Goal: Use online tool/utility: Use online tool/utility

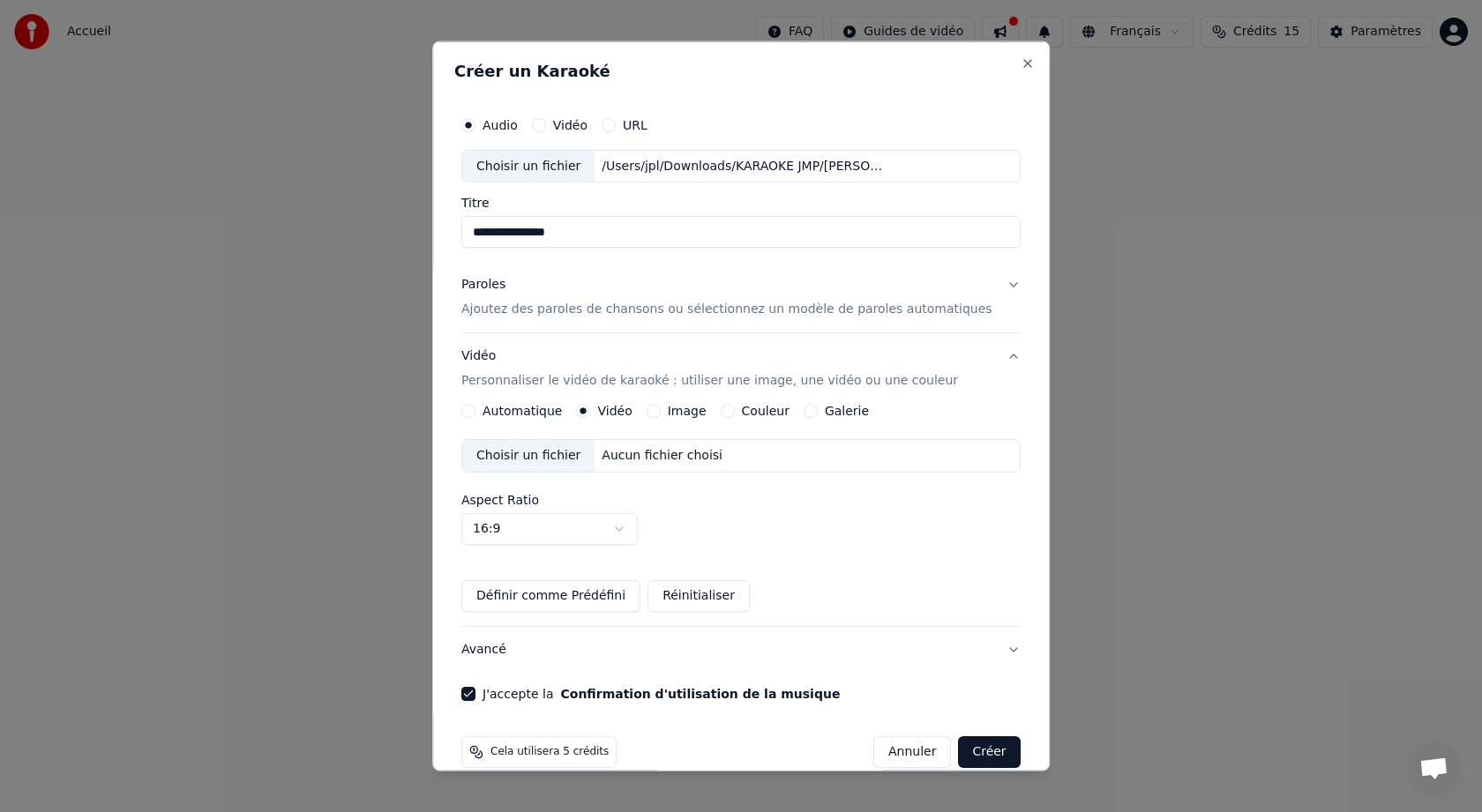
click at [862, 318] on p "Ajoutez des paroles de chansons ou sélectionnez un modèle de paroles automatiqu…" at bounding box center [726, 310] width 531 height 18
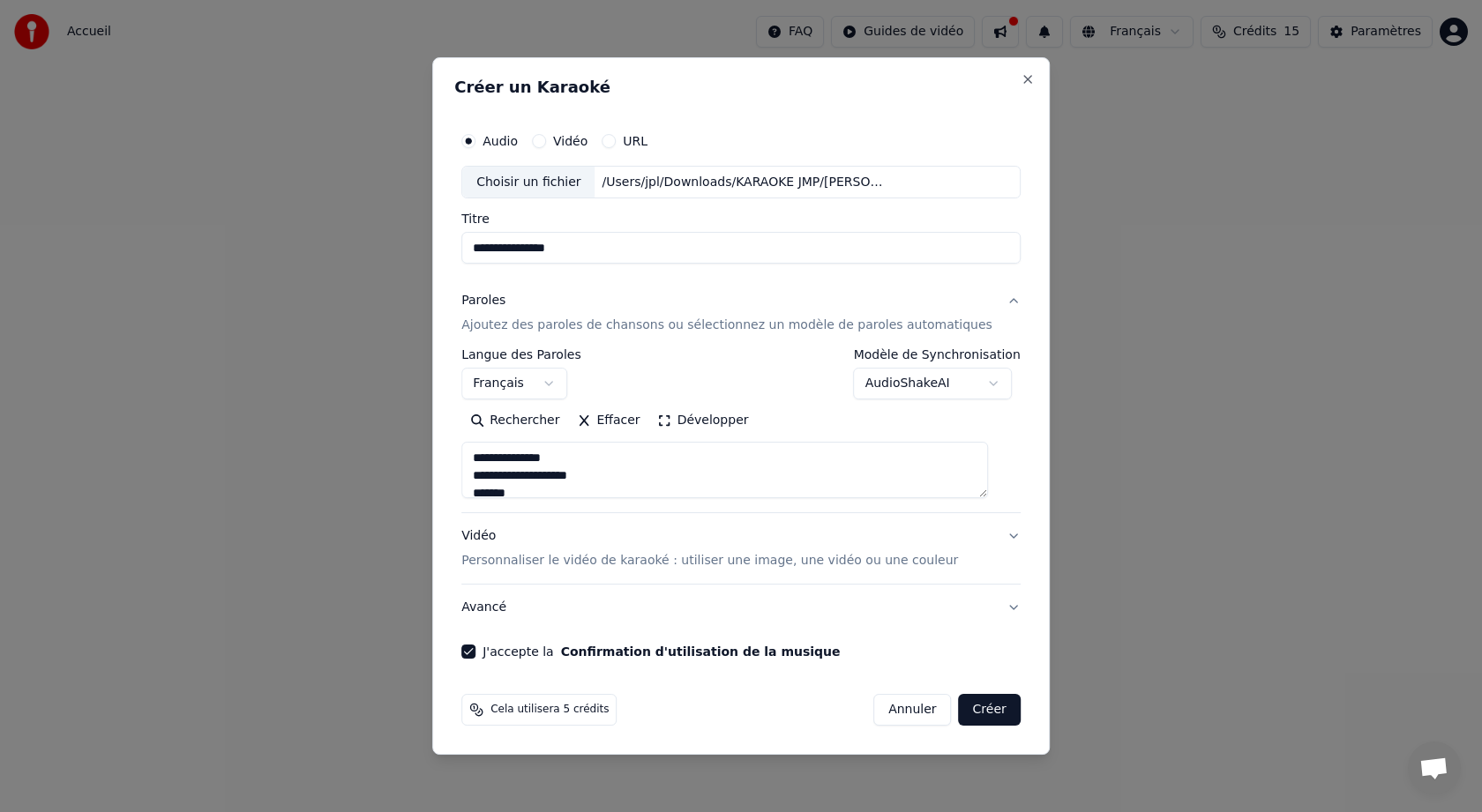
click at [743, 562] on p "Personnaliser le vidéo de karaoké : utiliser une image, une vidéo ou une couleur" at bounding box center [709, 561] width 496 height 18
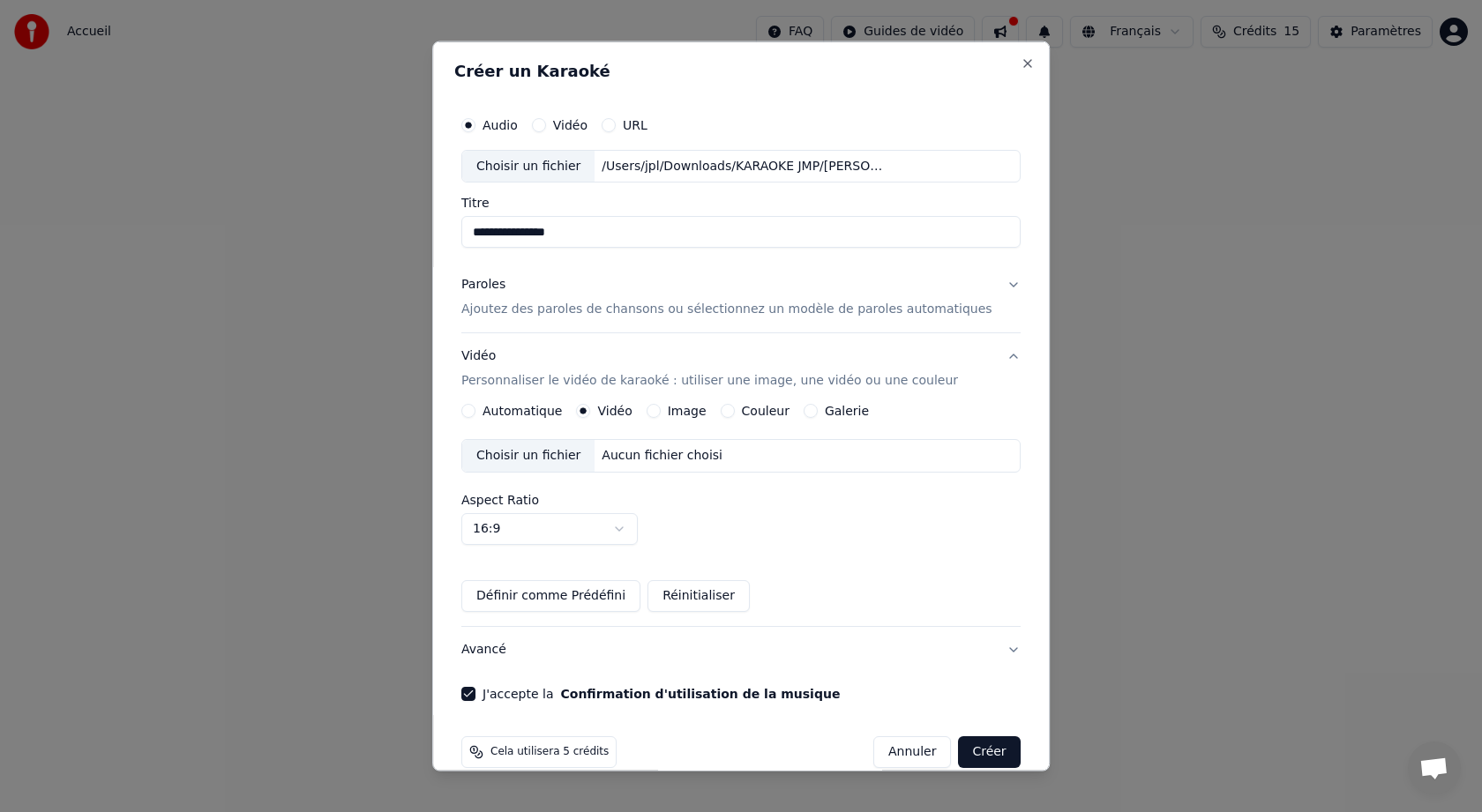
click at [669, 455] on div "Aucun fichier choisi" at bounding box center [663, 456] width 135 height 18
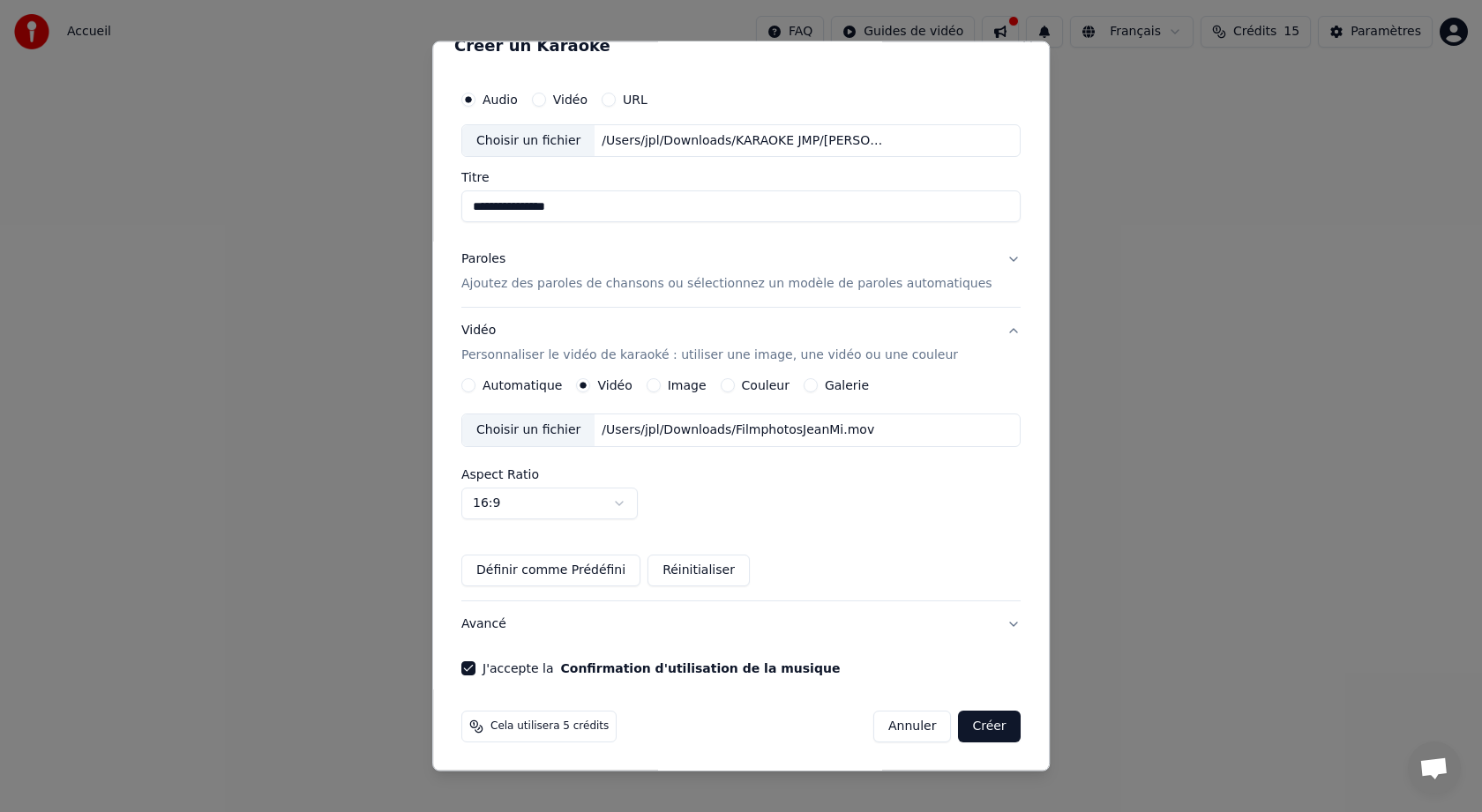
click at [977, 727] on button "Créer" at bounding box center [990, 726] width 62 height 32
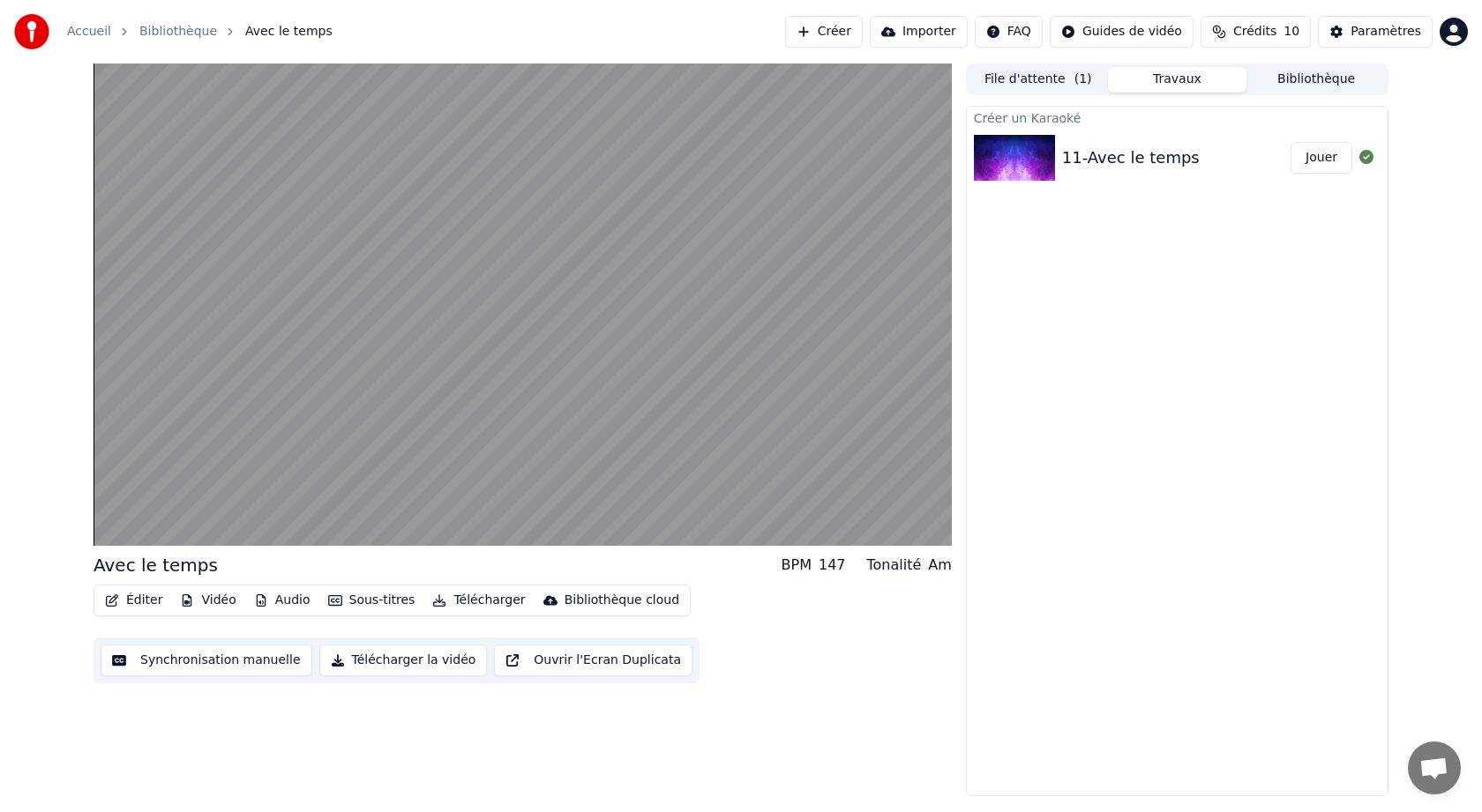
click at [256, 659] on button "Synchronisation manuelle" at bounding box center [206, 661] width 211 height 32
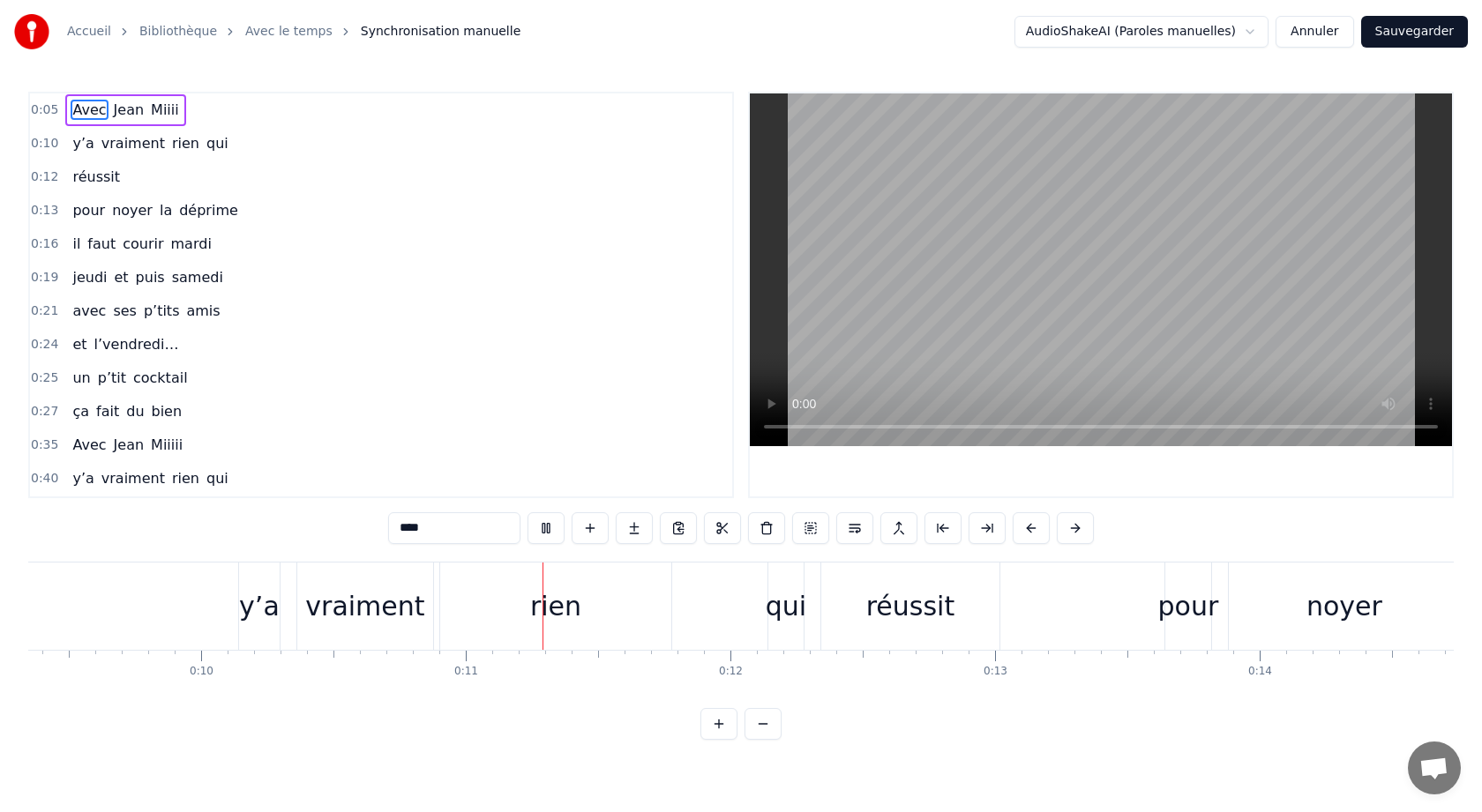
scroll to position [0, 2733]
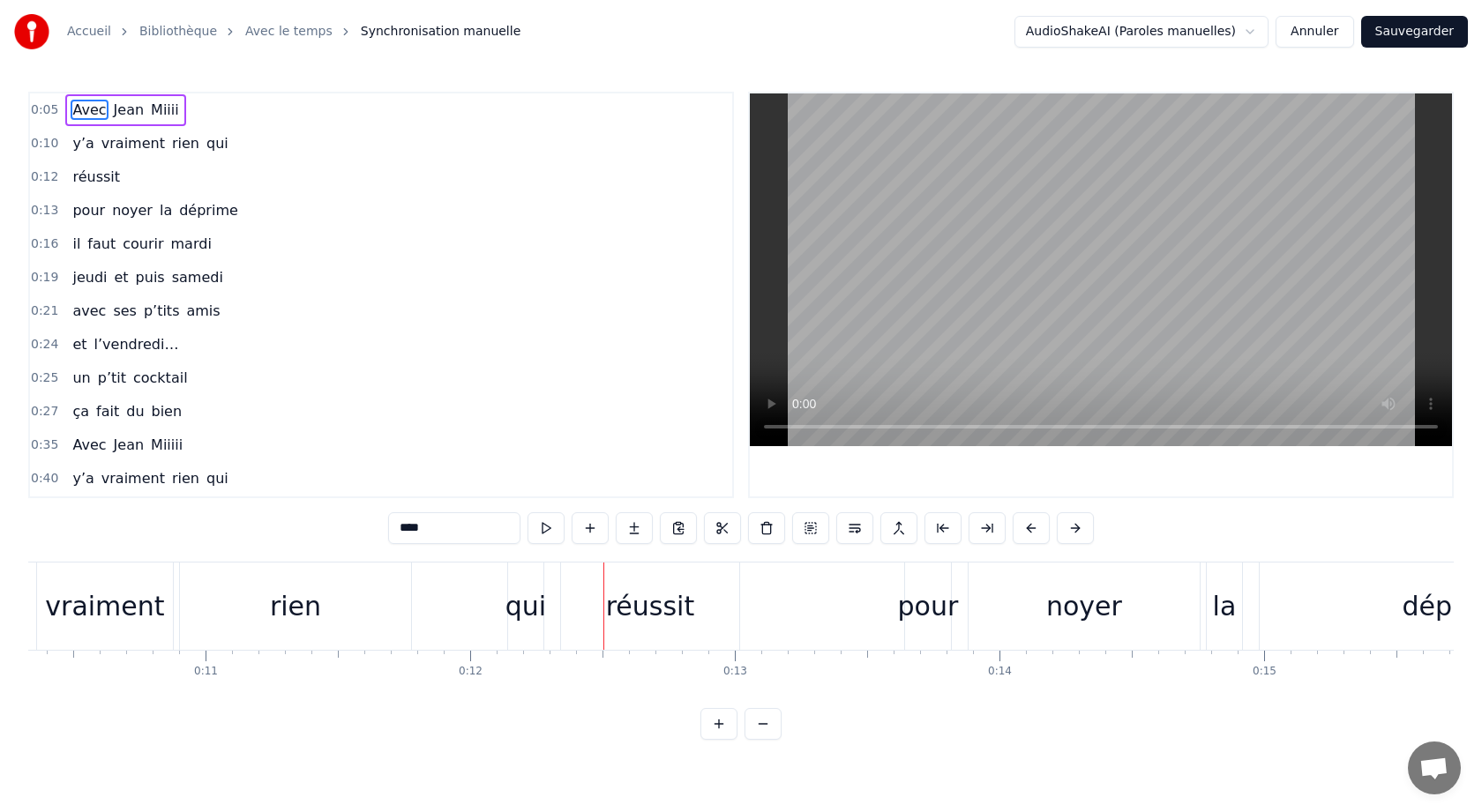
drag, startPoint x: 524, startPoint y: 604, endPoint x: 467, endPoint y: 601, distance: 57.1
click at [467, 601] on div "y’a vraiment rien qui" at bounding box center [263, 606] width 570 height 88
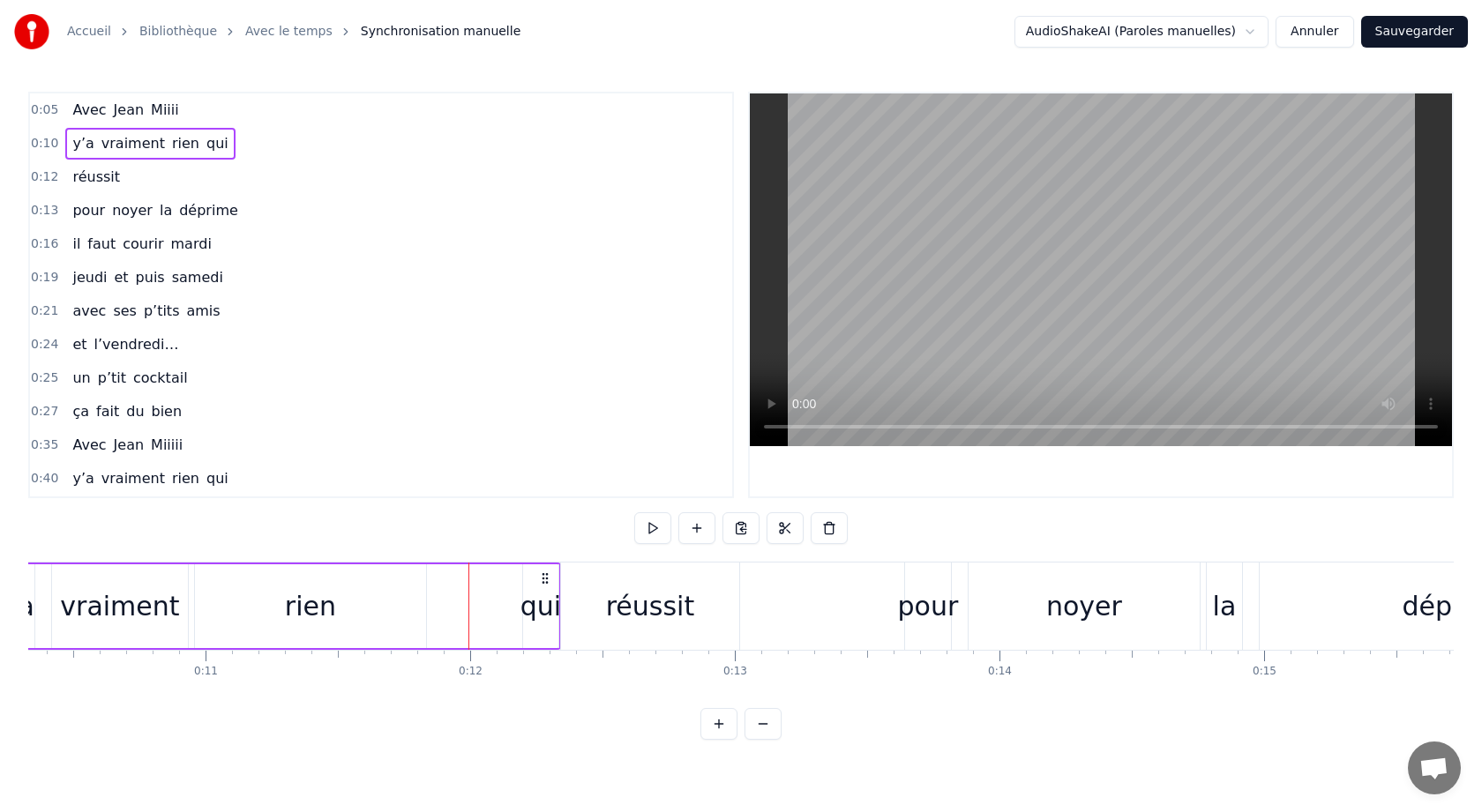
drag, startPoint x: 531, startPoint y: 584, endPoint x: 544, endPoint y: 580, distance: 13.6
click at [544, 580] on icon at bounding box center [545, 578] width 14 height 14
click at [555, 647] on div "qui" at bounding box center [541, 606] width 37 height 84
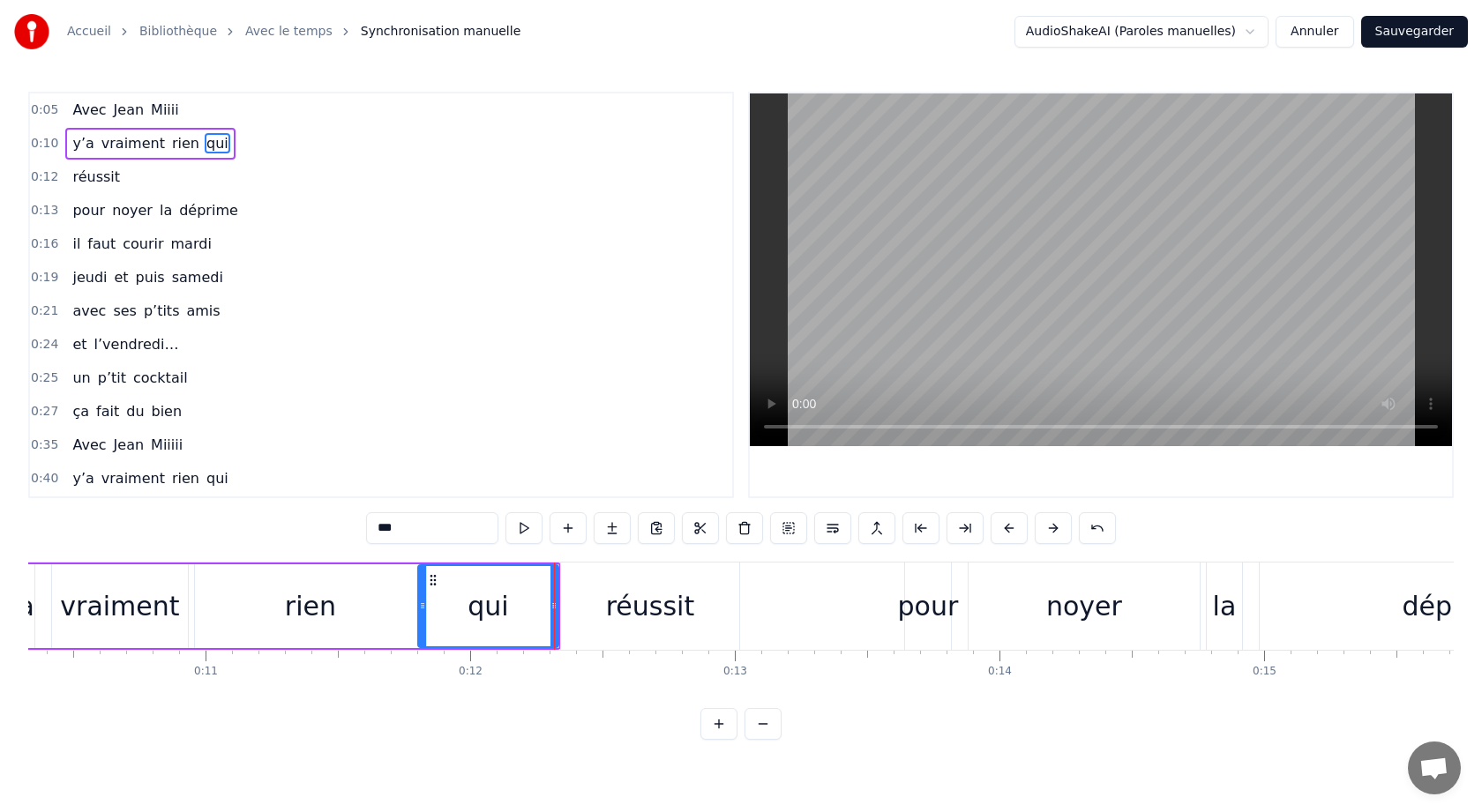
drag, startPoint x: 526, startPoint y: 606, endPoint x: 420, endPoint y: 602, distance: 106.1
click at [420, 602] on icon at bounding box center [423, 606] width 7 height 14
drag, startPoint x: 552, startPoint y: 606, endPoint x: 475, endPoint y: 609, distance: 77.1
click at [475, 608] on icon at bounding box center [477, 606] width 7 height 14
drag, startPoint x: 613, startPoint y: 607, endPoint x: 582, endPoint y: 609, distance: 31.1
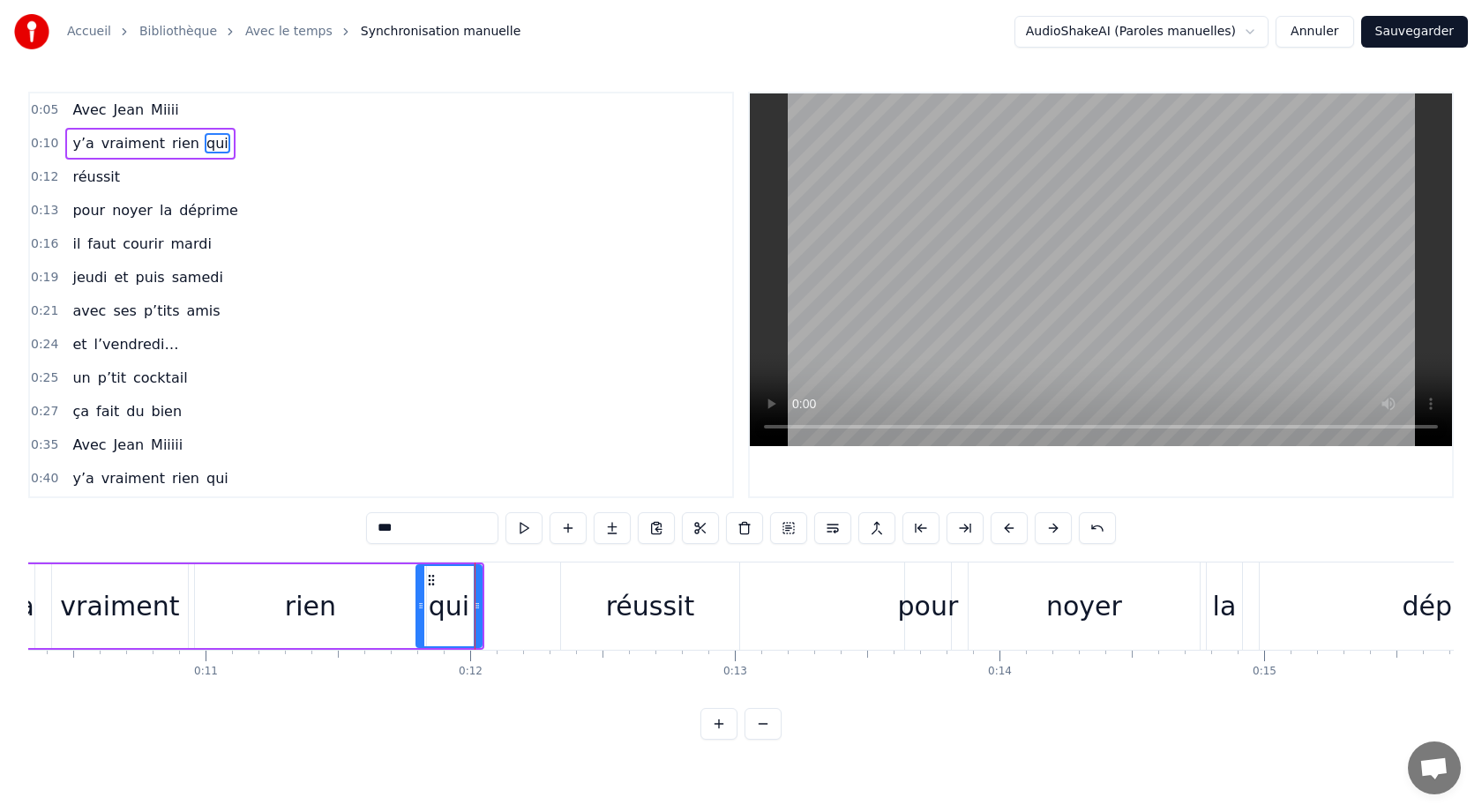
click at [582, 609] on div "réussit" at bounding box center [649, 606] width 178 height 88
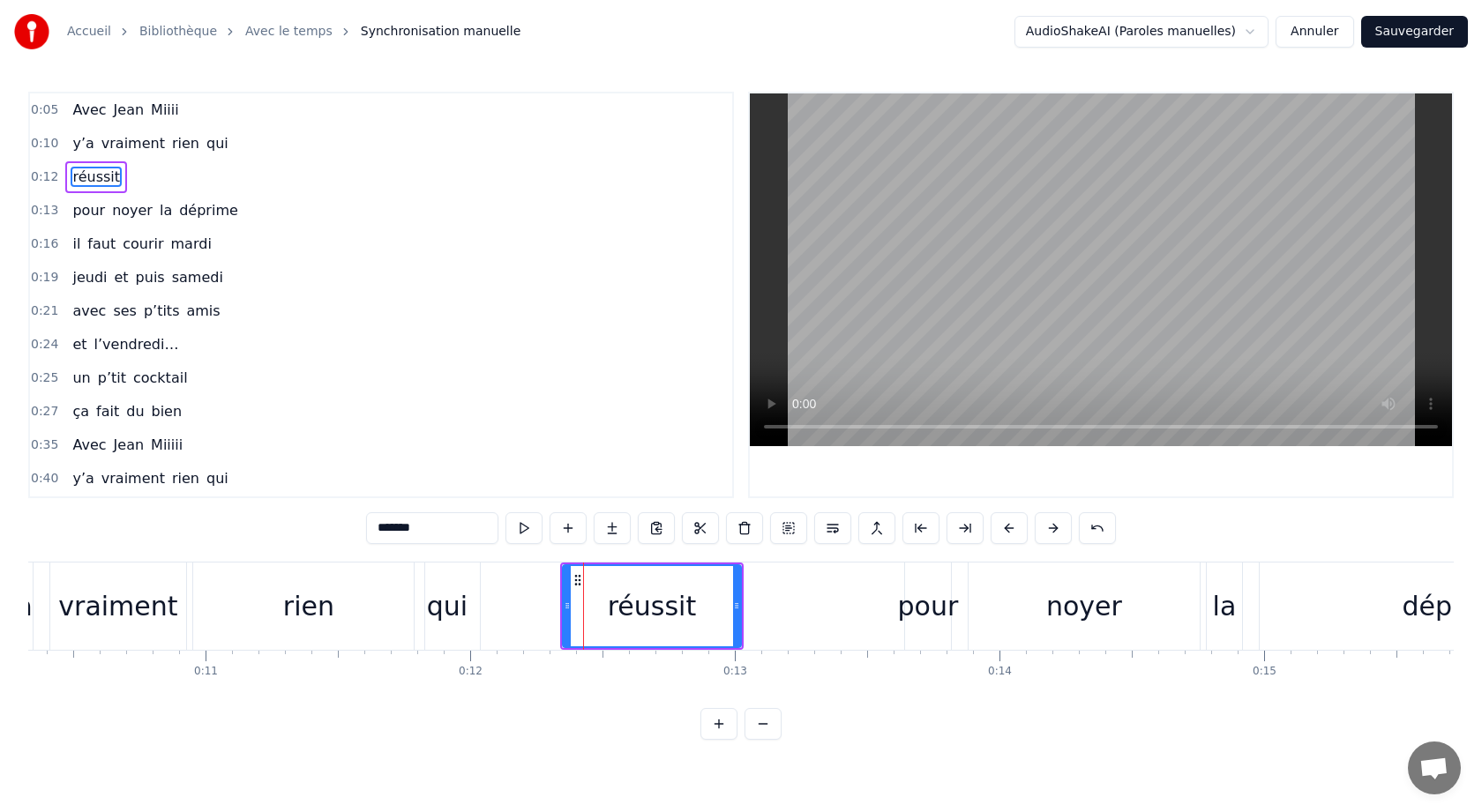
drag, startPoint x: 665, startPoint y: 608, endPoint x: 605, endPoint y: 611, distance: 60.1
click at [609, 609] on div "réussit" at bounding box center [651, 606] width 176 height 80
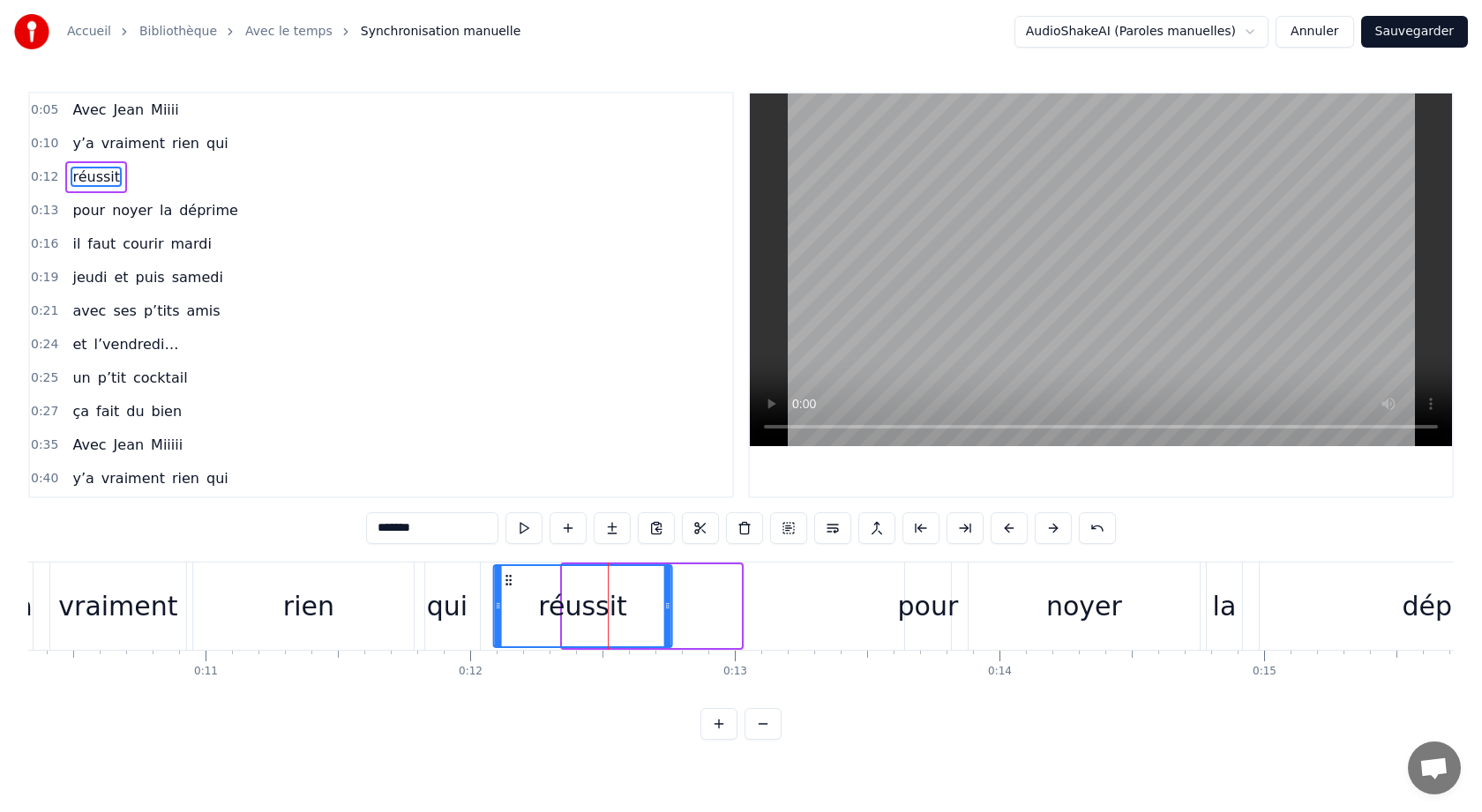
drag, startPoint x: 578, startPoint y: 580, endPoint x: 508, endPoint y: 580, distance: 70.0
click at [508, 580] on icon at bounding box center [509, 580] width 14 height 14
click at [282, 595] on div "rien" at bounding box center [308, 606] width 231 height 88
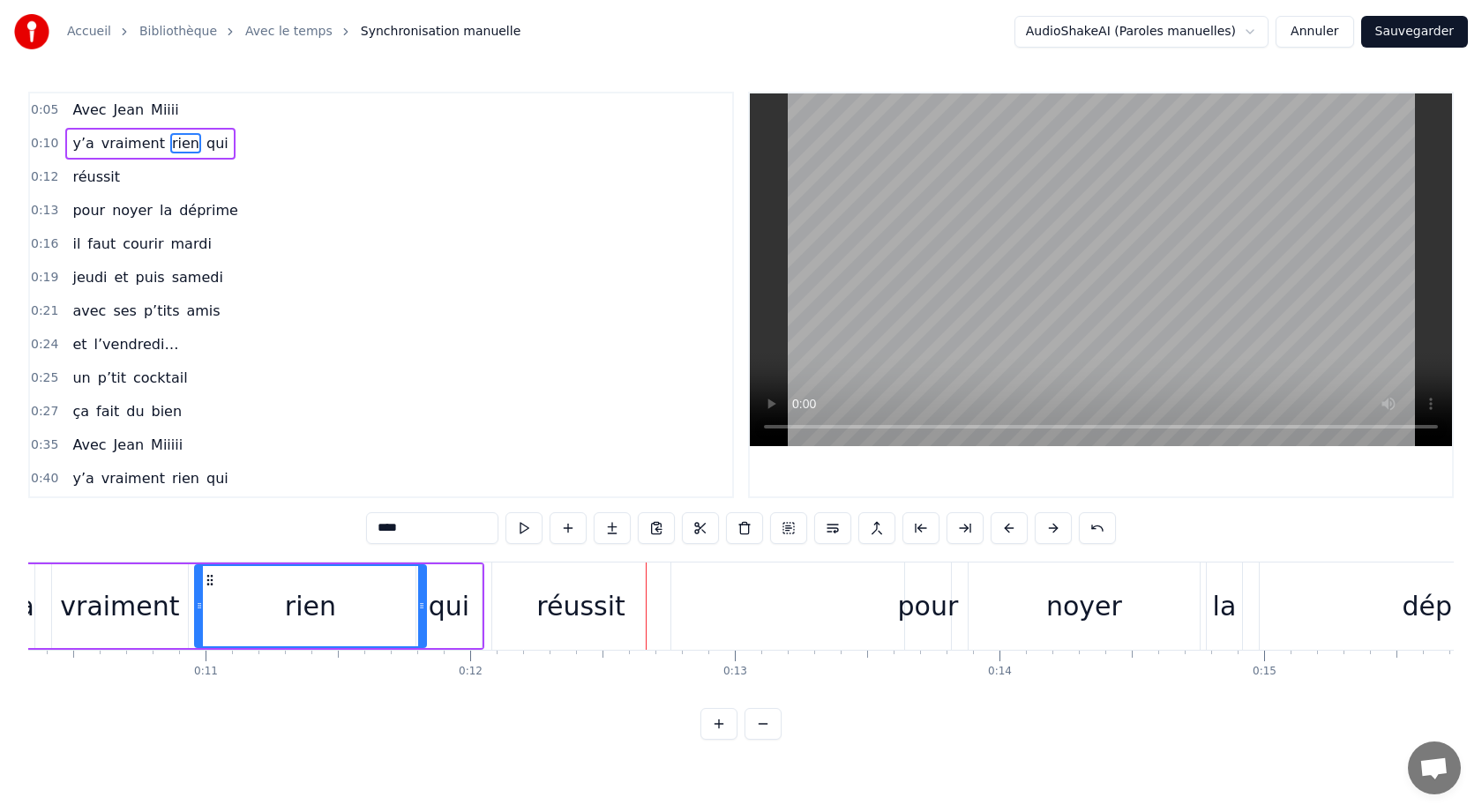
click at [135, 609] on div "vraiment" at bounding box center [119, 606] width 119 height 40
type input "********"
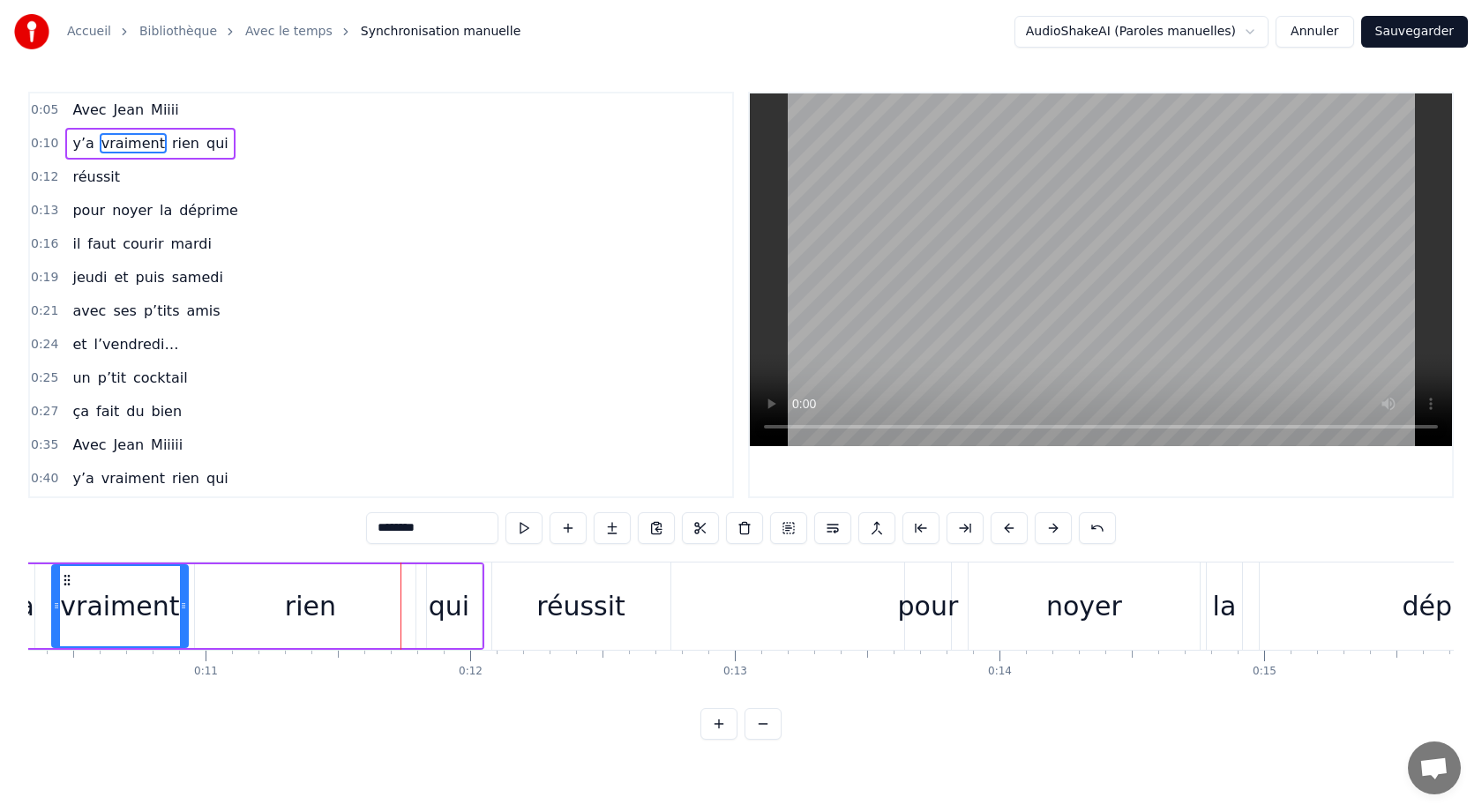
drag, startPoint x: 170, startPoint y: 705, endPoint x: 360, endPoint y: 704, distance: 190.0
click at [362, 704] on div "0:05 Avec [PERSON_NAME] 0:10 y’a vraiment rien qui 0:12 réussit 0:13 pour noyer…" at bounding box center [741, 416] width 1425 height 648
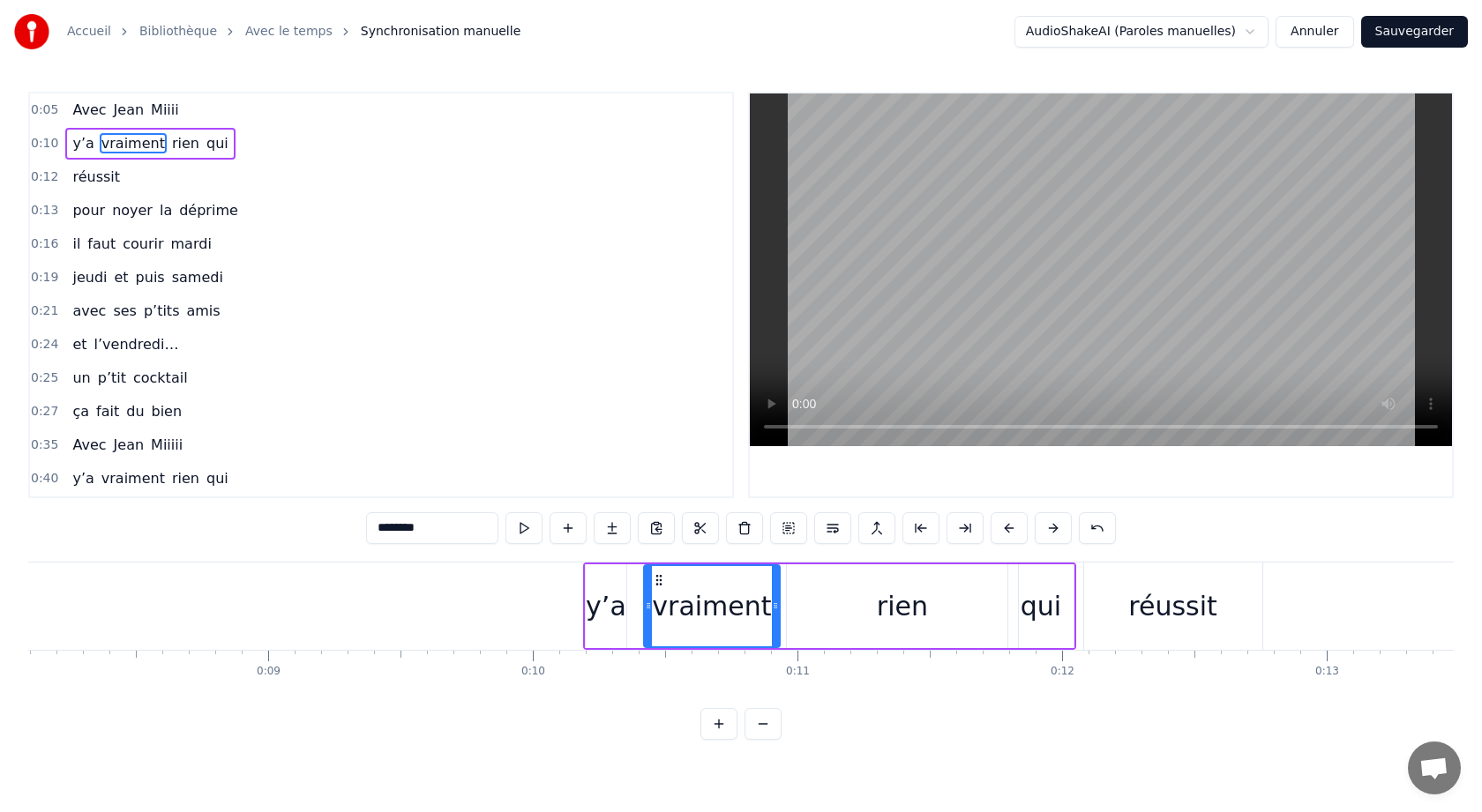
scroll to position [0, 1973]
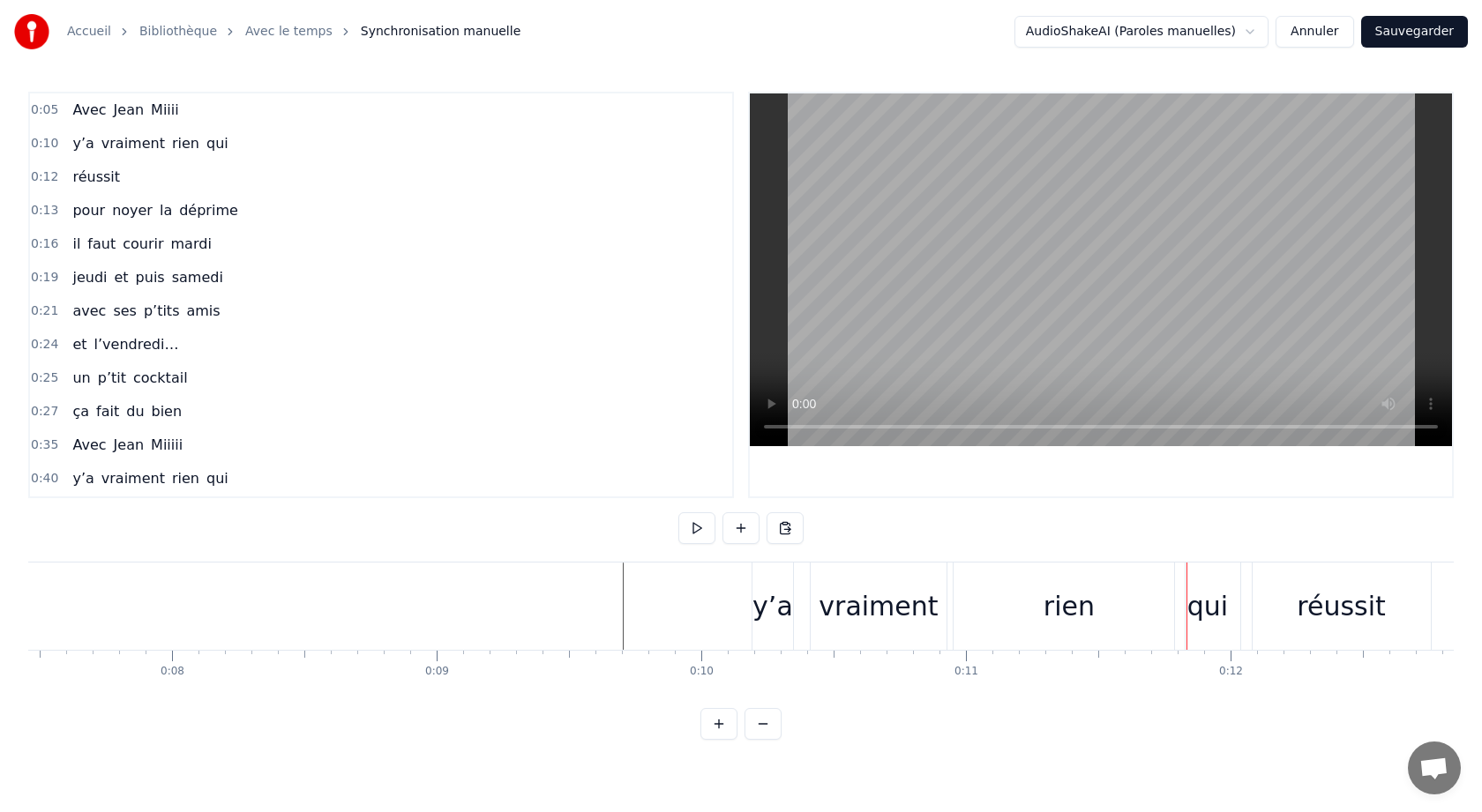
click at [1164, 608] on div "rien" at bounding box center [1069, 606] width 231 height 88
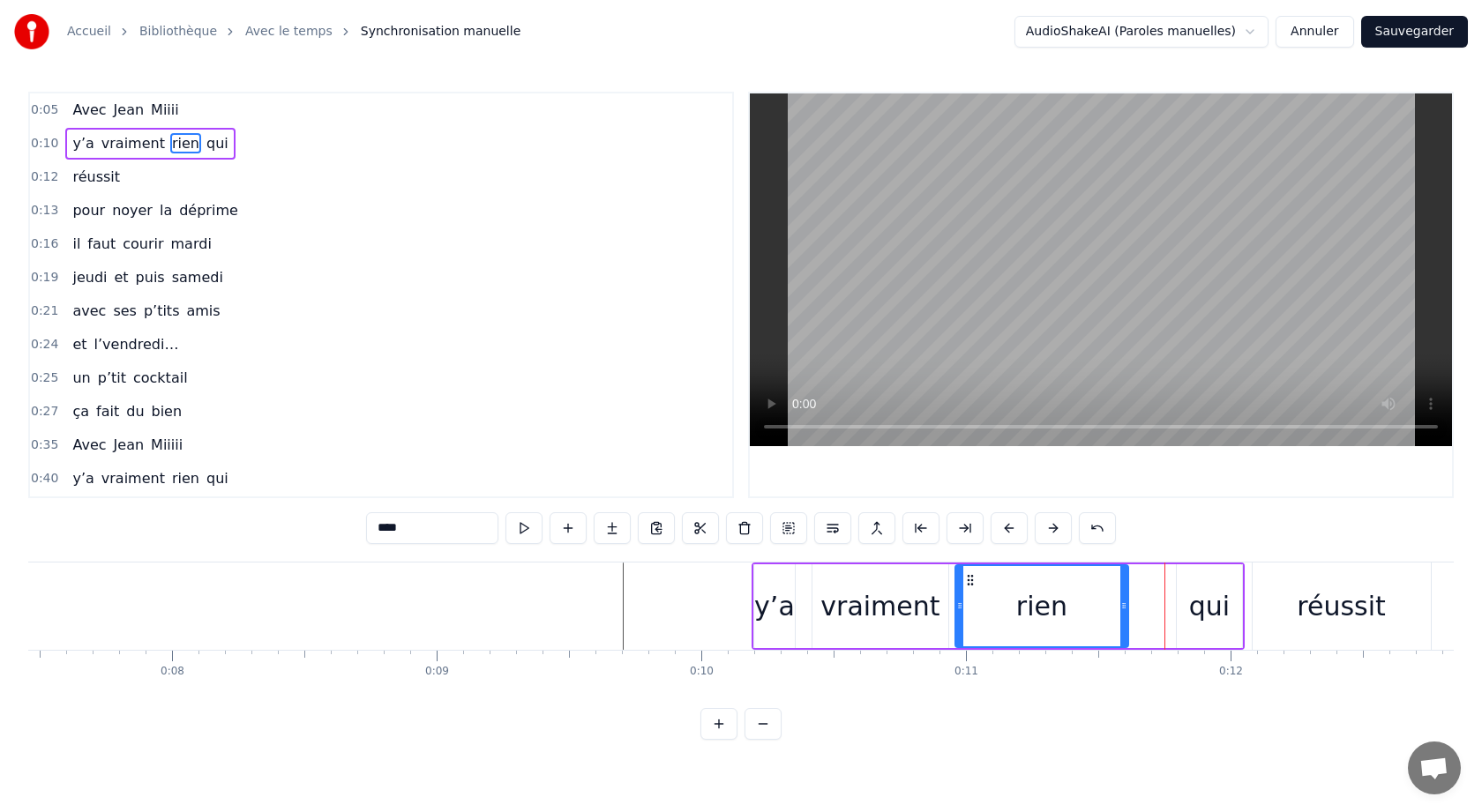
drag, startPoint x: 1182, startPoint y: 605, endPoint x: 1117, endPoint y: 609, distance: 65.1
click at [1123, 609] on icon at bounding box center [1124, 606] width 7 height 14
drag, startPoint x: 1003, startPoint y: 603, endPoint x: 989, endPoint y: 603, distance: 14.0
click at [989, 603] on div "rien" at bounding box center [1041, 606] width 170 height 80
click at [1176, 606] on div "qui" at bounding box center [1209, 606] width 67 height 84
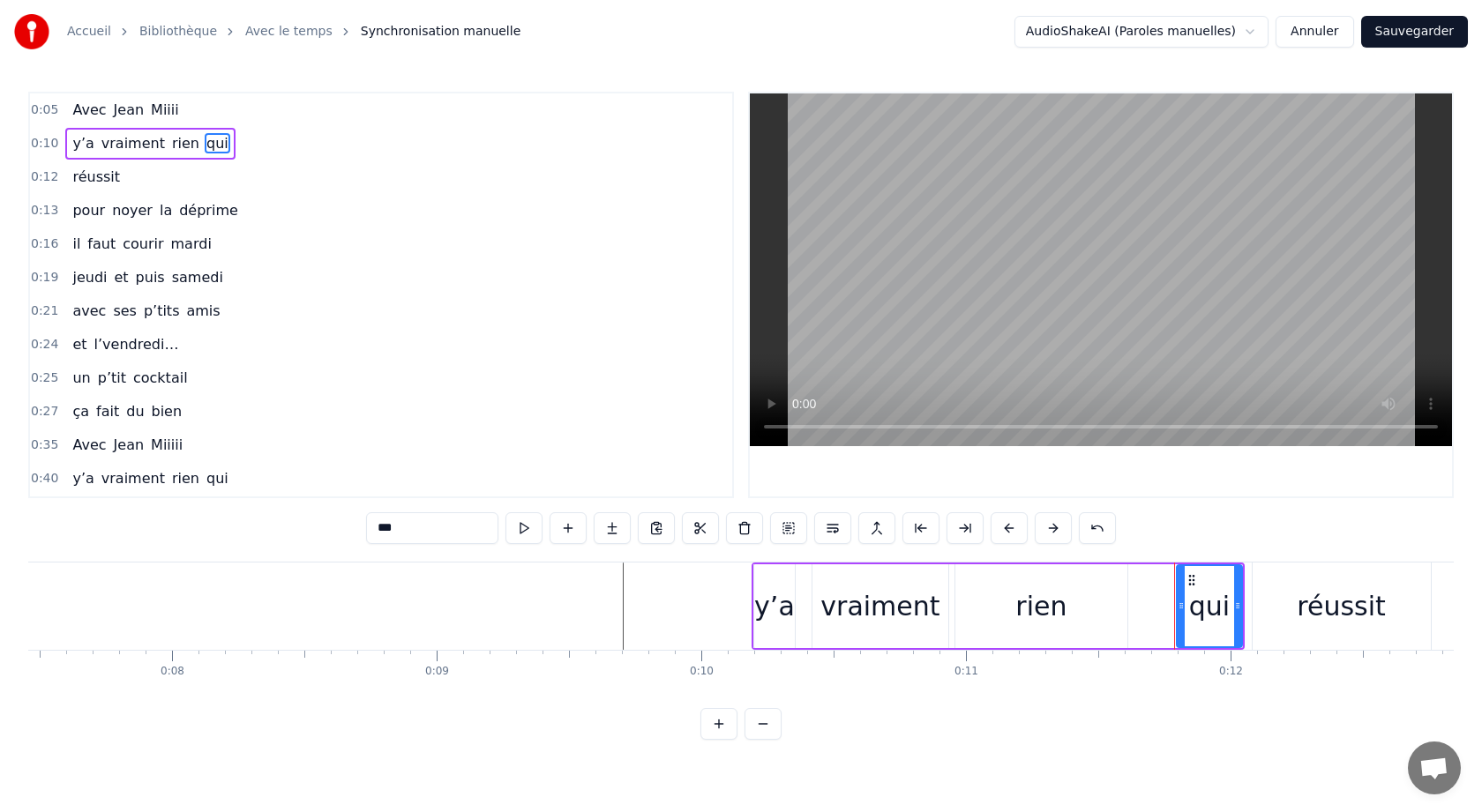
drag, startPoint x: 1212, startPoint y: 608, endPoint x: 1176, endPoint y: 609, distance: 36.0
click at [1176, 609] on div "qui" at bounding box center [1209, 606] width 67 height 84
drag, startPoint x: 1191, startPoint y: 578, endPoint x: 1142, endPoint y: 584, distance: 49.4
click at [1143, 584] on icon at bounding box center [1146, 580] width 14 height 14
click at [1276, 574] on div "réussit" at bounding box center [1341, 606] width 178 height 88
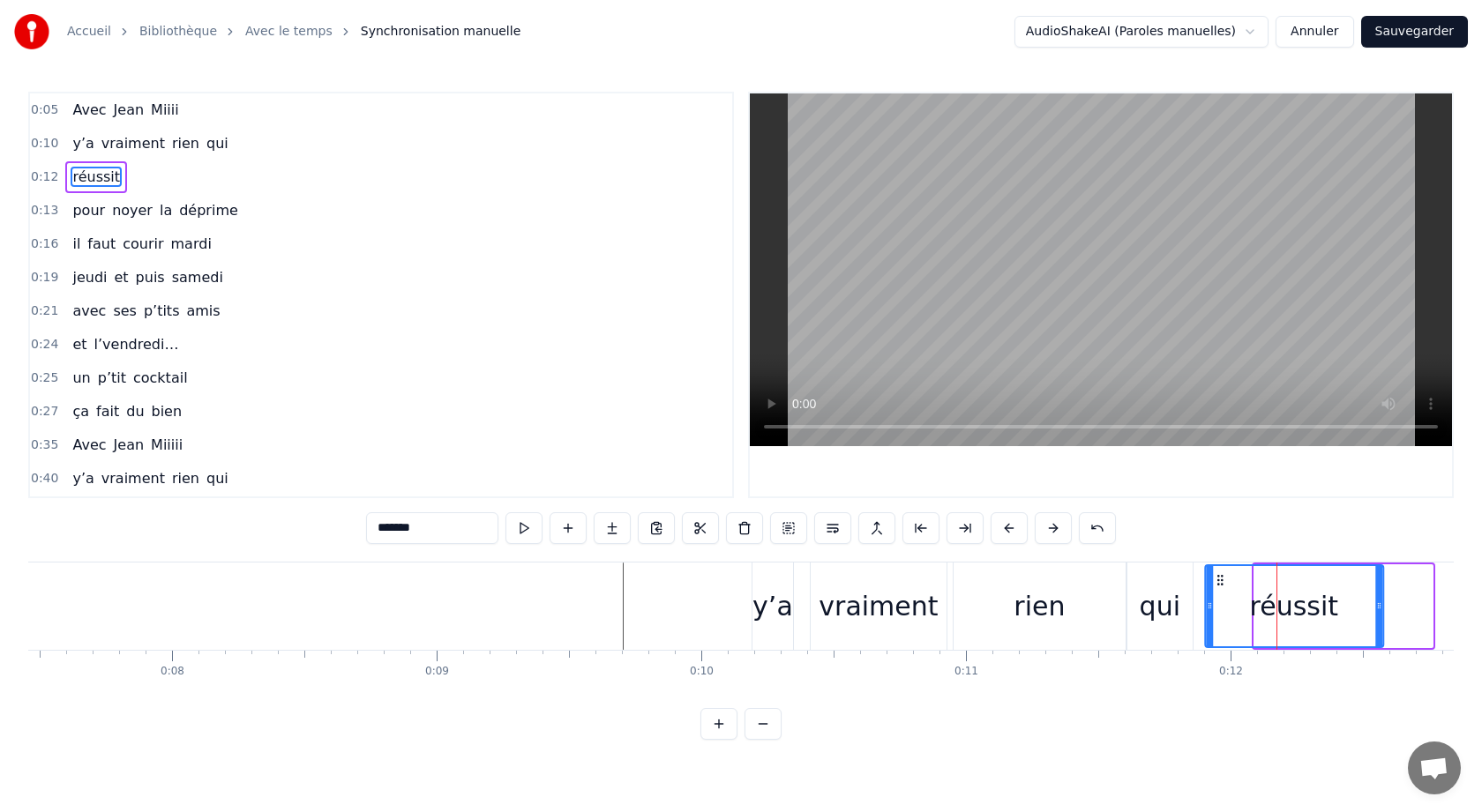
drag, startPoint x: 1269, startPoint y: 578, endPoint x: 1213, endPoint y: 588, distance: 56.9
click at [1217, 585] on icon at bounding box center [1220, 580] width 14 height 14
click at [791, 602] on div "y’a" at bounding box center [772, 606] width 41 height 88
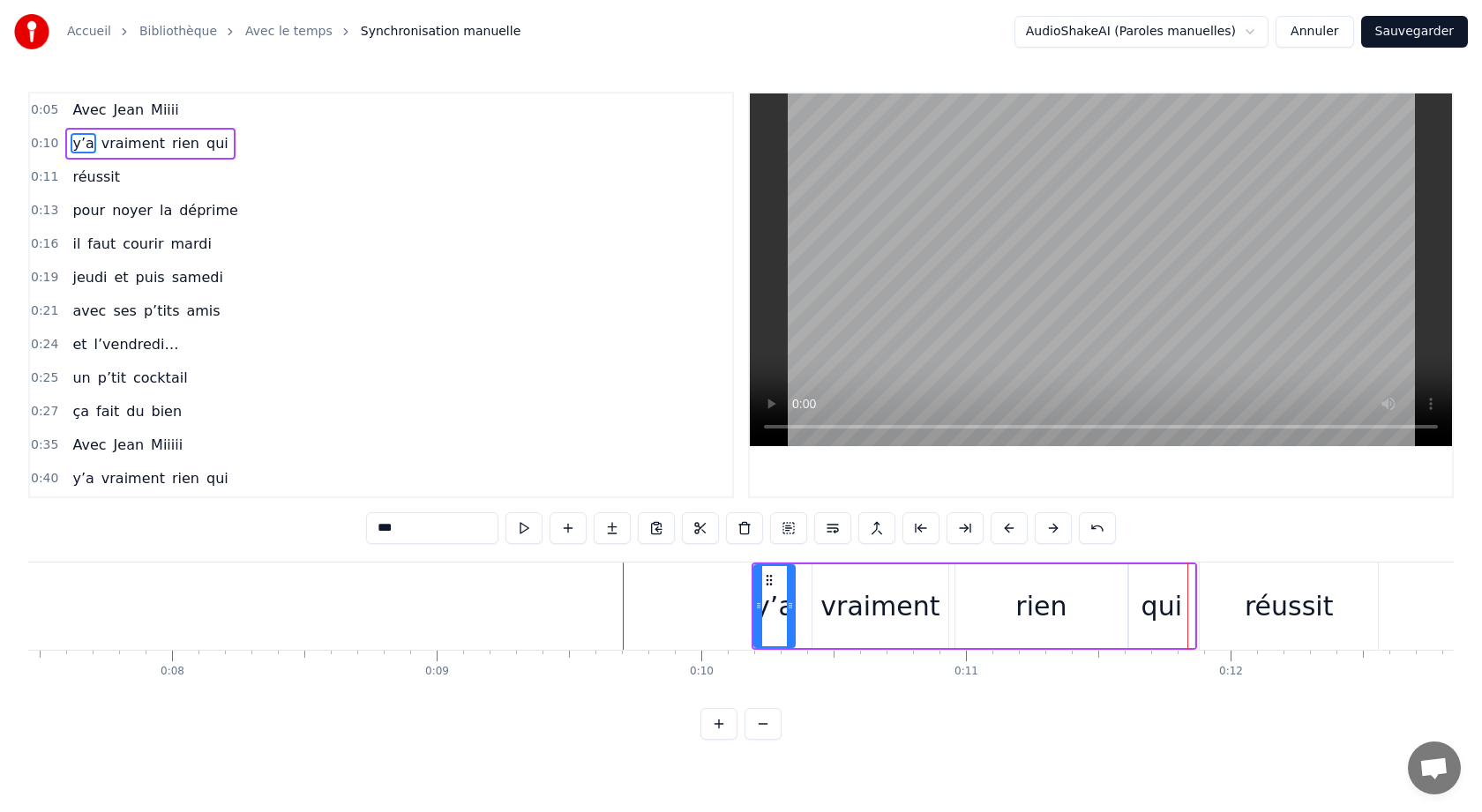
click at [1020, 624] on div "rien" at bounding box center [1040, 606] width 51 height 40
type input "****"
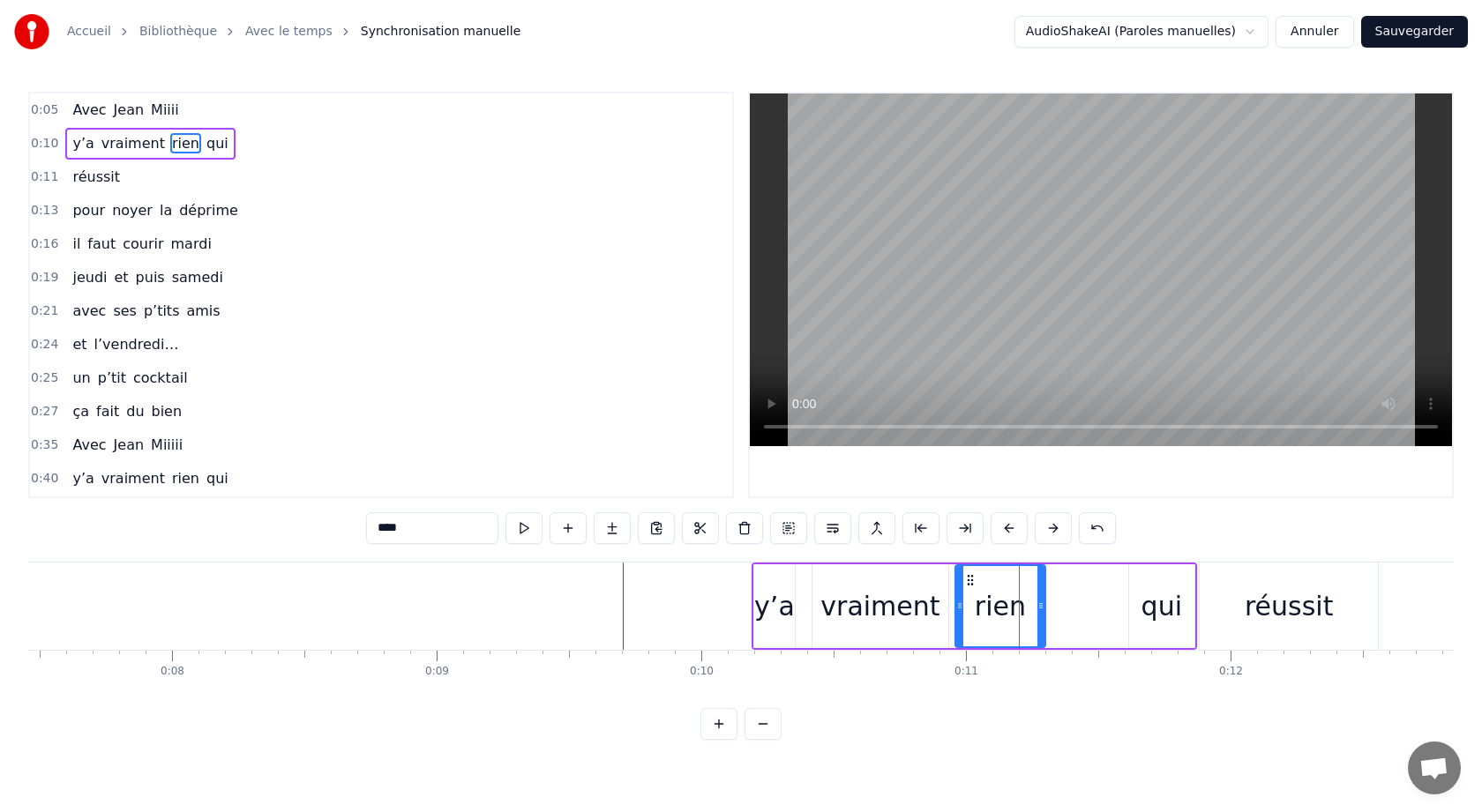
drag, startPoint x: 1121, startPoint y: 605, endPoint x: 1040, endPoint y: 609, distance: 81.1
click at [1040, 609] on icon at bounding box center [1040, 606] width 7 height 14
drag, startPoint x: 1163, startPoint y: 614, endPoint x: 1074, endPoint y: 621, distance: 89.3
click at [1074, 621] on div "y’a vraiment rien qui" at bounding box center [973, 606] width 445 height 88
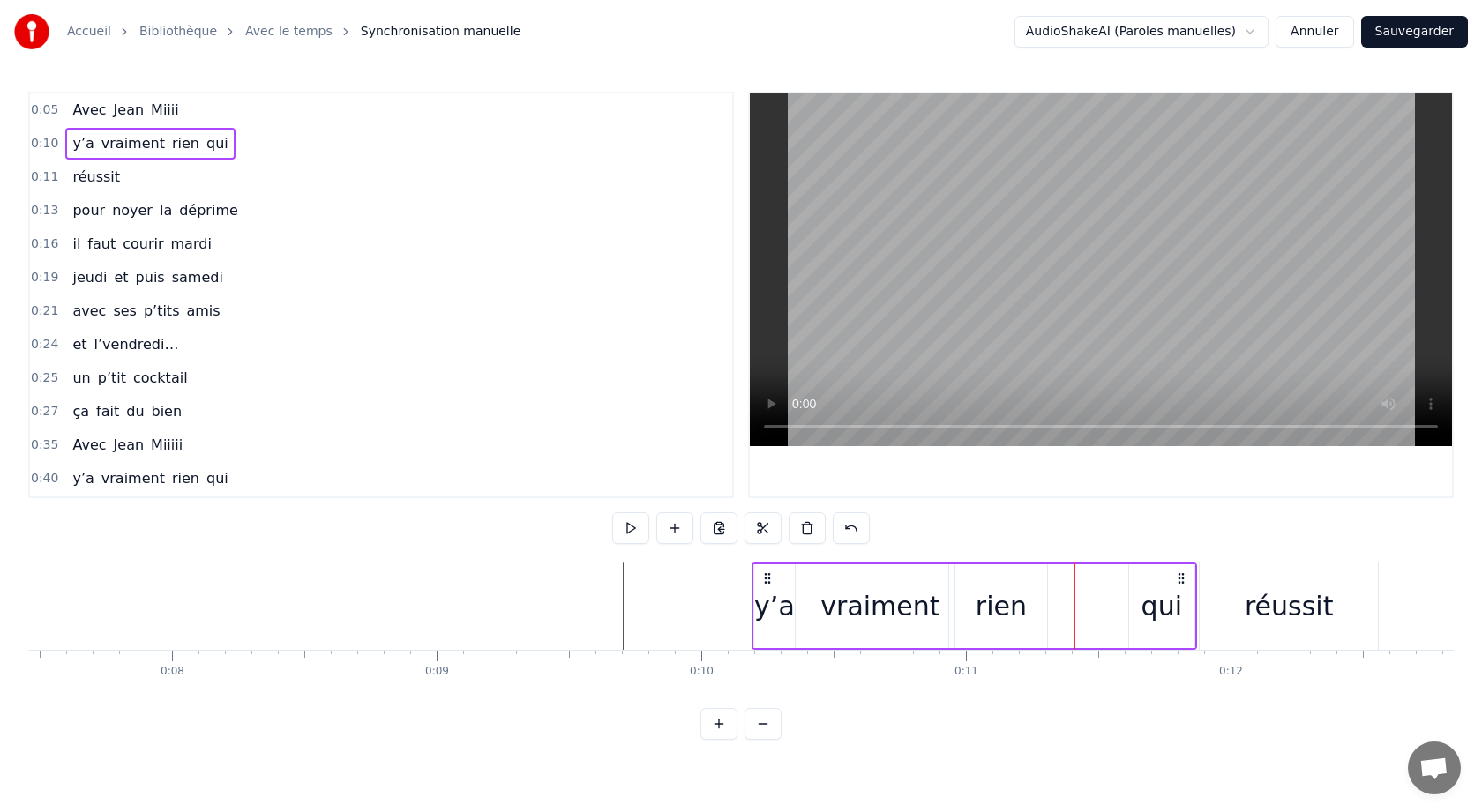
click at [1173, 594] on div "qui" at bounding box center [1162, 606] width 41 height 40
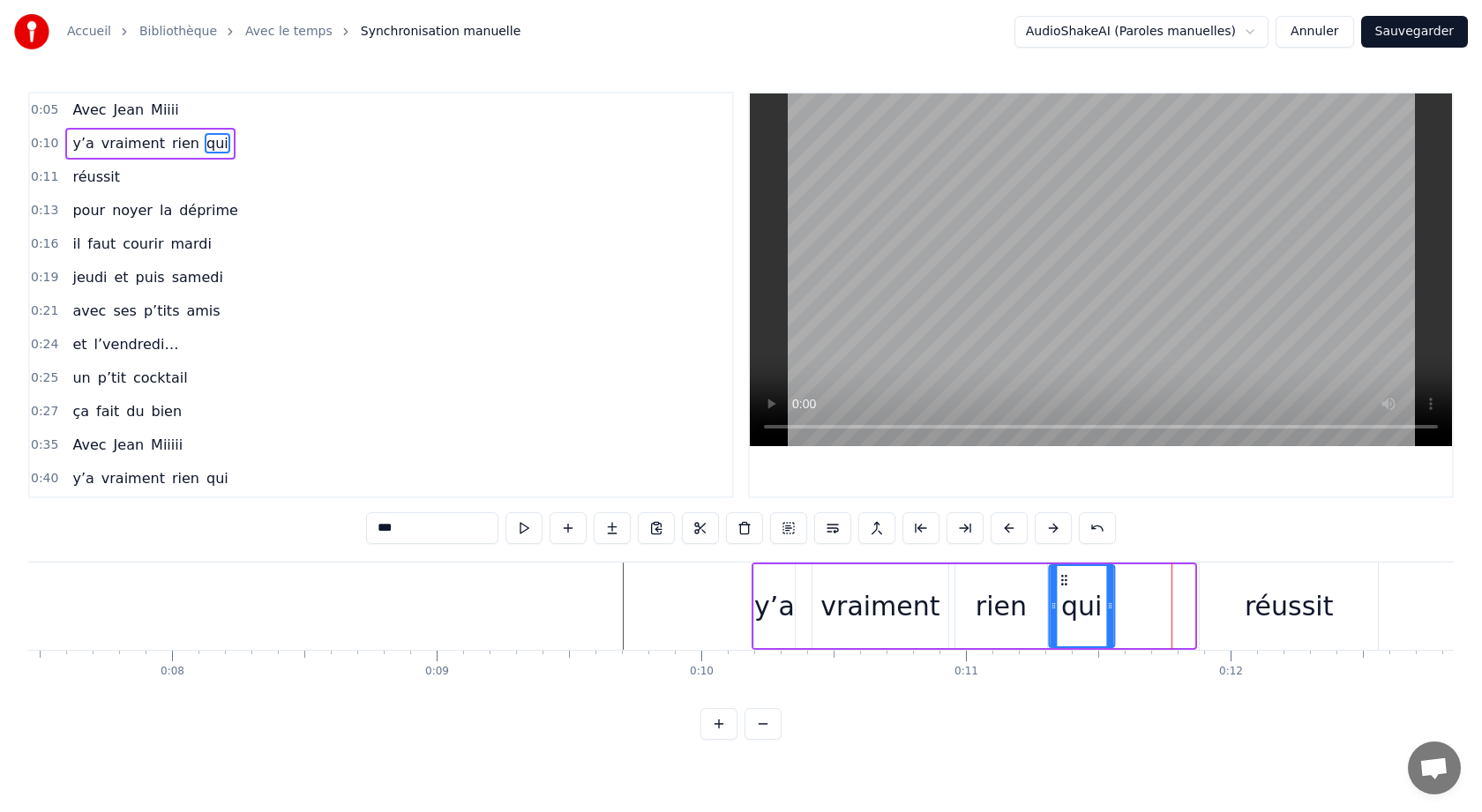
drag, startPoint x: 1144, startPoint y: 581, endPoint x: 1064, endPoint y: 587, distance: 80.2
click at [1064, 587] on div "qui" at bounding box center [1081, 606] width 64 height 80
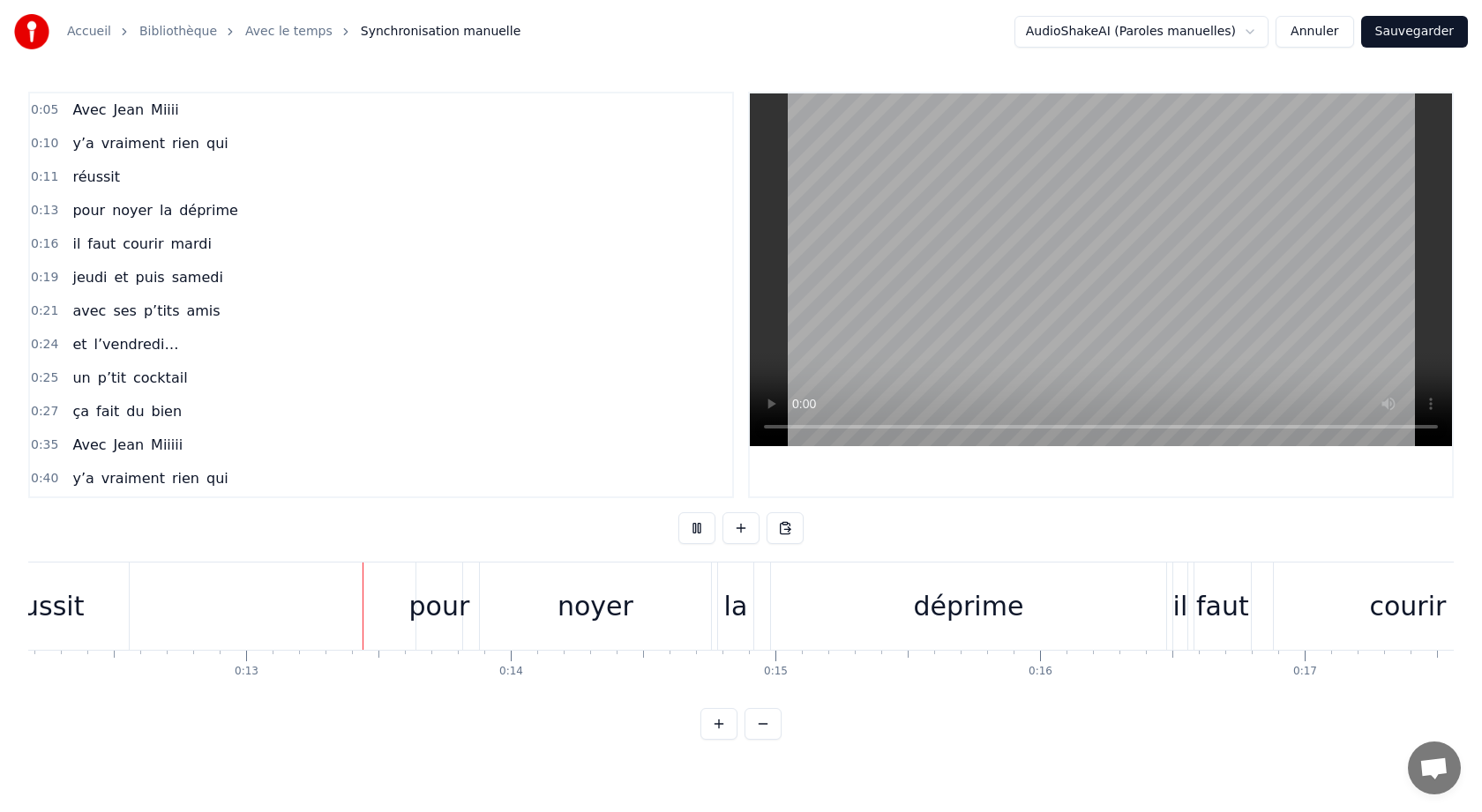
scroll to position [0, 3275]
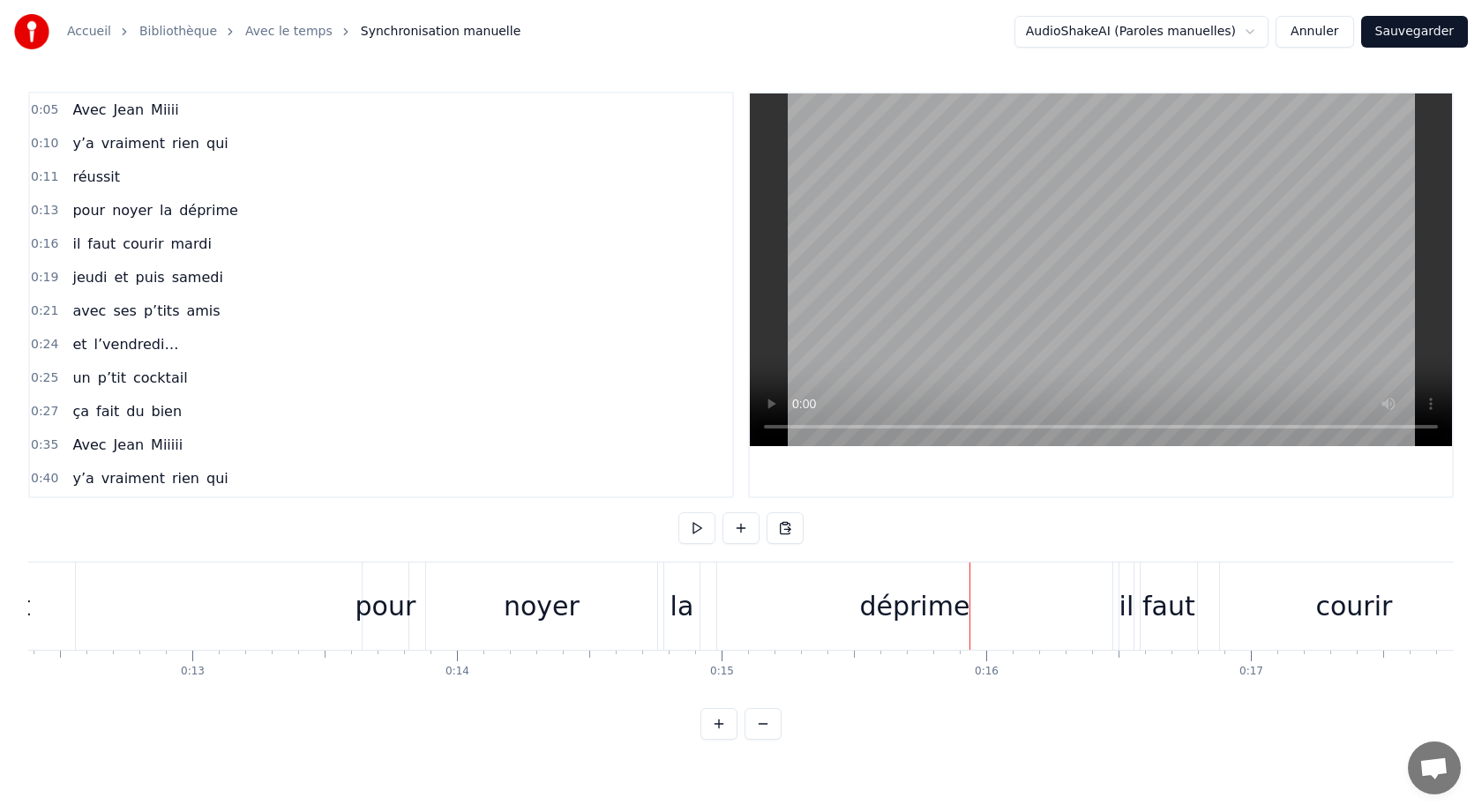
click at [605, 612] on div "noyer" at bounding box center [541, 606] width 231 height 88
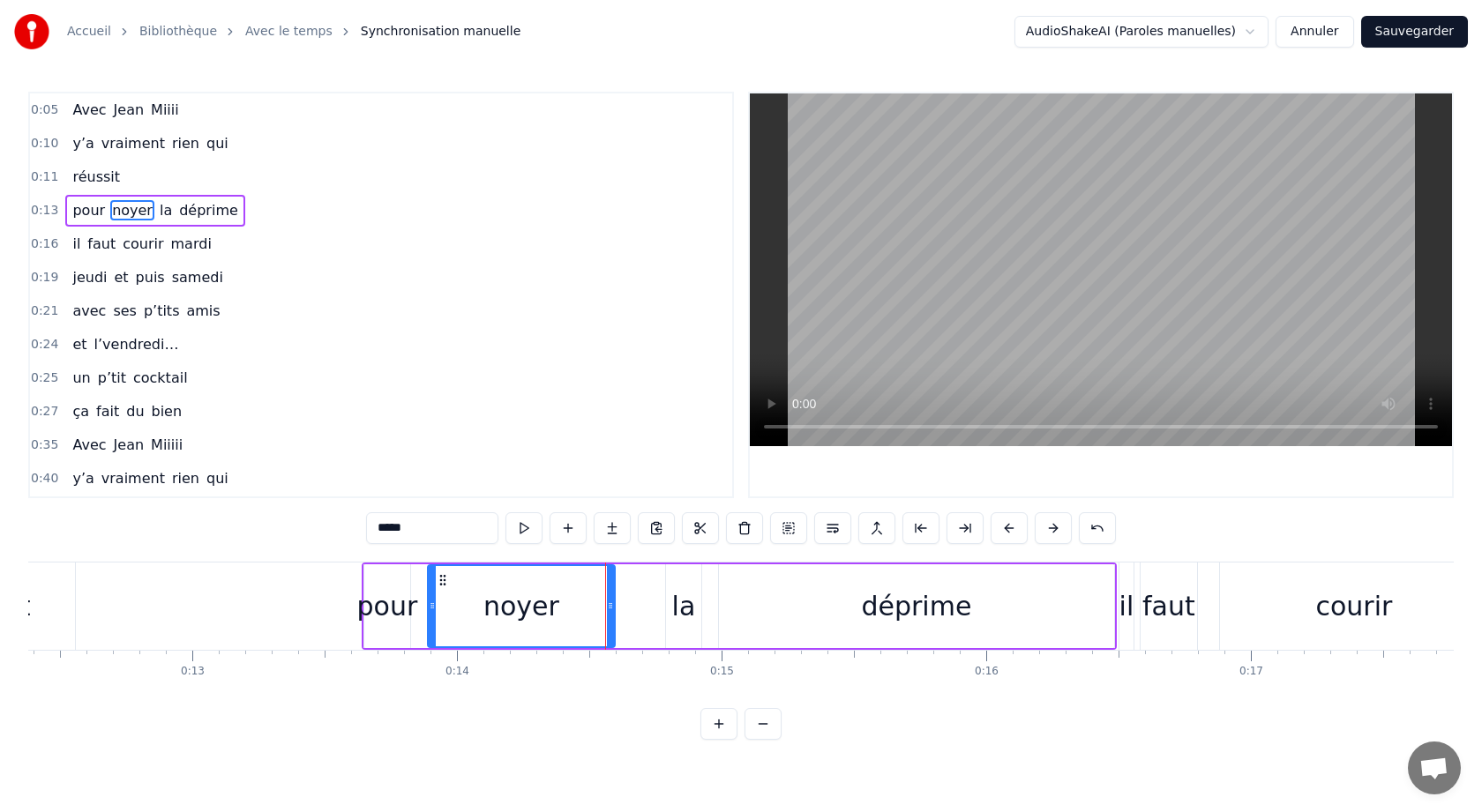
drag, startPoint x: 655, startPoint y: 609, endPoint x: 610, endPoint y: 611, distance: 45.0
click at [610, 609] on icon at bounding box center [610, 606] width 7 height 14
click at [684, 613] on div "la" at bounding box center [684, 606] width 24 height 40
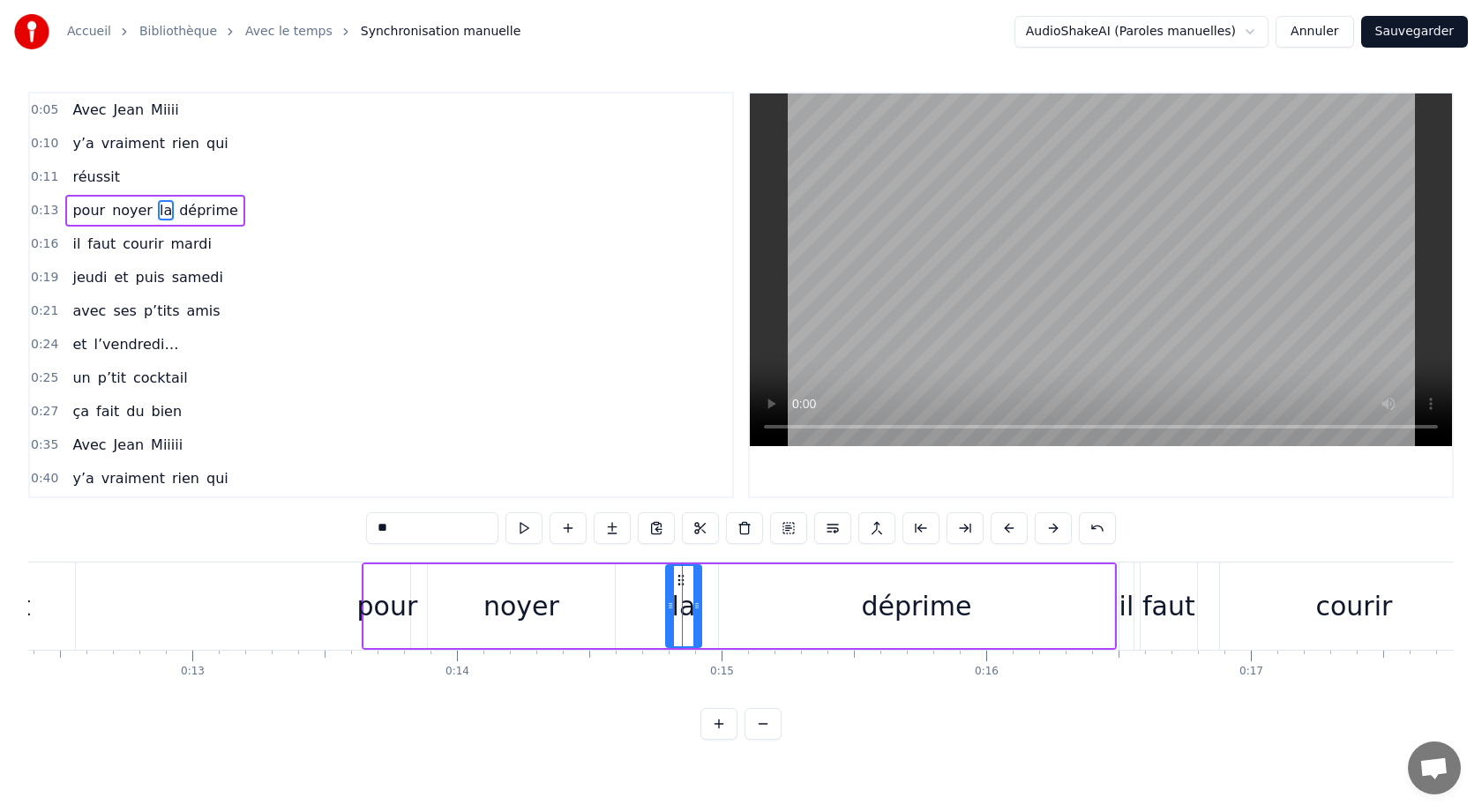
click at [687, 577] on icon at bounding box center [681, 580] width 14 height 14
drag, startPoint x: 678, startPoint y: 578, endPoint x: 628, endPoint y: 580, distance: 50.0
click at [628, 580] on icon at bounding box center [631, 580] width 14 height 14
click at [772, 586] on div "déprime" at bounding box center [916, 606] width 395 height 84
type input "*******"
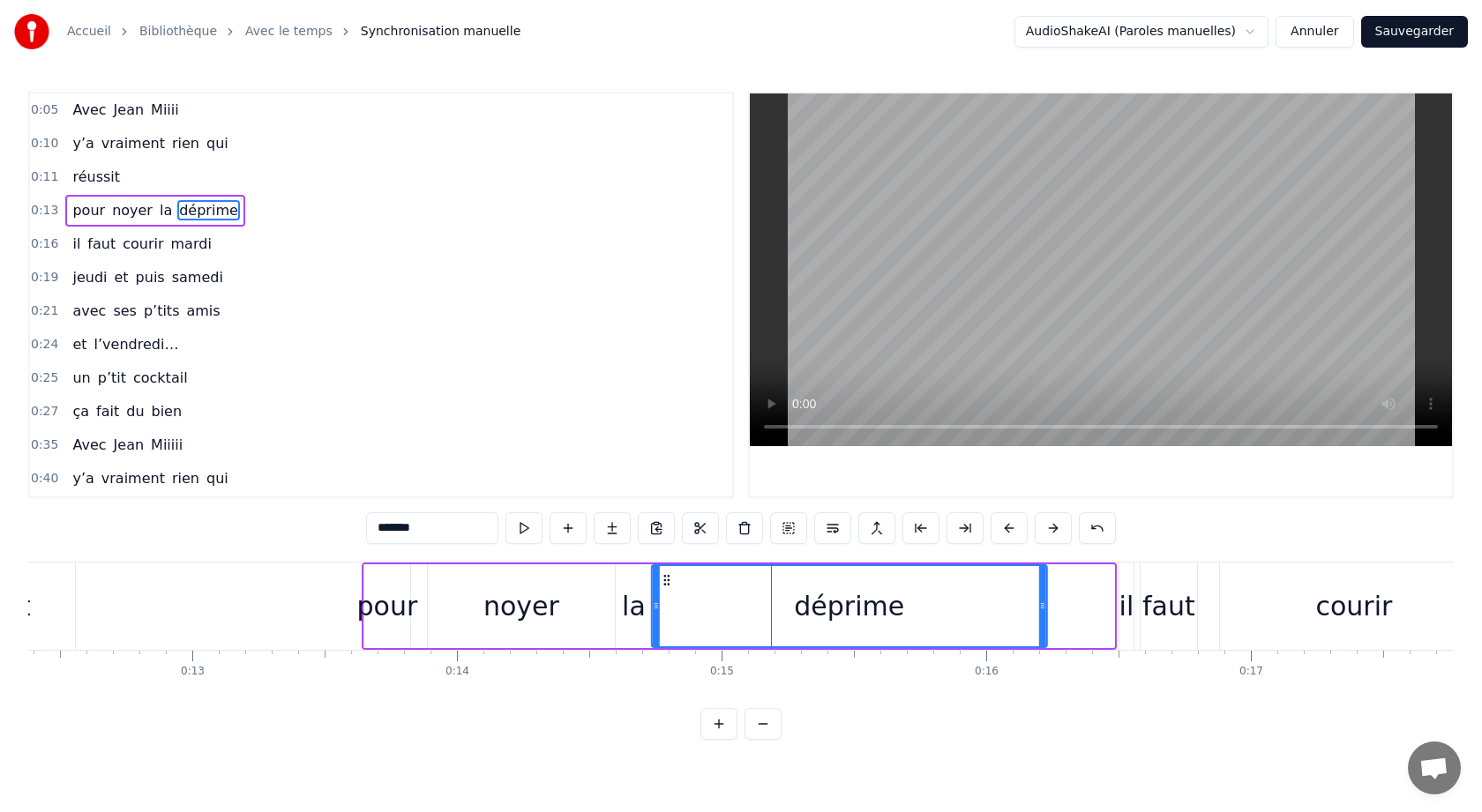
drag, startPoint x: 733, startPoint y: 576, endPoint x: 666, endPoint y: 577, distance: 67.0
click at [666, 577] on icon at bounding box center [667, 580] width 14 height 14
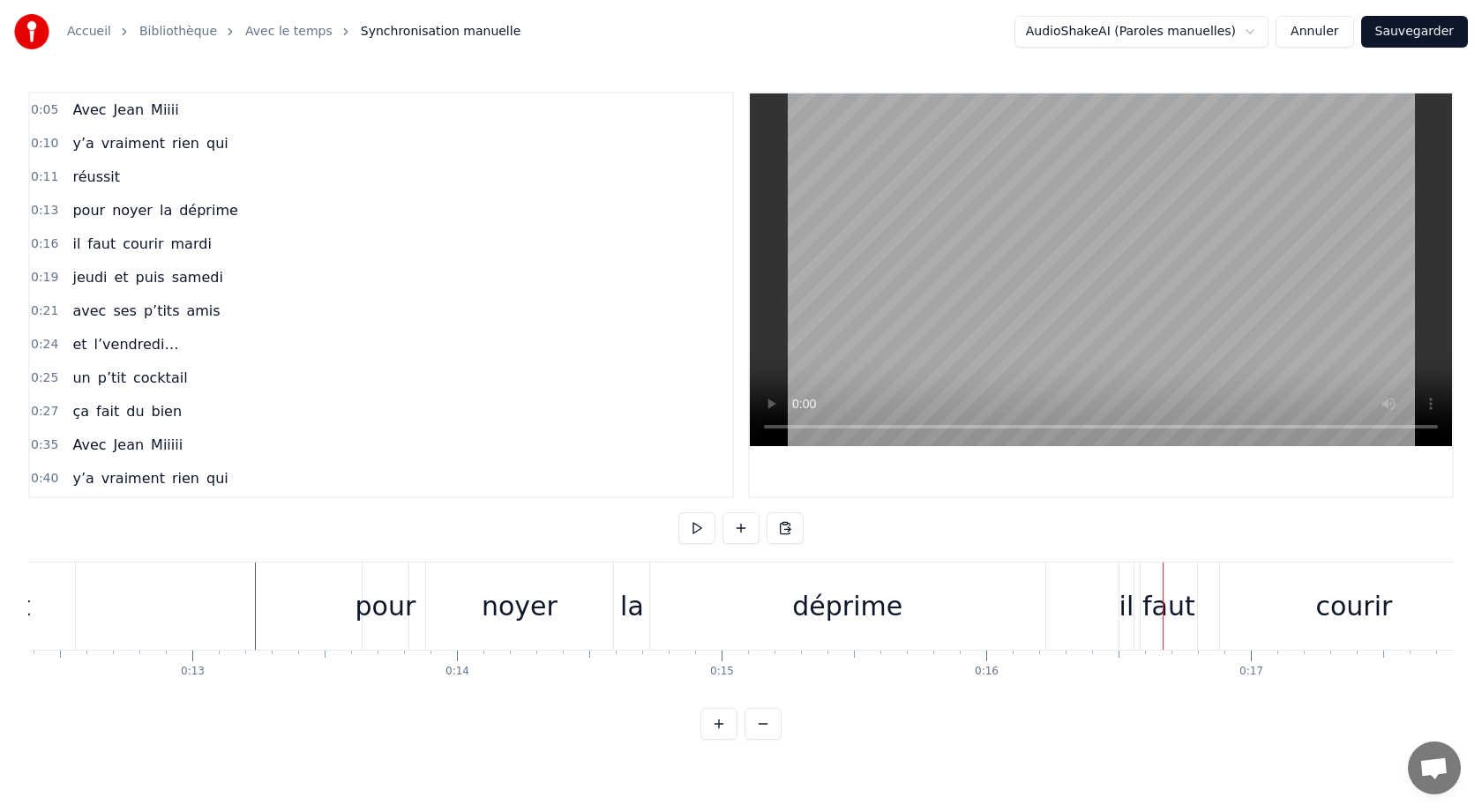
click at [1126, 604] on div "il" at bounding box center [1126, 606] width 15 height 40
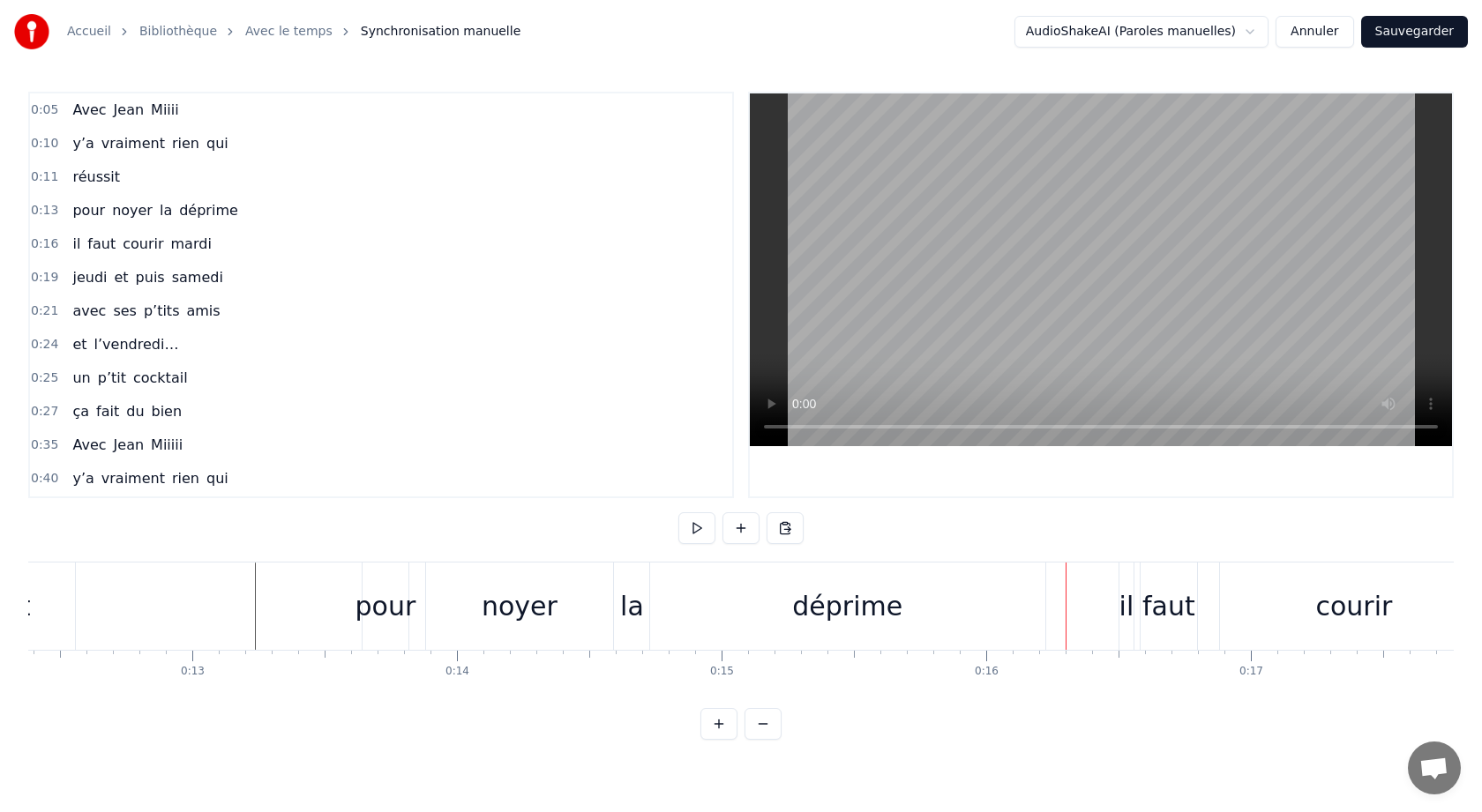
click at [1127, 601] on div "il" at bounding box center [1126, 606] width 15 height 40
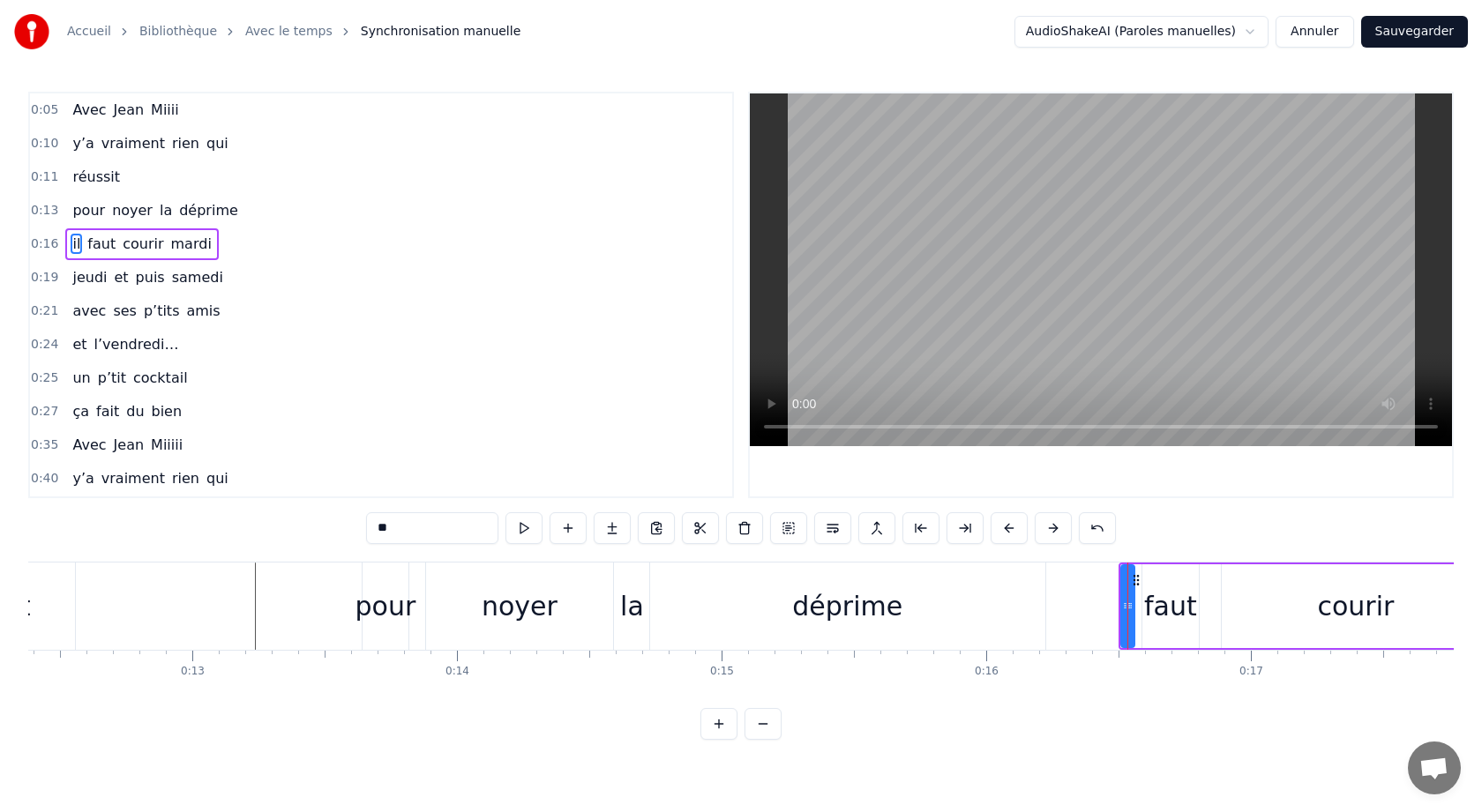
click at [1128, 578] on div at bounding box center [1130, 606] width 7 height 80
click at [1124, 601] on icon at bounding box center [1125, 606] width 7 height 14
drag, startPoint x: 1124, startPoint y: 601, endPoint x: 1047, endPoint y: 608, distance: 77.3
click at [1048, 607] on icon at bounding box center [1049, 606] width 7 height 14
drag, startPoint x: 1128, startPoint y: 605, endPoint x: 1080, endPoint y: 610, distance: 48.3
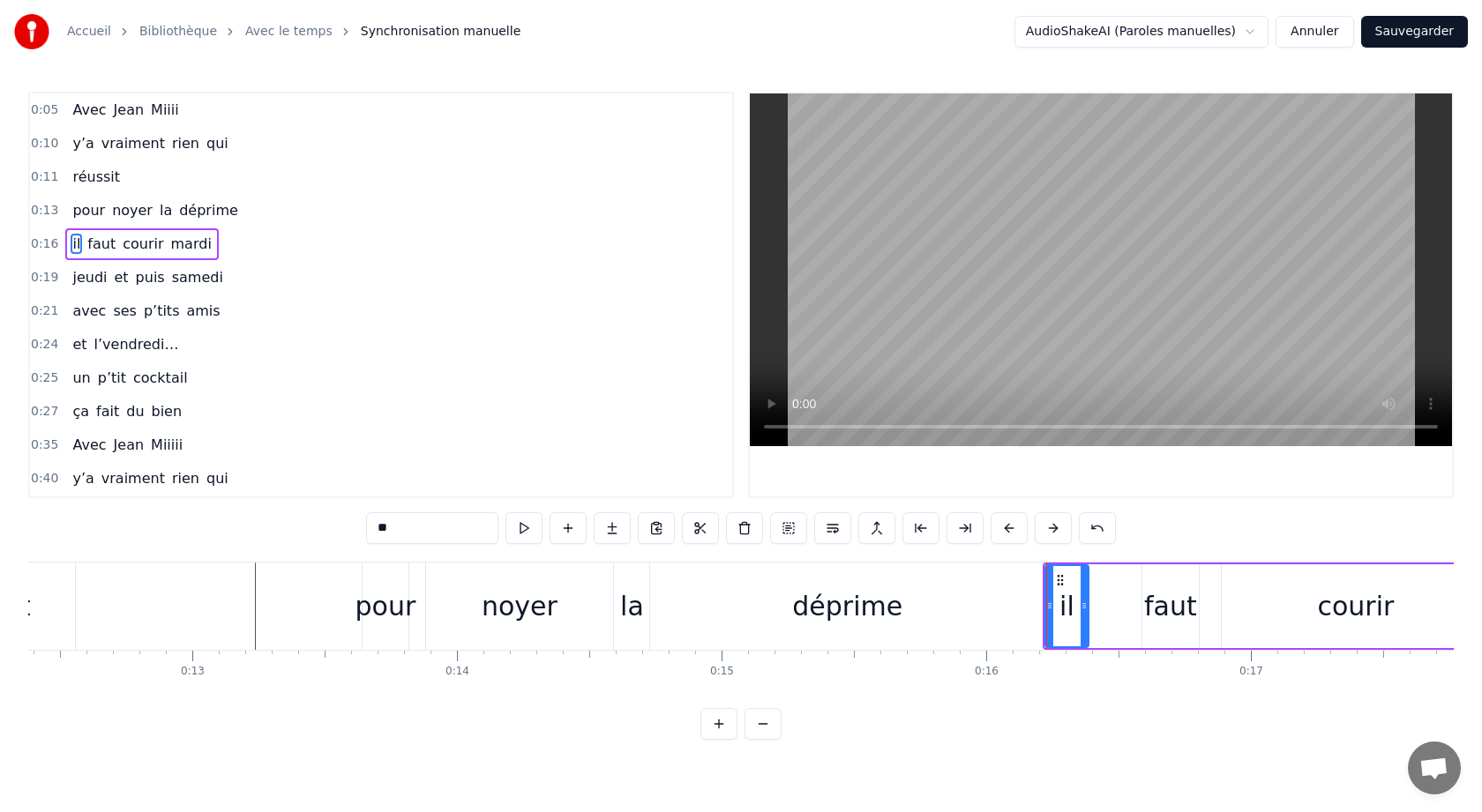
click at [1081, 609] on icon at bounding box center [1084, 606] width 7 height 14
click at [1159, 606] on div "faut" at bounding box center [1171, 606] width 53 height 40
drag, startPoint x: 1156, startPoint y: 580, endPoint x: 1101, endPoint y: 585, distance: 55.2
click at [1102, 585] on icon at bounding box center [1103, 580] width 14 height 14
click at [1270, 584] on div "courir" at bounding box center [1355, 606] width 268 height 84
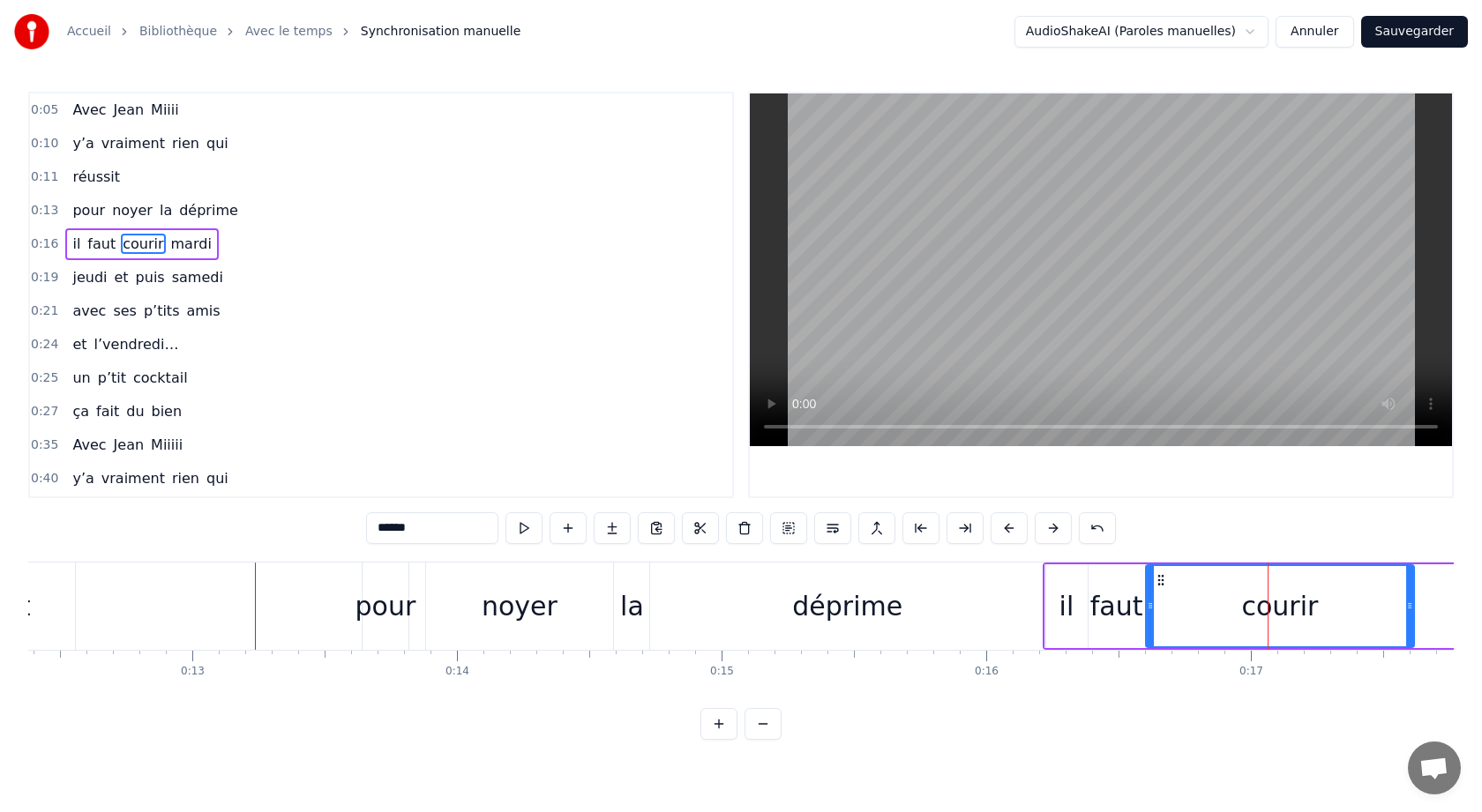
drag, startPoint x: 1236, startPoint y: 580, endPoint x: 1156, endPoint y: 587, distance: 80.3
click at [1158, 586] on icon at bounding box center [1161, 580] width 14 height 14
click at [788, 610] on div "déprime" at bounding box center [848, 606] width 395 height 88
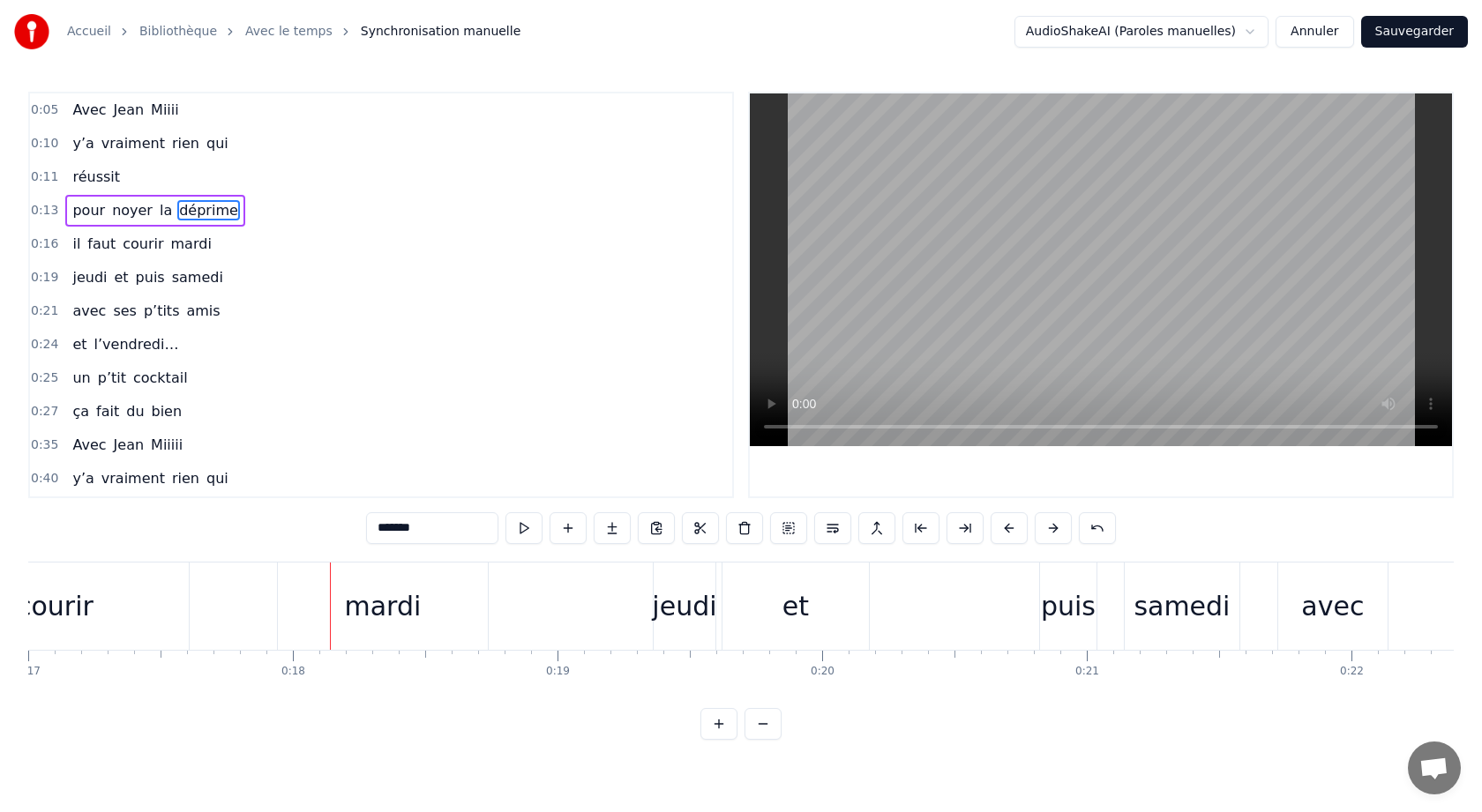
scroll to position [0, 4572]
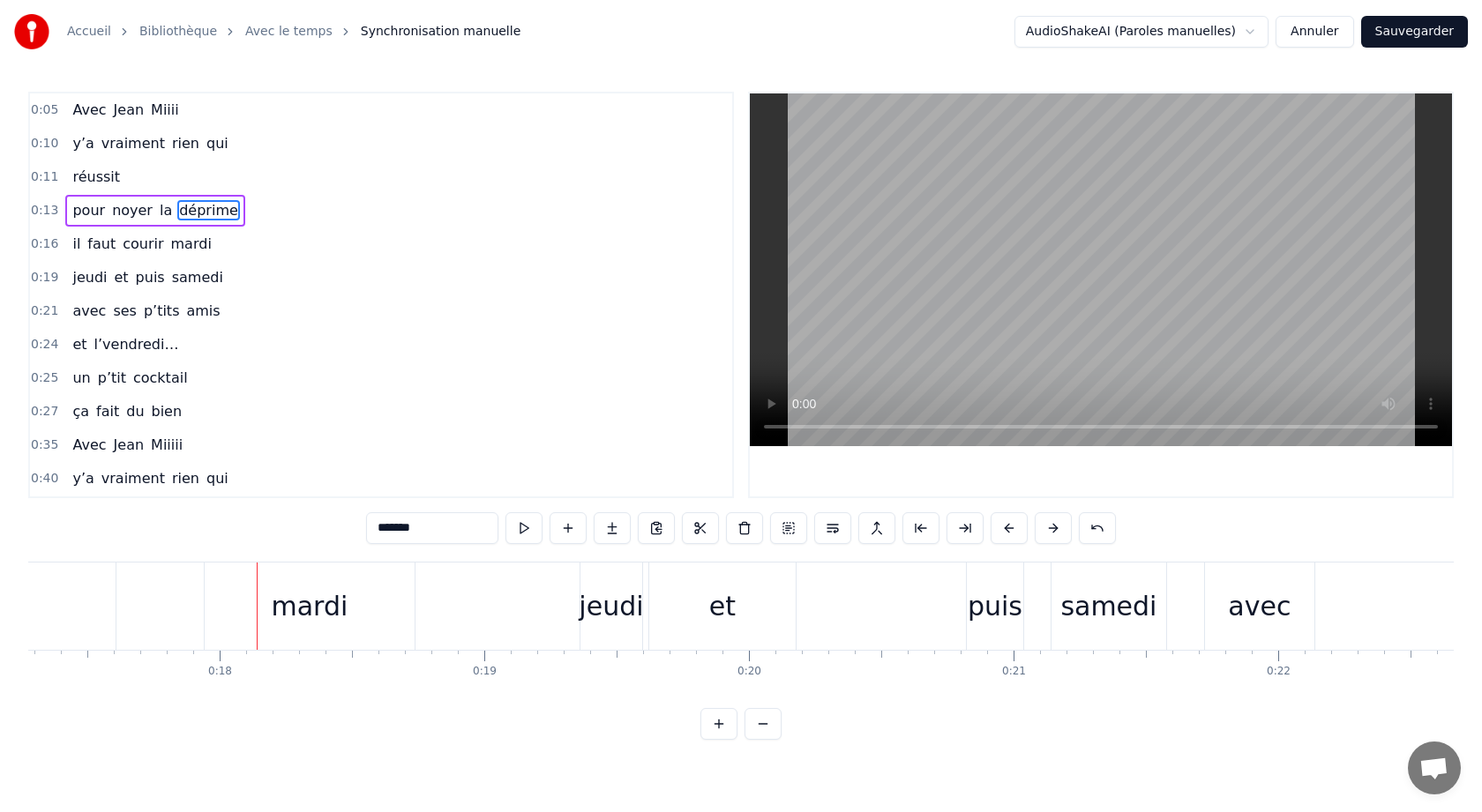
click at [322, 606] on div "mardi" at bounding box center [310, 606] width 77 height 40
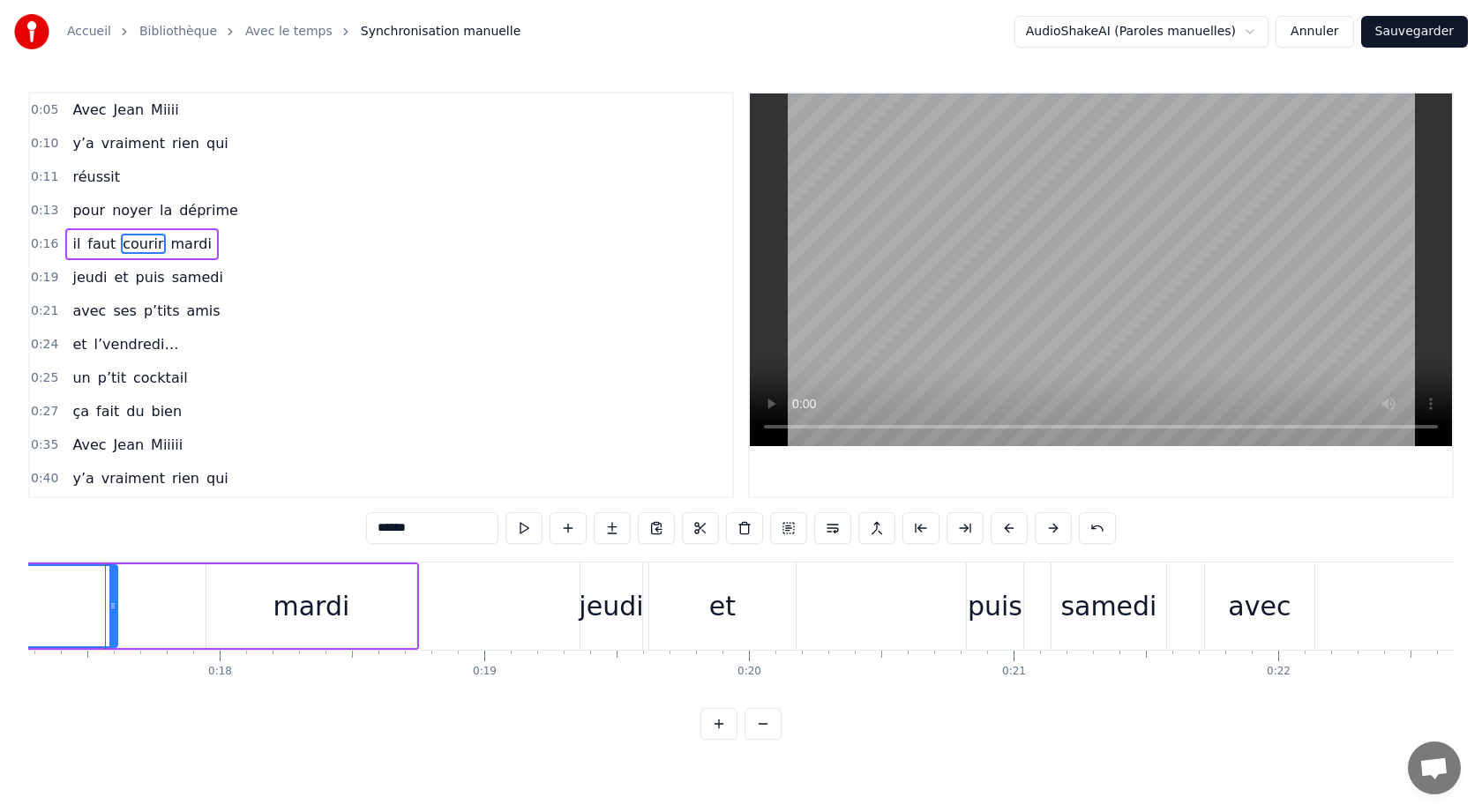
scroll to position [0, 4560]
click at [649, 594] on div "jeudi" at bounding box center [622, 606] width 65 height 40
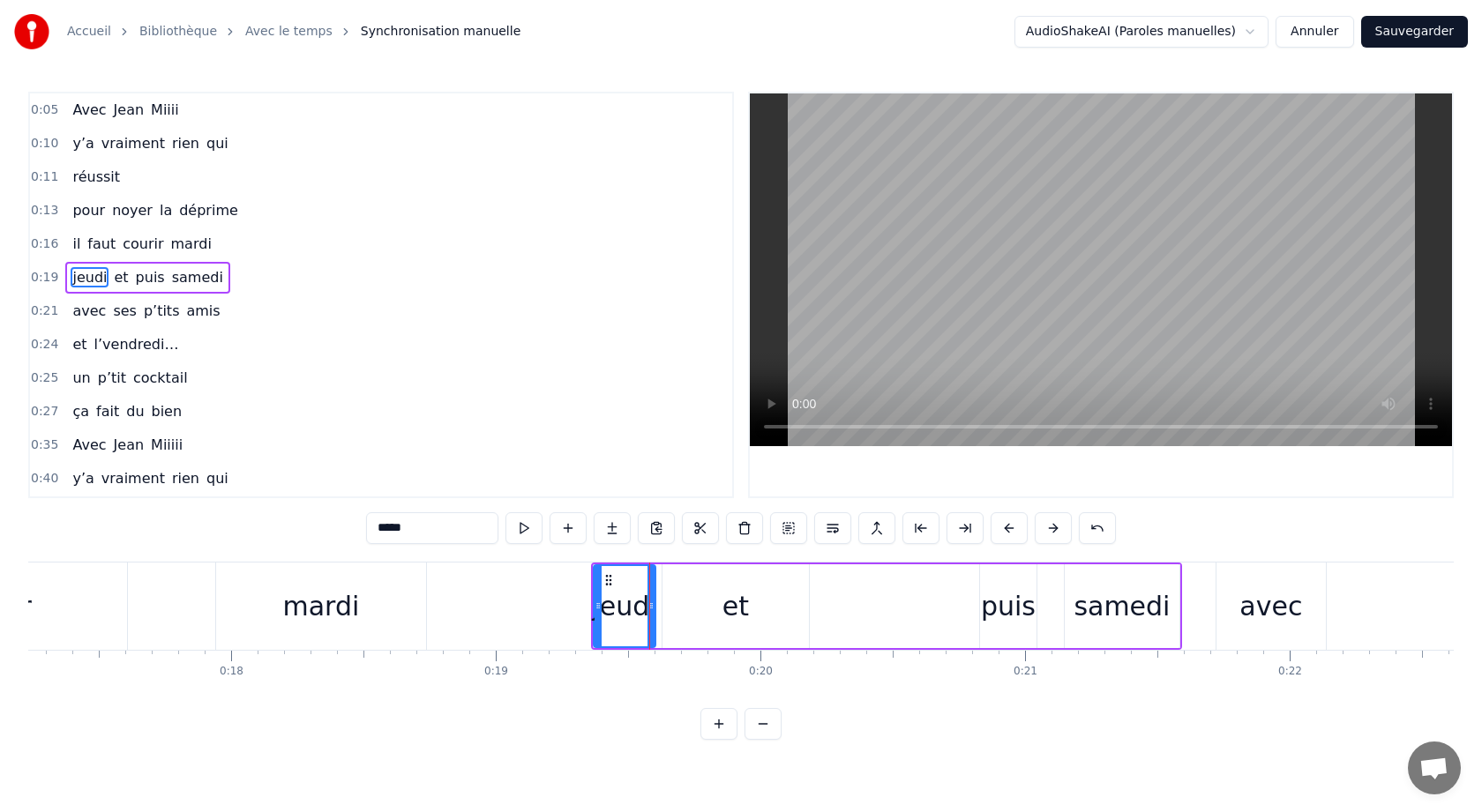
click at [738, 615] on div "et" at bounding box center [735, 606] width 27 height 40
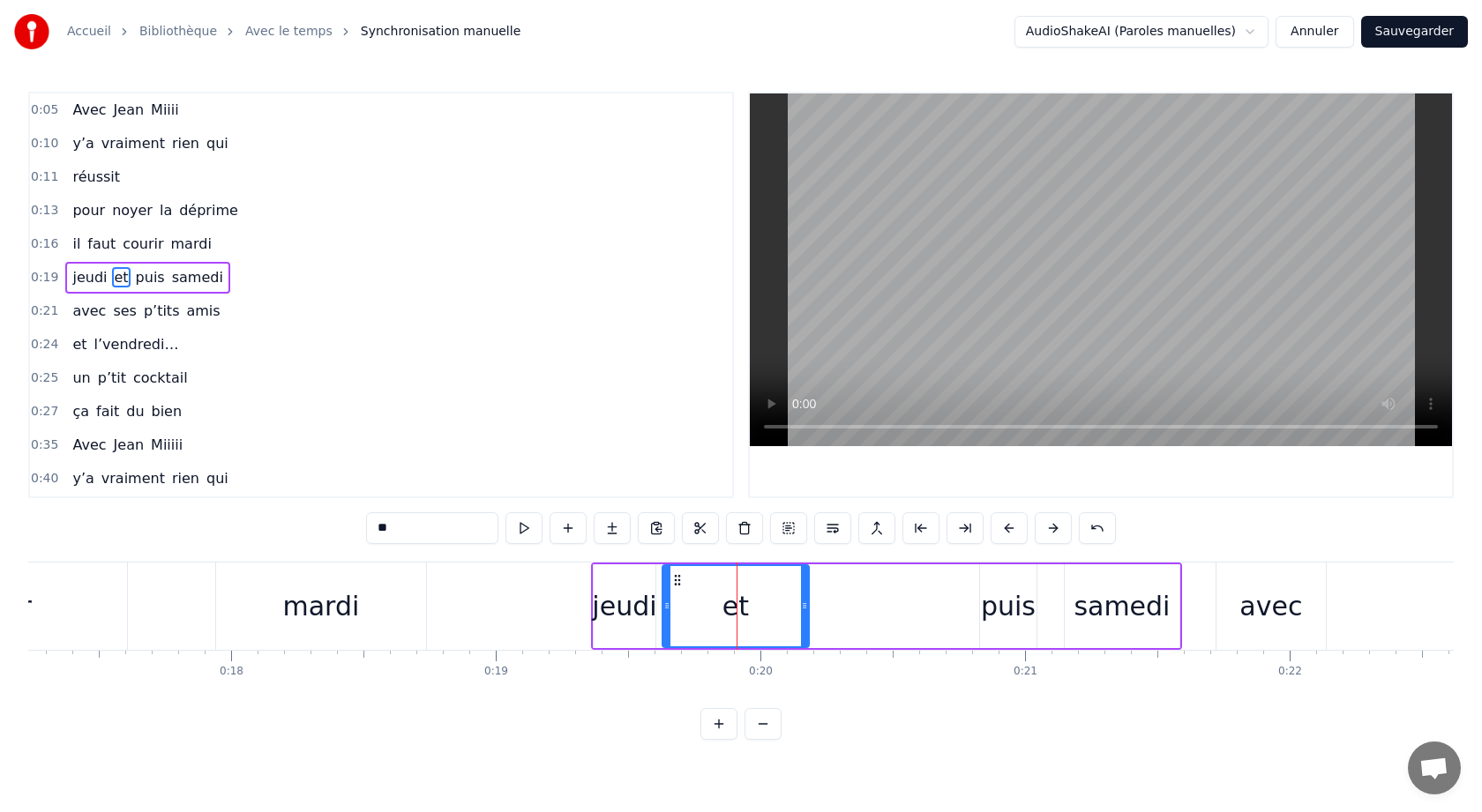
click at [1013, 597] on div "puis" at bounding box center [1009, 606] width 55 height 40
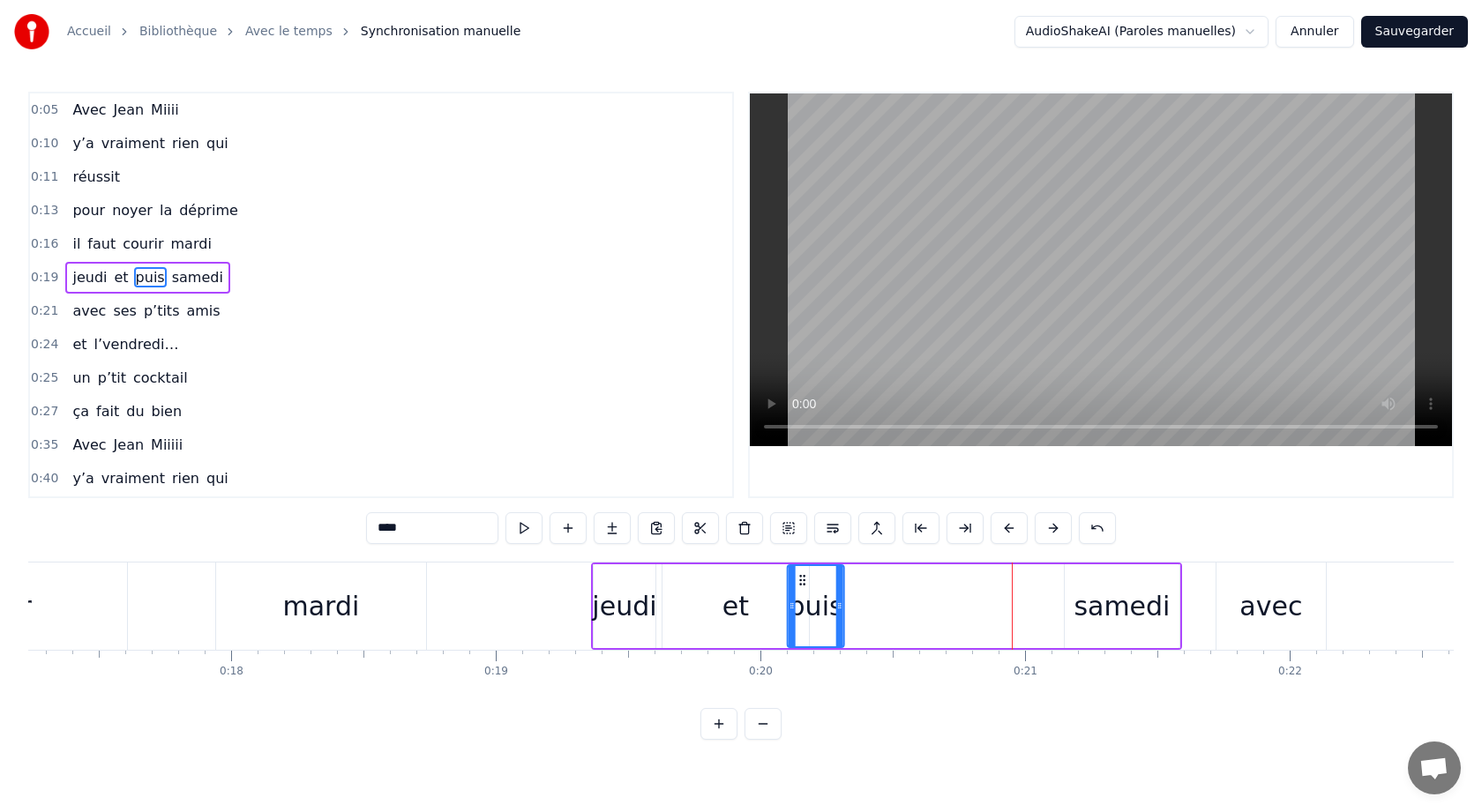
drag, startPoint x: 996, startPoint y: 580, endPoint x: 803, endPoint y: 593, distance: 193.4
click at [803, 593] on div "puis" at bounding box center [816, 606] width 55 height 80
drag, startPoint x: 803, startPoint y: 583, endPoint x: 827, endPoint y: 583, distance: 24.0
click at [827, 584] on circle at bounding box center [827, 584] width 1 height 1
click at [772, 605] on div "et" at bounding box center [735, 606] width 146 height 84
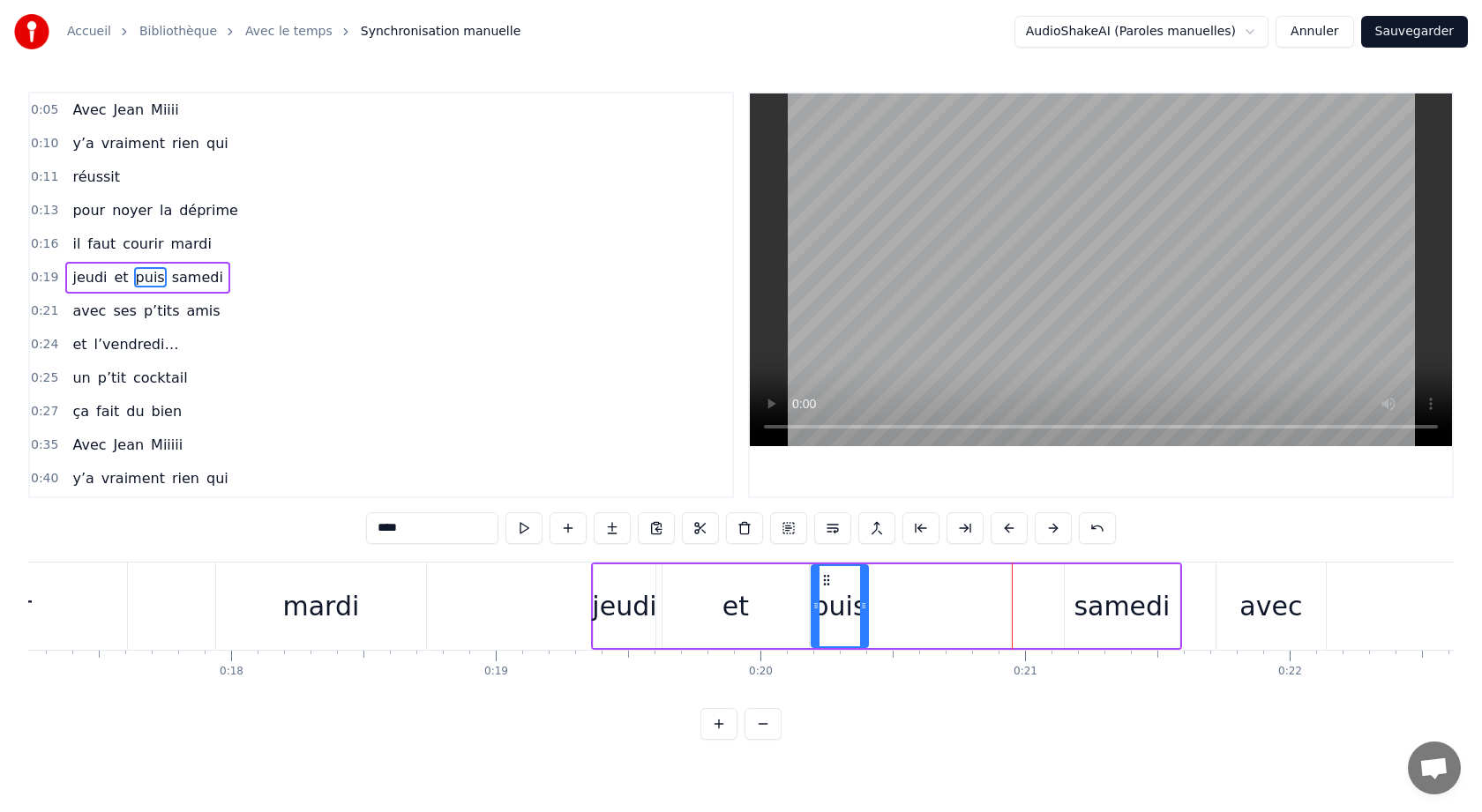
type input "**"
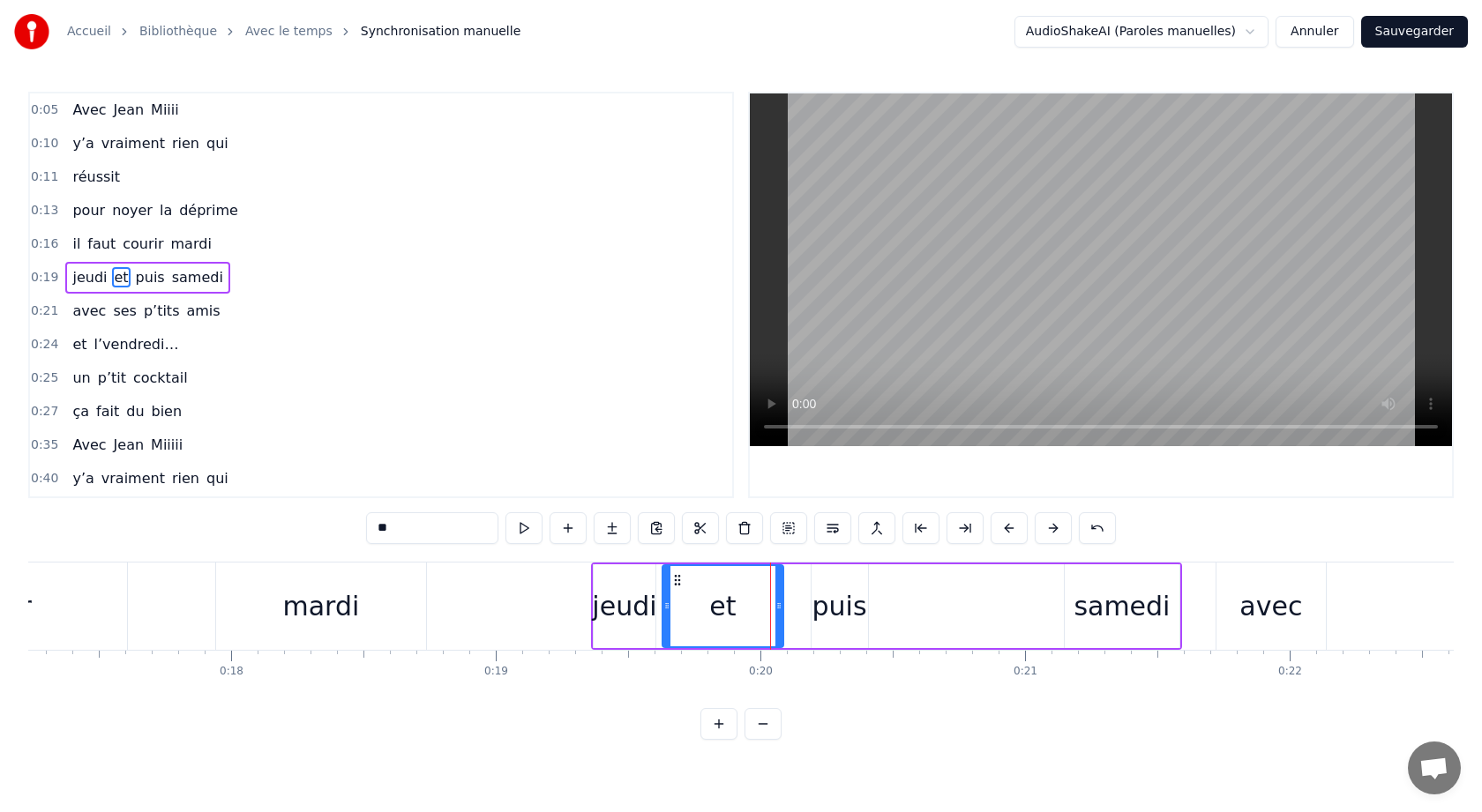
drag, startPoint x: 806, startPoint y: 607, endPoint x: 779, endPoint y: 608, distance: 27.0
click at [779, 608] on icon at bounding box center [779, 606] width 7 height 14
drag, startPoint x: 829, startPoint y: 609, endPoint x: 797, endPoint y: 610, distance: 32.0
click at [797, 610] on div "jeudi et puis samedi" at bounding box center [887, 606] width 591 height 88
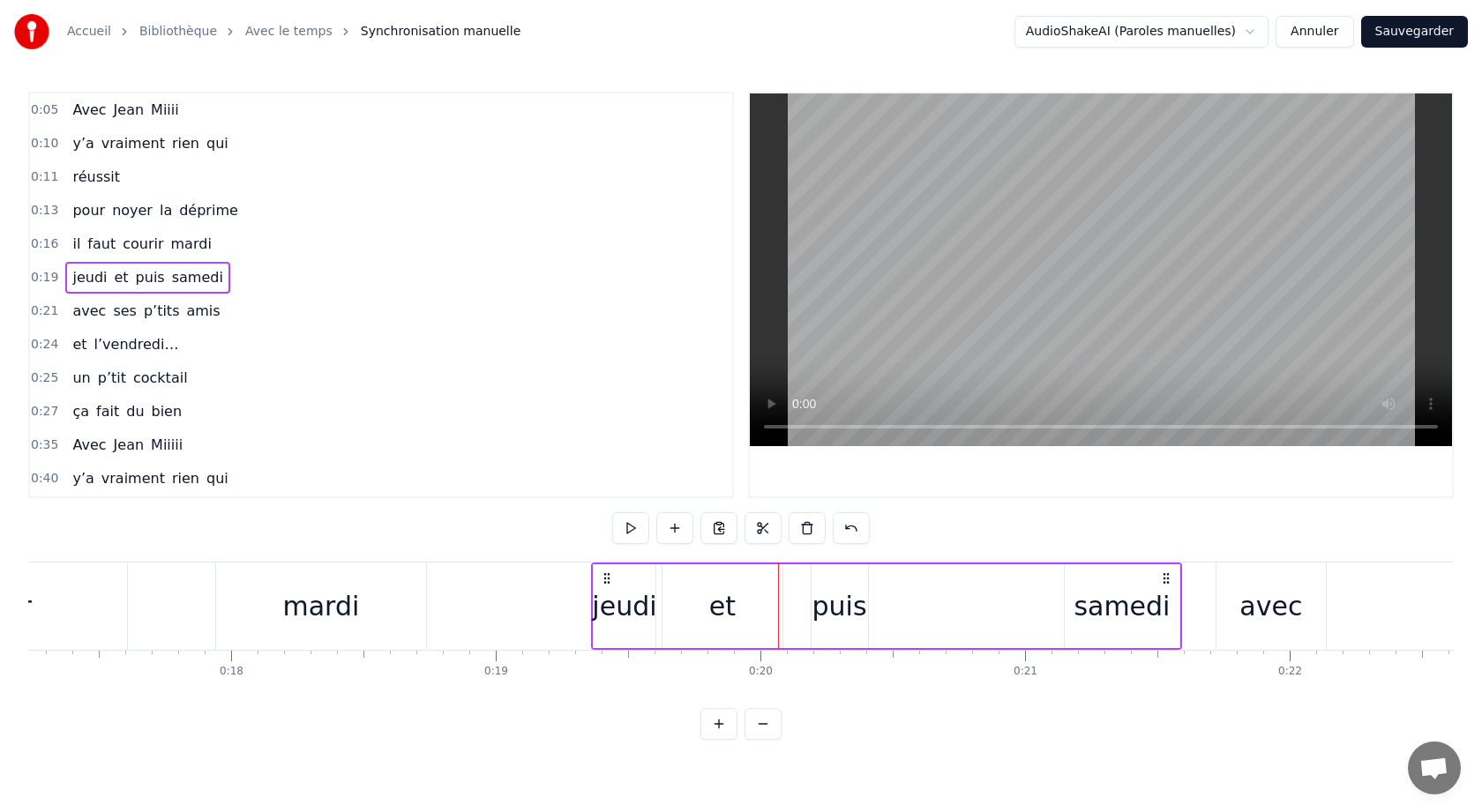
drag, startPoint x: 833, startPoint y: 604, endPoint x: 796, endPoint y: 606, distance: 37.1
click at [796, 606] on div "jeudi et puis samedi" at bounding box center [887, 606] width 591 height 88
click at [842, 603] on div "puis" at bounding box center [840, 606] width 55 height 40
drag, startPoint x: 842, startPoint y: 603, endPoint x: 816, endPoint y: 604, distance: 26.0
click at [816, 604] on div "puis" at bounding box center [840, 606] width 55 height 80
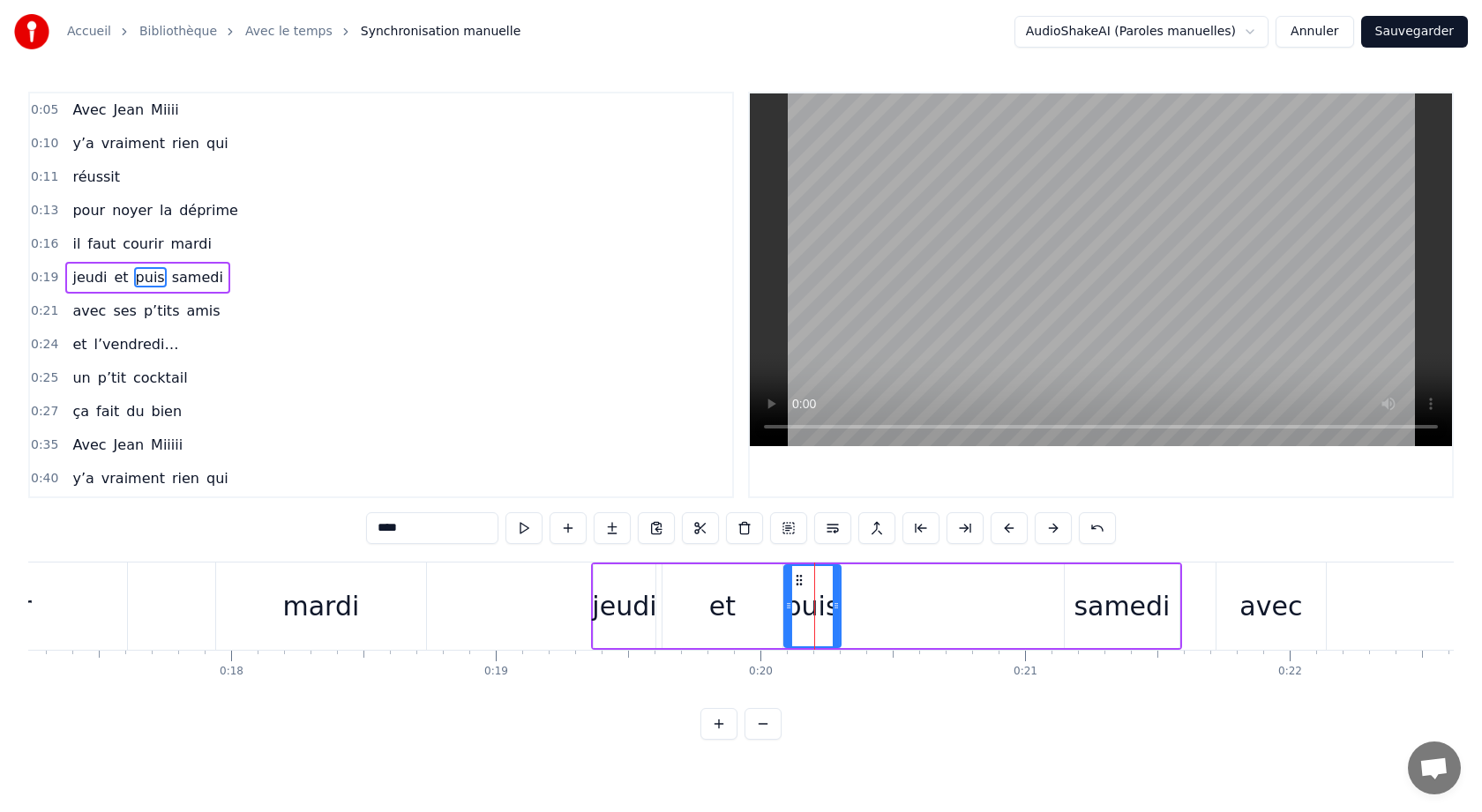
drag, startPoint x: 825, startPoint y: 578, endPoint x: 798, endPoint y: 580, distance: 27.1
click at [798, 580] on icon at bounding box center [799, 580] width 14 height 14
click at [710, 627] on div "et" at bounding box center [723, 606] width 120 height 84
type input "**"
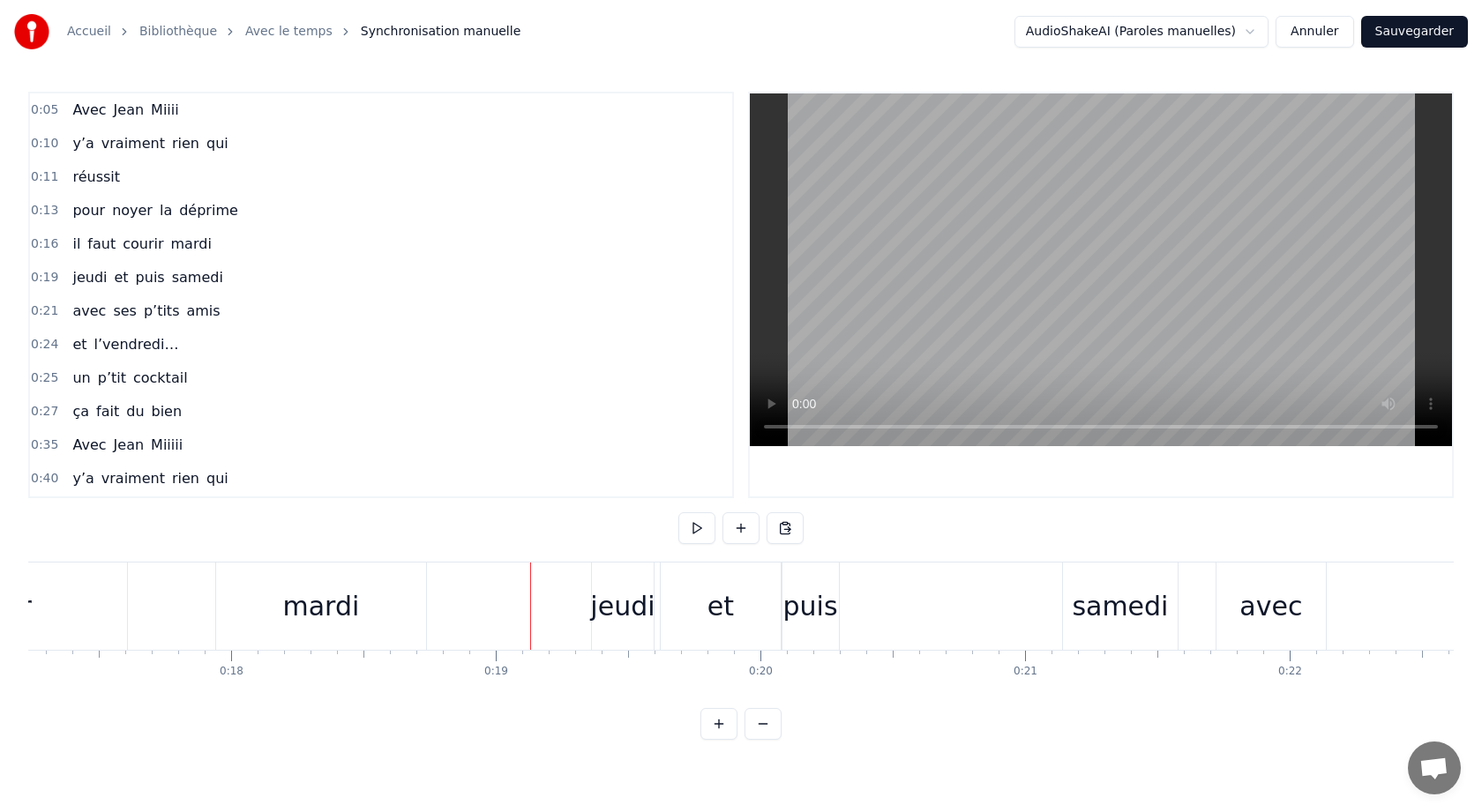
click at [694, 530] on button at bounding box center [697, 528] width 37 height 32
drag, startPoint x: 801, startPoint y: 626, endPoint x: 875, endPoint y: 624, distance: 74.0
click at [877, 624] on div "jeudi et puis samedi" at bounding box center [887, 606] width 591 height 88
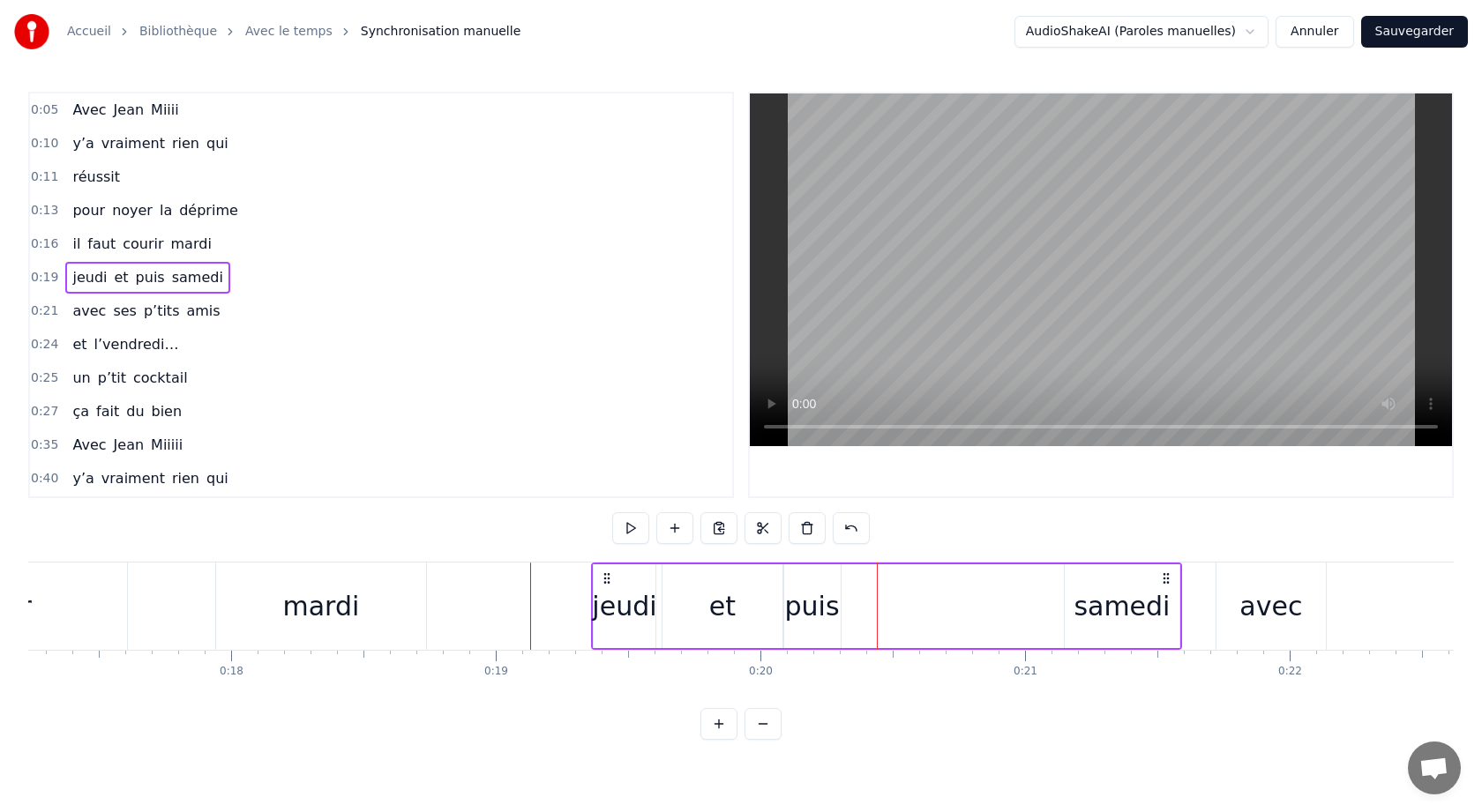
click at [826, 609] on div "puis" at bounding box center [812, 606] width 55 height 40
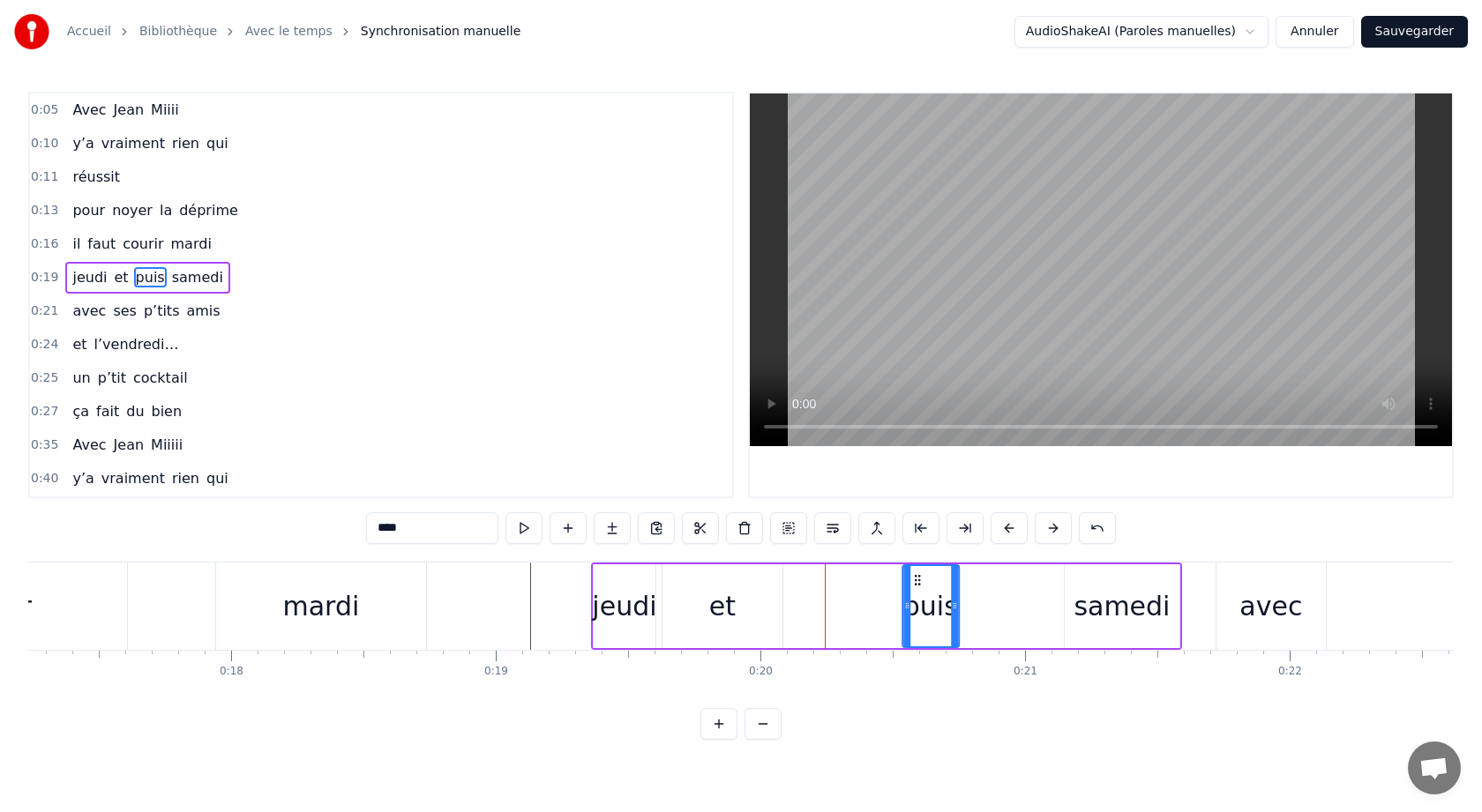
drag, startPoint x: 800, startPoint y: 578, endPoint x: 918, endPoint y: 579, distance: 118.0
click at [918, 579] on circle at bounding box center [918, 579] width 1 height 1
click at [679, 575] on div "et" at bounding box center [723, 606] width 120 height 84
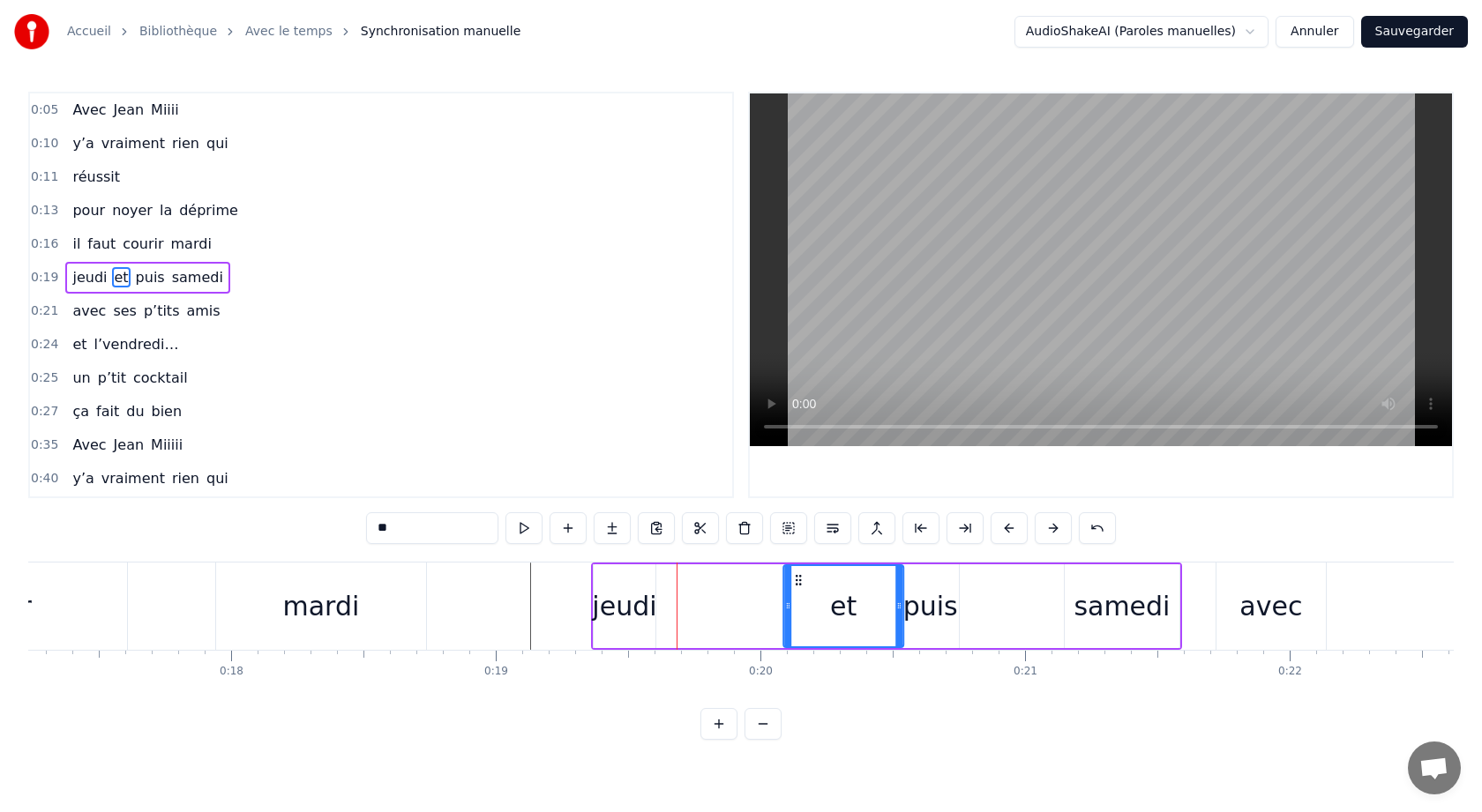
drag, startPoint x: 680, startPoint y: 578, endPoint x: 801, endPoint y: 577, distance: 121.0
click at [801, 577] on icon at bounding box center [798, 580] width 14 height 14
click at [1118, 612] on div "samedi" at bounding box center [1121, 606] width 96 height 40
type input "******"
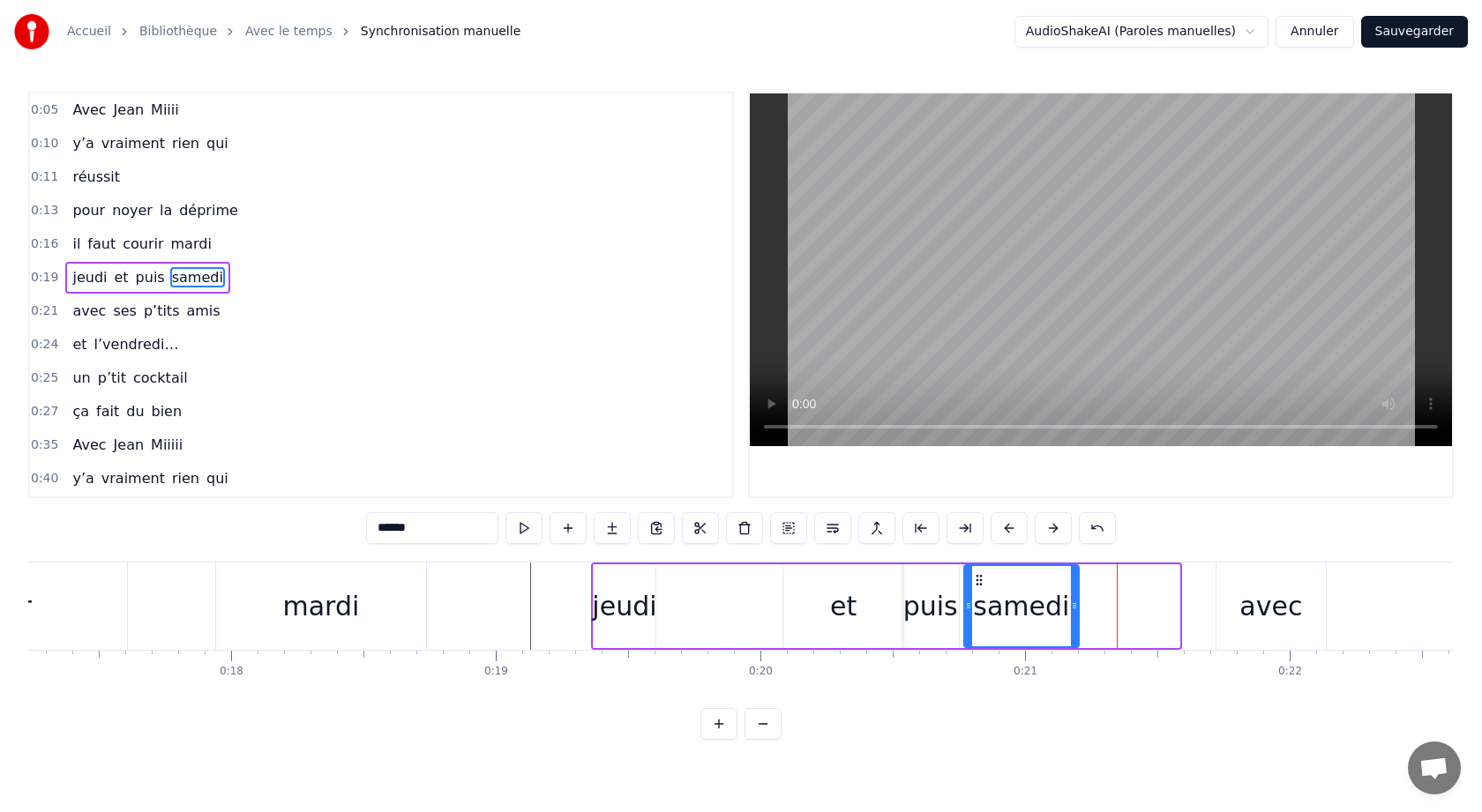
drag, startPoint x: 1080, startPoint y: 577, endPoint x: 979, endPoint y: 594, distance: 102.4
click at [979, 594] on div "samedi" at bounding box center [1022, 606] width 113 height 80
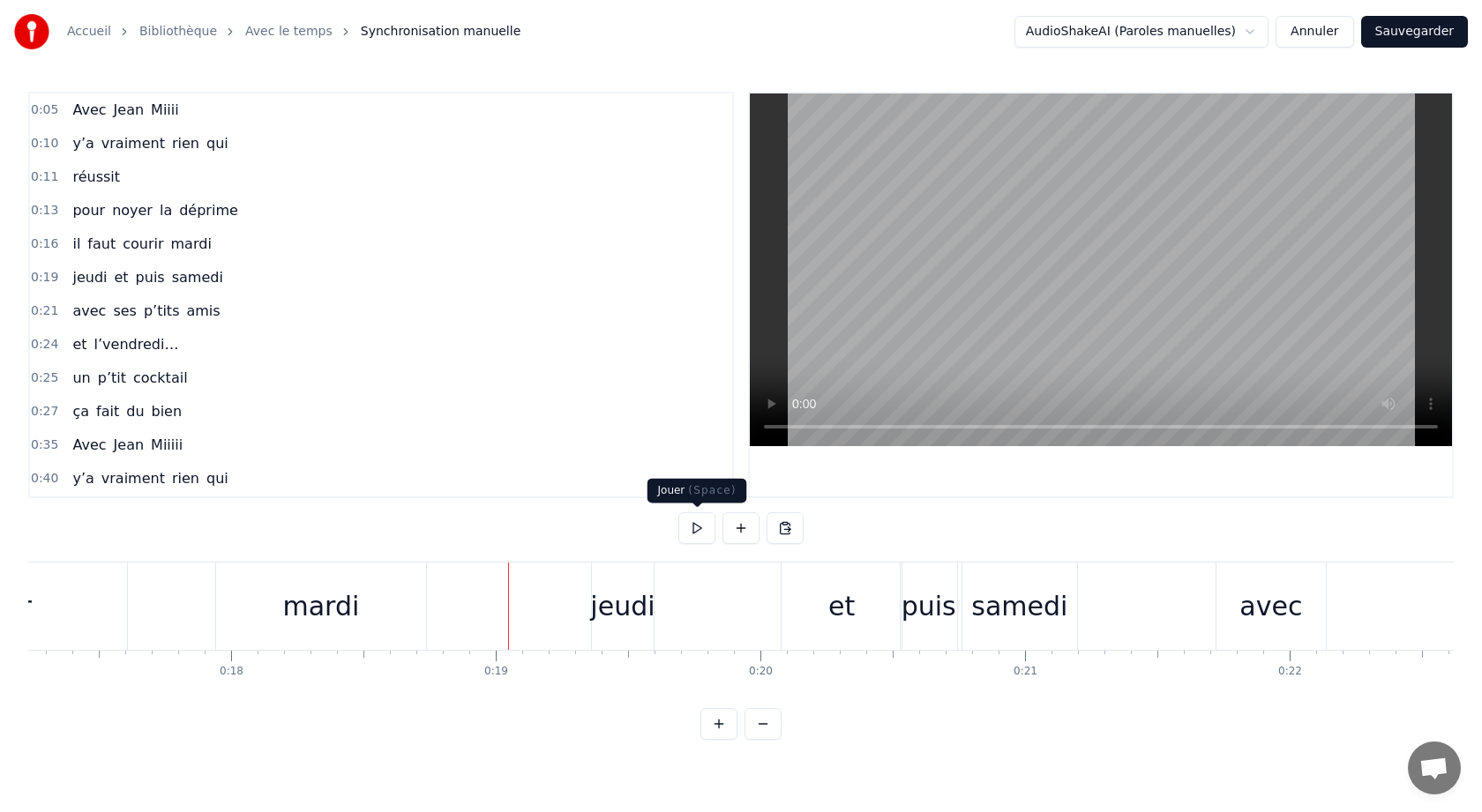
click at [700, 530] on button at bounding box center [697, 528] width 37 height 32
click at [1068, 608] on div "samedi" at bounding box center [1020, 606] width 115 height 88
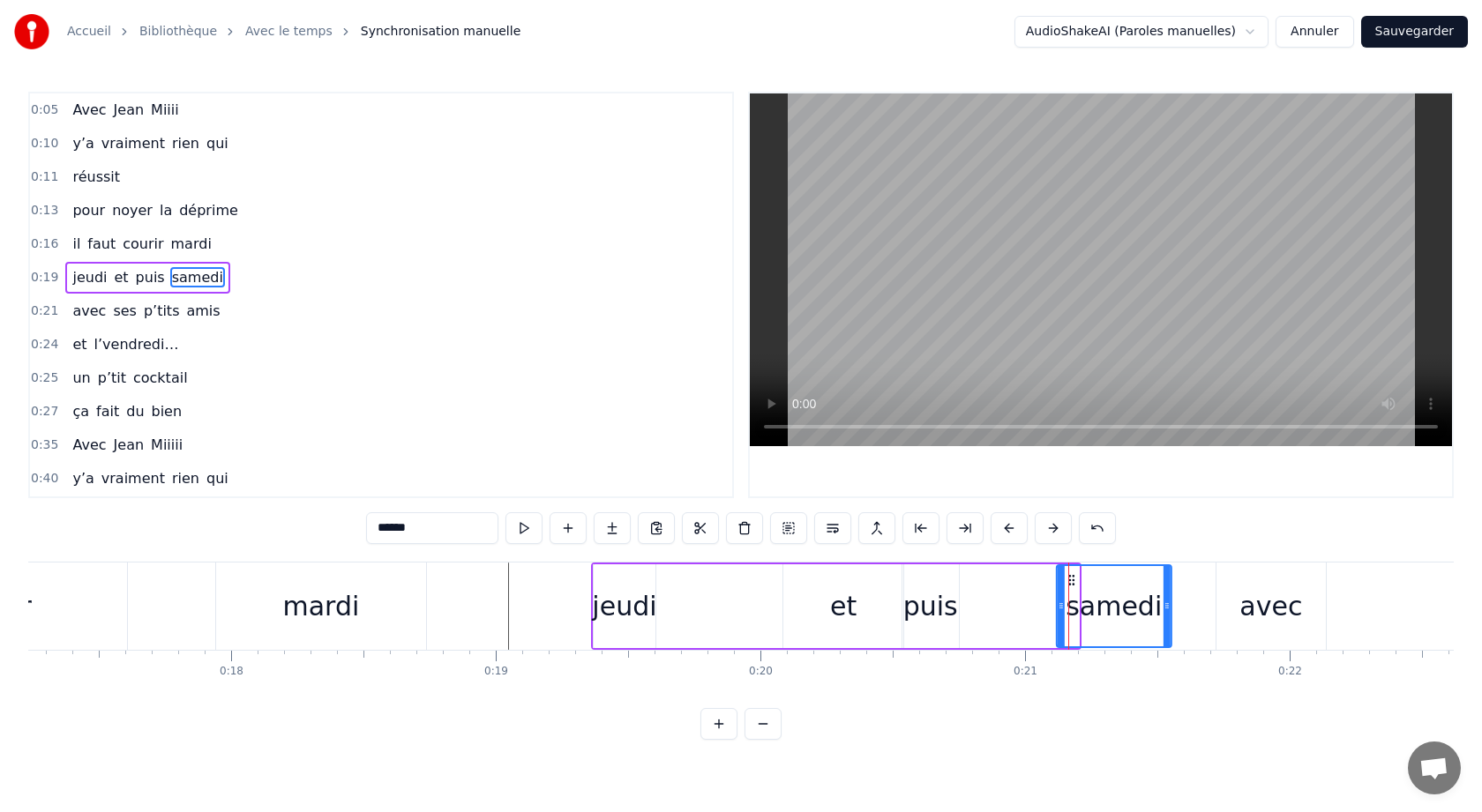
drag, startPoint x: 979, startPoint y: 581, endPoint x: 1068, endPoint y: 584, distance: 89.1
click at [1071, 584] on icon at bounding box center [1071, 580] width 14 height 14
click at [934, 599] on div "puis" at bounding box center [931, 606] width 55 height 40
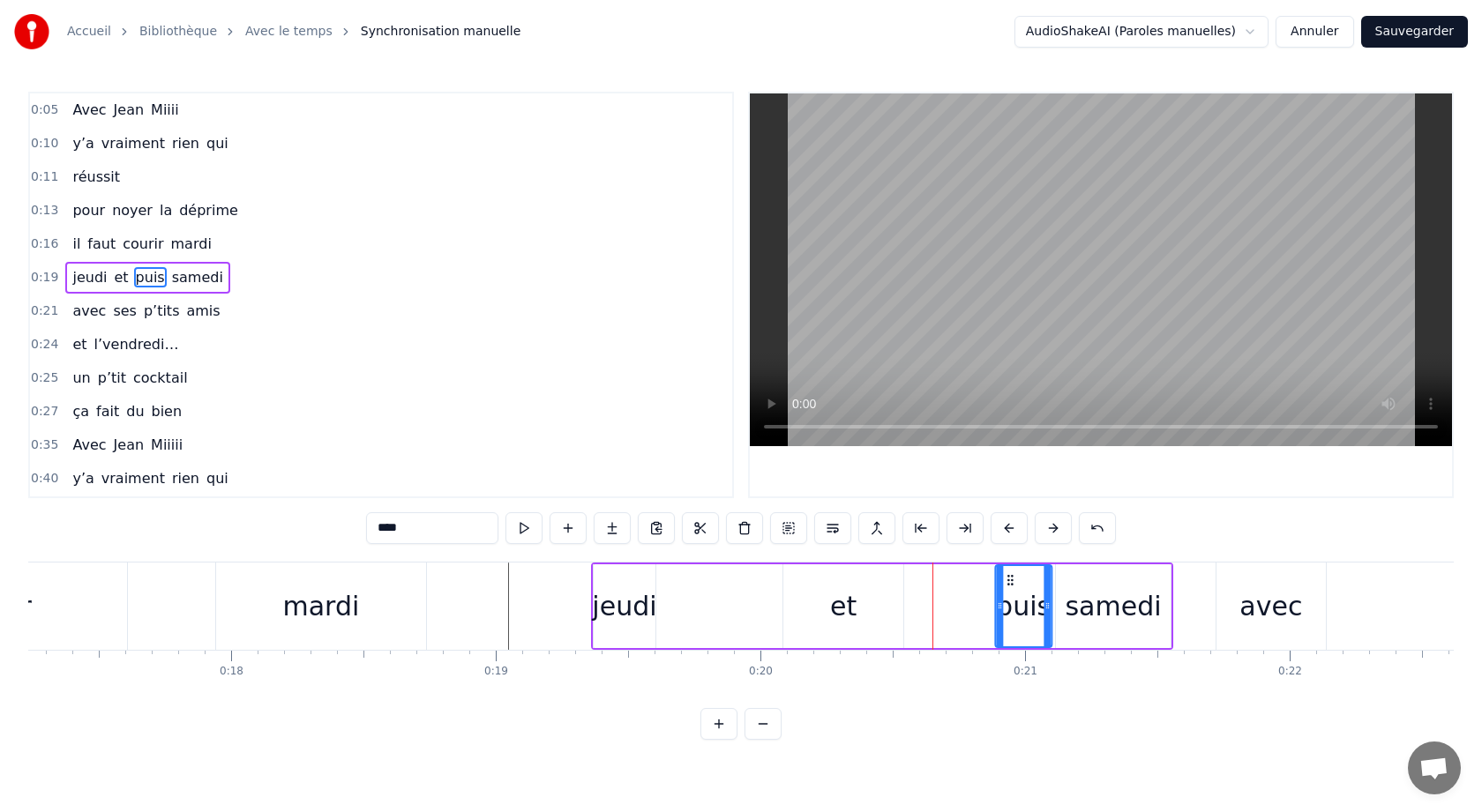
drag, startPoint x: 917, startPoint y: 577, endPoint x: 1006, endPoint y: 580, distance: 89.1
click at [1008, 580] on icon at bounding box center [1010, 580] width 14 height 14
click at [861, 604] on div "et" at bounding box center [843, 606] width 120 height 84
type input "**"
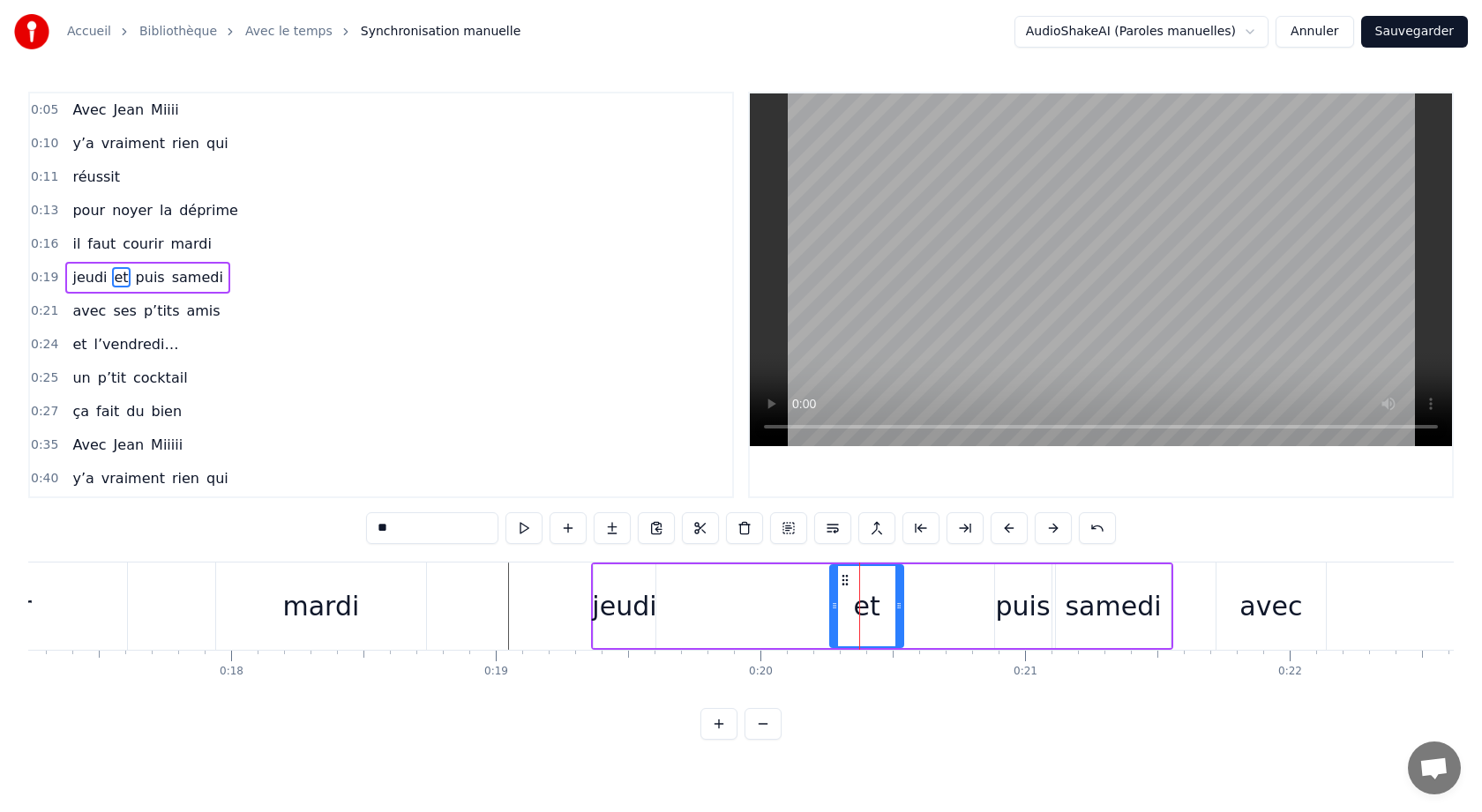
drag, startPoint x: 785, startPoint y: 606, endPoint x: 831, endPoint y: 609, distance: 46.1
click at [831, 609] on icon at bounding box center [834, 606] width 7 height 14
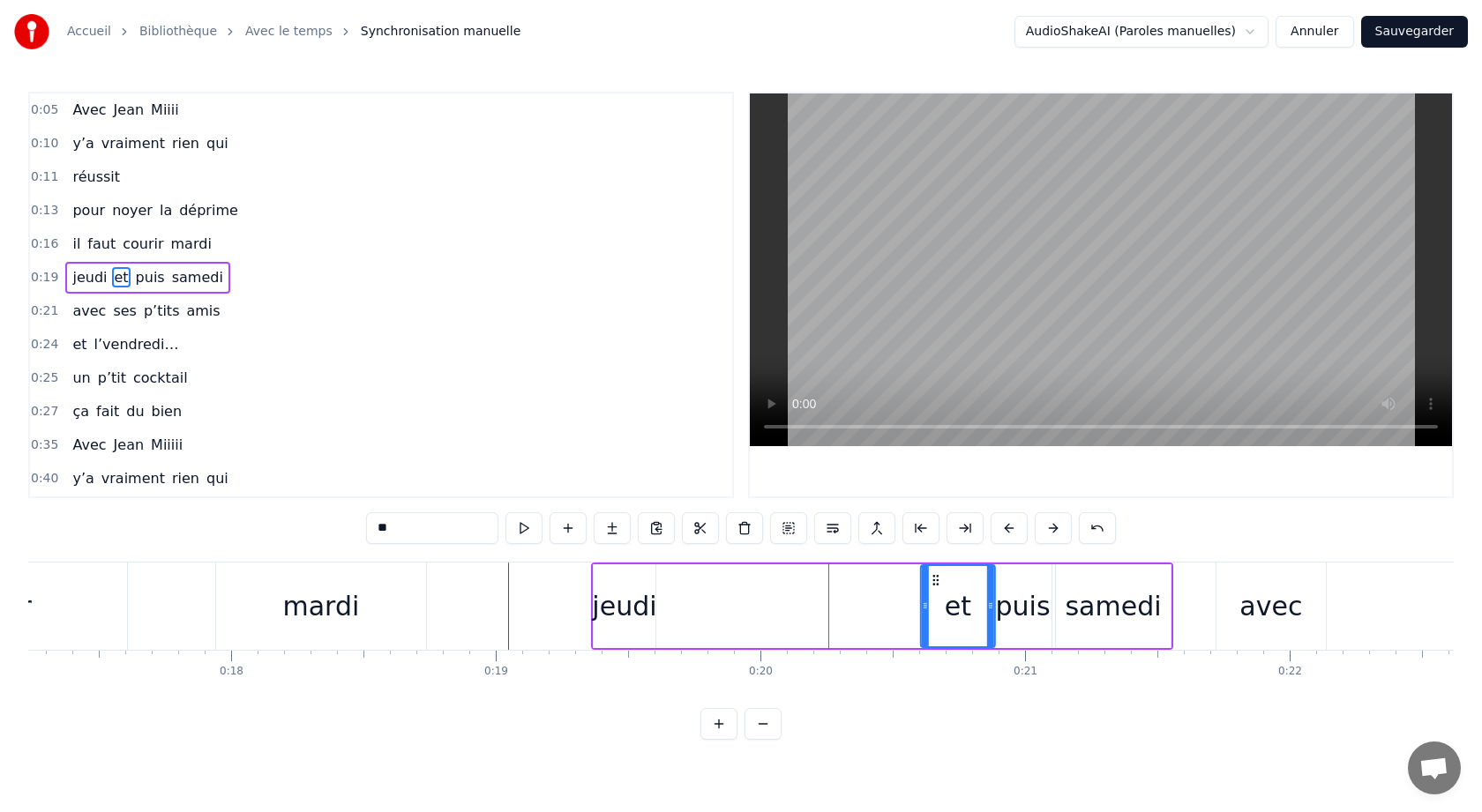
drag, startPoint x: 842, startPoint y: 577, endPoint x: 934, endPoint y: 583, distance: 92.2
click at [934, 583] on icon at bounding box center [936, 580] width 14 height 14
click at [724, 601] on div "jeudi et puis samedi" at bounding box center [882, 606] width 582 height 88
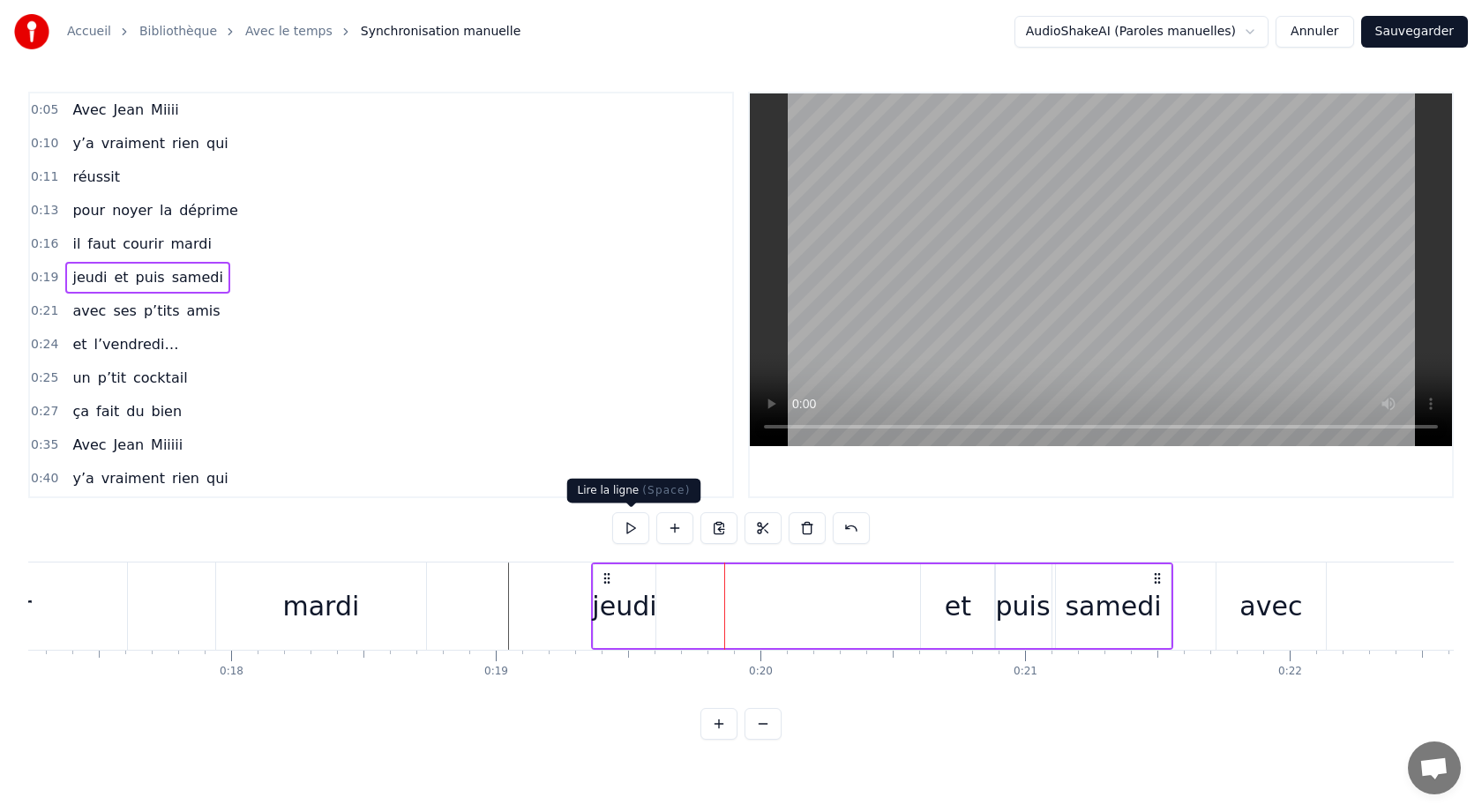
click at [626, 523] on button at bounding box center [631, 528] width 37 height 32
click at [1172, 607] on div "jeudi et puis samedi" at bounding box center [882, 606] width 582 height 88
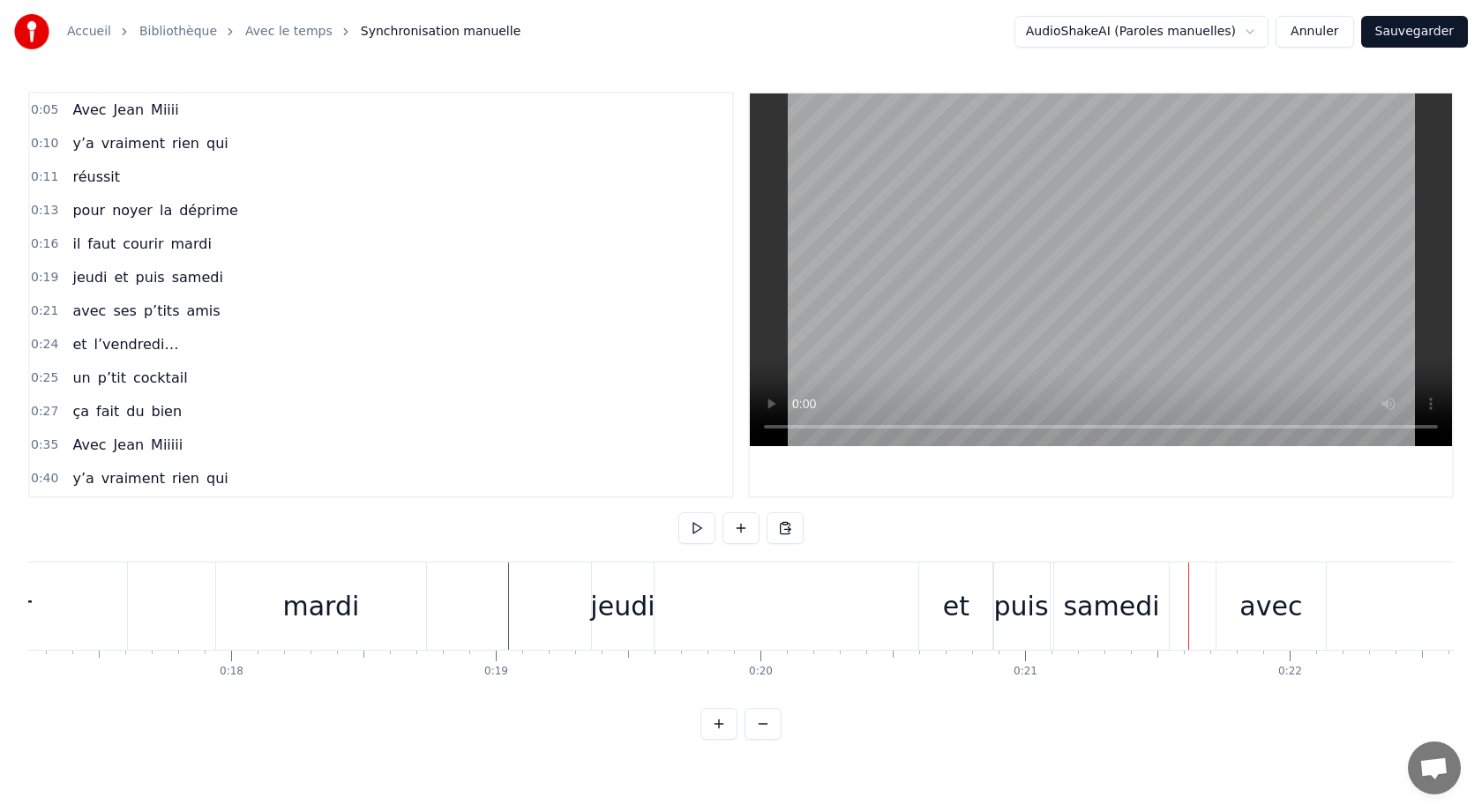
click at [1162, 604] on div "samedi" at bounding box center [1111, 606] width 115 height 88
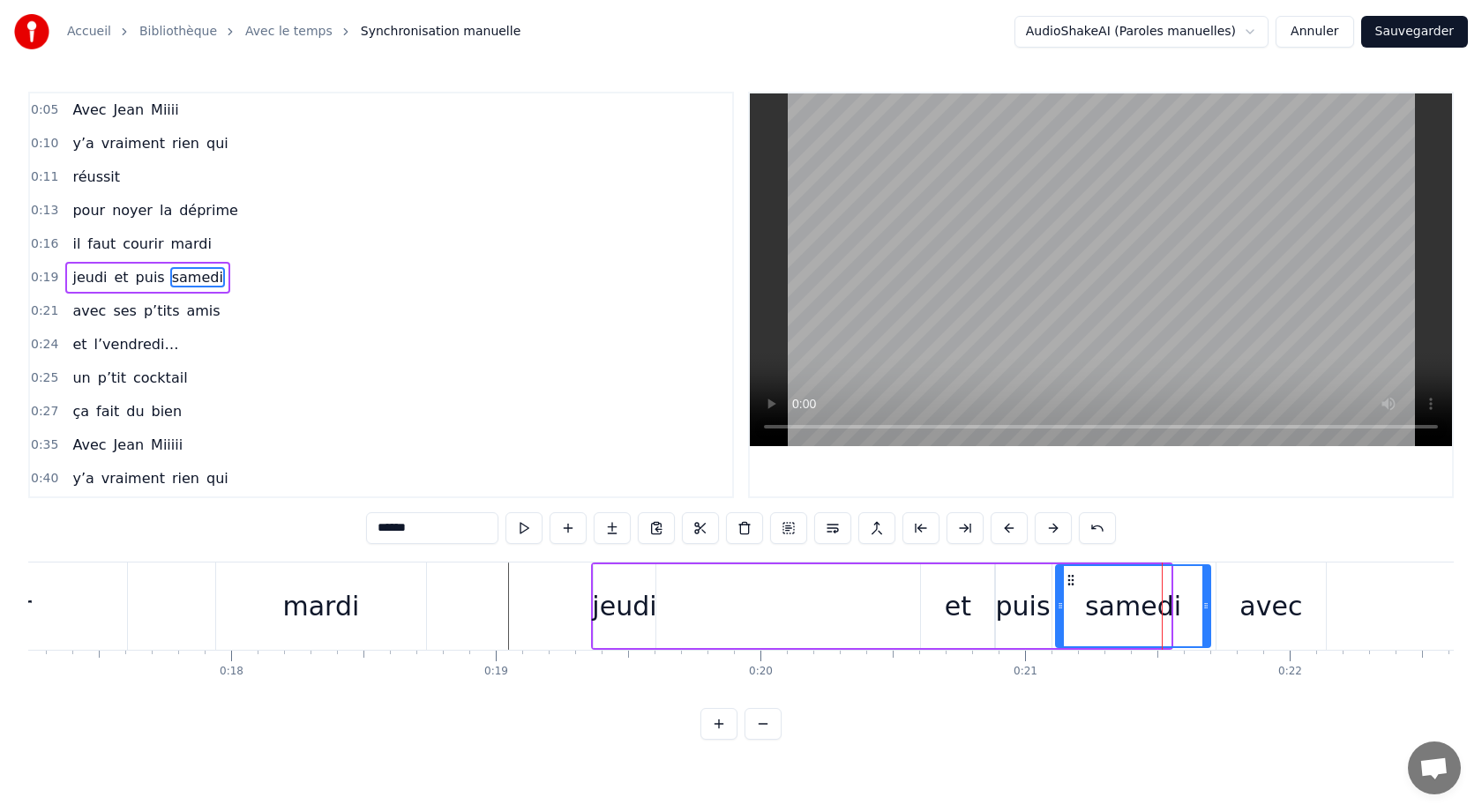
drag, startPoint x: 1168, startPoint y: 606, endPoint x: 1205, endPoint y: 608, distance: 37.1
click at [1207, 608] on icon at bounding box center [1206, 606] width 7 height 14
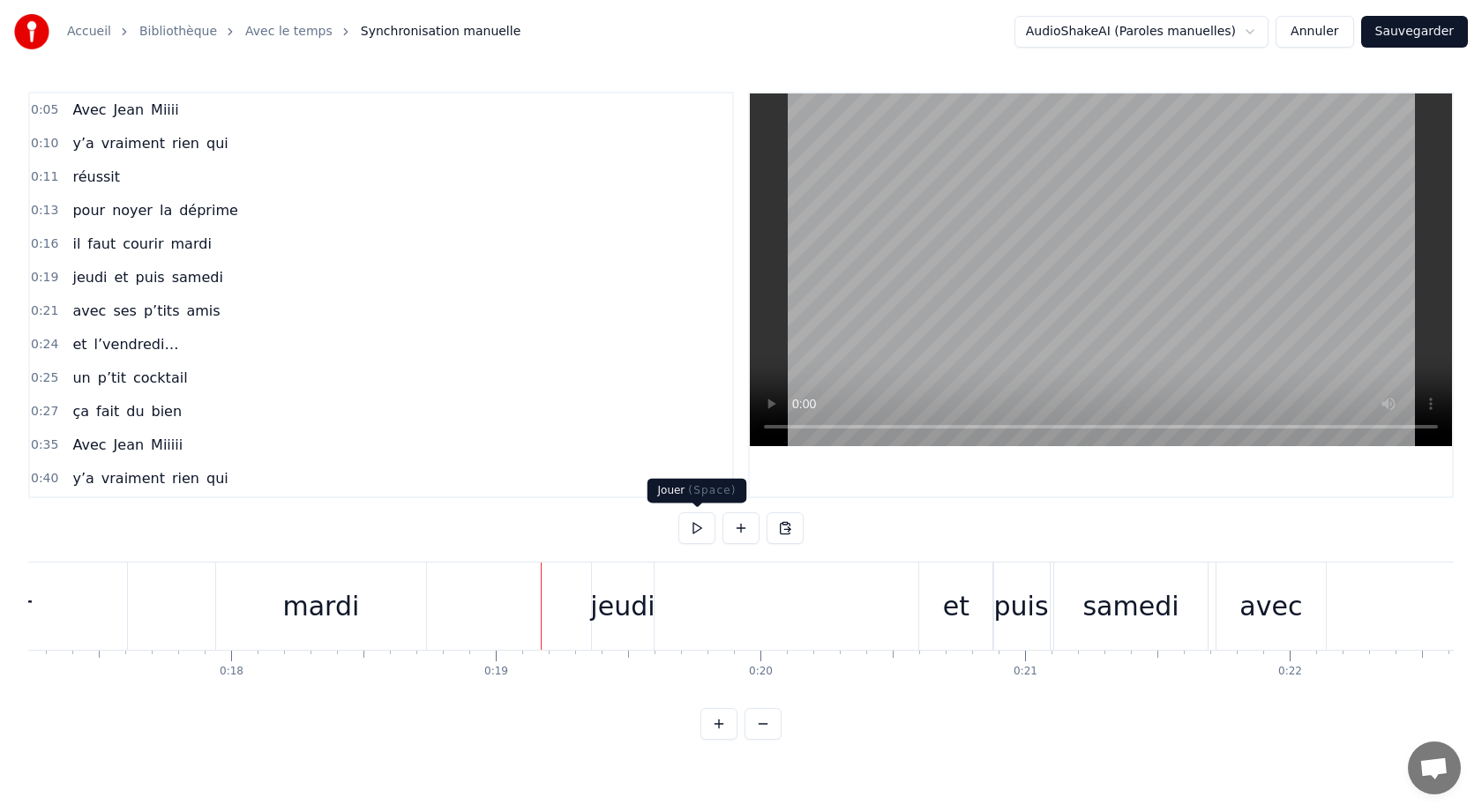
click at [697, 533] on button at bounding box center [697, 528] width 37 height 32
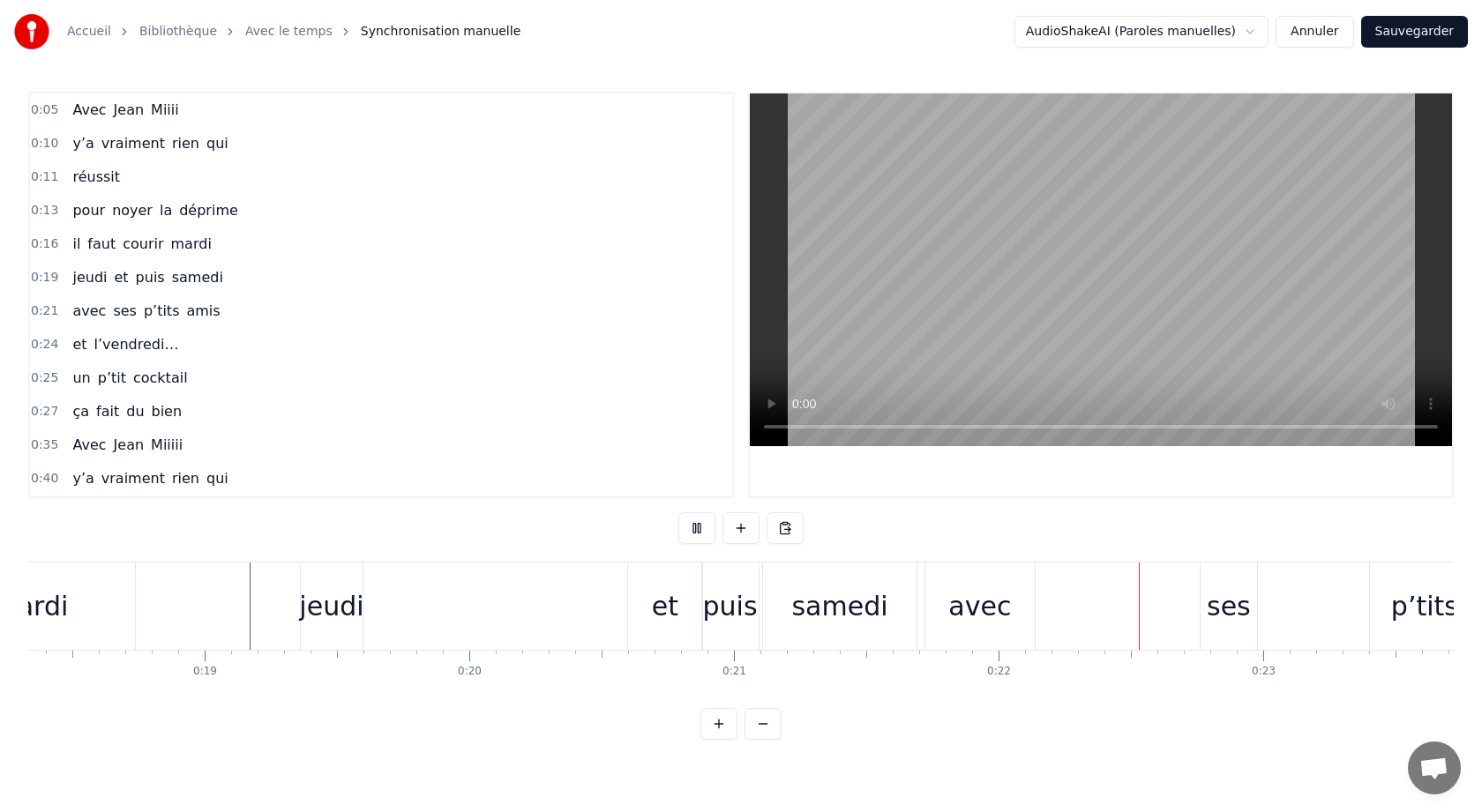
click at [697, 533] on button at bounding box center [697, 528] width 37 height 32
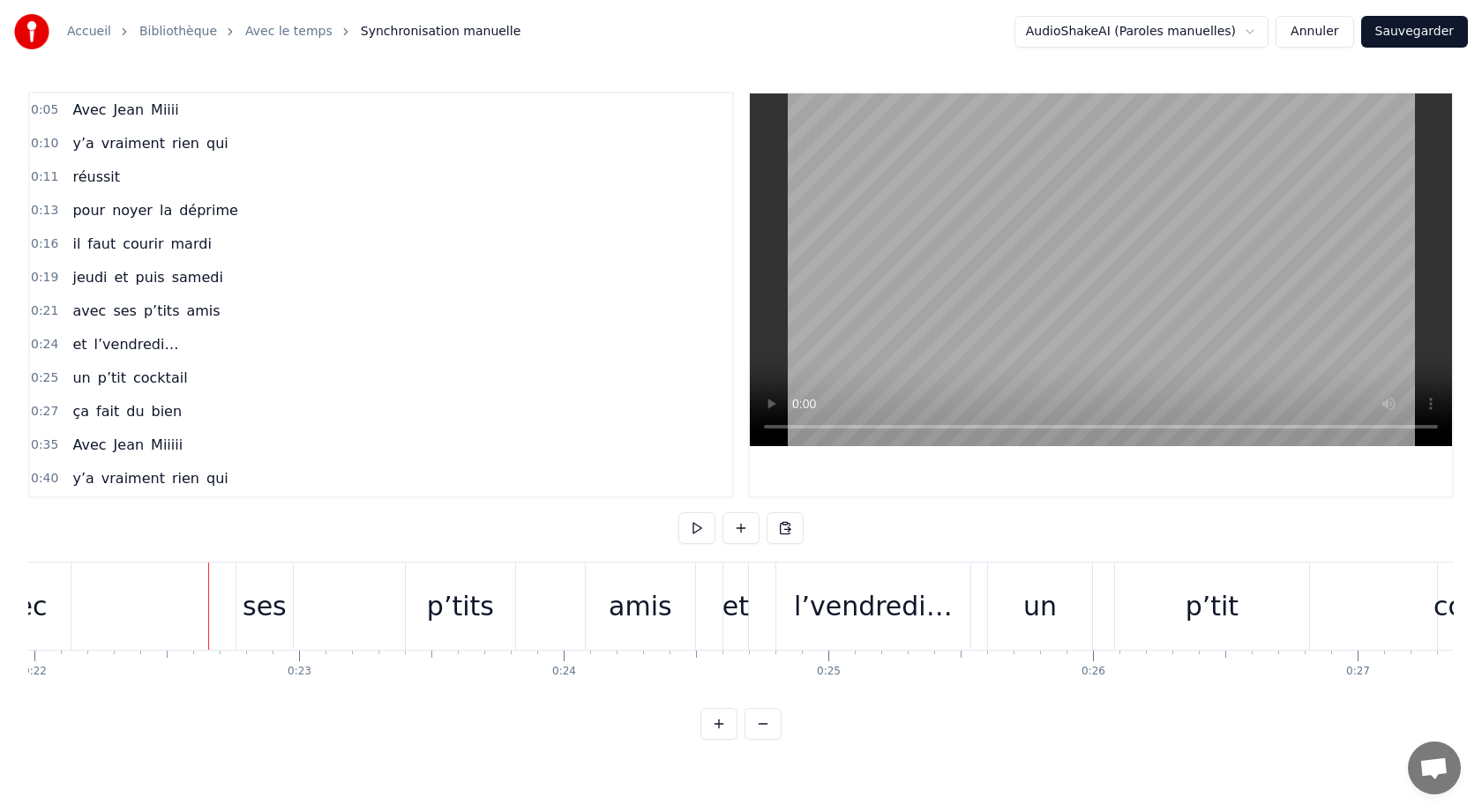
scroll to position [0, 5816]
drag, startPoint x: 564, startPoint y: 708, endPoint x: 614, endPoint y: 708, distance: 50.0
click at [616, 708] on div "0:05 Avec [PERSON_NAME] 0:10 y’a vraiment rien qui 0:11 réussit 0:13 pour noyer…" at bounding box center [741, 416] width 1425 height 648
click at [44, 603] on div "avec" at bounding box center [15, 606] width 110 height 88
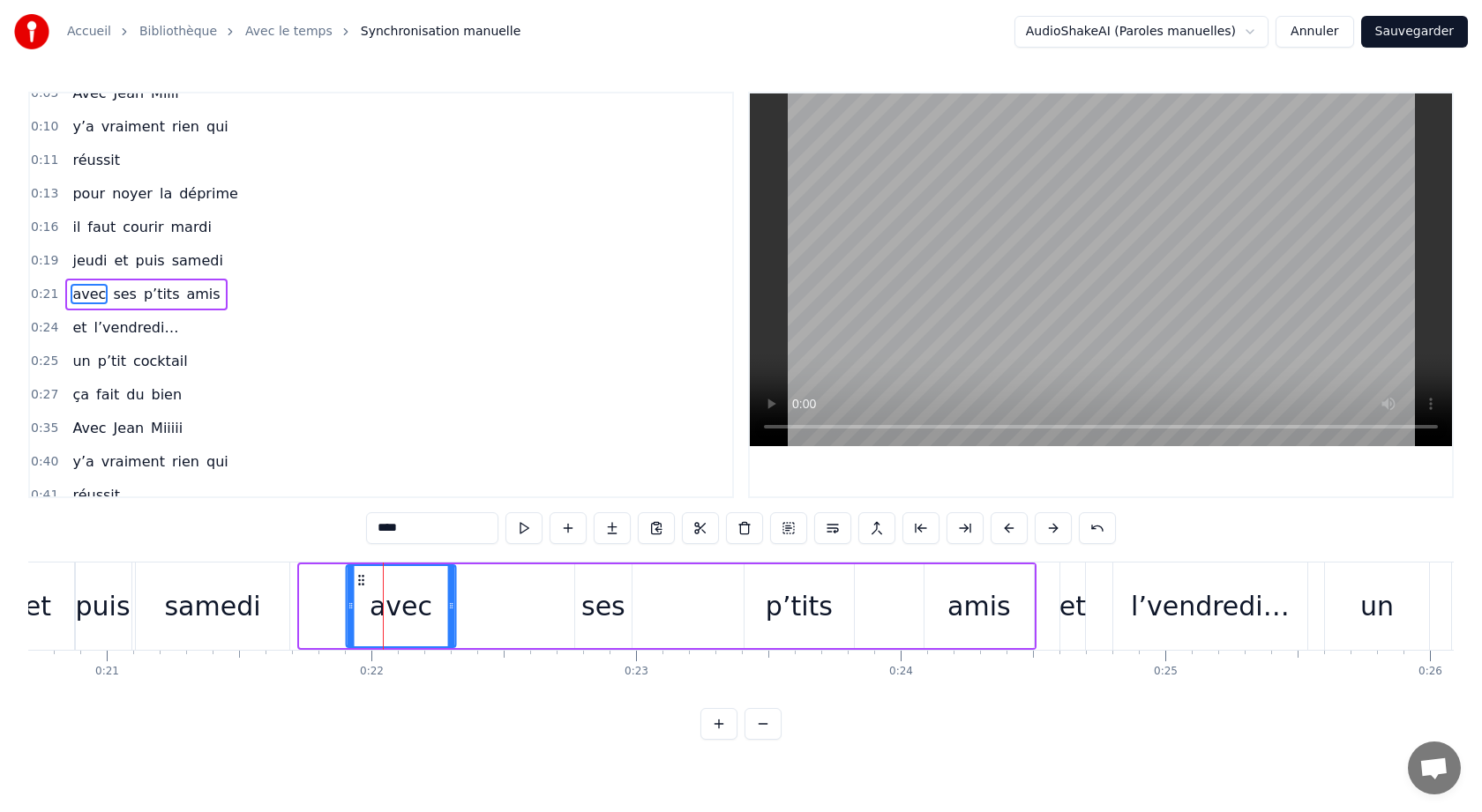
scroll to position [0, 5477]
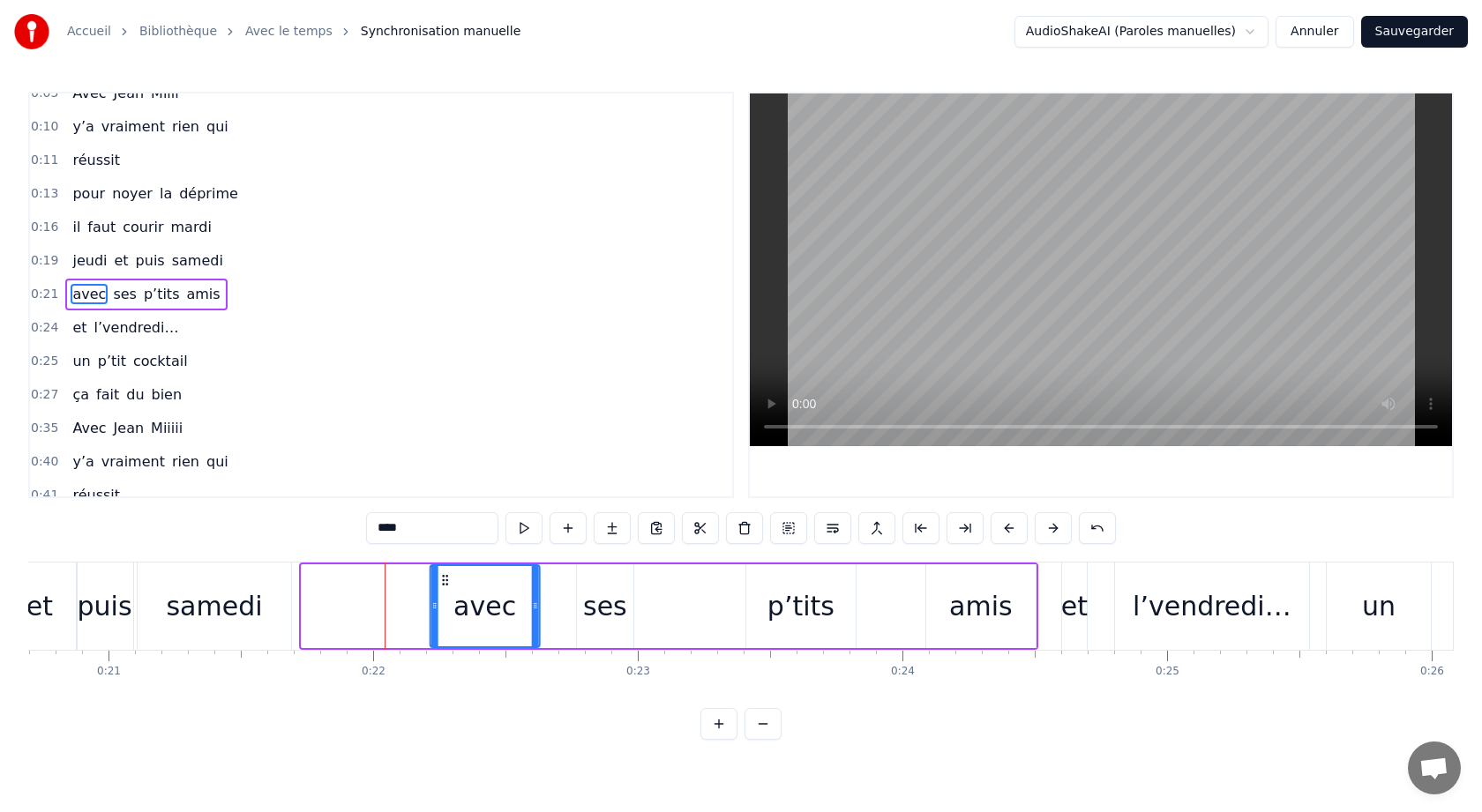
drag, startPoint x: 46, startPoint y: 578, endPoint x: 447, endPoint y: 608, distance: 402.1
click at [449, 607] on div "avec" at bounding box center [485, 606] width 108 height 80
click at [581, 581] on div "ses" at bounding box center [605, 606] width 57 height 84
type input "***"
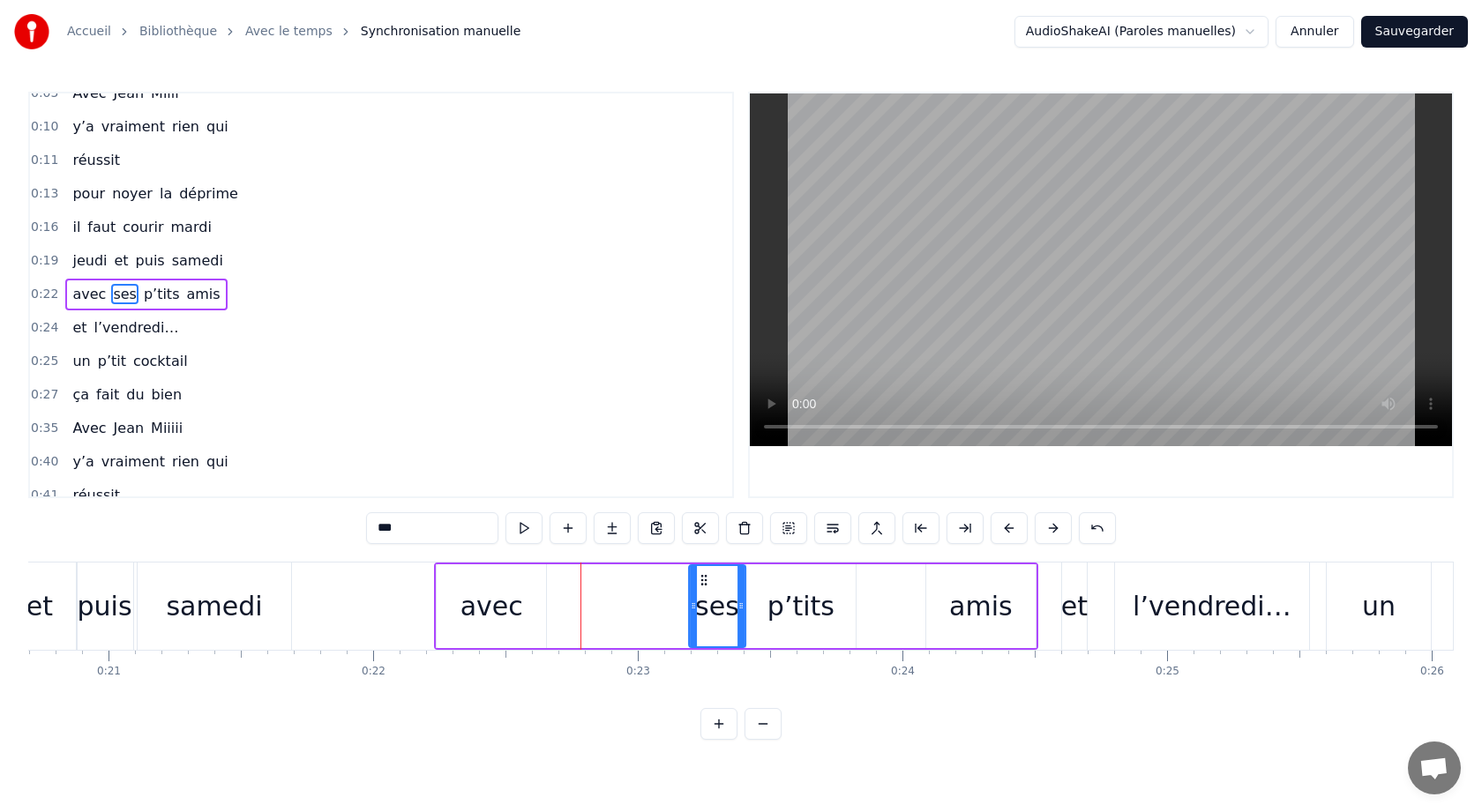
drag, startPoint x: 594, startPoint y: 579, endPoint x: 706, endPoint y: 583, distance: 112.1
click at [706, 583] on icon at bounding box center [704, 580] width 14 height 14
drag, startPoint x: 490, startPoint y: 594, endPoint x: 550, endPoint y: 594, distance: 60.0
click at [553, 594] on div "avec ses p’tits amis" at bounding box center [735, 606] width 604 height 88
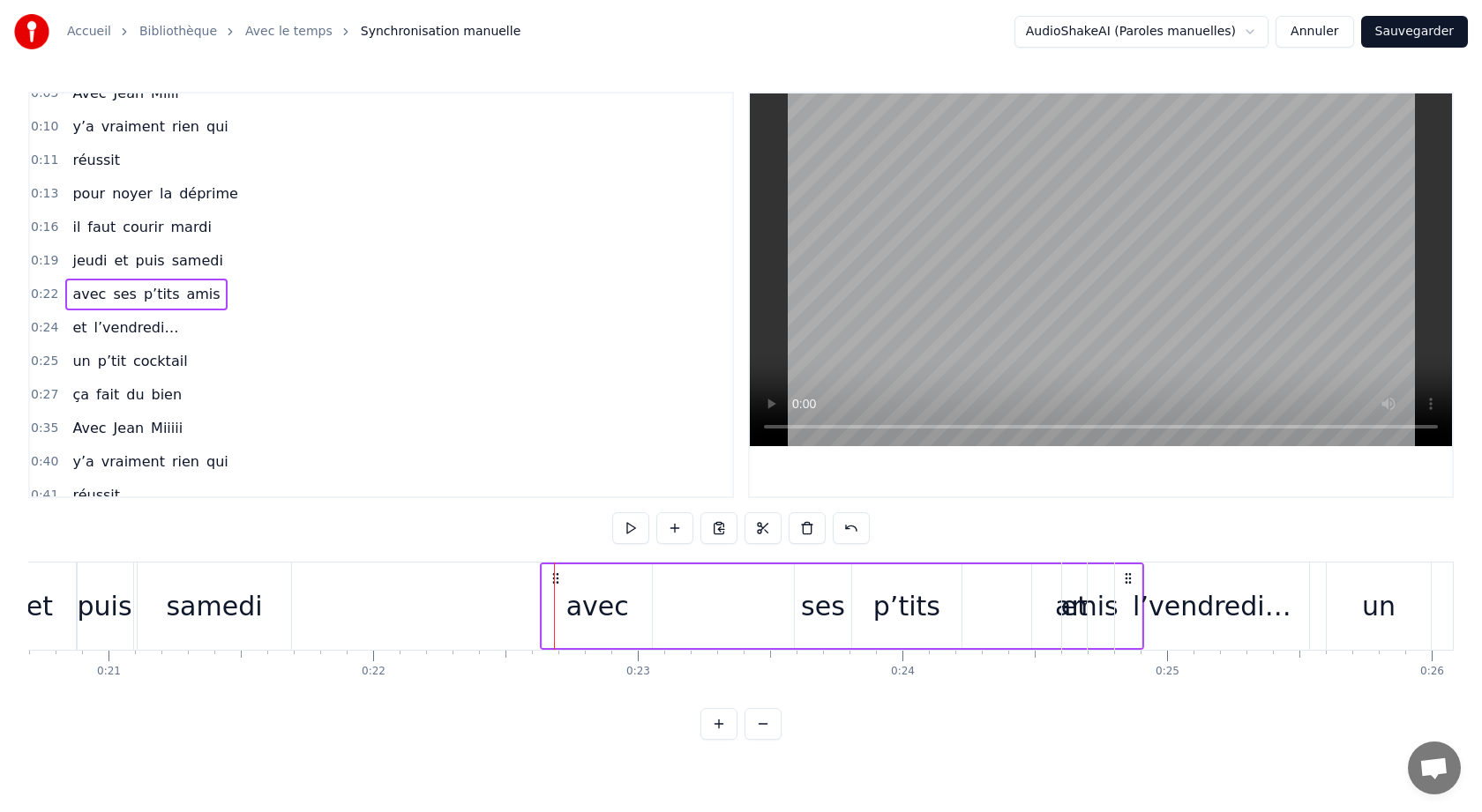
drag, startPoint x: 445, startPoint y: 578, endPoint x: 550, endPoint y: 579, distance: 105.0
click at [551, 579] on icon at bounding box center [556, 578] width 14 height 14
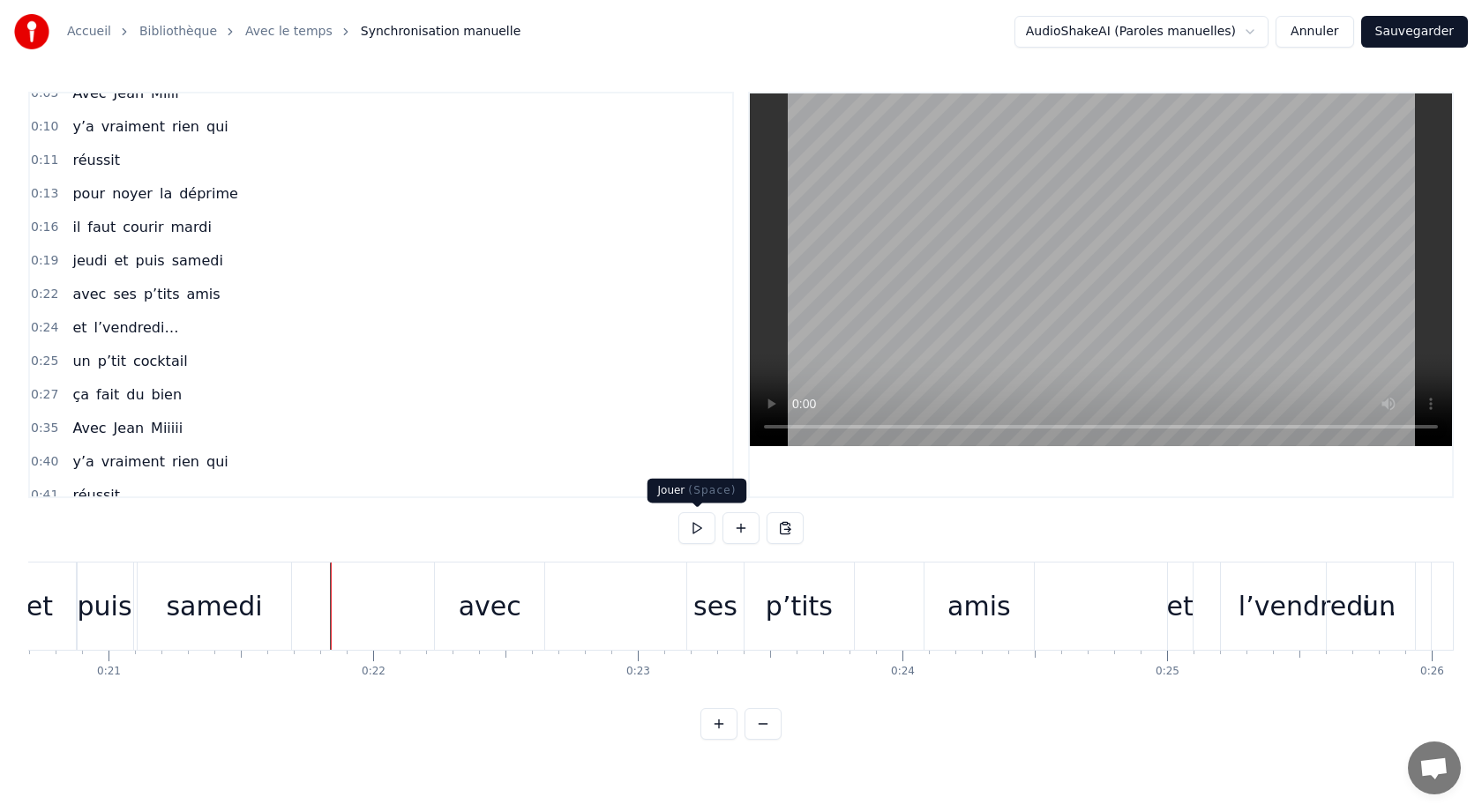
click at [704, 531] on button at bounding box center [697, 528] width 37 height 32
drag, startPoint x: 488, startPoint y: 606, endPoint x: 542, endPoint y: 608, distance: 54.0
click at [544, 609] on div "avec ses p’tits amis" at bounding box center [735, 606] width 604 height 88
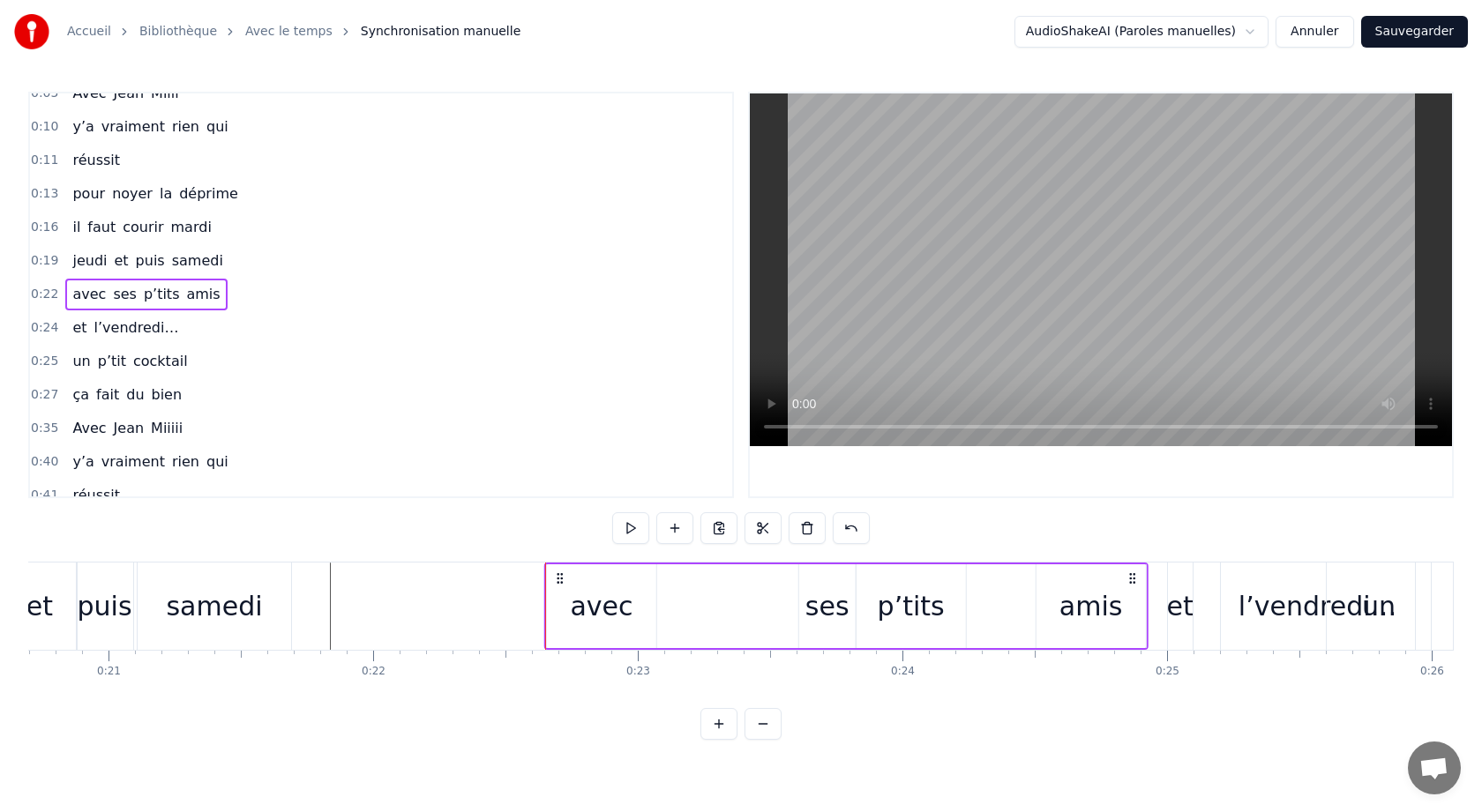
drag, startPoint x: 451, startPoint y: 581, endPoint x: 561, endPoint y: 586, distance: 110.1
click at [561, 586] on div "avec ses p’tits amis" at bounding box center [846, 606] width 604 height 88
click at [827, 608] on div "ses" at bounding box center [827, 606] width 44 height 40
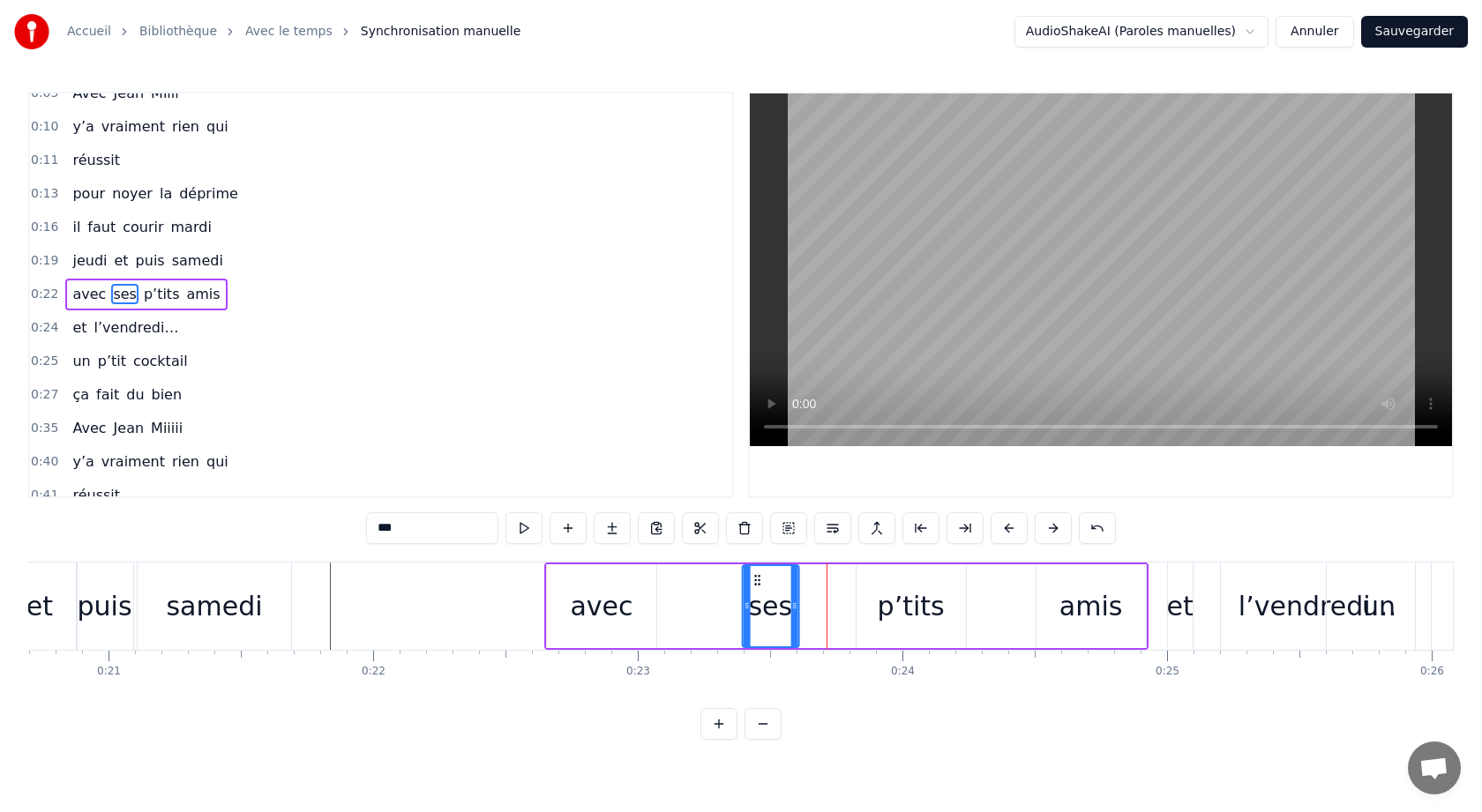
drag, startPoint x: 811, startPoint y: 578, endPoint x: 754, endPoint y: 579, distance: 57.0
click at [754, 579] on icon at bounding box center [756, 580] width 14 height 14
click at [879, 587] on div "p’tits" at bounding box center [911, 606] width 110 height 84
type input "******"
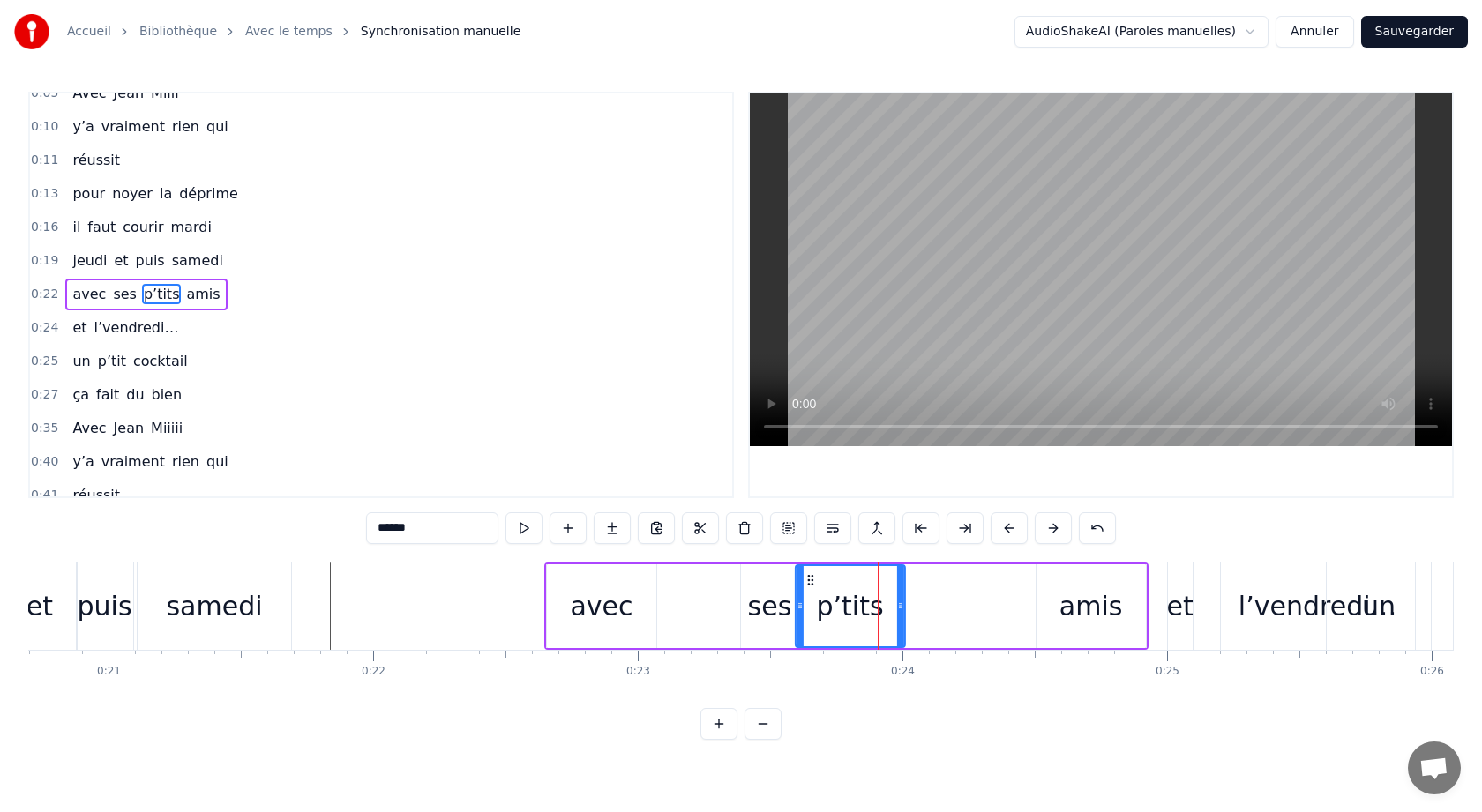
drag, startPoint x: 870, startPoint y: 576, endPoint x: 807, endPoint y: 578, distance: 63.0
click at [807, 578] on icon at bounding box center [810, 580] width 14 height 14
drag, startPoint x: 898, startPoint y: 606, endPoint x: 855, endPoint y: 608, distance: 43.0
click at [855, 608] on icon at bounding box center [858, 606] width 7 height 14
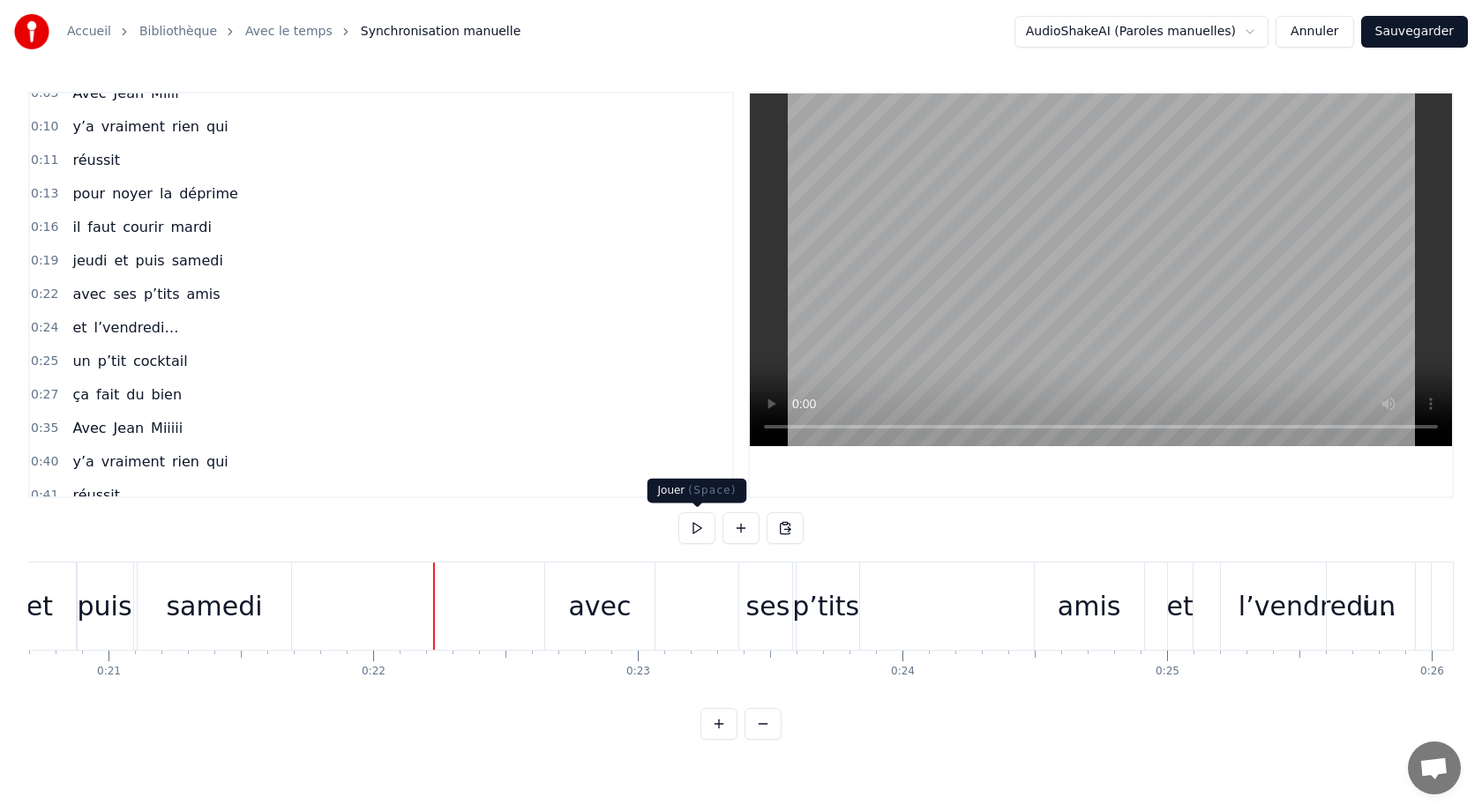
click at [695, 531] on button at bounding box center [697, 528] width 37 height 32
click at [699, 527] on button at bounding box center [697, 528] width 37 height 32
drag, startPoint x: 762, startPoint y: 608, endPoint x: 744, endPoint y: 609, distance: 18.0
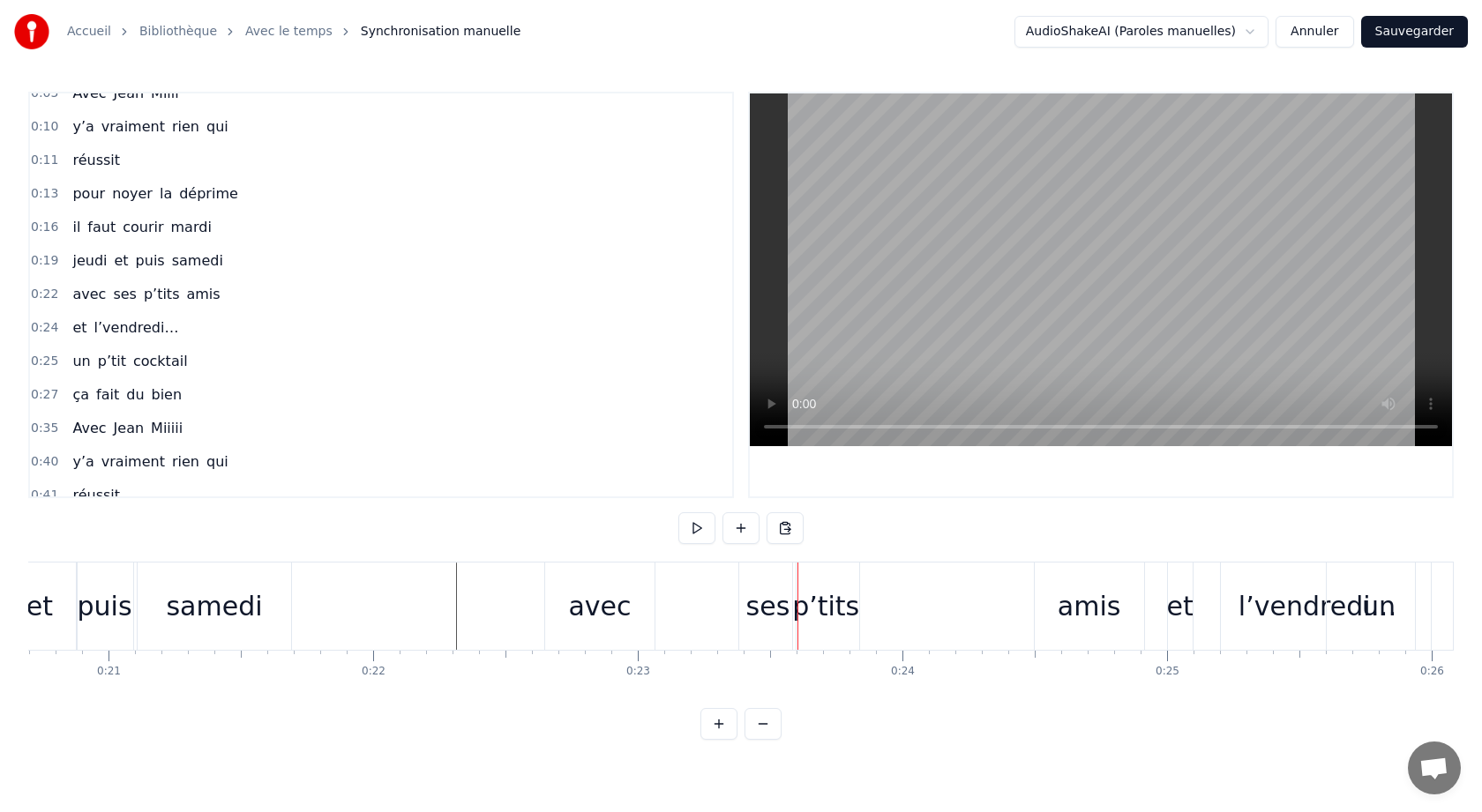
click at [744, 609] on div "ses" at bounding box center [767, 606] width 57 height 88
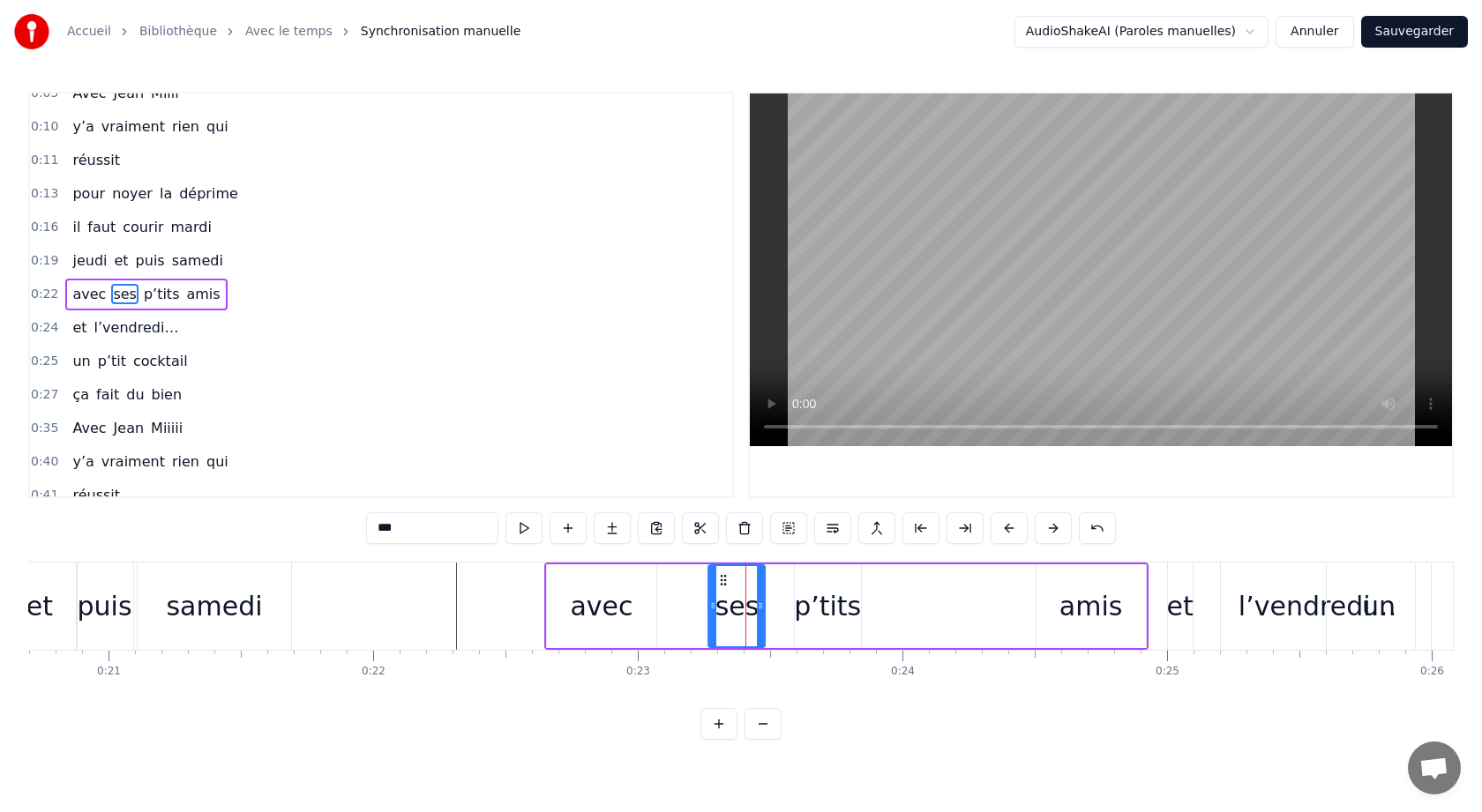
drag, startPoint x: 755, startPoint y: 581, endPoint x: 722, endPoint y: 585, distance: 33.2
click at [722, 585] on icon at bounding box center [724, 580] width 14 height 14
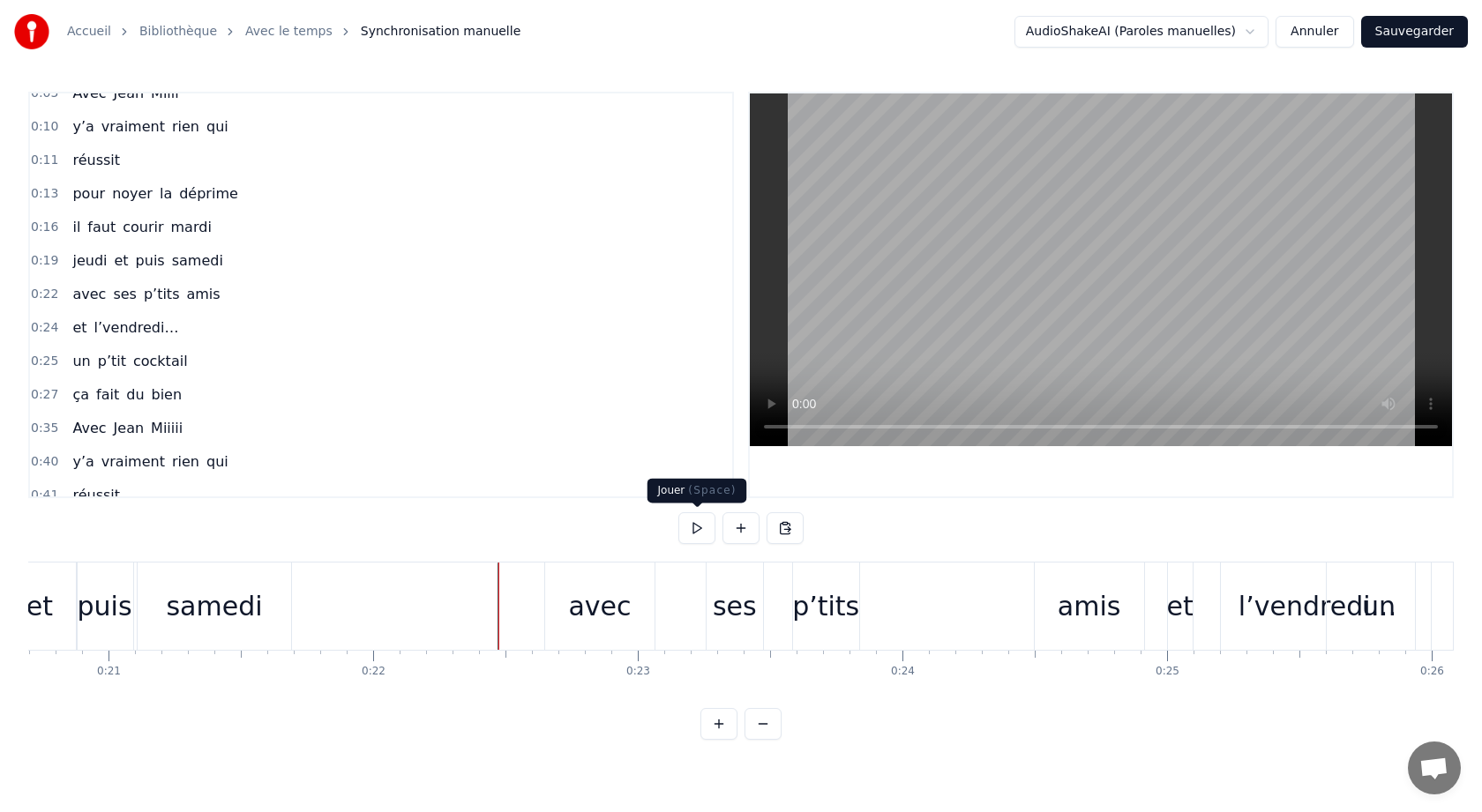
click at [701, 525] on button at bounding box center [697, 528] width 37 height 32
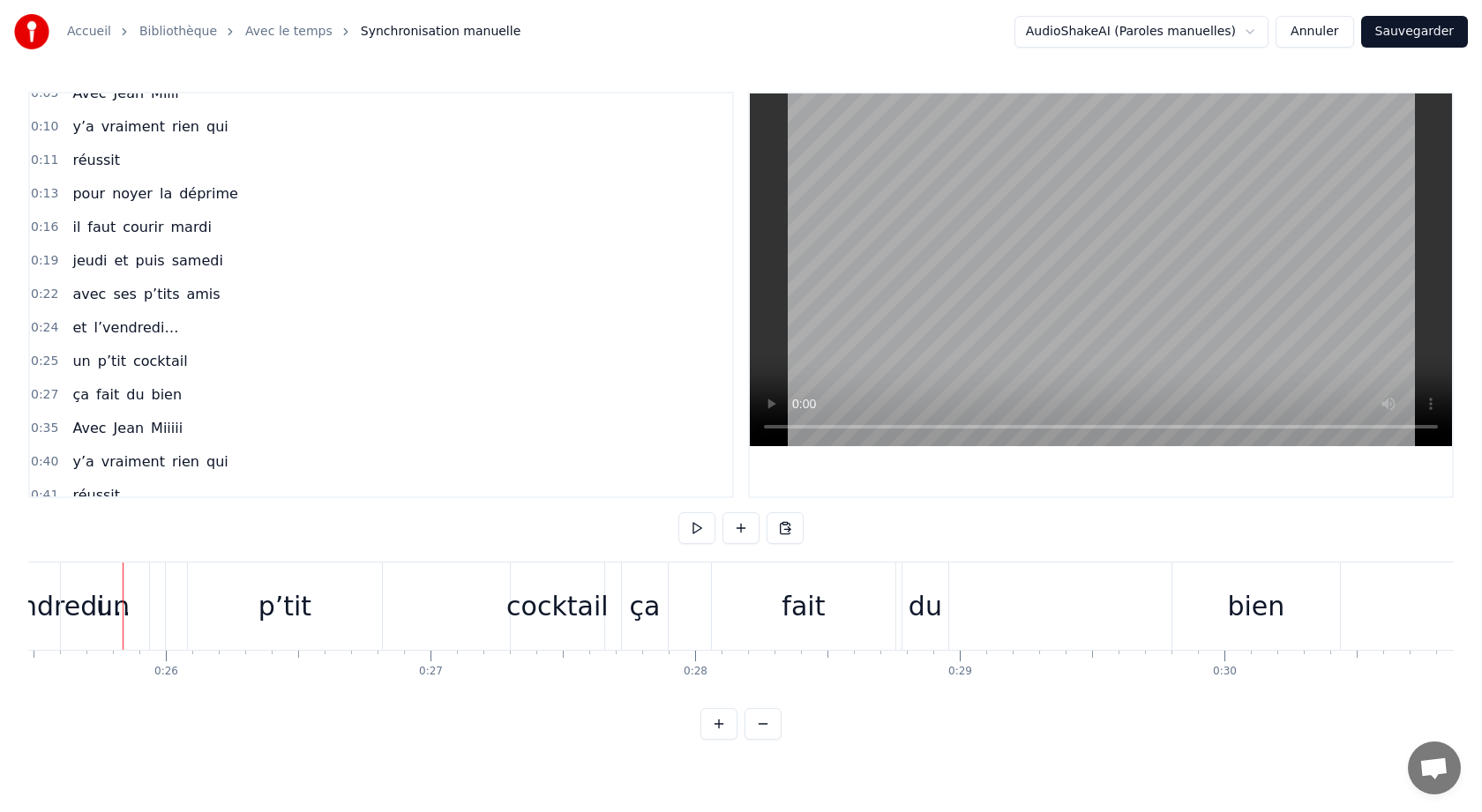
scroll to position [0, 6747]
click at [135, 606] on div "un" at bounding box center [108, 606] width 104 height 88
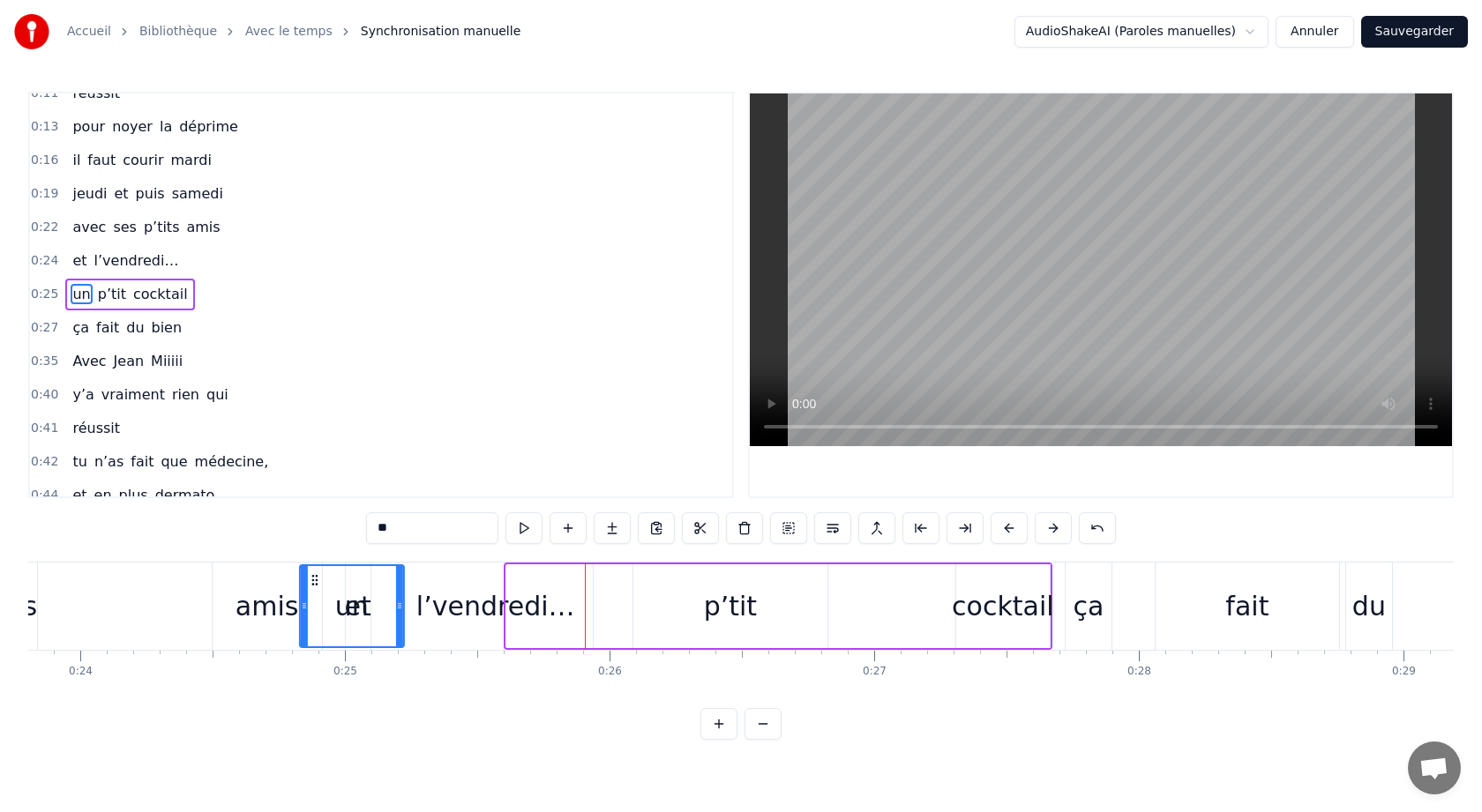
scroll to position [0, 6271]
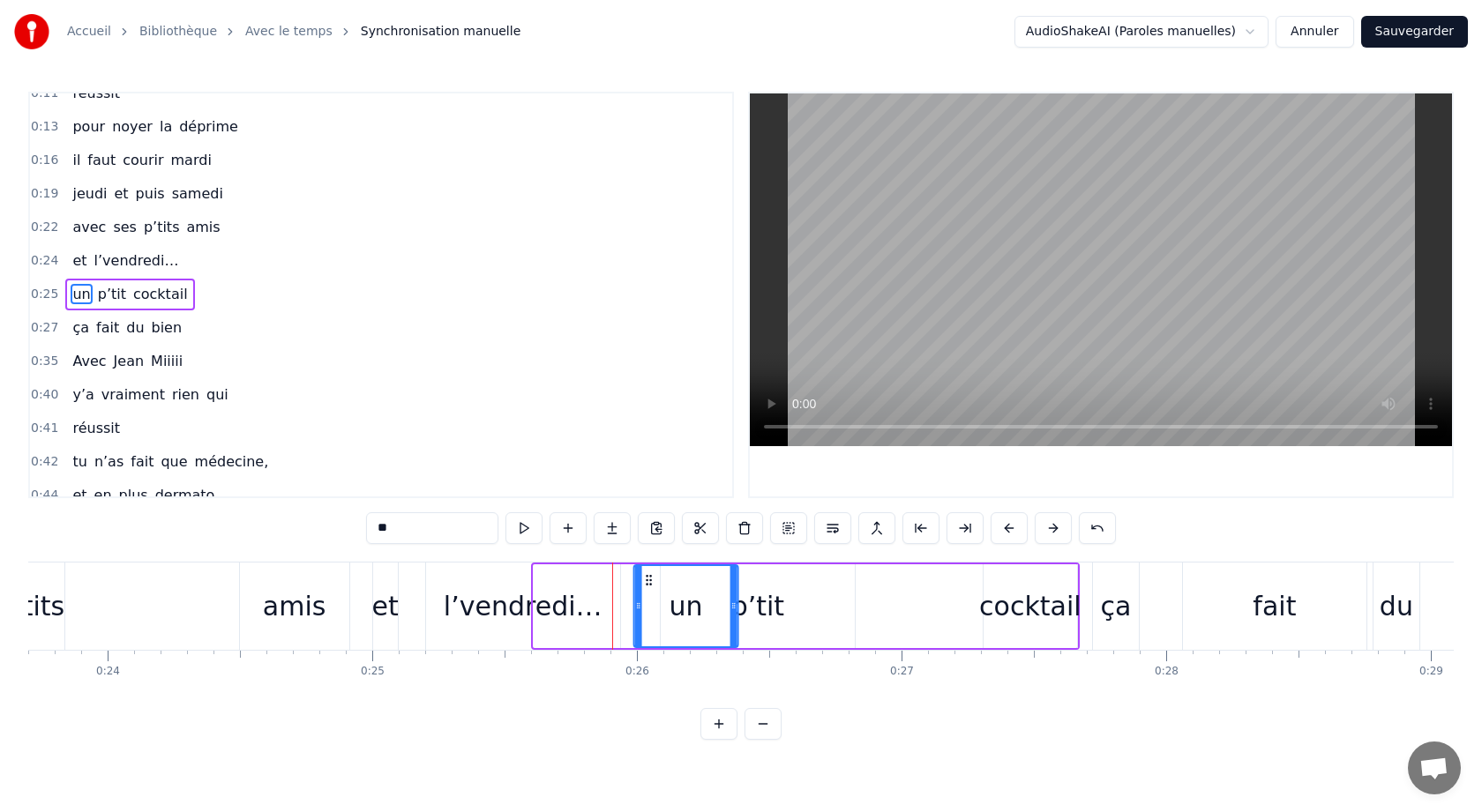
drag, startPoint x: 73, startPoint y: 579, endPoint x: 646, endPoint y: 611, distance: 573.9
click at [648, 611] on div "un" at bounding box center [686, 606] width 103 height 80
click at [464, 609] on div "l’vendredi…" at bounding box center [522, 606] width 158 height 40
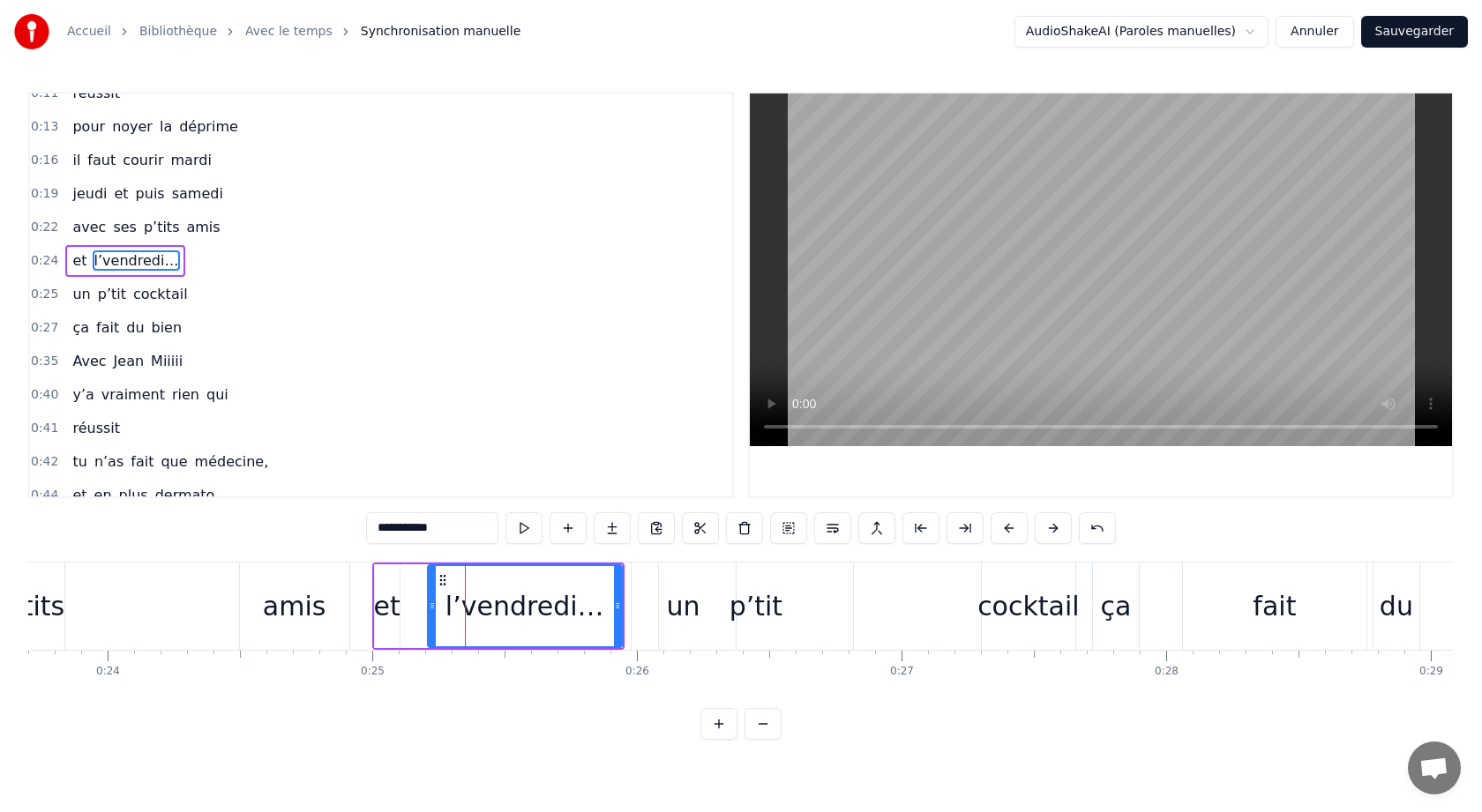
scroll to position [50, 0]
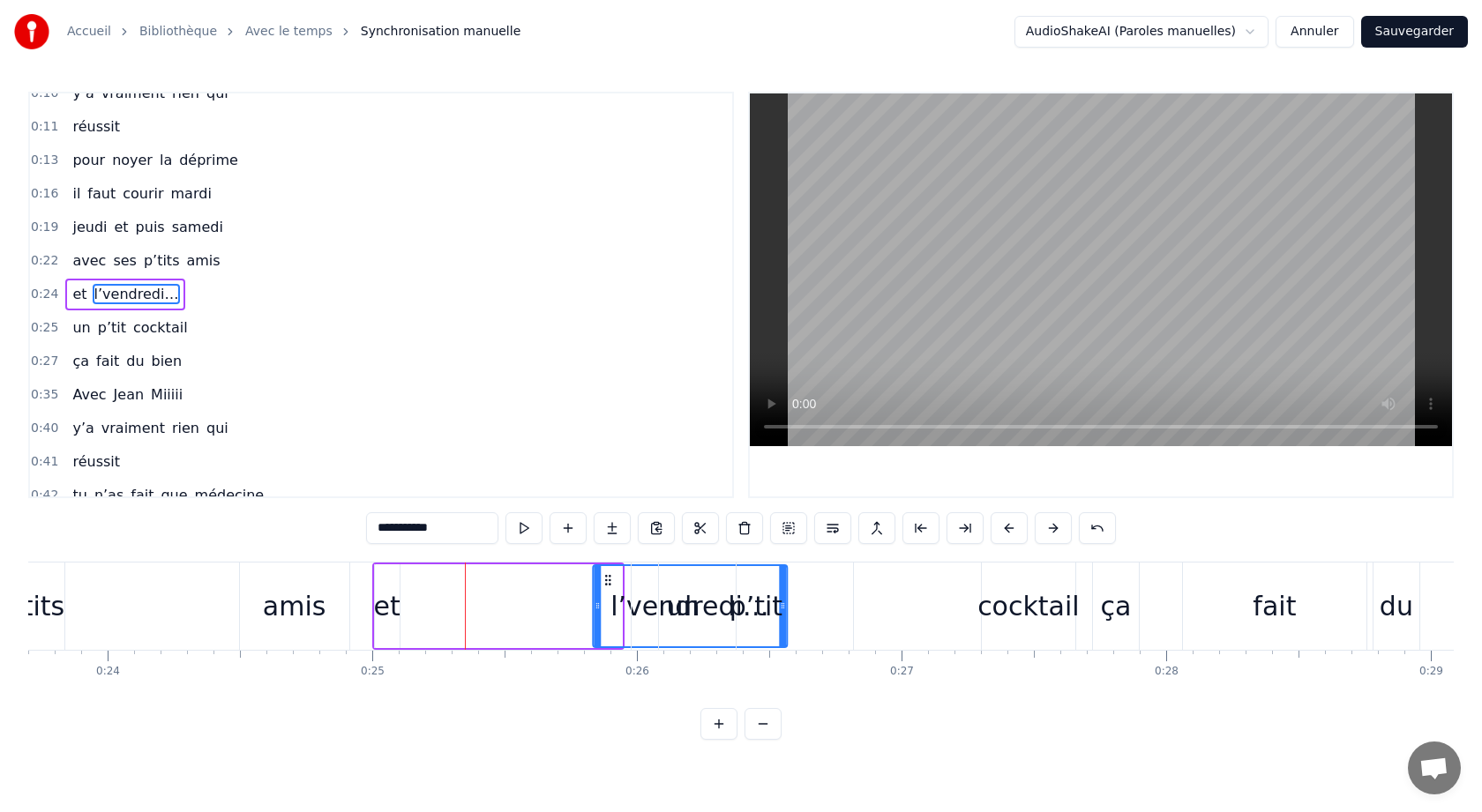
drag, startPoint x: 440, startPoint y: 578, endPoint x: 603, endPoint y: 590, distance: 163.4
click at [605, 590] on div "l’vendredi…" at bounding box center [689, 606] width 192 height 80
click at [817, 599] on div "p’tit" at bounding box center [756, 606] width 194 height 88
type input "*****"
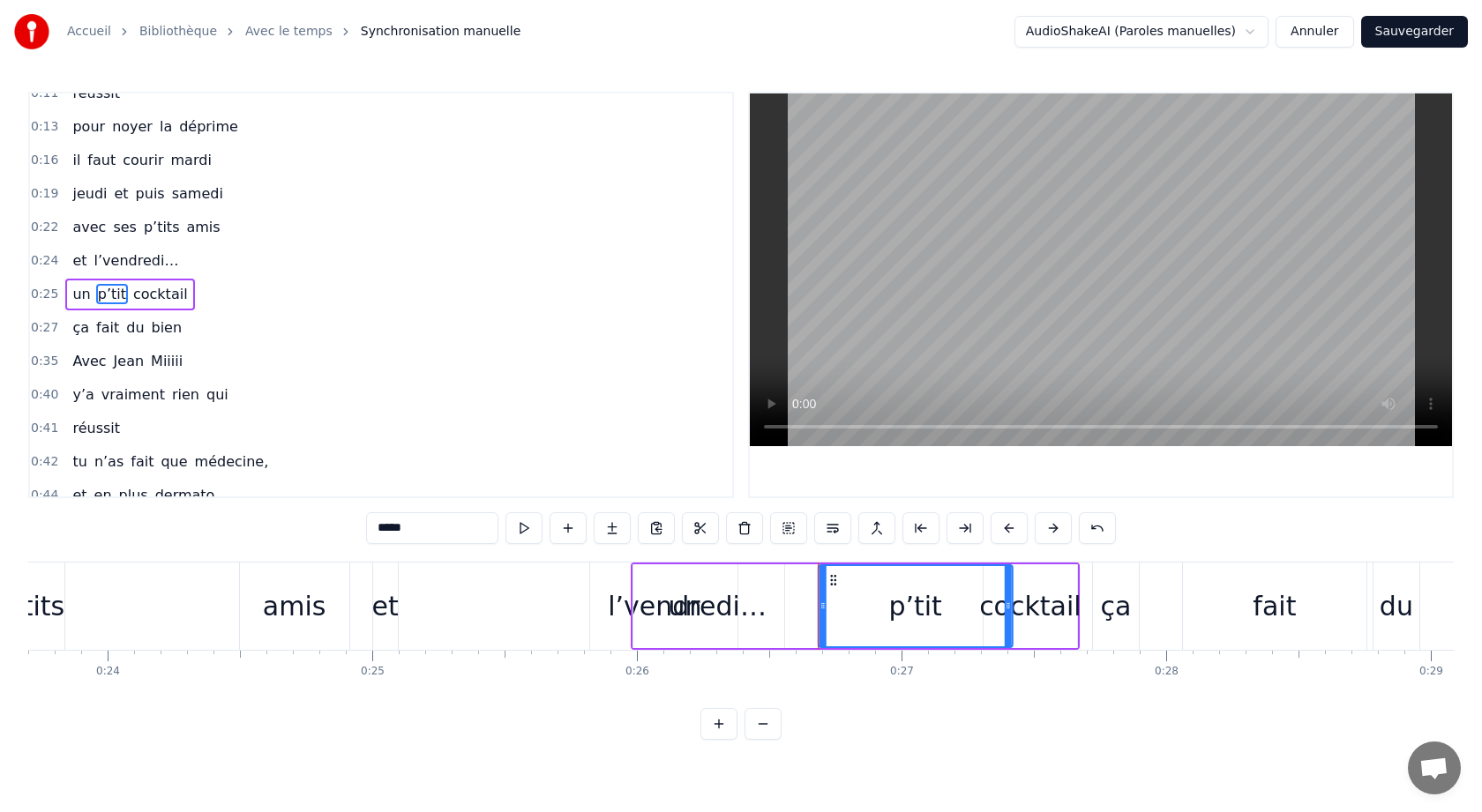
drag, startPoint x: 675, startPoint y: 580, endPoint x: 831, endPoint y: 578, distance: 156.0
click at [832, 578] on icon at bounding box center [833, 580] width 14 height 14
click at [194, 606] on div "avec ses p’tits amis" at bounding box center [51, 606] width 604 height 88
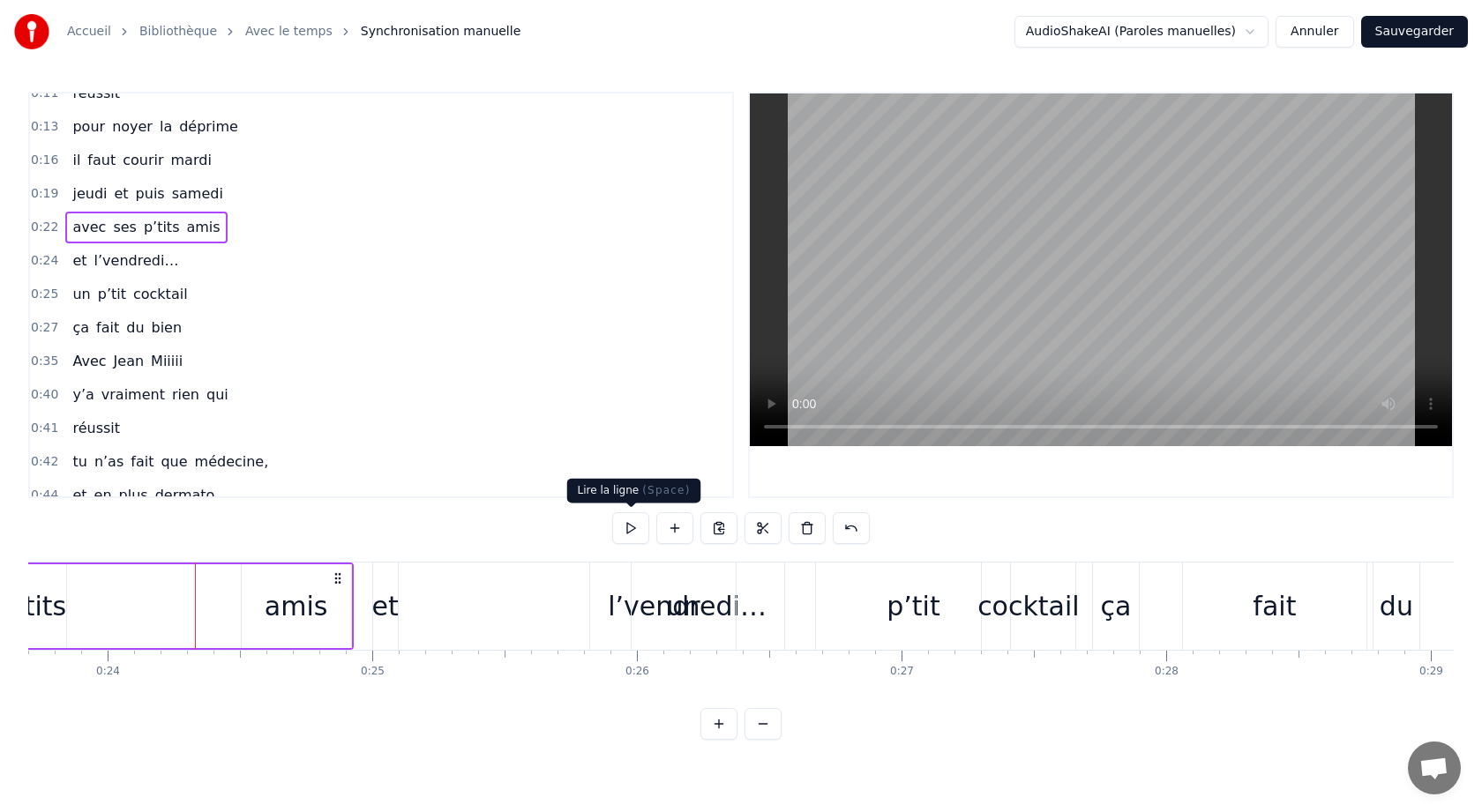
click at [627, 529] on button at bounding box center [631, 528] width 37 height 32
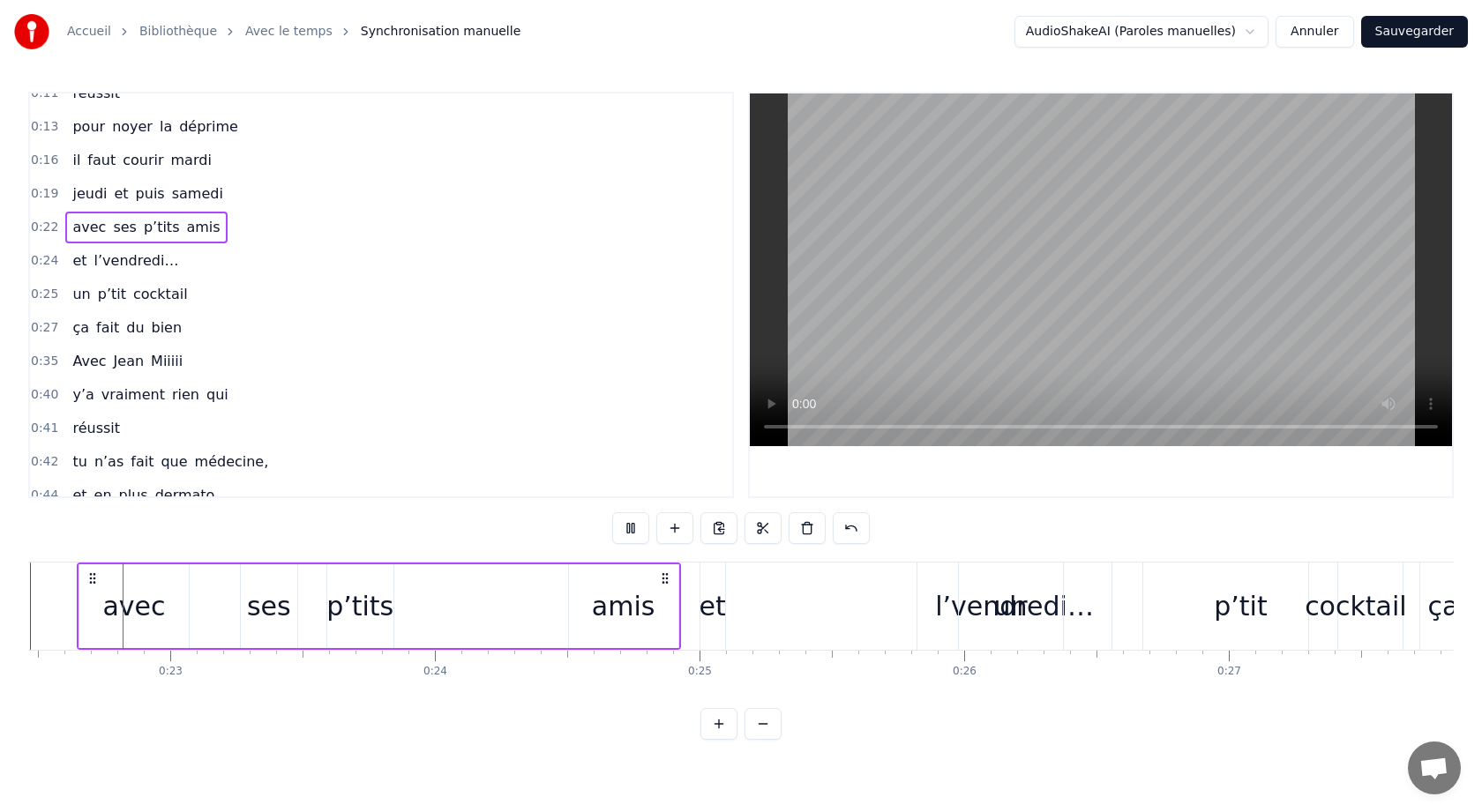
scroll to position [0, 5910]
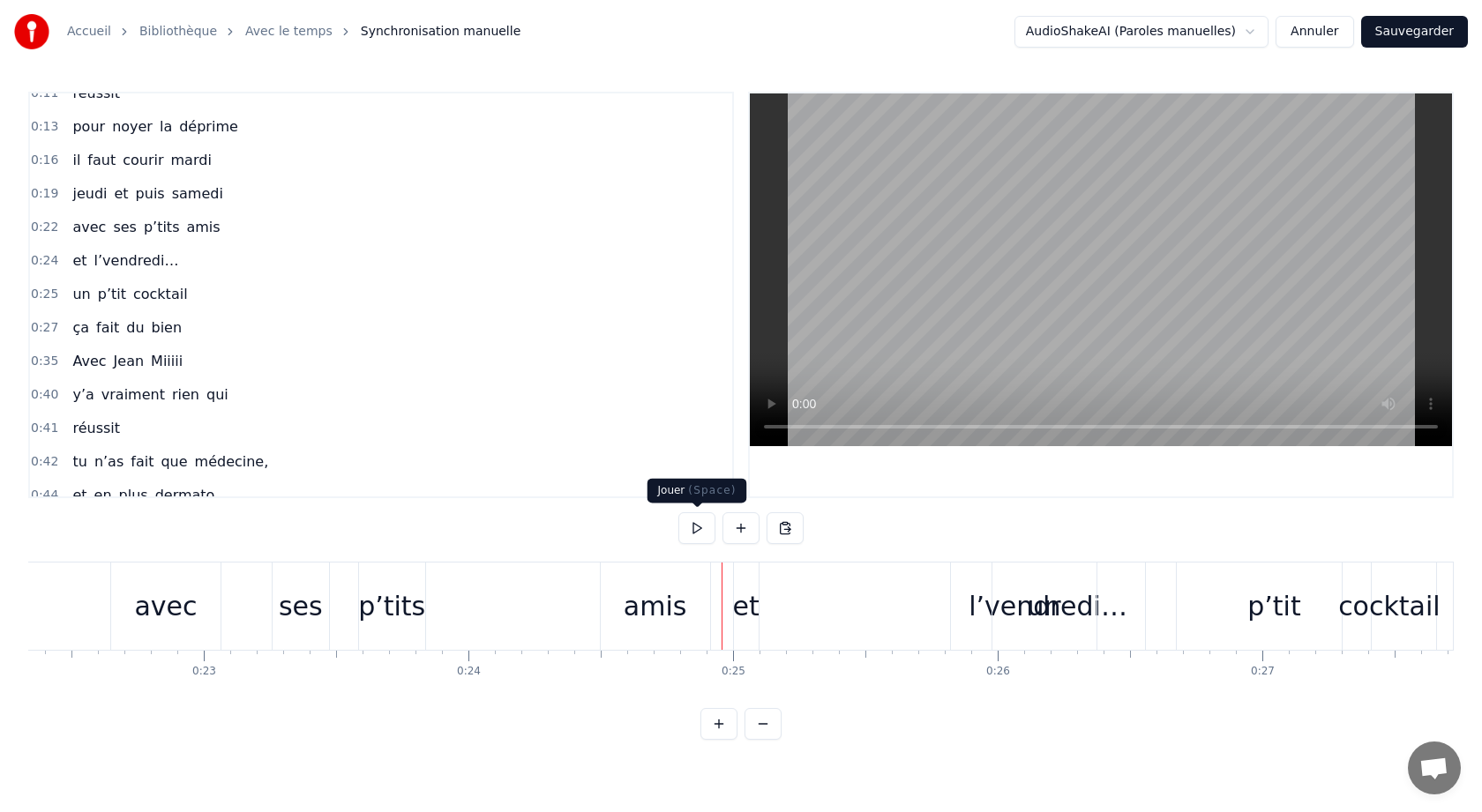
click at [699, 529] on button at bounding box center [697, 528] width 37 height 32
click at [746, 616] on div "et" at bounding box center [746, 606] width 27 height 40
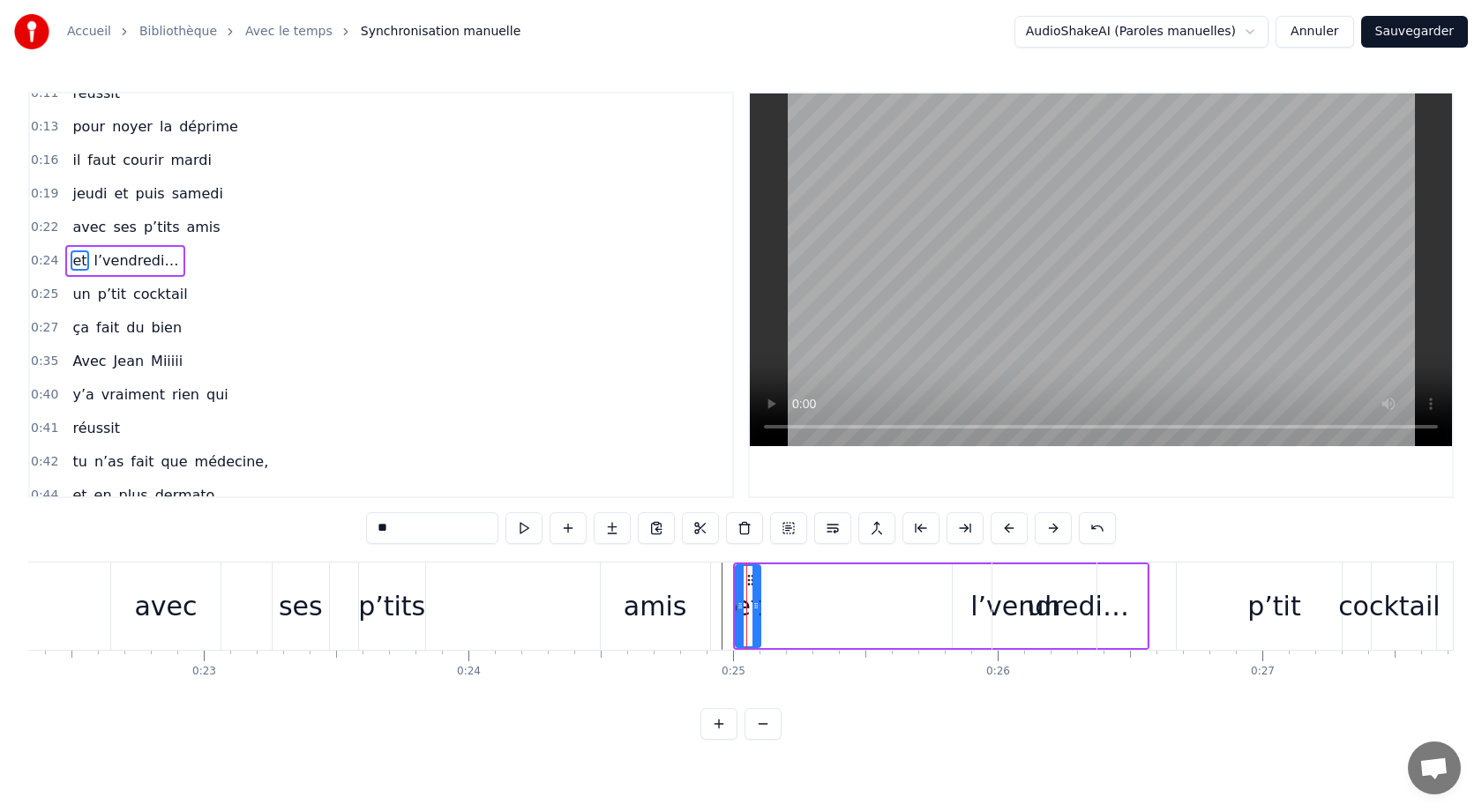
scroll to position [50, 0]
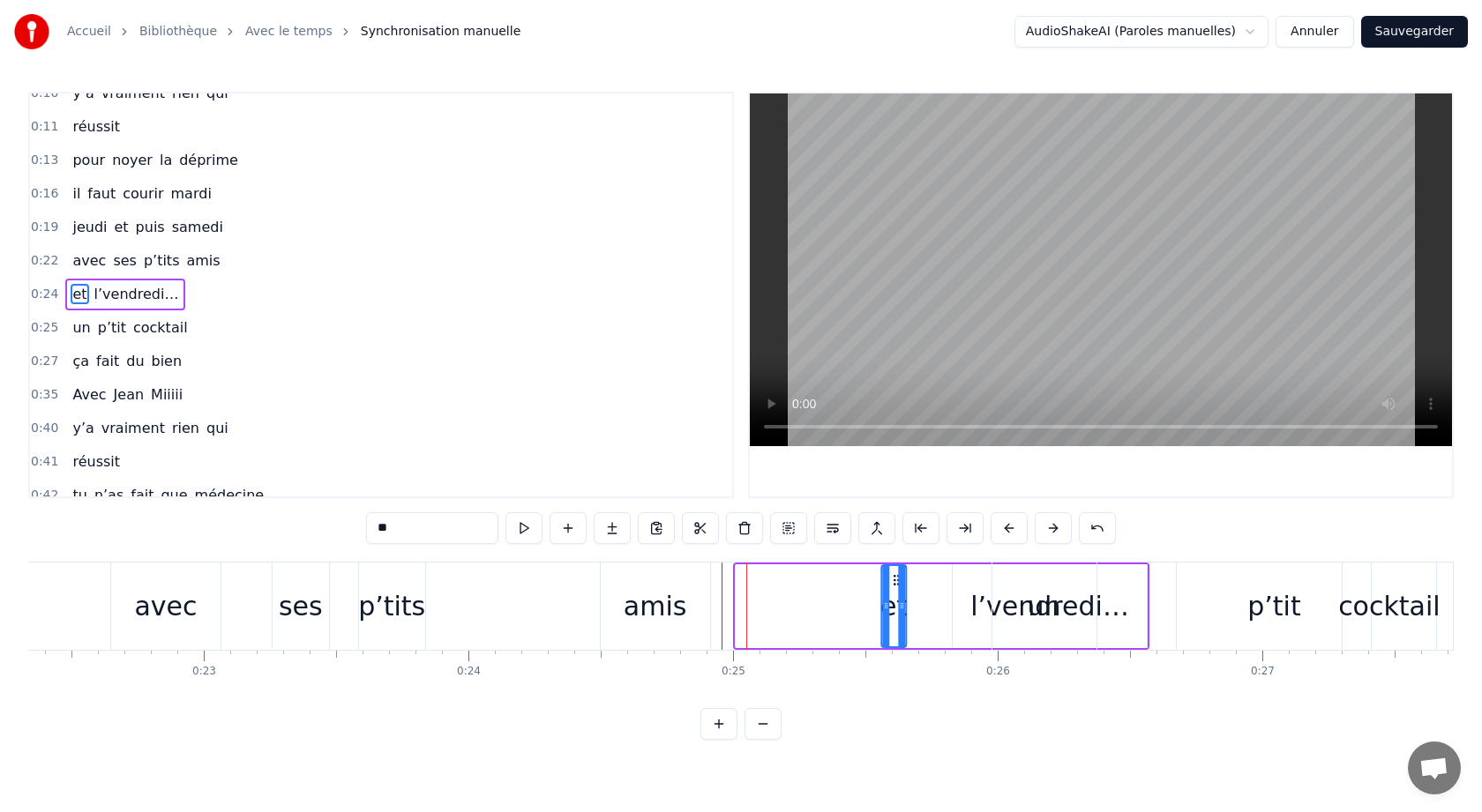
drag, startPoint x: 749, startPoint y: 581, endPoint x: 893, endPoint y: 578, distance: 144.0
click at [895, 578] on icon at bounding box center [896, 580] width 14 height 14
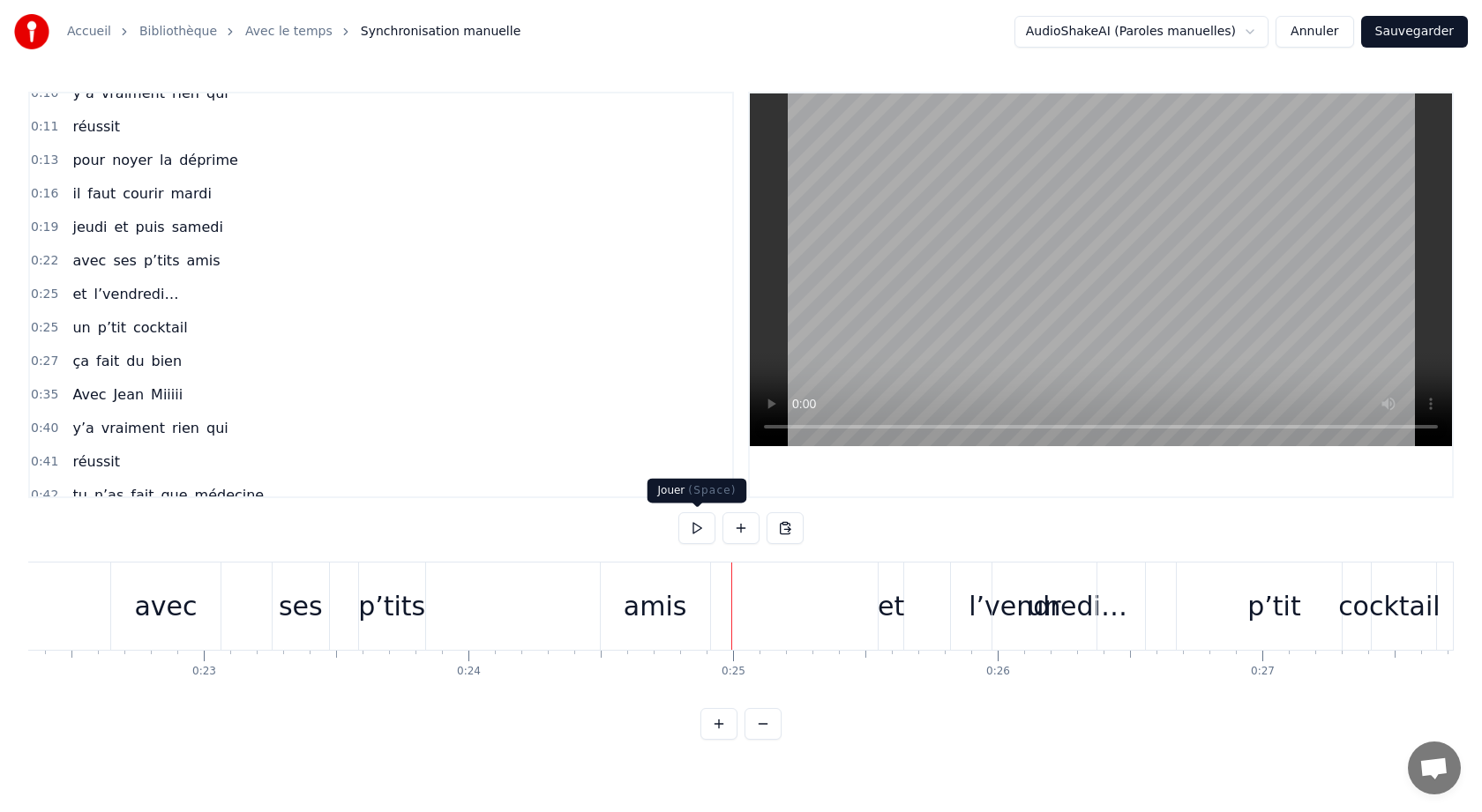
click at [695, 516] on button at bounding box center [697, 528] width 37 height 32
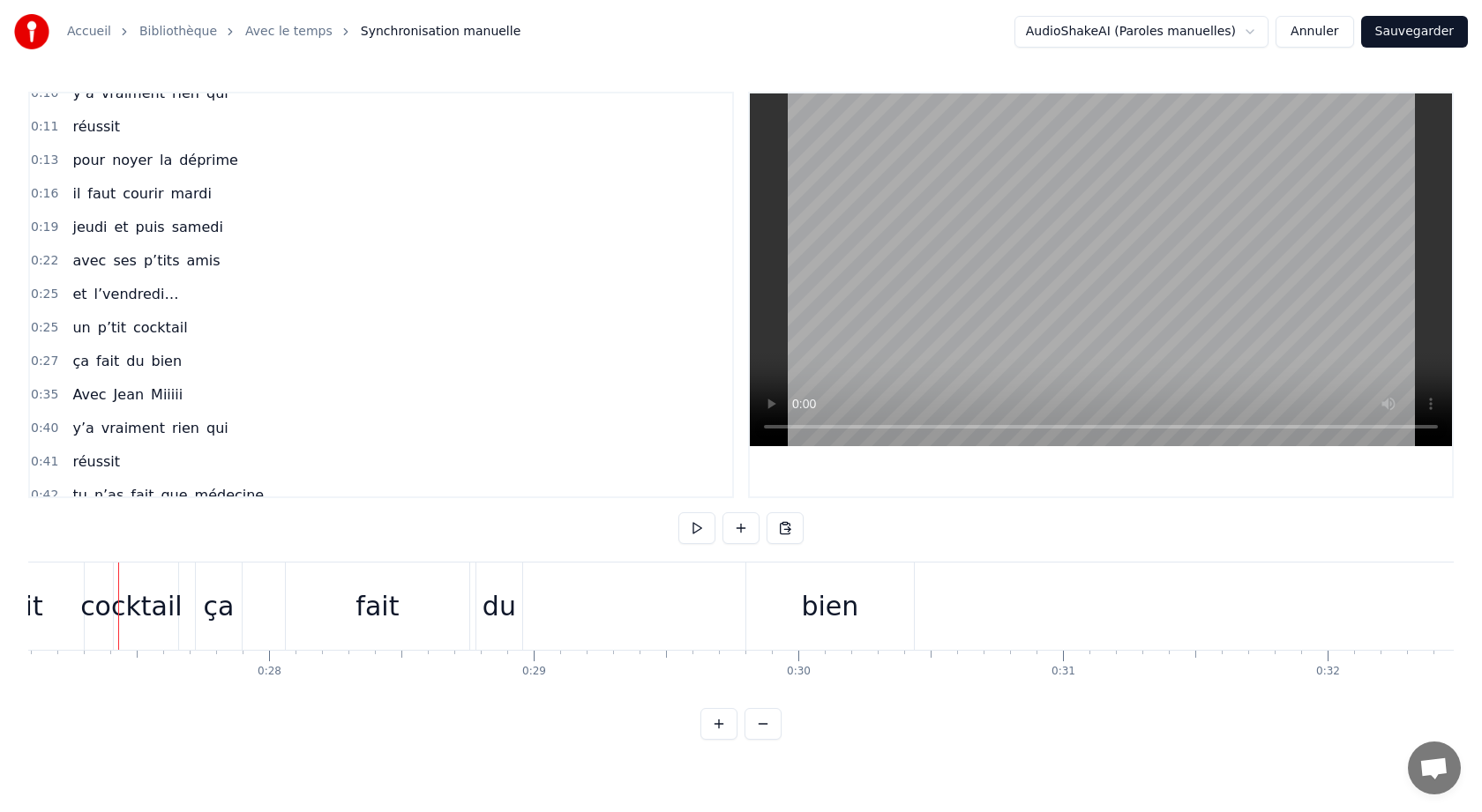
scroll to position [0, 7169]
click at [134, 697] on div "0:05 Avec [PERSON_NAME] 0:10 y’a vraiment rien qui 0:11 réussit 0:13 pour noyer…" at bounding box center [741, 416] width 1425 height 648
click at [210, 605] on div "ça" at bounding box center [217, 606] width 31 height 40
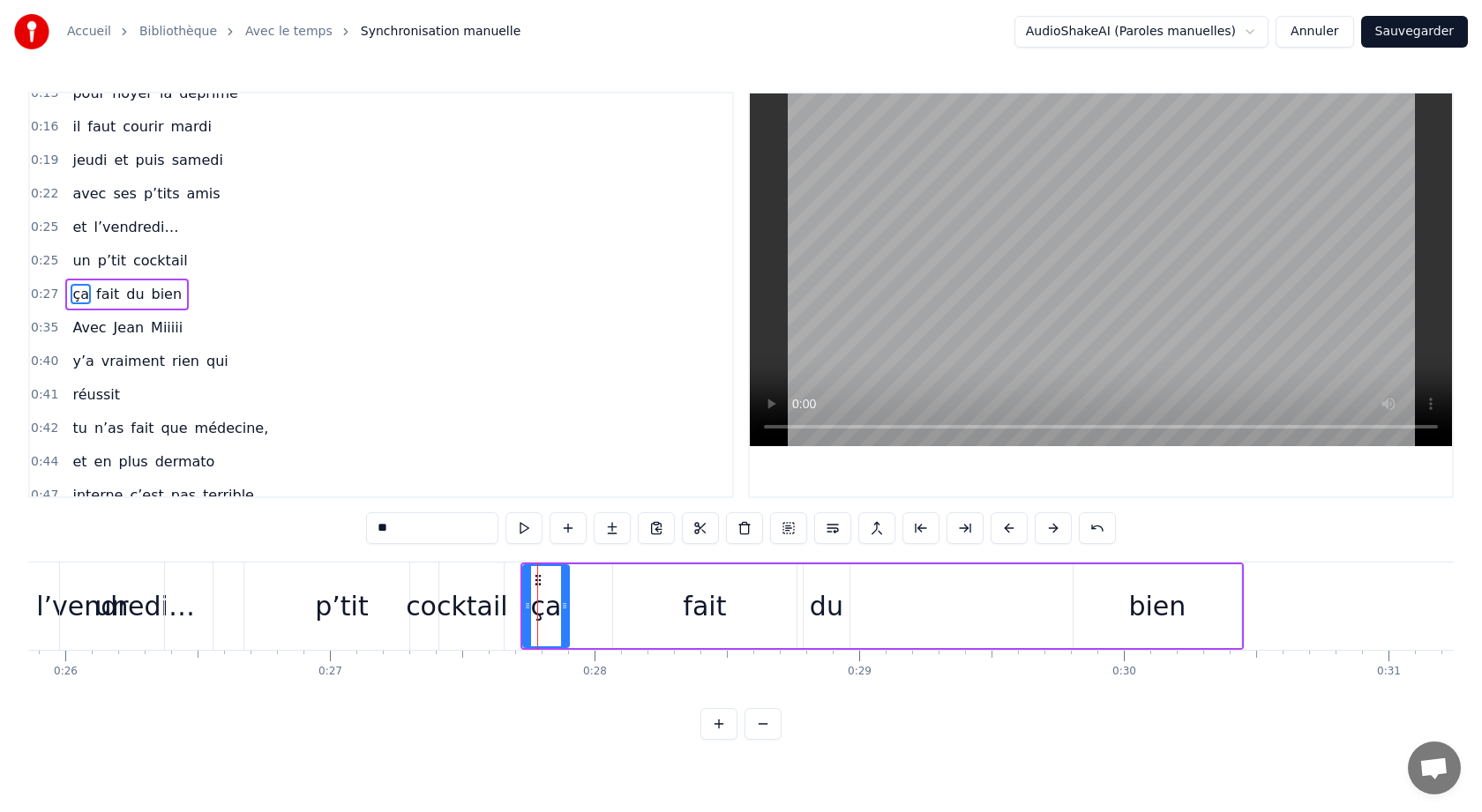
scroll to position [0, 6827]
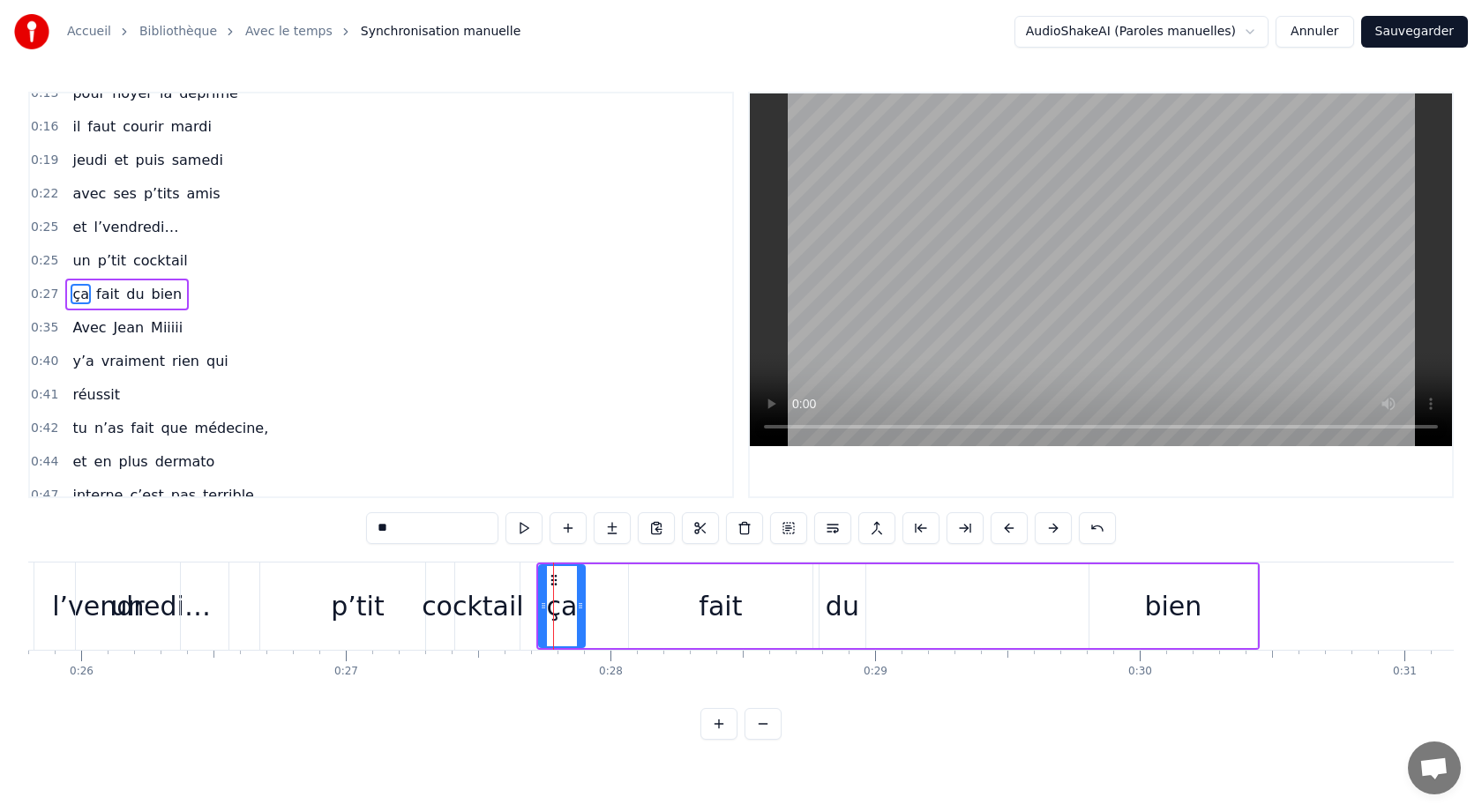
click at [138, 600] on div "un" at bounding box center [127, 606] width 34 height 40
type input "**"
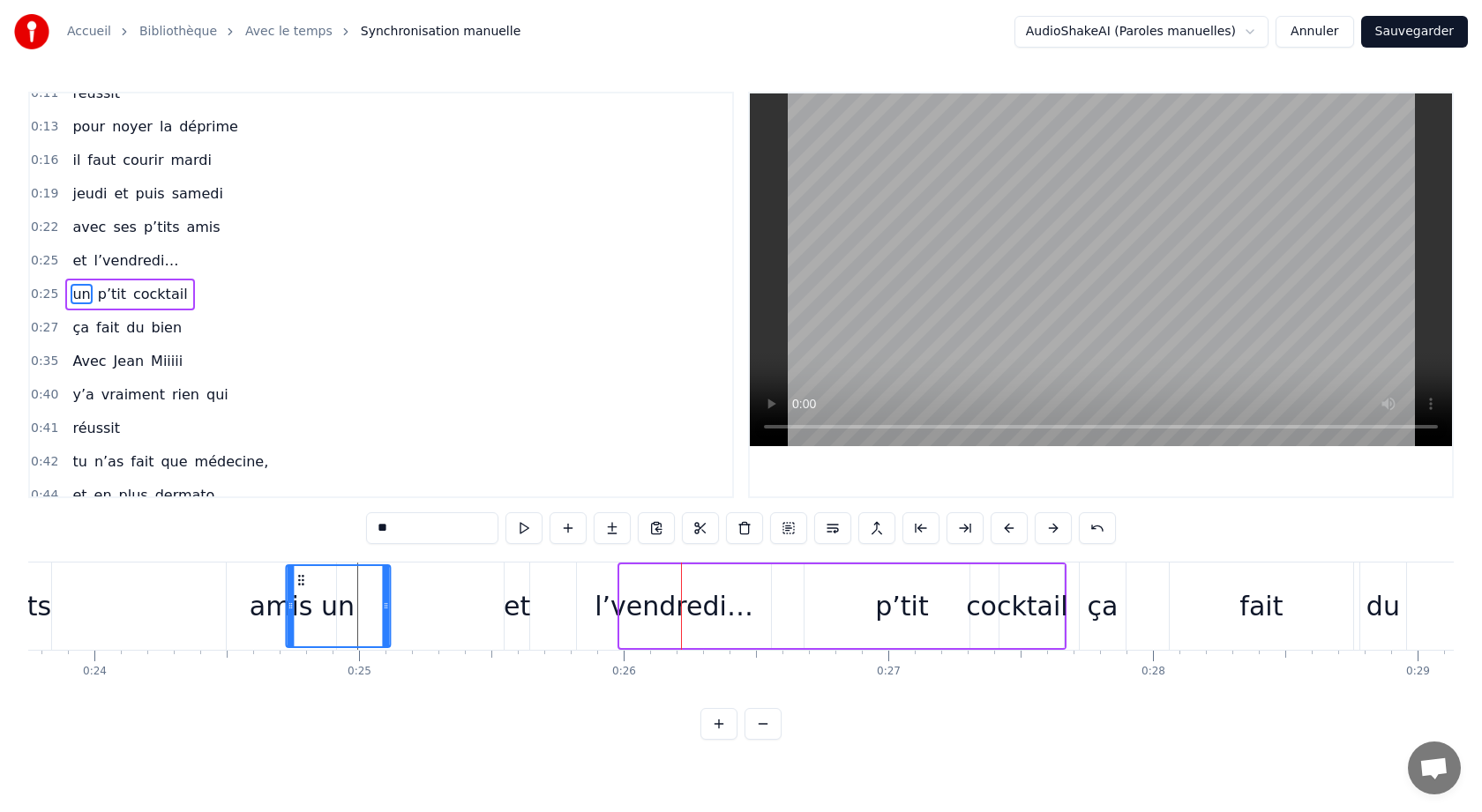
scroll to position [0, 6266]
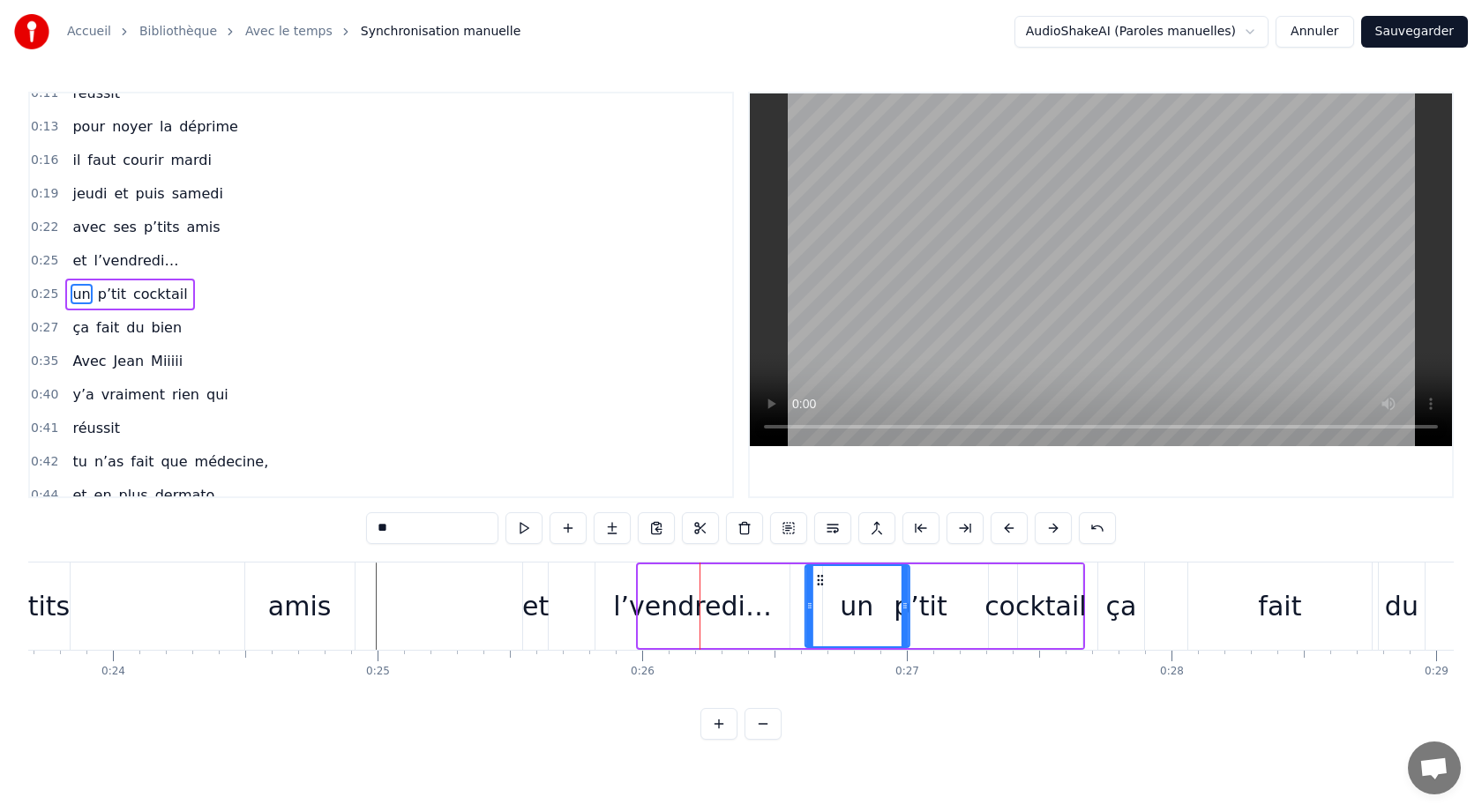
drag, startPoint x: 90, startPoint y: 579, endPoint x: 818, endPoint y: 579, distance: 728.0
click at [818, 579] on circle at bounding box center [818, 579] width 1 height 1
drag, startPoint x: 906, startPoint y: 607, endPoint x: 871, endPoint y: 619, distance: 37.0
click at [872, 619] on div at bounding box center [871, 606] width 7 height 80
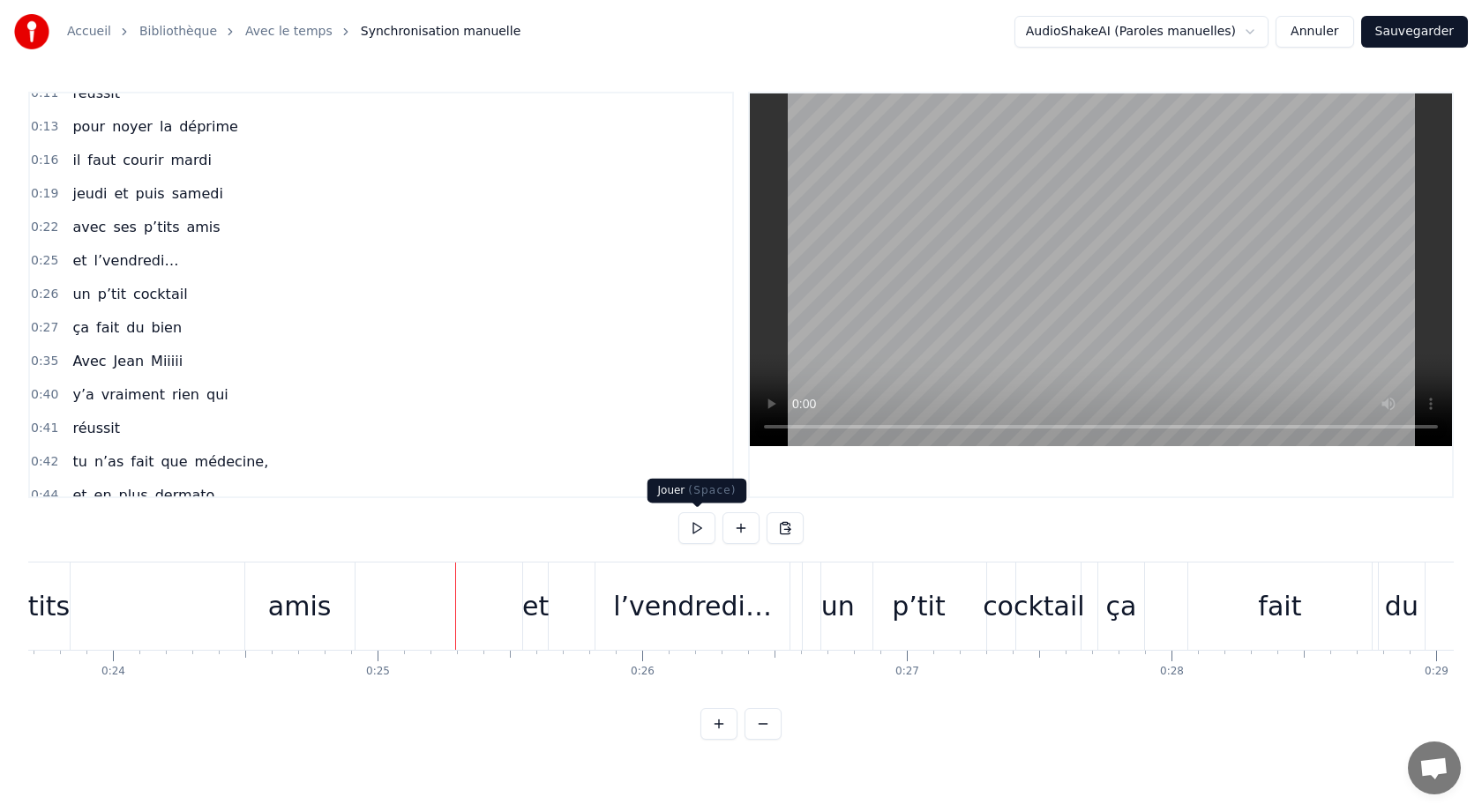
click at [696, 531] on button at bounding box center [697, 528] width 37 height 32
click at [1050, 609] on div "cocktail" at bounding box center [1034, 606] width 103 height 40
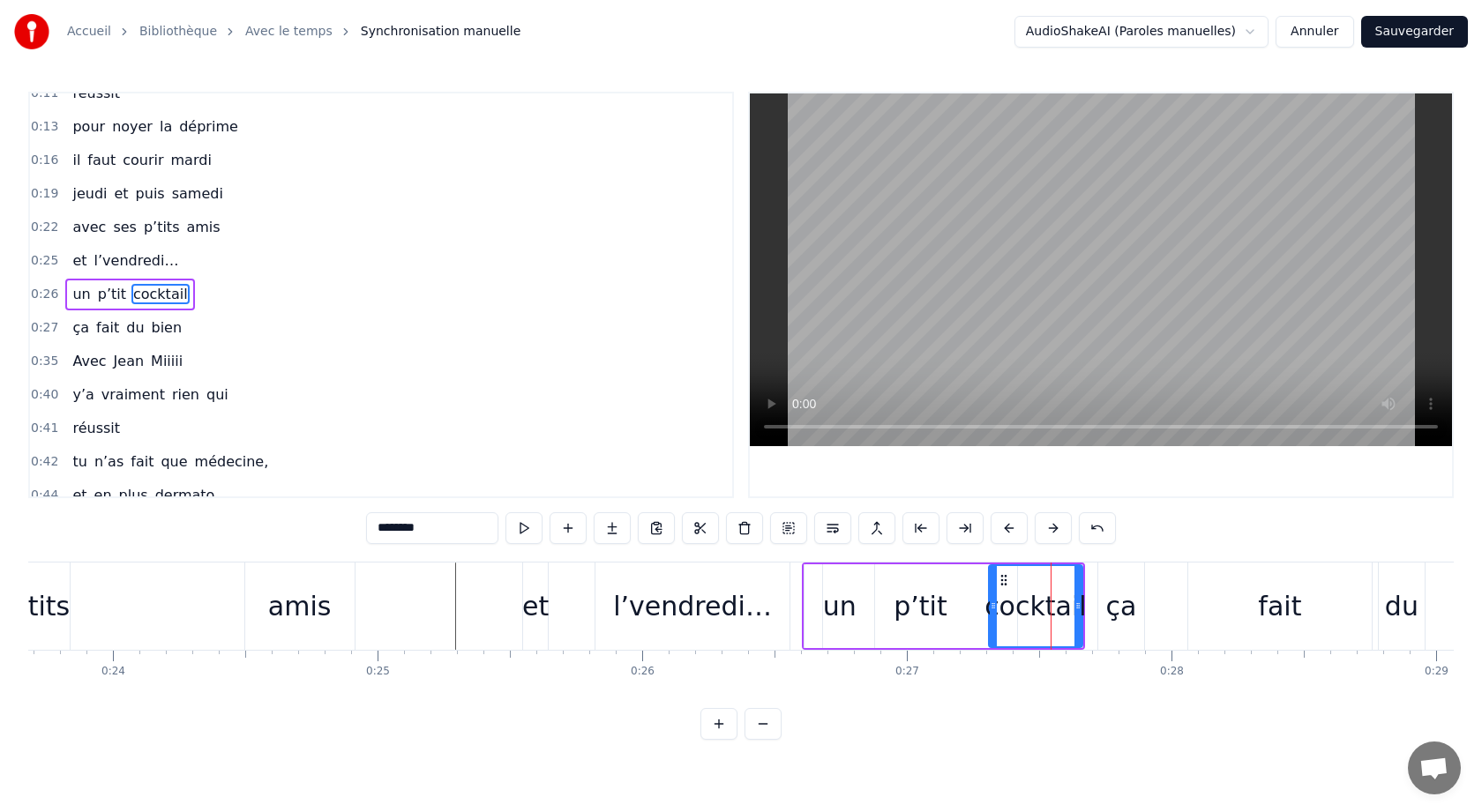
click at [1033, 678] on div "Avec [PERSON_NAME] y’a vraiment rien qui réussit pour noyer la déprime il faut …" at bounding box center [741, 628] width 1425 height 133
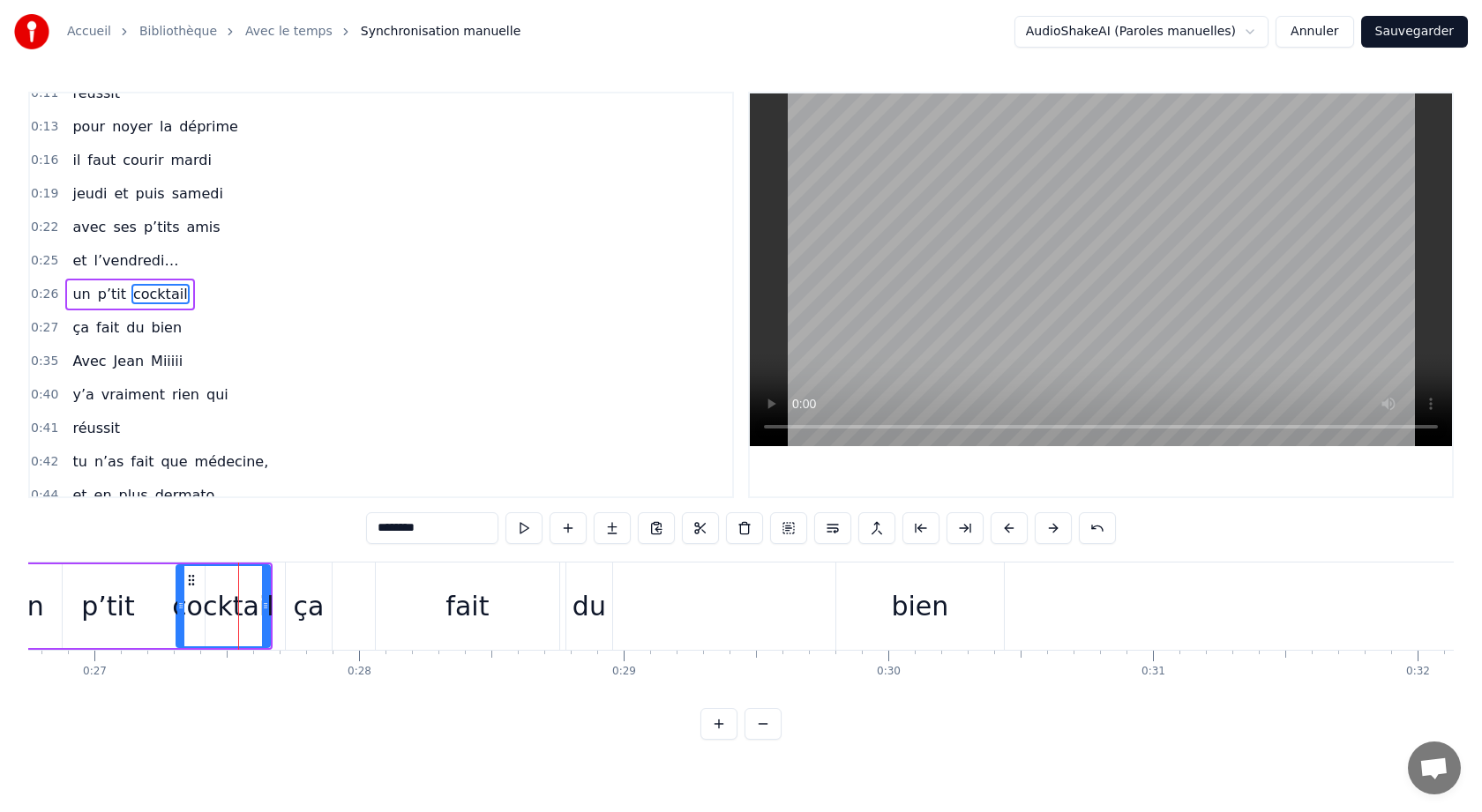
scroll to position [0, 7079]
drag, startPoint x: 589, startPoint y: 610, endPoint x: 736, endPoint y: 614, distance: 147.1
click at [736, 614] on div "ça fait du bien" at bounding box center [645, 606] width 723 height 88
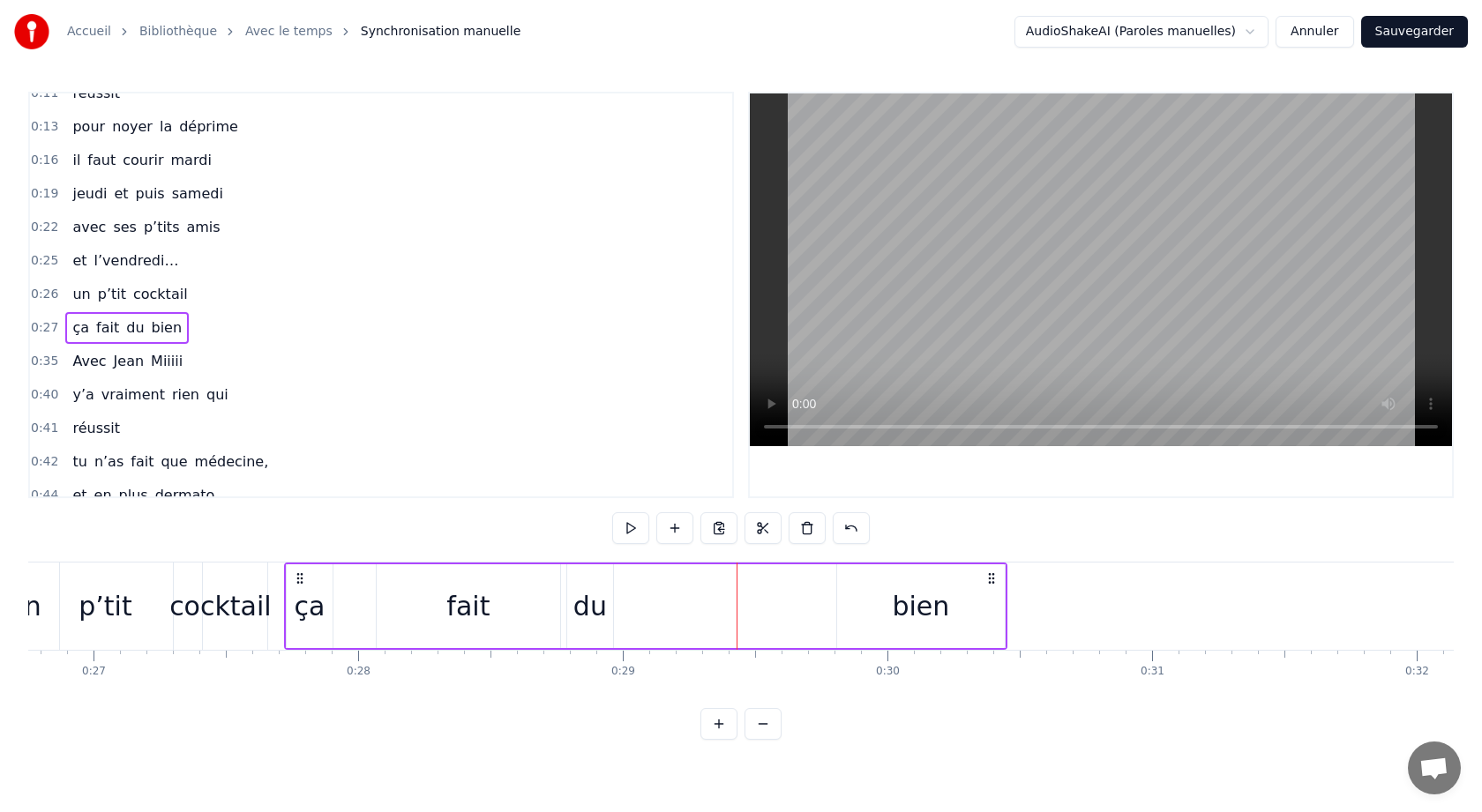
click at [584, 578] on div "du" at bounding box center [590, 606] width 46 height 84
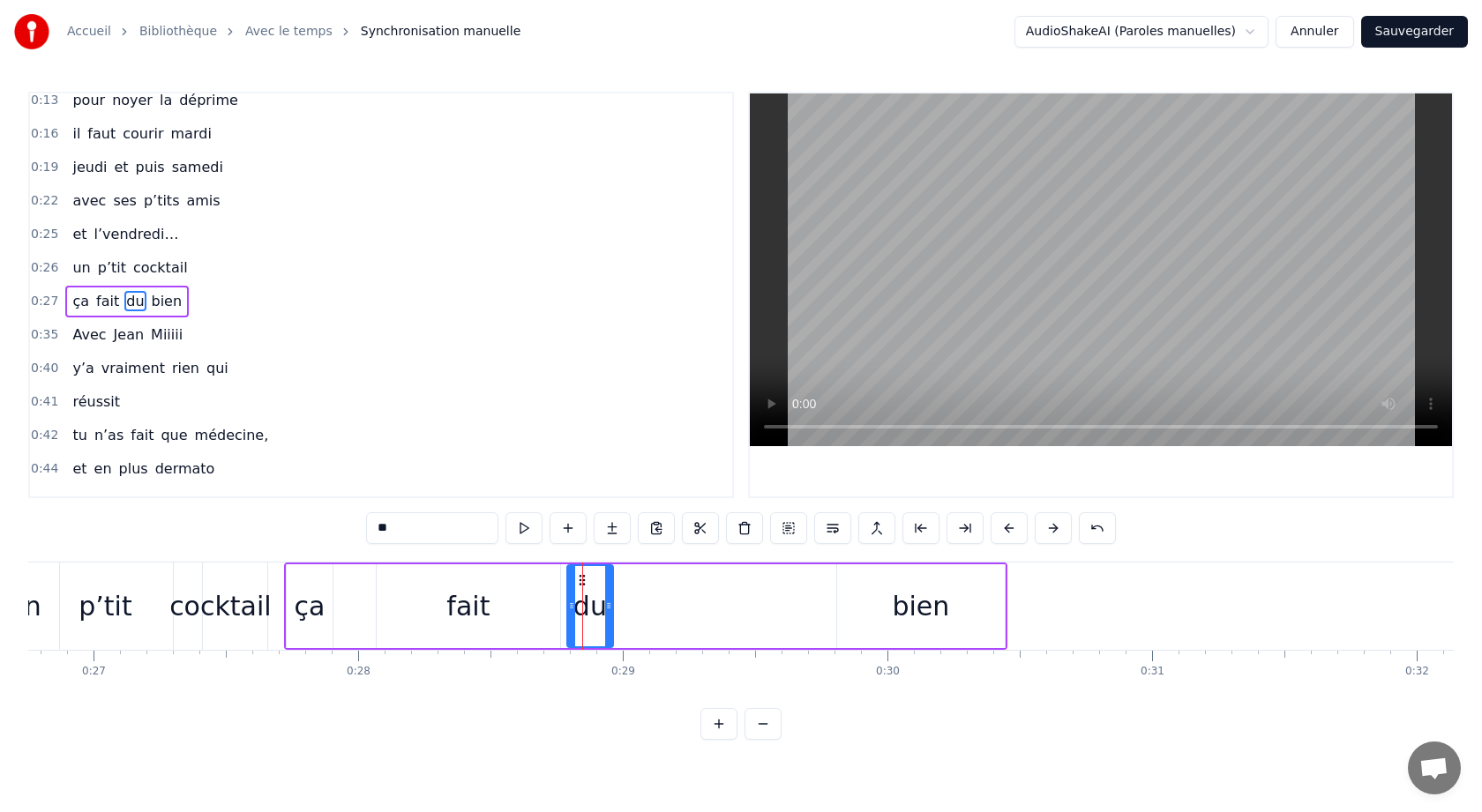
scroll to position [118, 0]
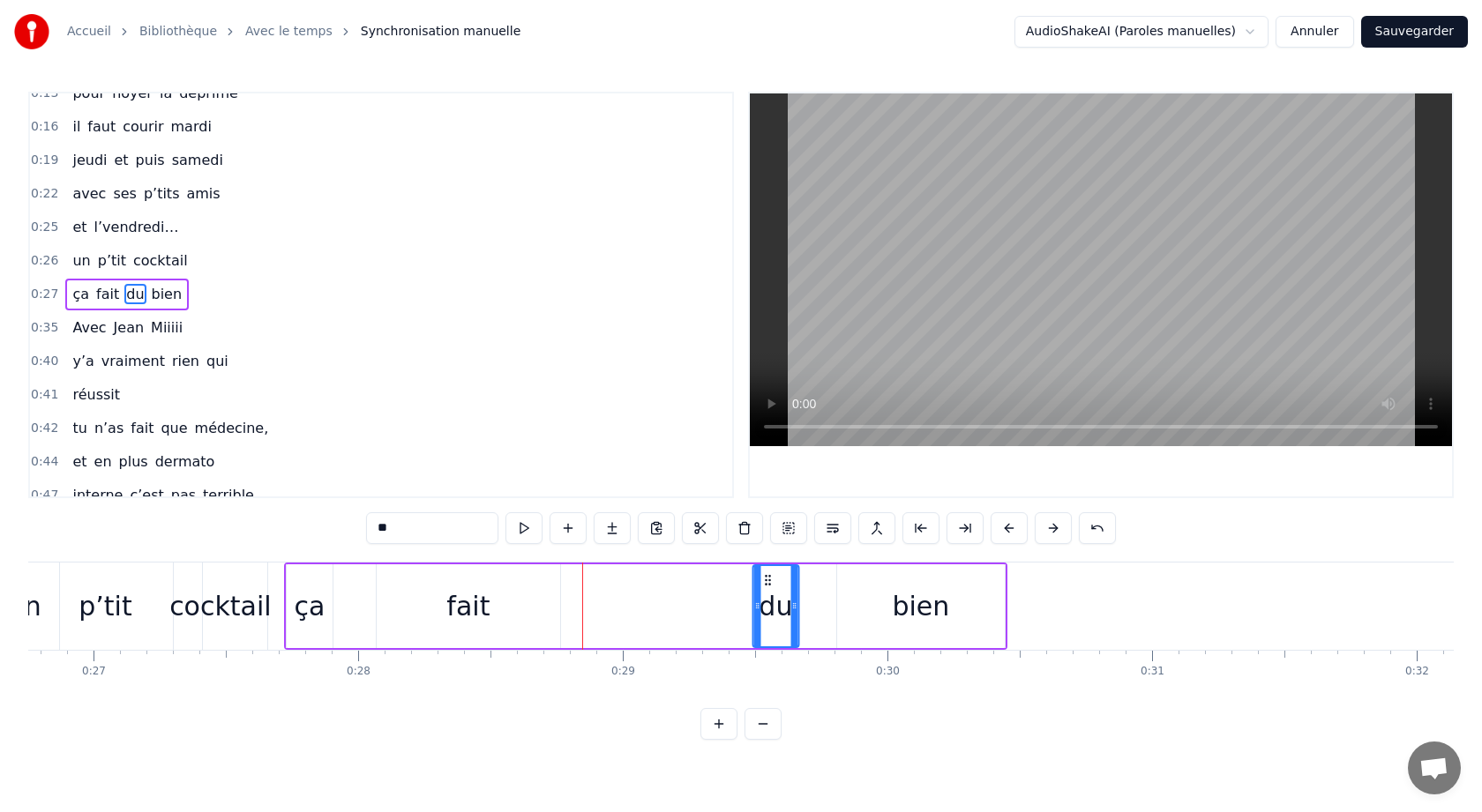
drag, startPoint x: 580, startPoint y: 575, endPoint x: 765, endPoint y: 579, distance: 185.0
click at [766, 579] on icon at bounding box center [767, 580] width 14 height 14
click at [465, 602] on div "fait" at bounding box center [467, 606] width 43 height 40
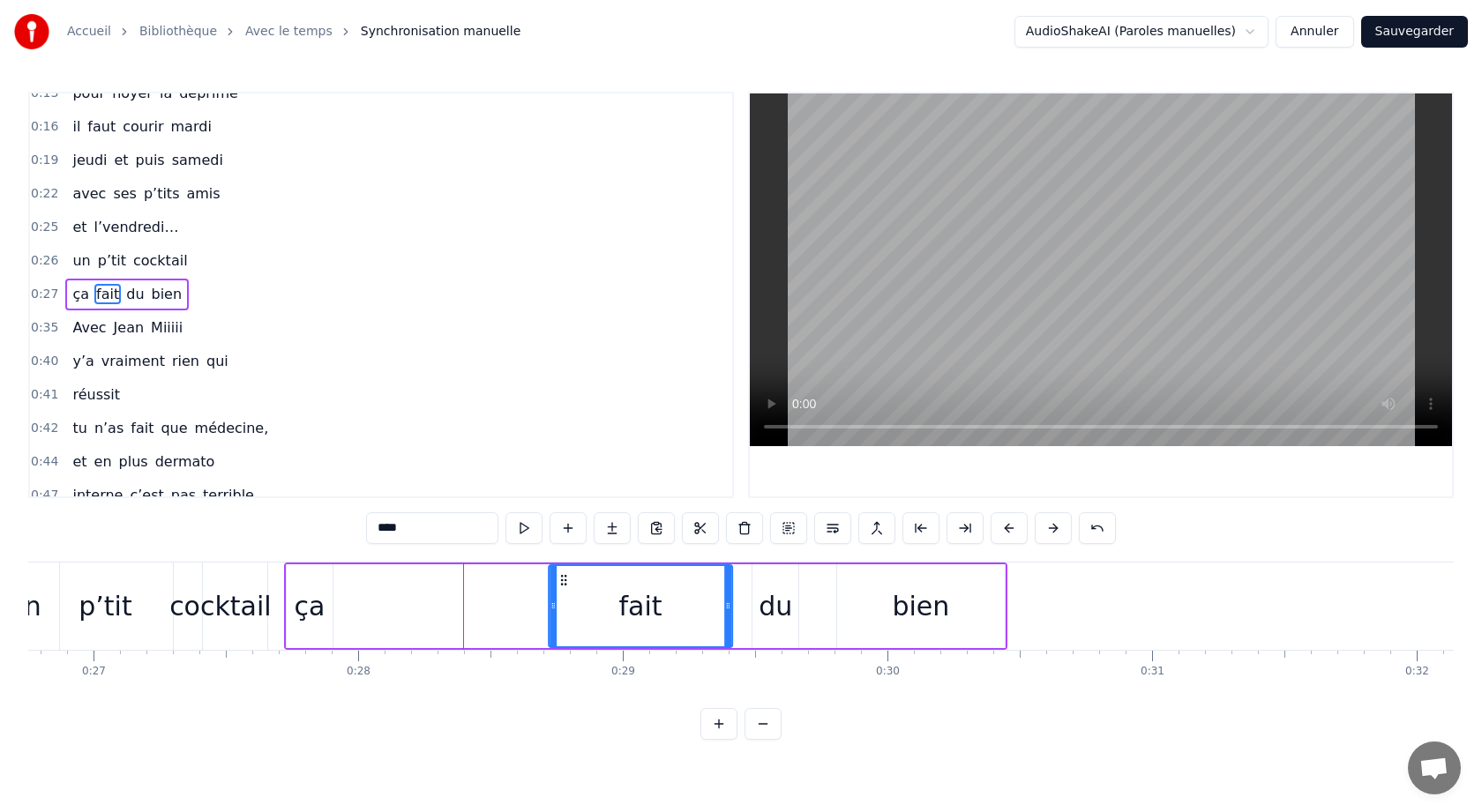
drag, startPoint x: 393, startPoint y: 577, endPoint x: 563, endPoint y: 581, distance: 170.0
click at [564, 580] on icon at bounding box center [564, 580] width 14 height 14
click at [310, 606] on div "ça" at bounding box center [309, 606] width 31 height 40
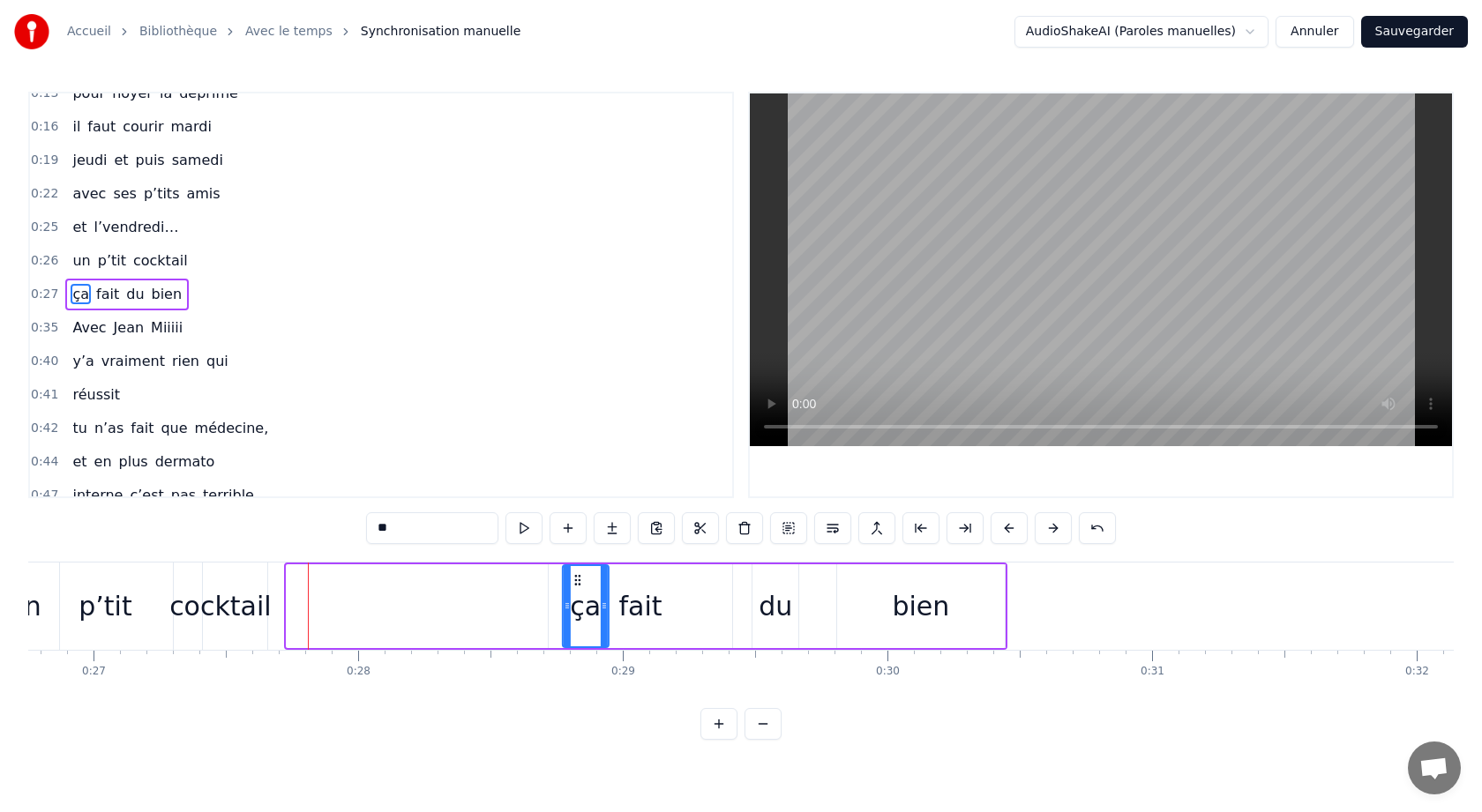
drag, startPoint x: 299, startPoint y: 580, endPoint x: 572, endPoint y: 594, distance: 273.4
click at [215, 593] on div "cocktail" at bounding box center [220, 606] width 103 height 40
type input "********"
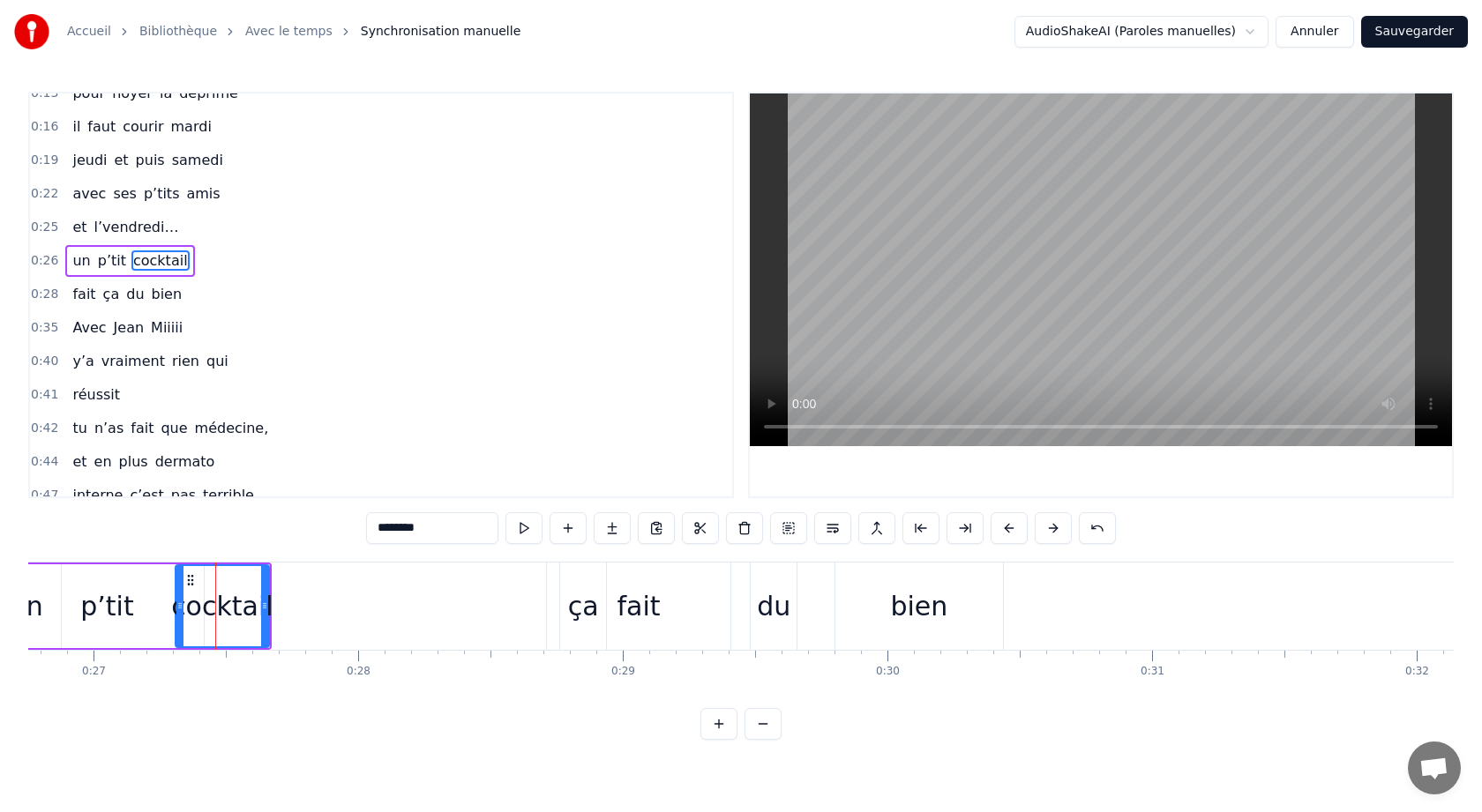
scroll to position [84, 0]
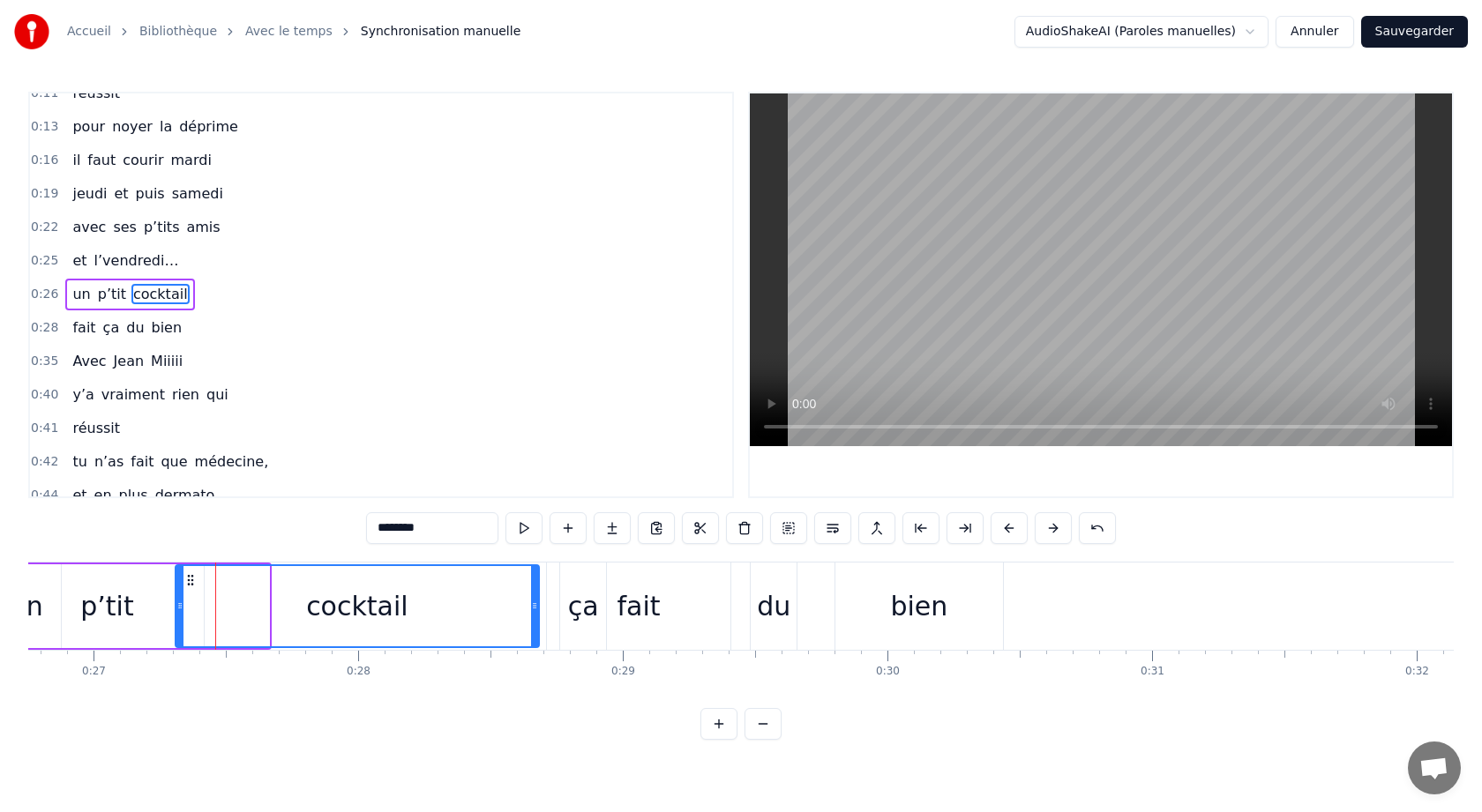
drag, startPoint x: 265, startPoint y: 607, endPoint x: 537, endPoint y: 642, distance: 274.2
click at [538, 642] on div at bounding box center [534, 606] width 7 height 80
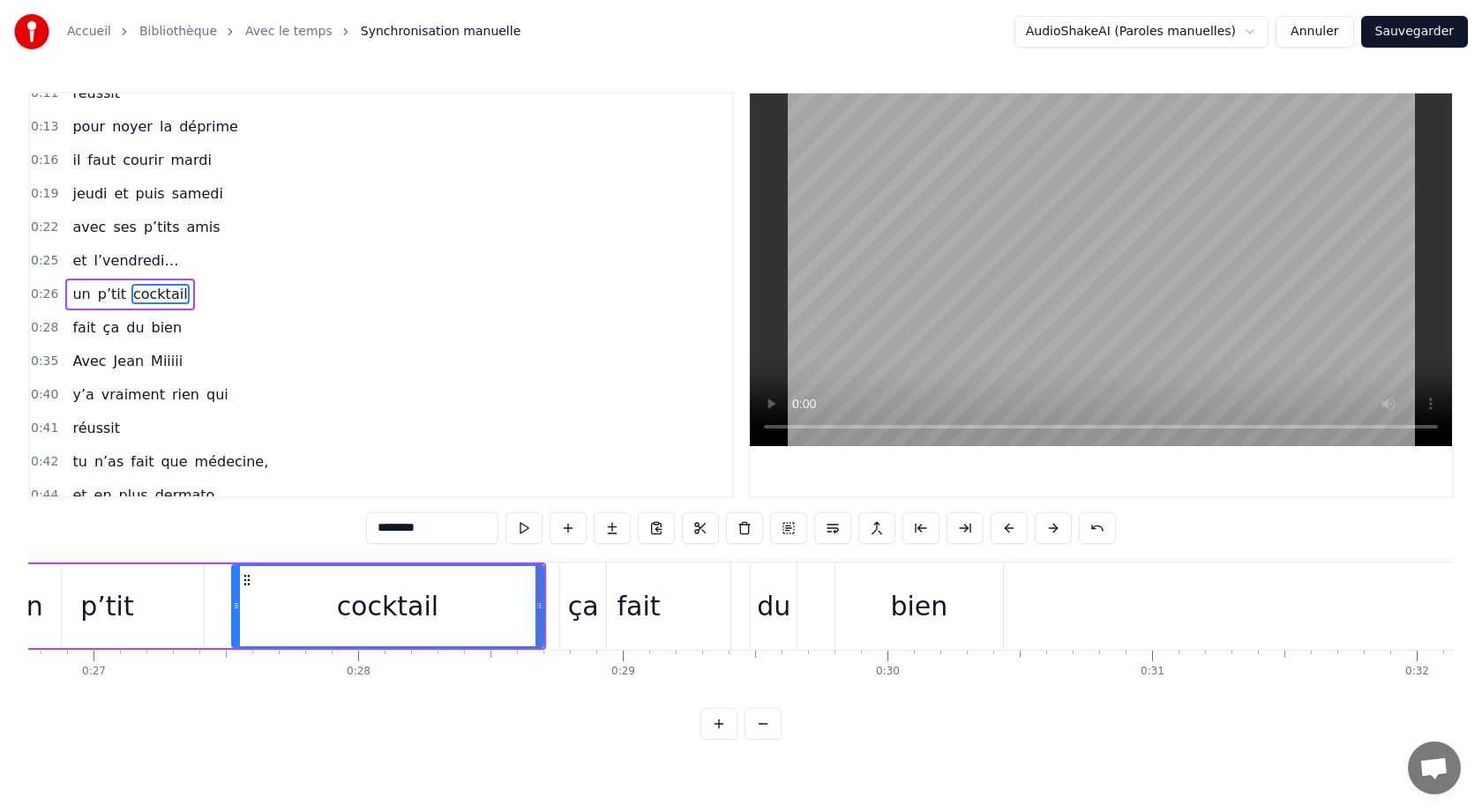
drag, startPoint x: 179, startPoint y: 604, endPoint x: 234, endPoint y: 604, distance: 55.0
click at [235, 604] on icon at bounding box center [236, 606] width 7 height 14
click at [97, 525] on div "0:05 Avec [PERSON_NAME] 0:10 y’a vraiment rien qui 0:11 réussit 0:13 pour noyer…" at bounding box center [741, 416] width 1425 height 648
click at [127, 690] on div "Avec [PERSON_NAME] y’a vraiment rien qui réussit pour noyer la déprime il faut …" at bounding box center [741, 628] width 1425 height 133
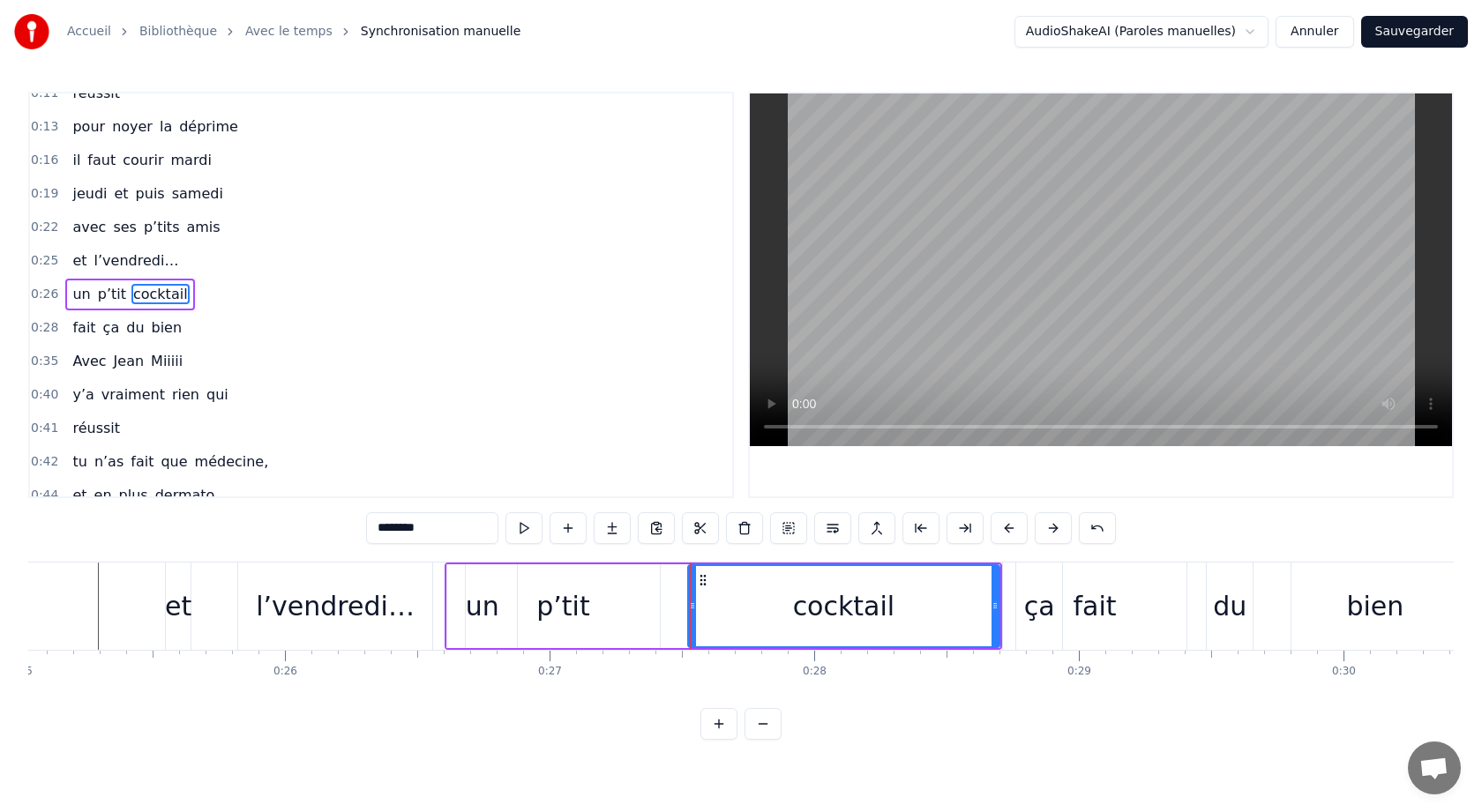
scroll to position [0, 6618]
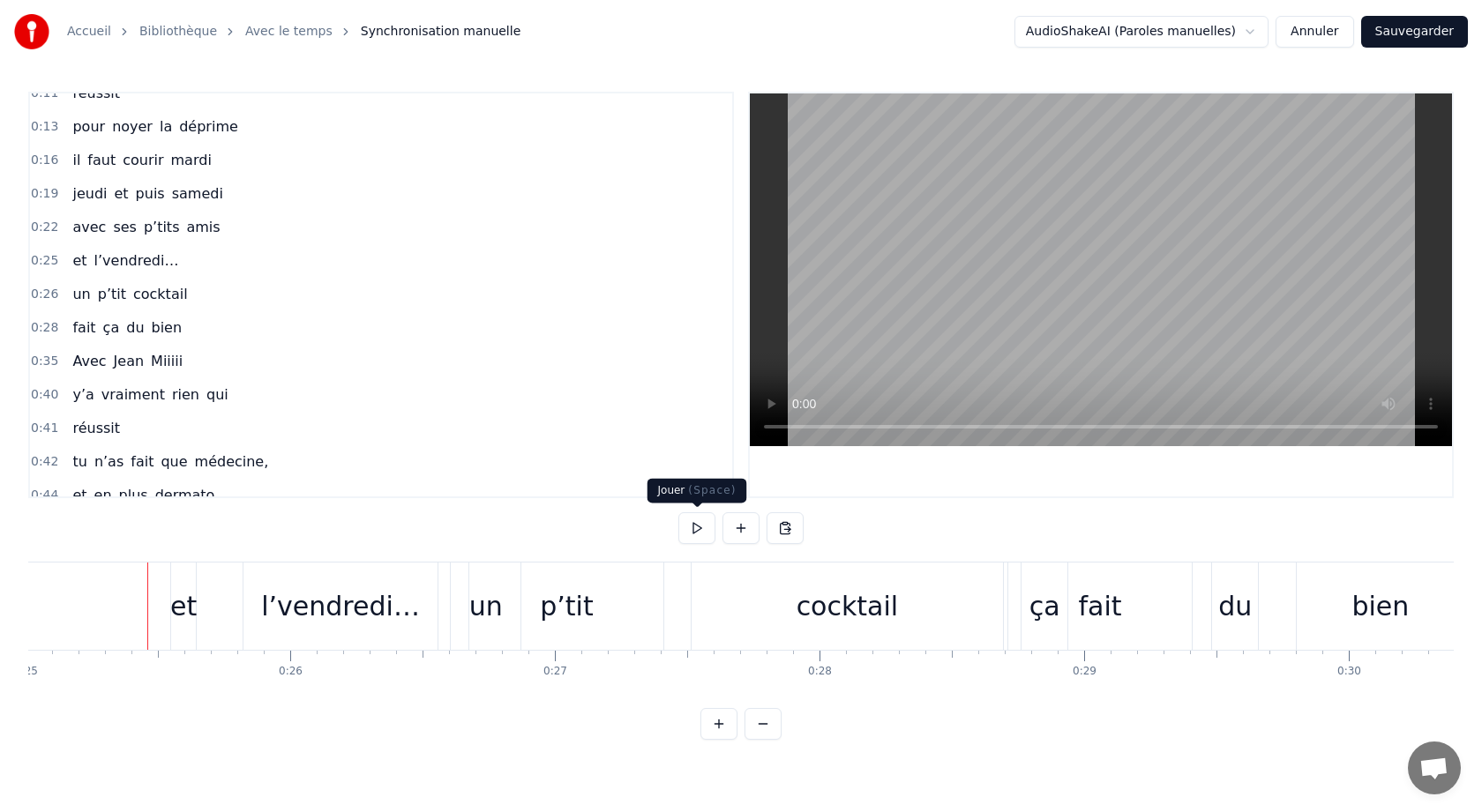
click at [696, 534] on button at bounding box center [697, 528] width 37 height 32
click at [809, 619] on div "cocktail" at bounding box center [848, 606] width 103 height 40
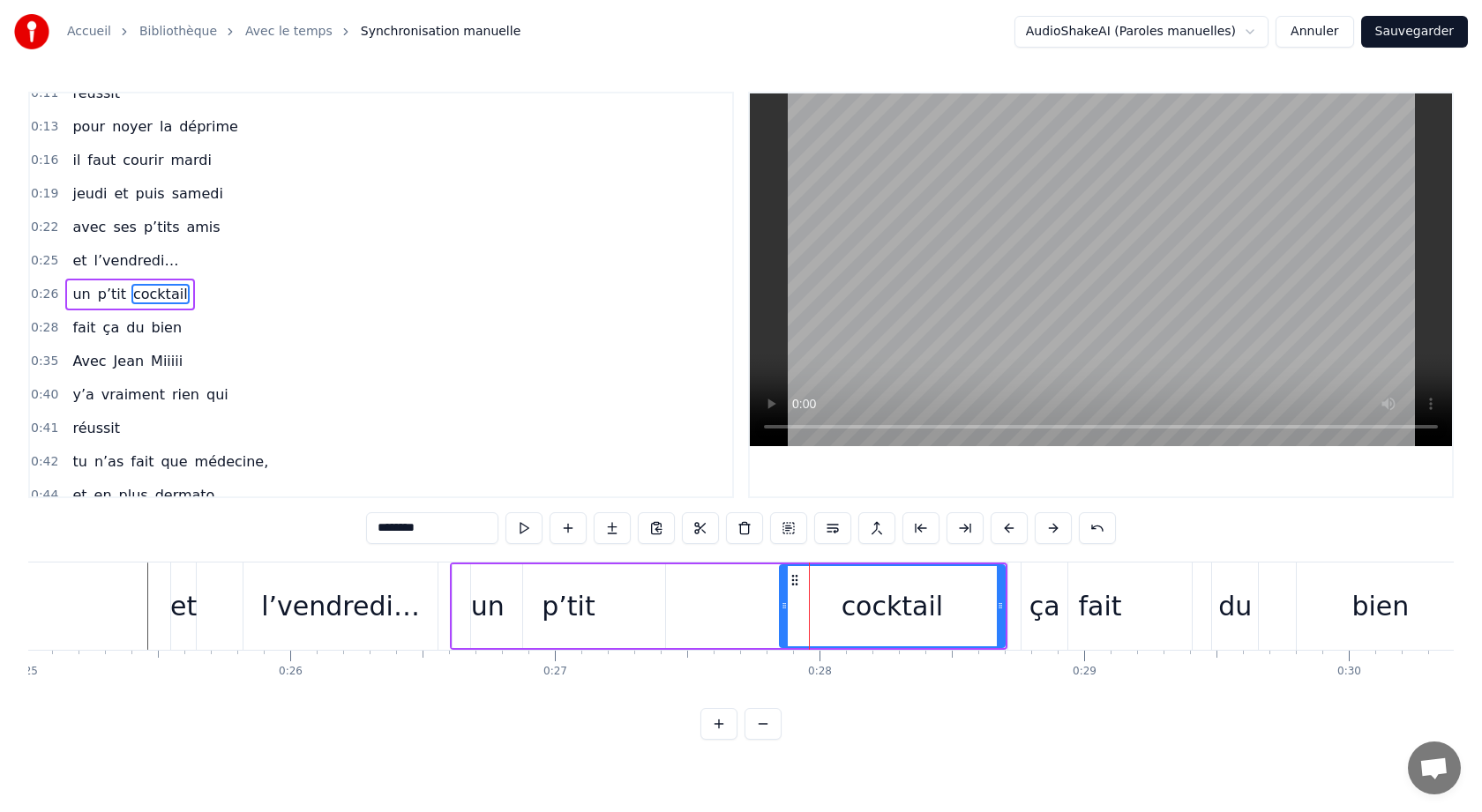
drag, startPoint x: 700, startPoint y: 607, endPoint x: 782, endPoint y: 609, distance: 82.0
click at [785, 609] on icon at bounding box center [784, 606] width 7 height 14
click at [542, 609] on div "p’tit" at bounding box center [567, 606] width 194 height 84
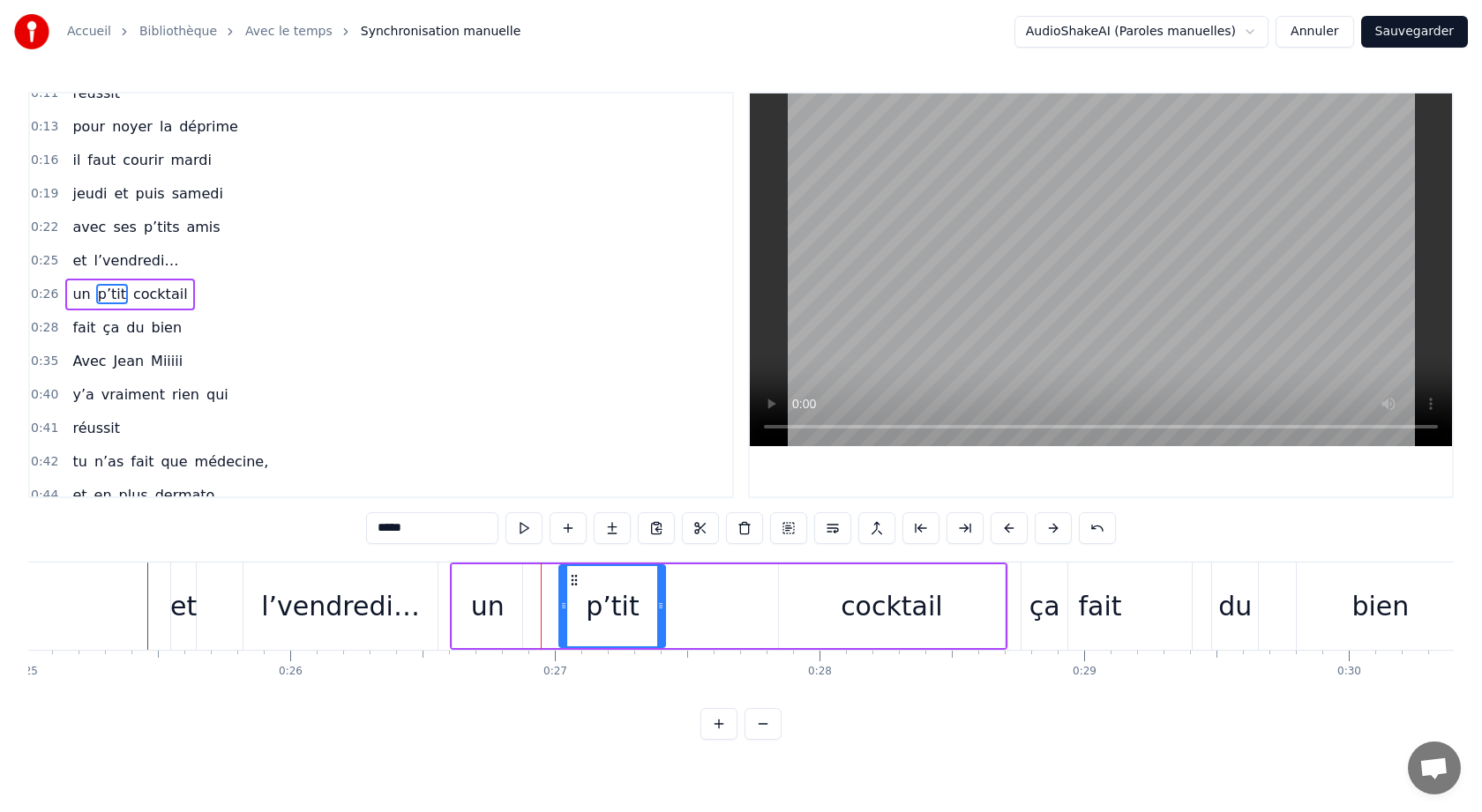
drag, startPoint x: 474, startPoint y: 604, endPoint x: 560, endPoint y: 605, distance: 86.0
click at [562, 605] on icon at bounding box center [564, 606] width 7 height 14
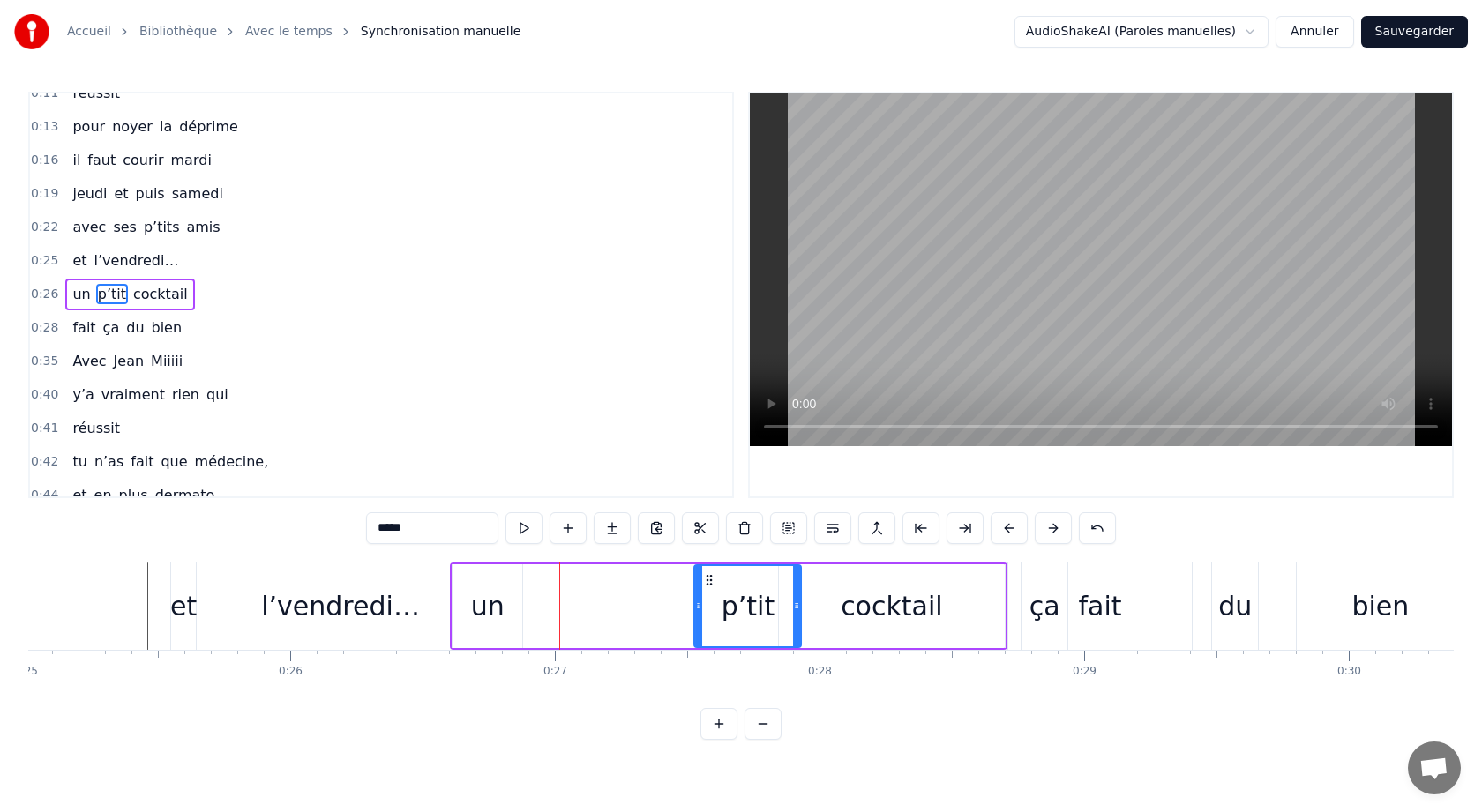
drag, startPoint x: 572, startPoint y: 579, endPoint x: 708, endPoint y: 594, distance: 136.8
click at [708, 594] on div "p’tit" at bounding box center [748, 606] width 105 height 80
click at [466, 613] on div "un" at bounding box center [487, 606] width 70 height 84
type input "**"
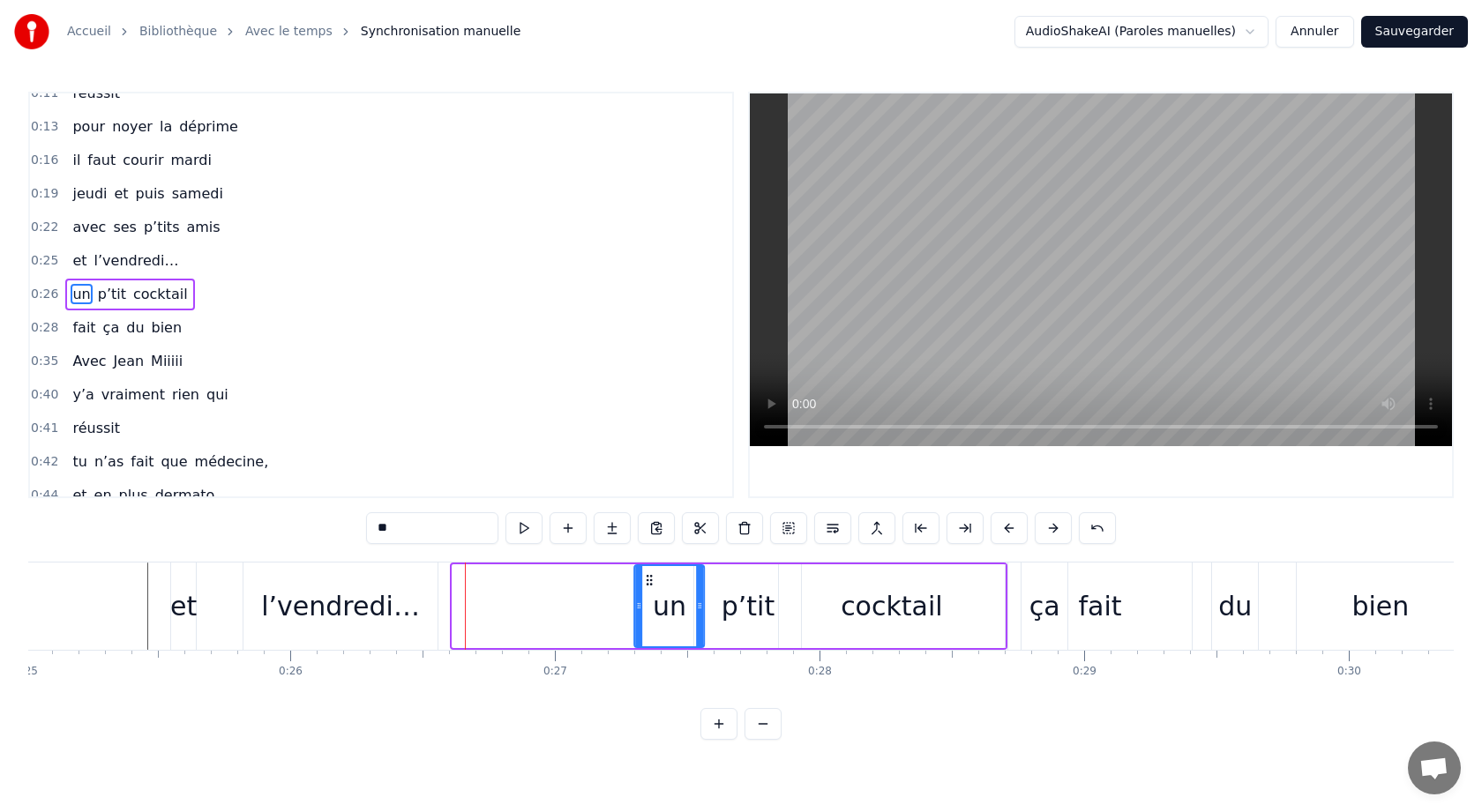
drag, startPoint x: 468, startPoint y: 578, endPoint x: 649, endPoint y: 584, distance: 181.1
click at [649, 584] on icon at bounding box center [650, 580] width 14 height 14
click at [234, 541] on div "0:05 Avec [PERSON_NAME] 0:10 y’a vraiment rien qui 0:11 réussit 0:13 pour noyer…" at bounding box center [741, 416] width 1425 height 648
click at [142, 709] on div "0:05 Avec [PERSON_NAME] 0:10 y’a vraiment rien qui 0:11 réussit 0:13 pour noyer…" at bounding box center [741, 416] width 1425 height 648
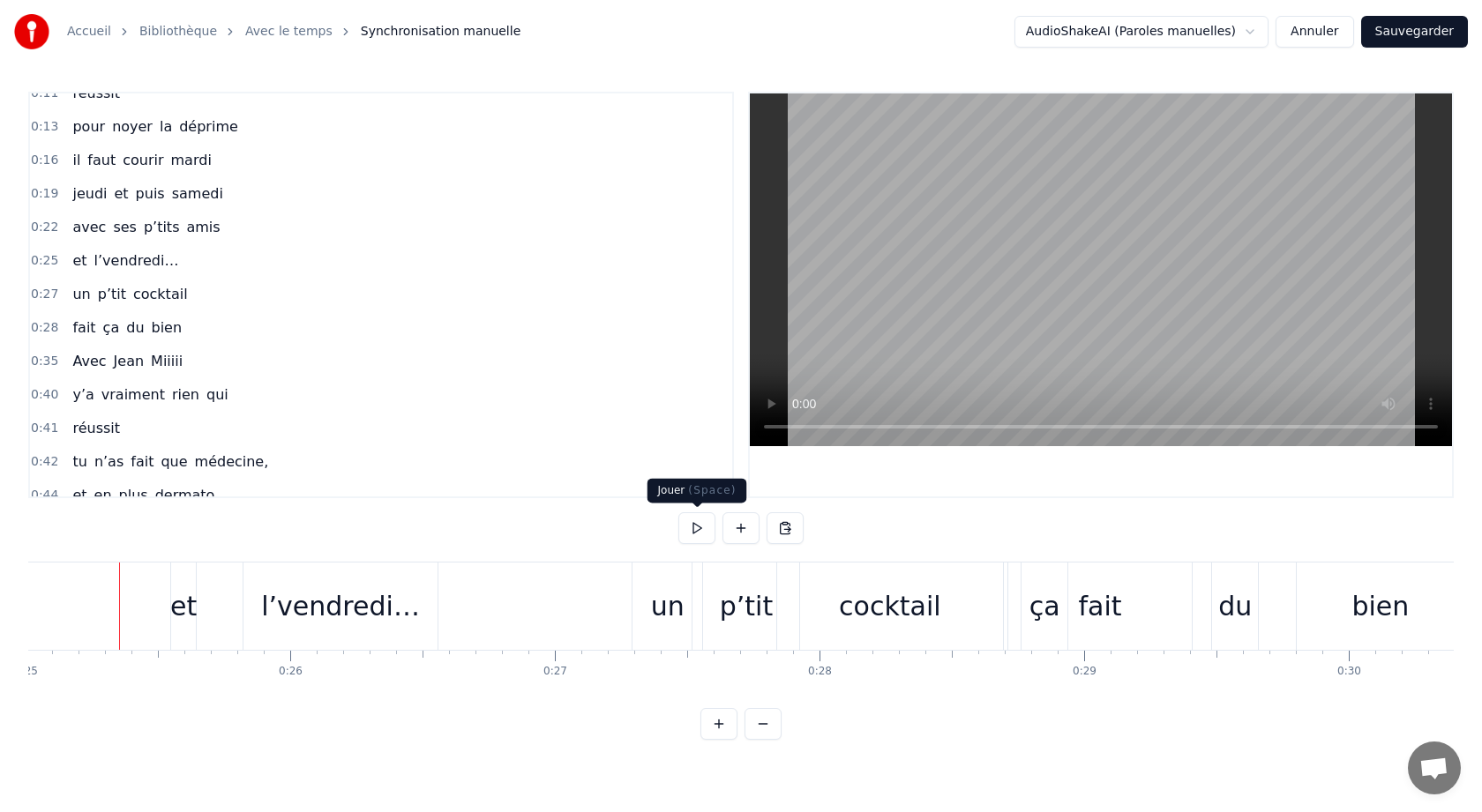
click at [703, 538] on button at bounding box center [697, 528] width 37 height 32
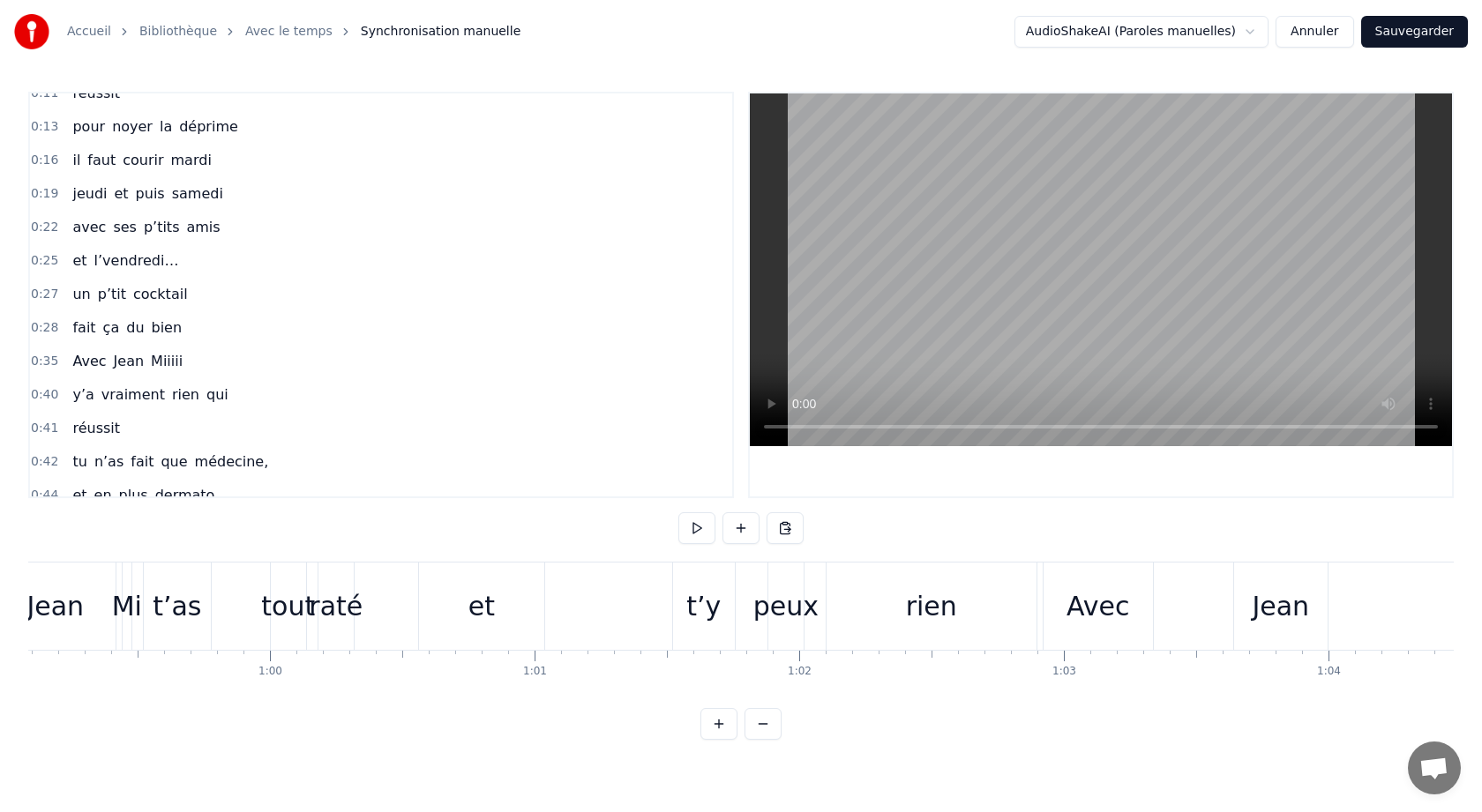
scroll to position [0, 15629]
click at [562, 537] on div "0:05 Avec [PERSON_NAME] 0:10 y’a vraiment rien qui 0:11 réussit 0:13 pour noyer…" at bounding box center [741, 416] width 1425 height 648
click at [136, 578] on div "Mi" at bounding box center [134, 606] width 9 height 88
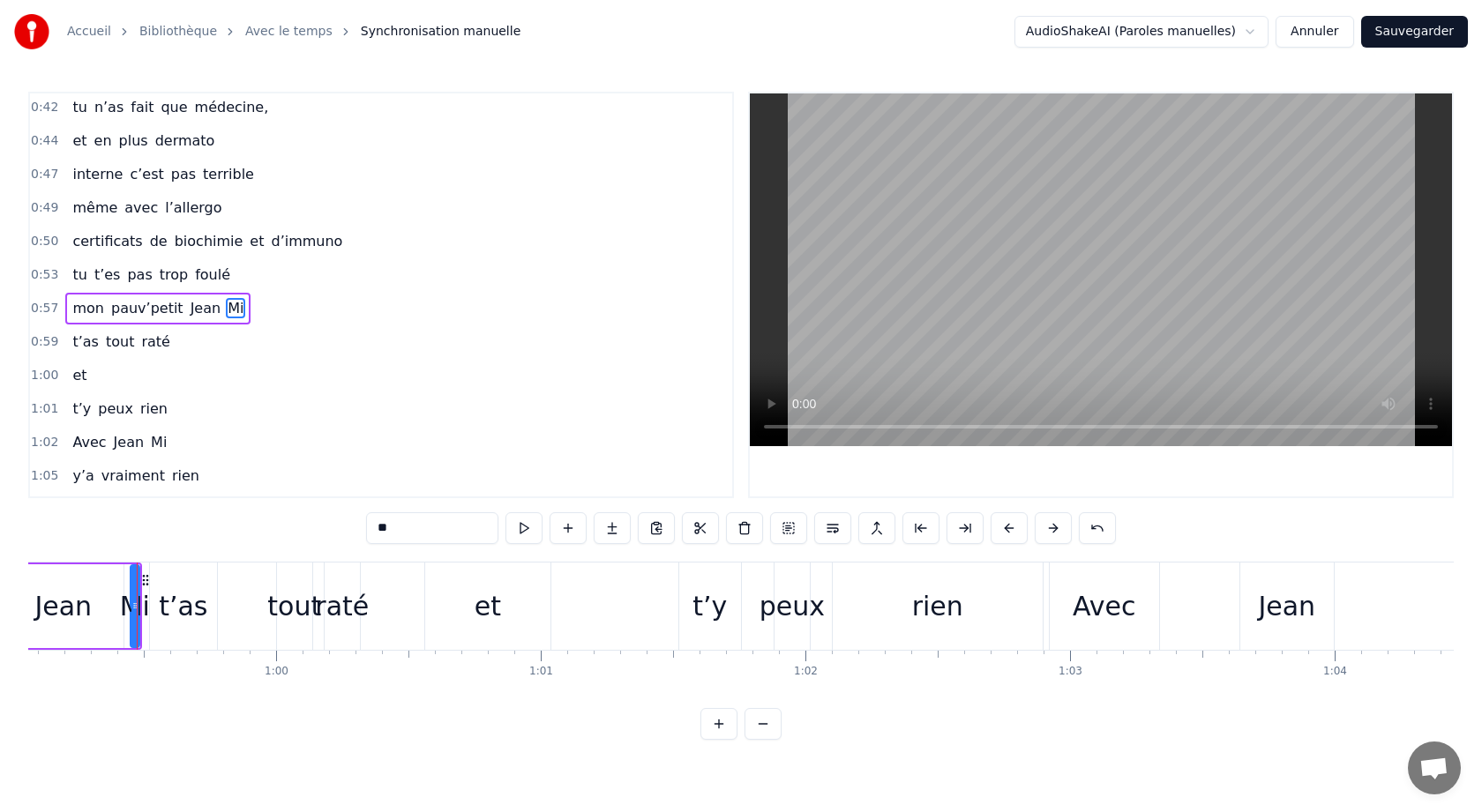
scroll to position [452, 0]
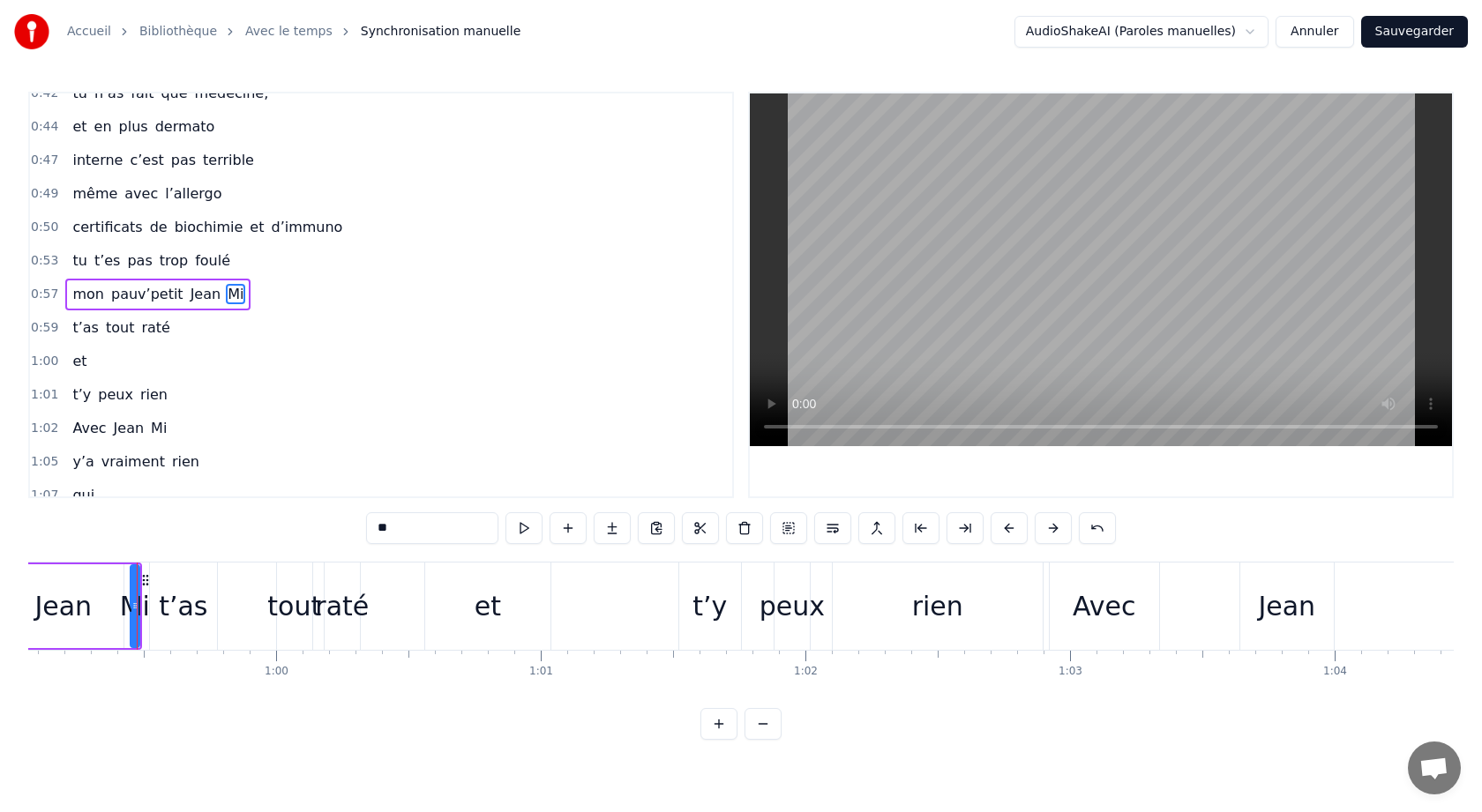
click at [125, 531] on div "0:05 Avec [PERSON_NAME] 0:10 y’a vraiment rien qui 0:11 réussit 0:13 pour noyer…" at bounding box center [741, 416] width 1425 height 648
click at [135, 732] on div "0:05 Avec [PERSON_NAME] 0:10 y’a vraiment rien qui 0:11 réussit 0:13 pour noyer…" at bounding box center [741, 416] width 1425 height 648
click at [253, 554] on div "0:05 Avec [PERSON_NAME] 0:10 y’a vraiment rien qui 0:11 réussit 0:13 pour noyer…" at bounding box center [741, 416] width 1425 height 648
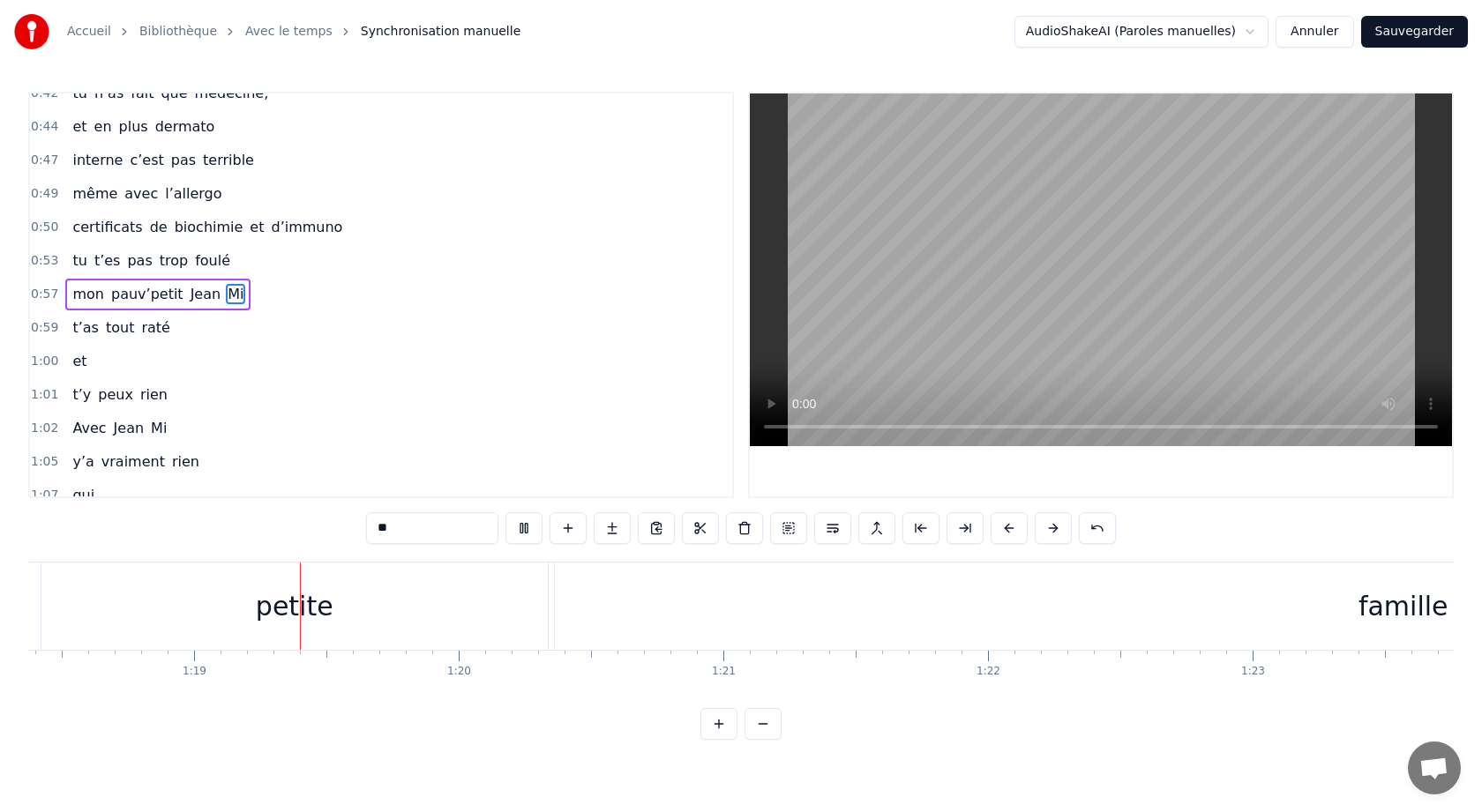
scroll to position [0, 20744]
click at [169, 160] on span "pas" at bounding box center [183, 159] width 28 height 20
type input "***"
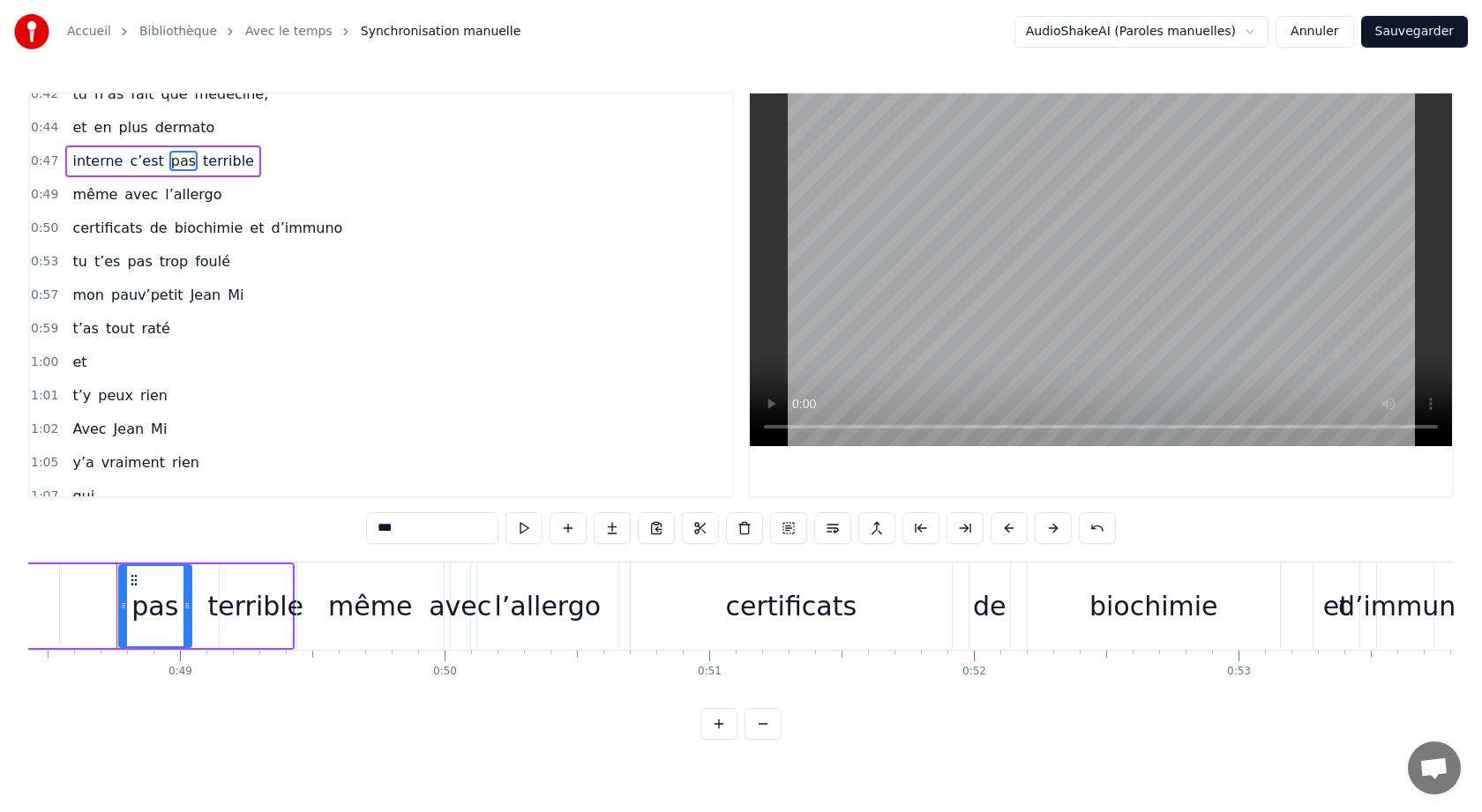
click at [44, 161] on span "0:47" at bounding box center [44, 161] width 27 height 18
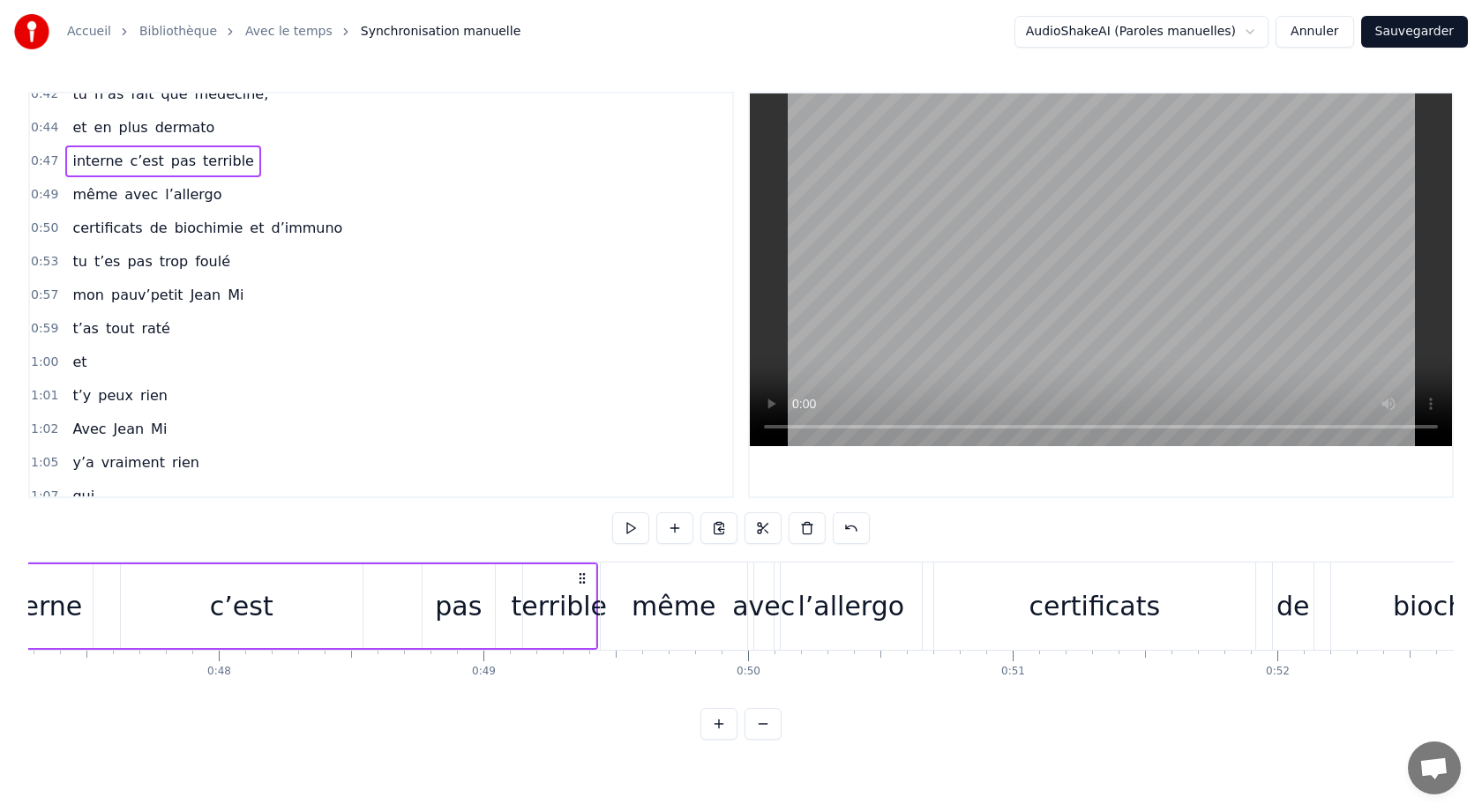
click at [44, 161] on span "0:47" at bounding box center [44, 161] width 27 height 18
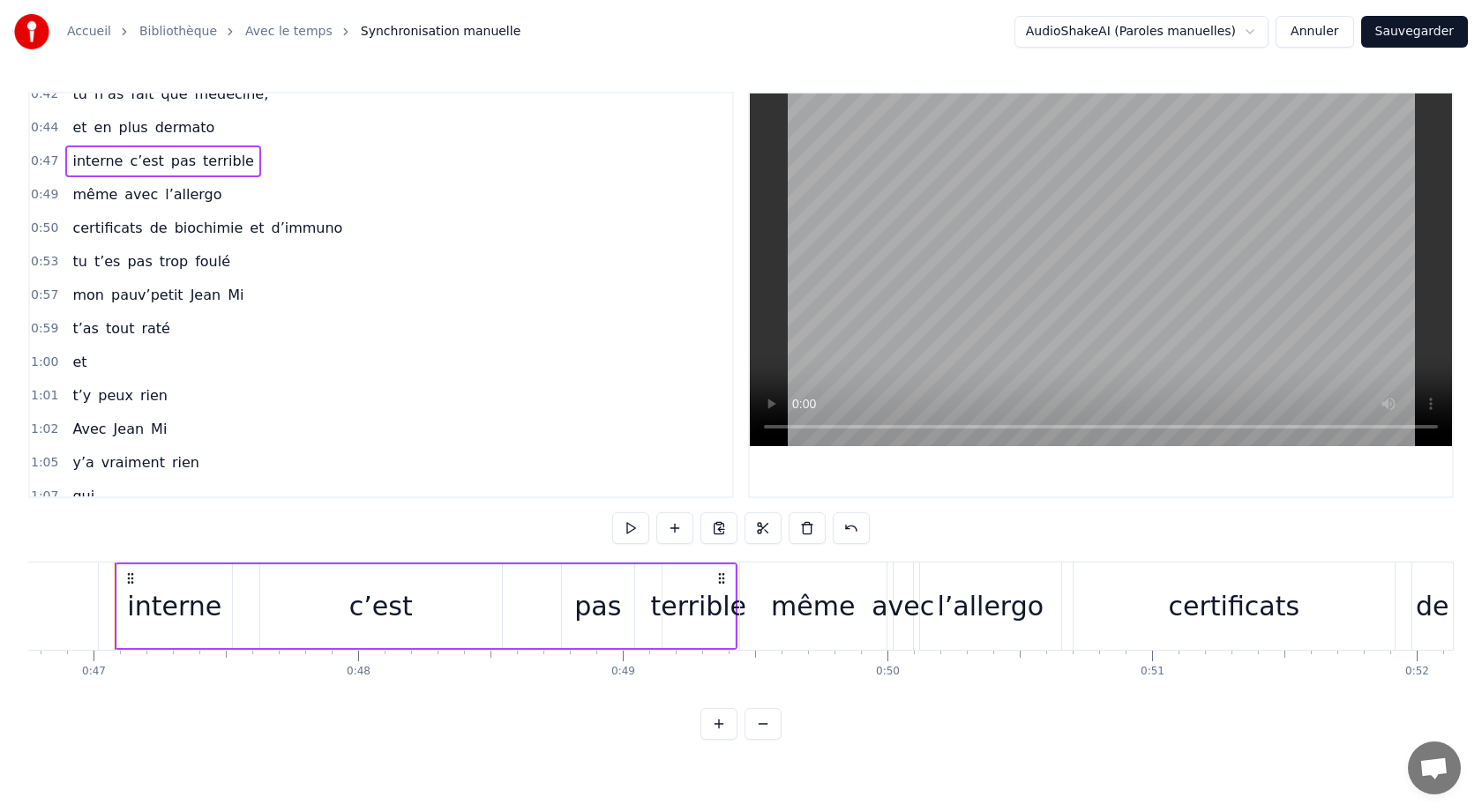
scroll to position [0, 12369]
click at [53, 161] on span "0:47" at bounding box center [44, 161] width 27 height 18
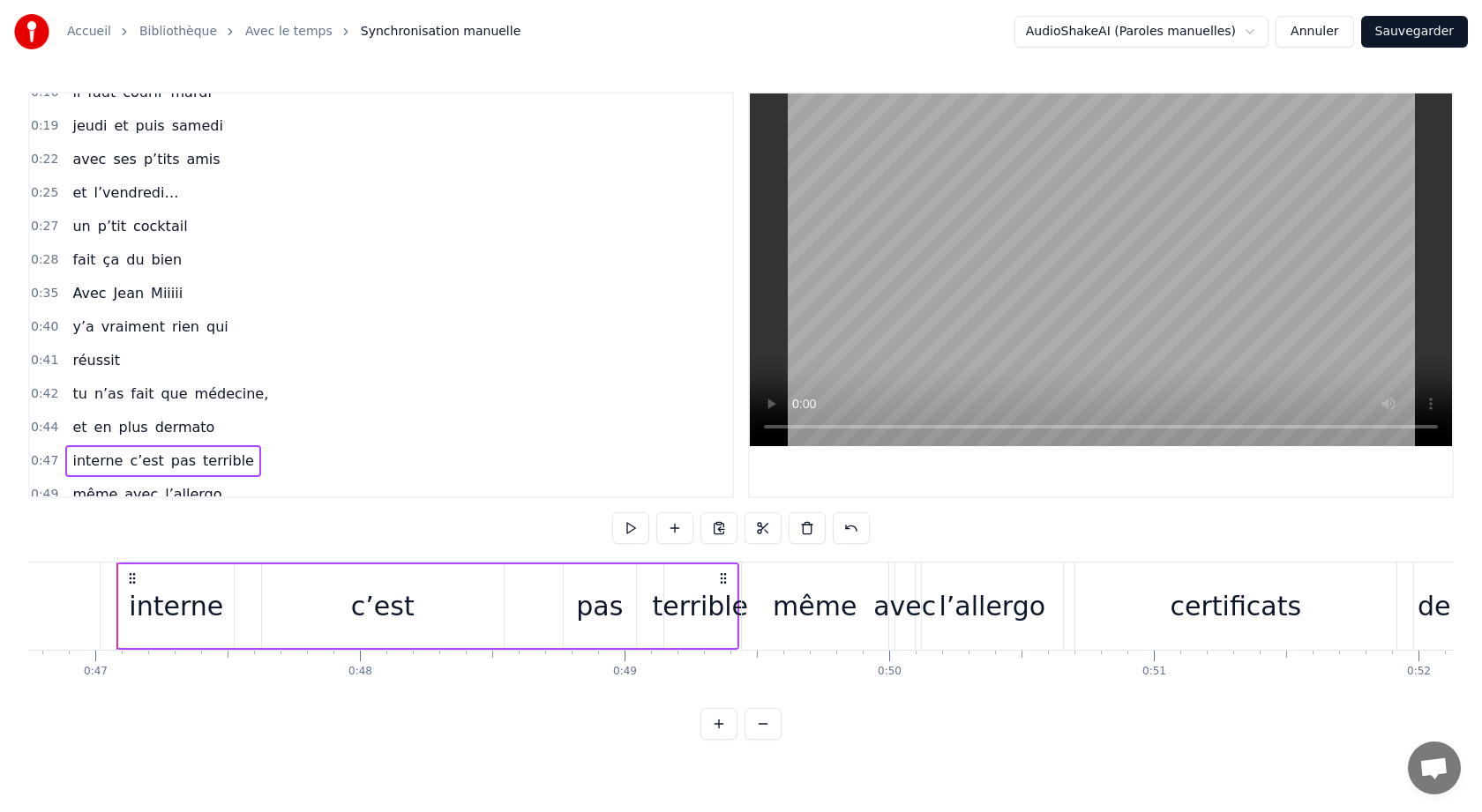
scroll to position [152, 0]
click at [45, 288] on span "0:35" at bounding box center [44, 293] width 27 height 18
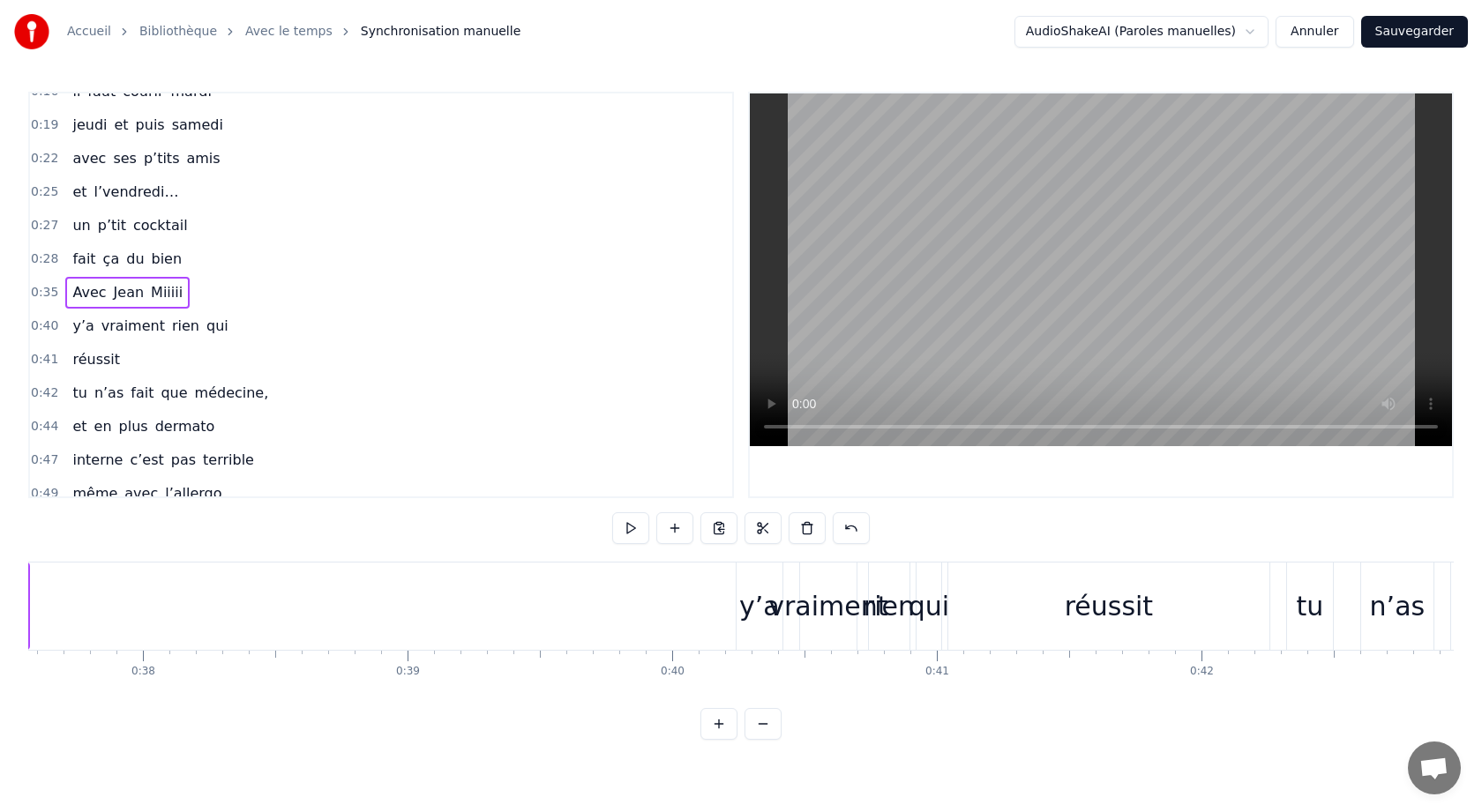
scroll to position [0, 9348]
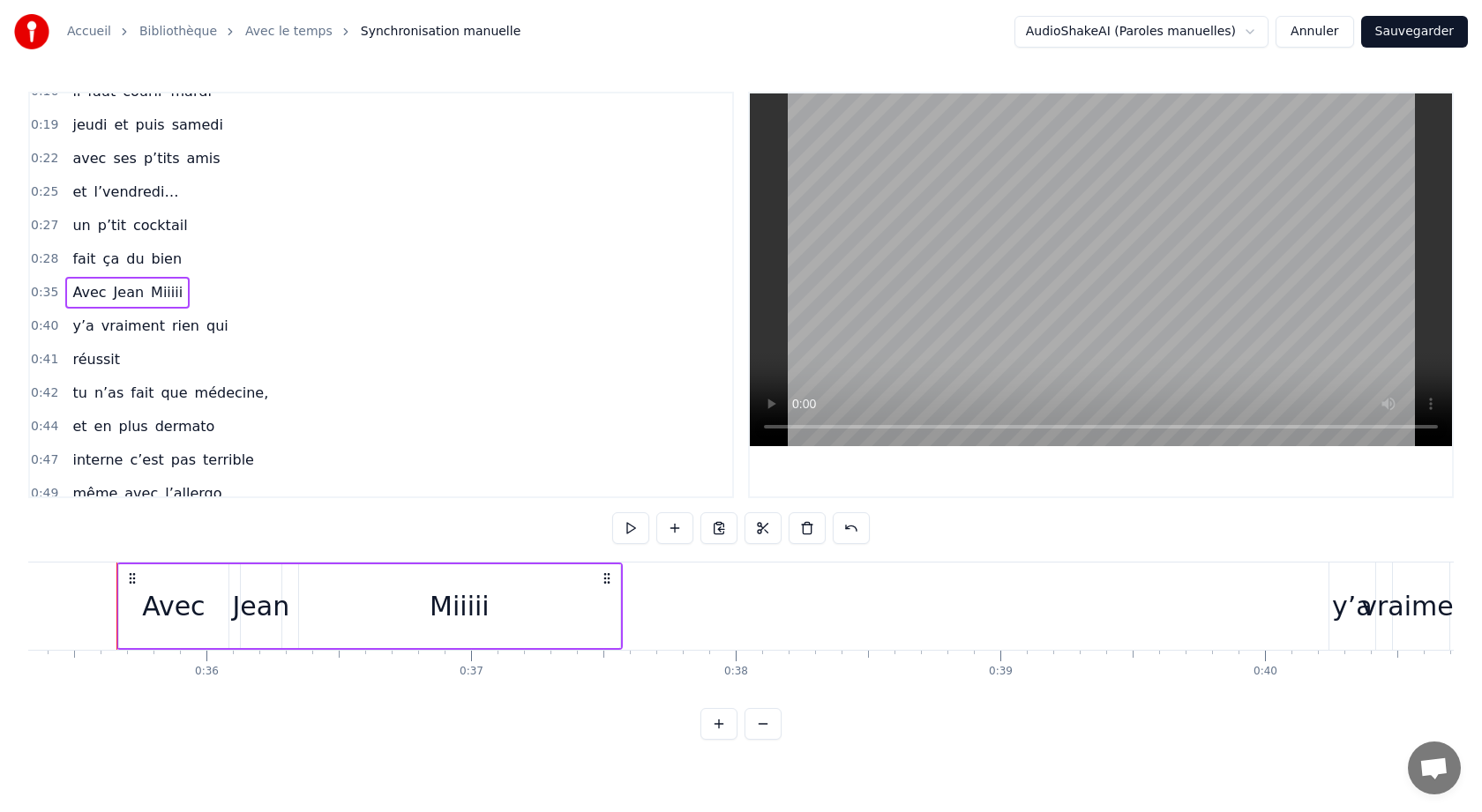
drag, startPoint x: 85, startPoint y: 279, endPoint x: 86, endPoint y: 291, distance: 12.0
click at [86, 290] on div "Avec [PERSON_NAME]" at bounding box center [127, 293] width 125 height 32
click at [42, 288] on span "0:35" at bounding box center [44, 293] width 27 height 18
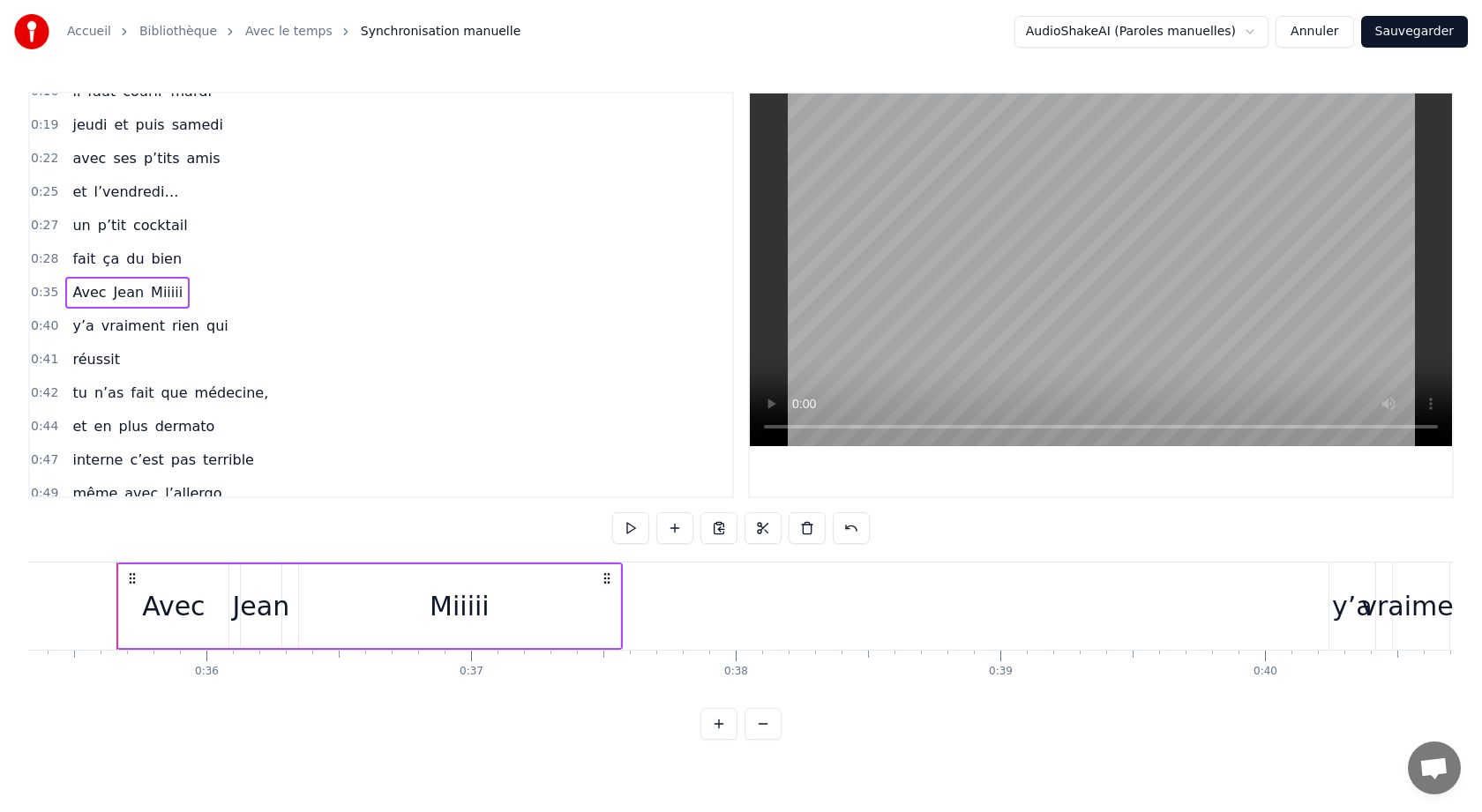
click at [42, 288] on span "0:35" at bounding box center [44, 293] width 27 height 18
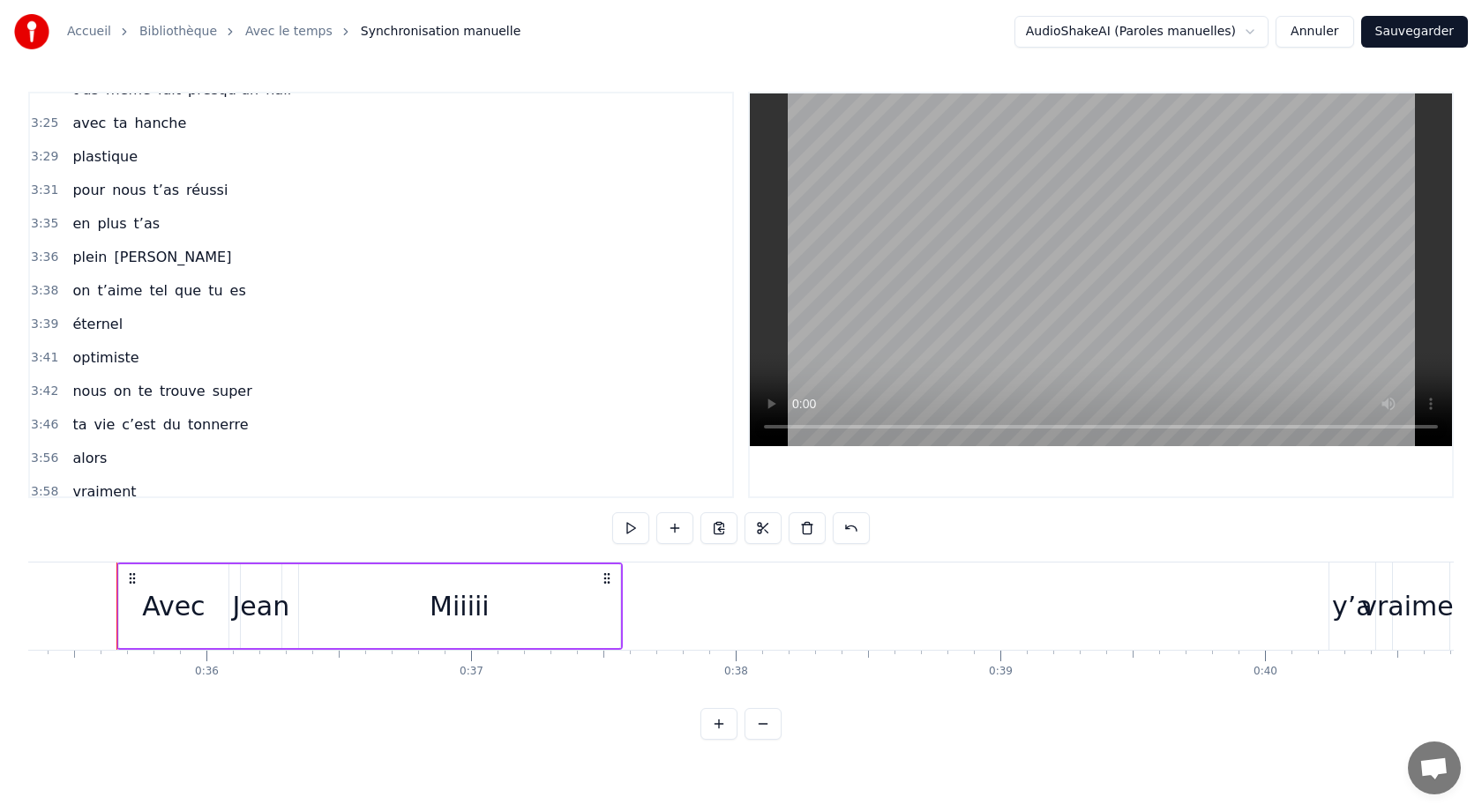
scroll to position [2345, 0]
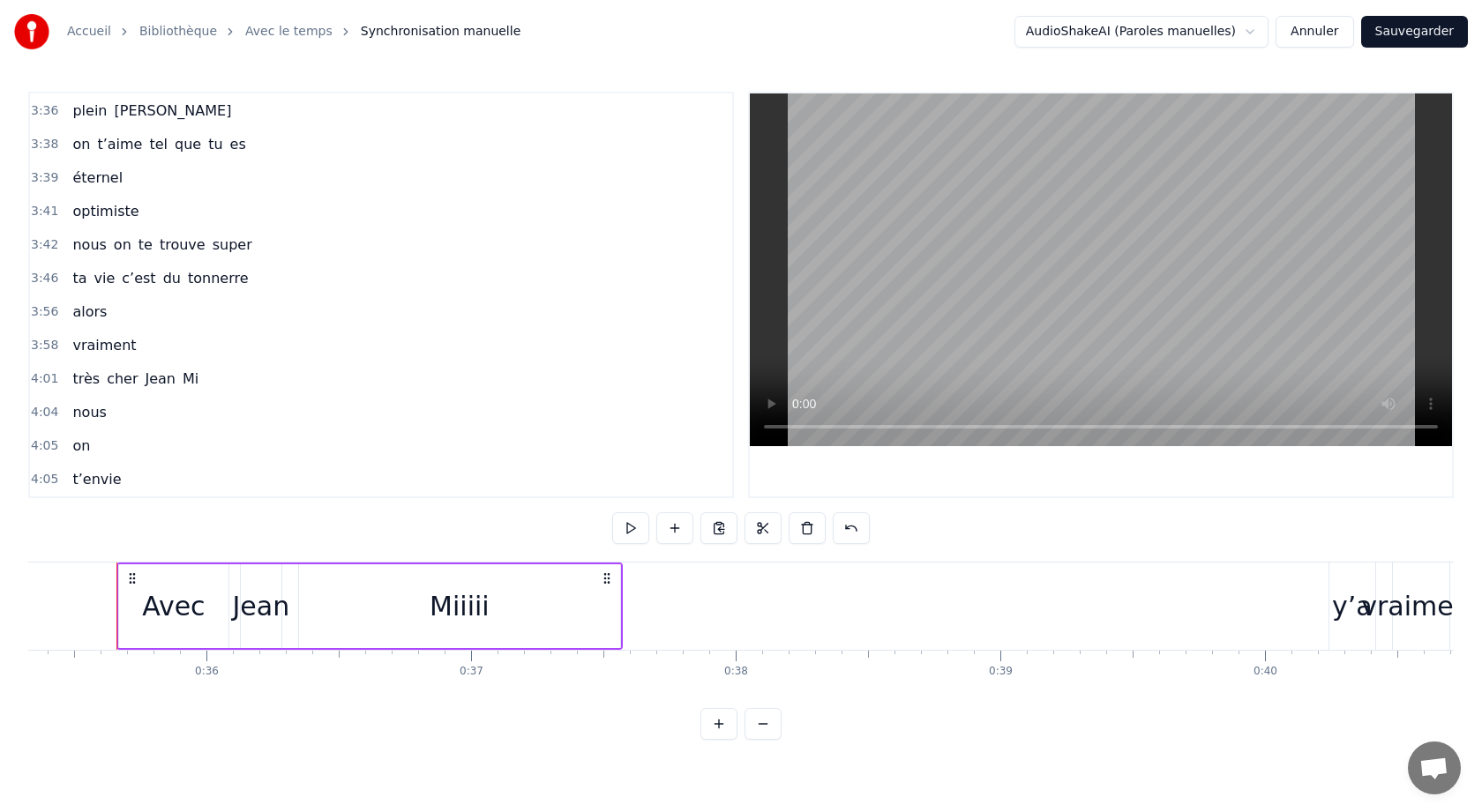
click at [50, 478] on span "4:05" at bounding box center [44, 479] width 27 height 18
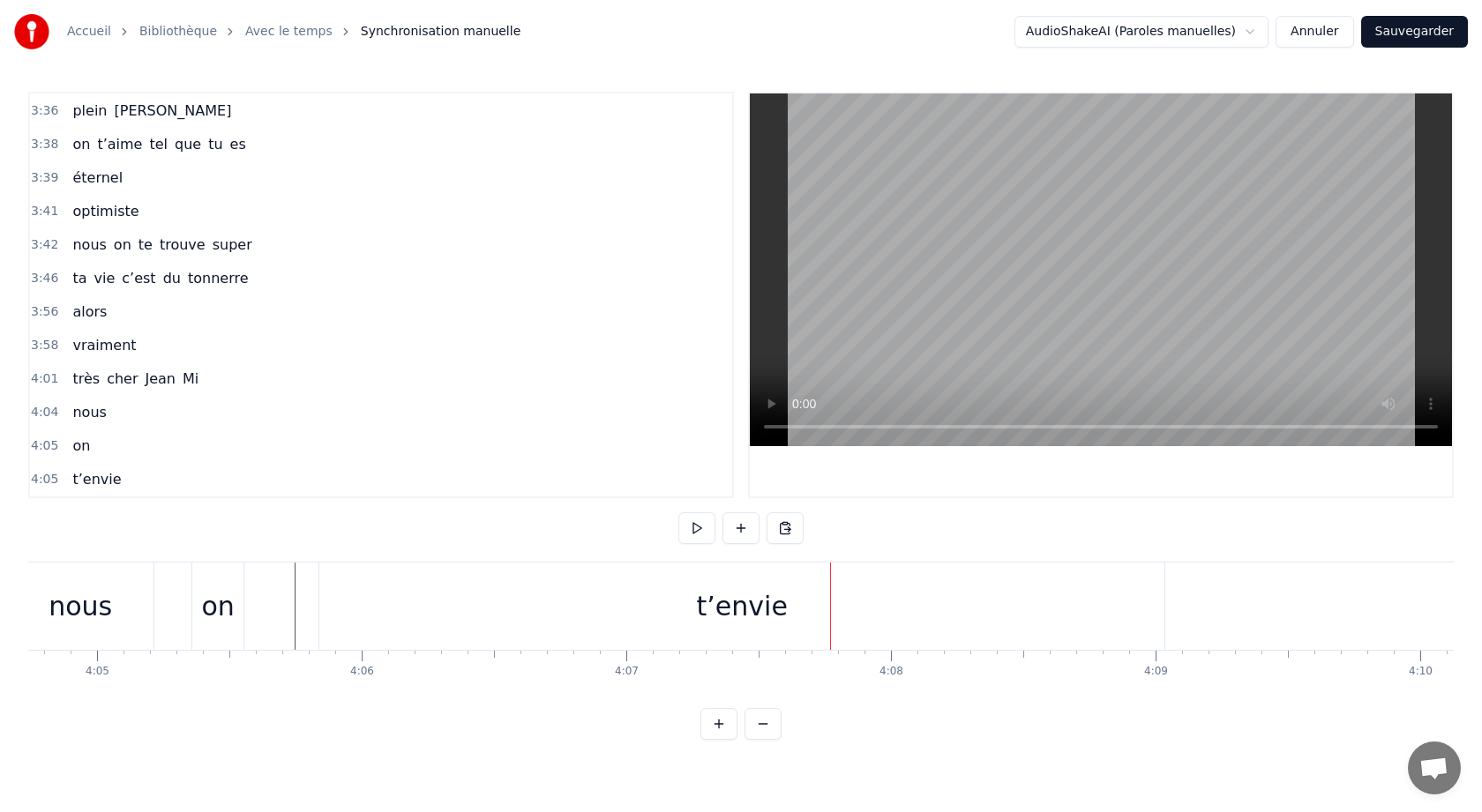
scroll to position [0, 64679]
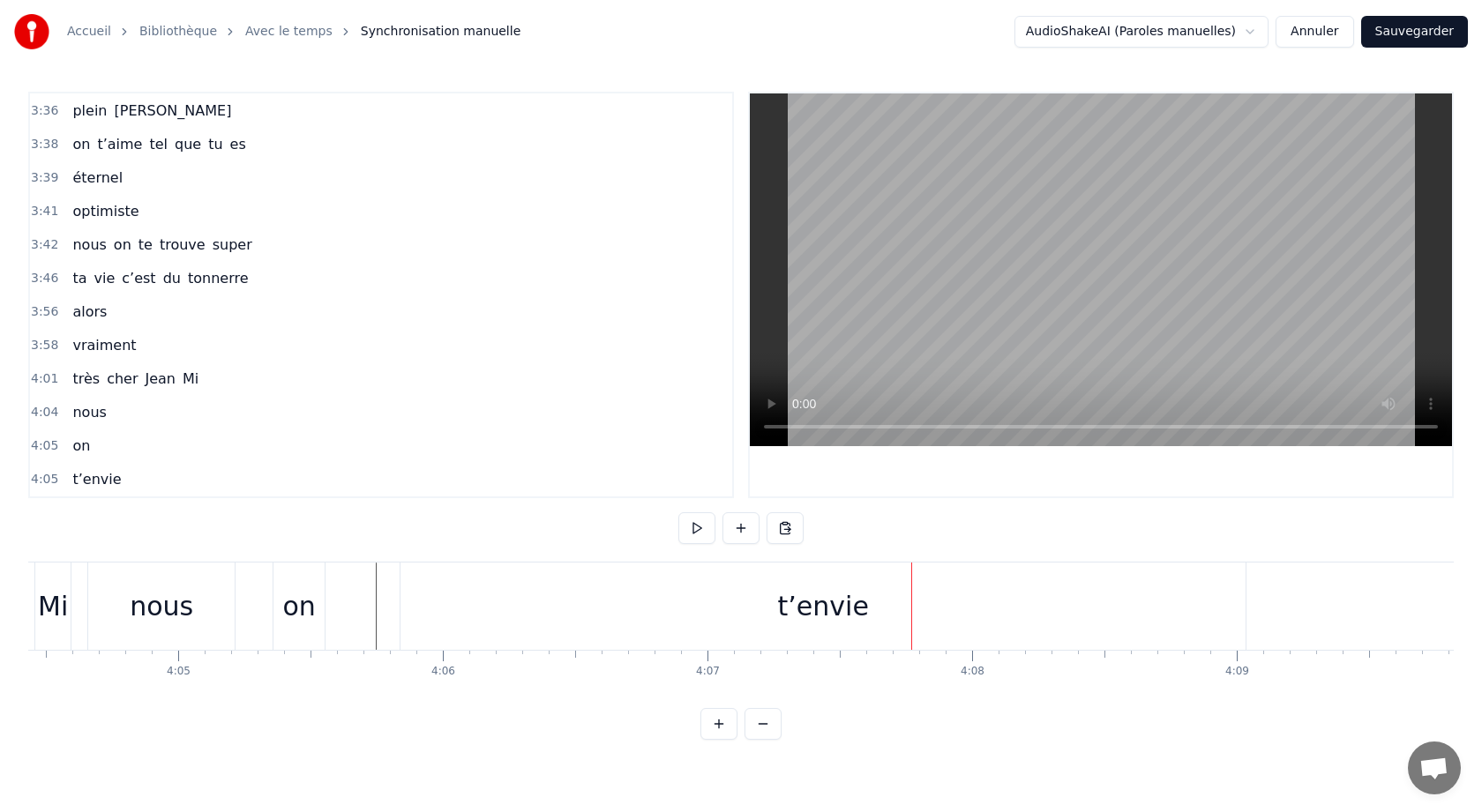
click at [165, 550] on div "0:05 Avec [PERSON_NAME] 0:10 y’a vraiment rien qui 0:11 réussit 0:13 pour noyer…" at bounding box center [741, 416] width 1425 height 648
click at [153, 564] on div "nous" at bounding box center [161, 606] width 146 height 88
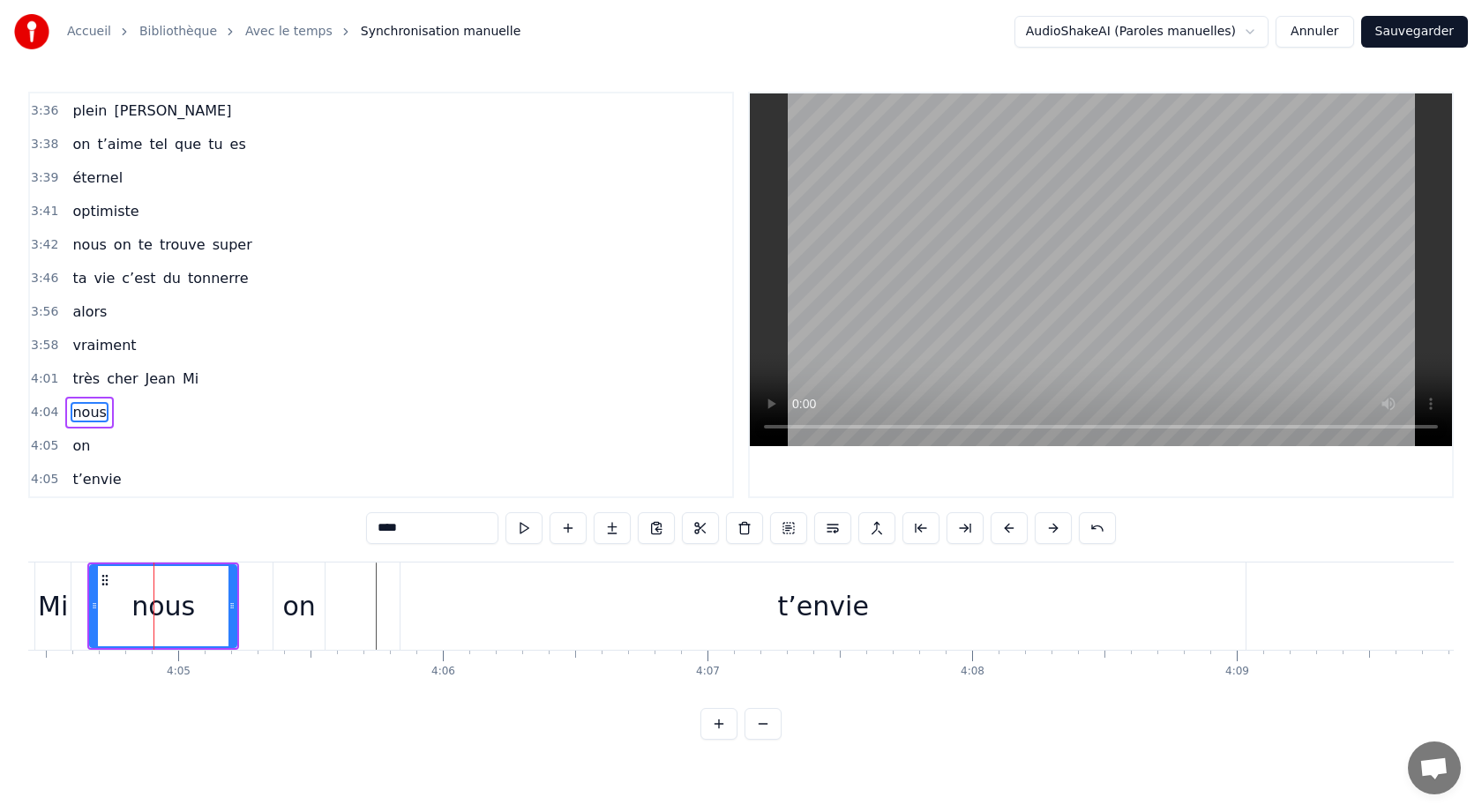
click at [60, 568] on div "Mi" at bounding box center [53, 606] width 35 height 88
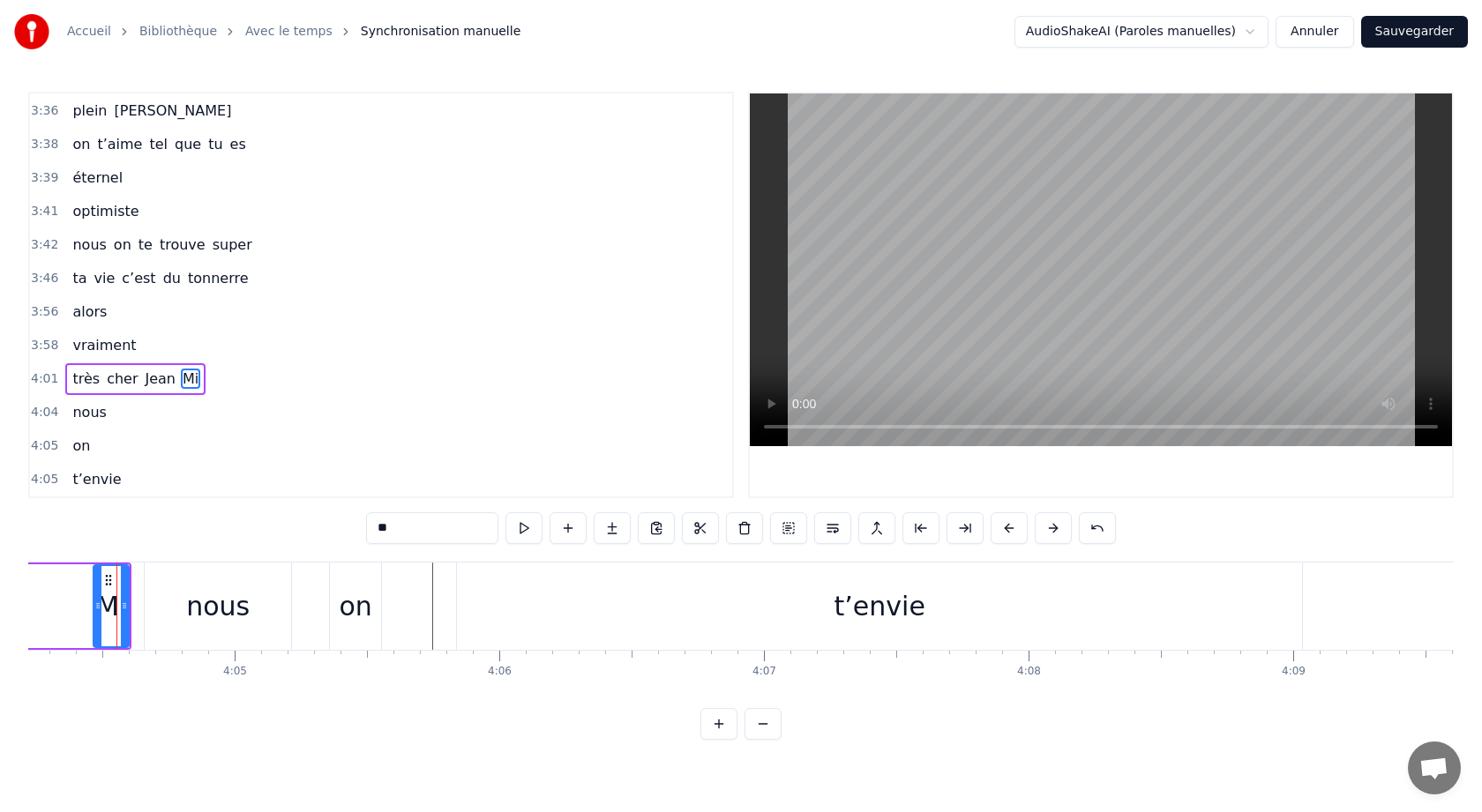
scroll to position [0, 63375]
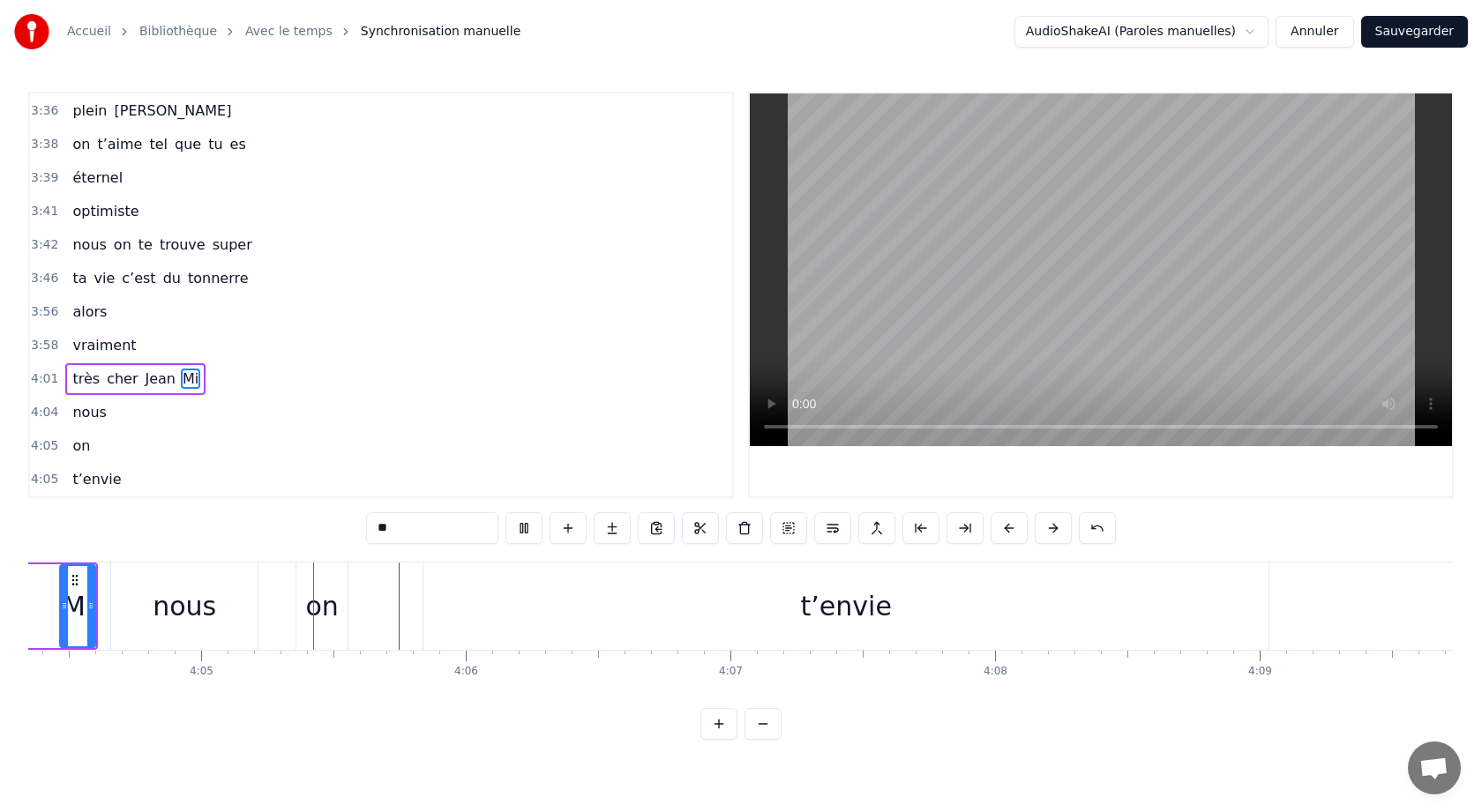
scroll to position [0, 64693]
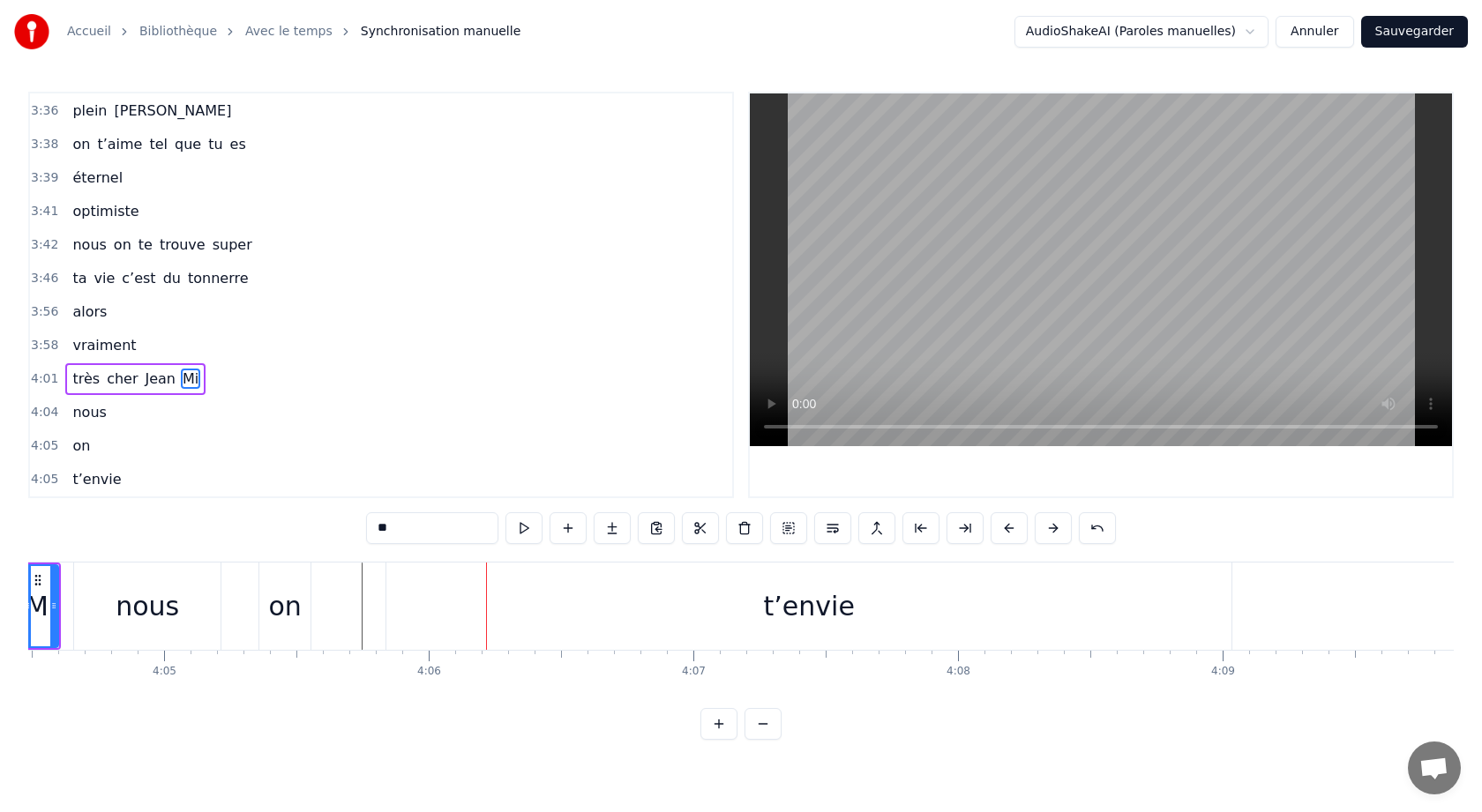
click at [122, 584] on div "nous" at bounding box center [147, 606] width 146 height 88
type input "****"
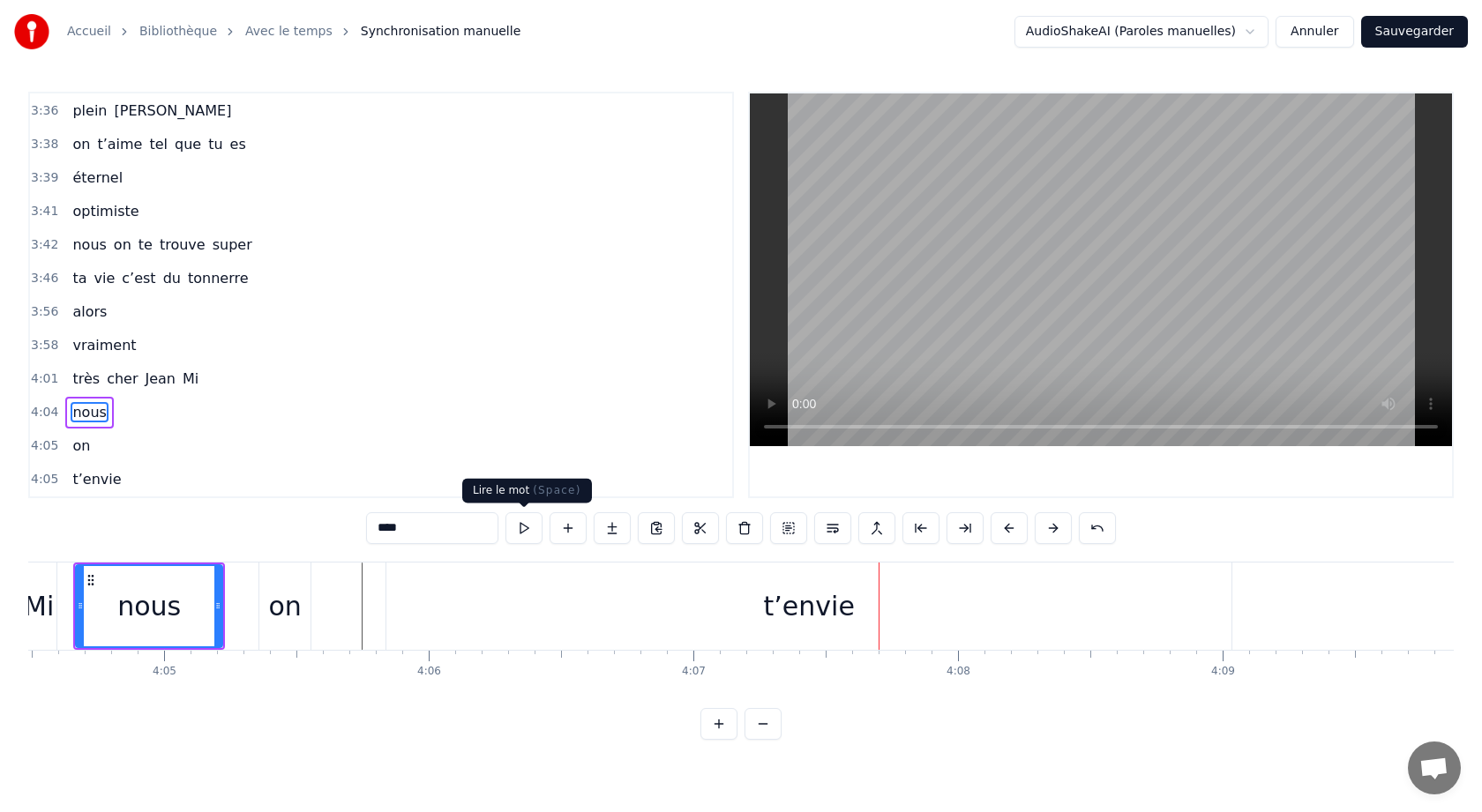
click at [525, 531] on button at bounding box center [524, 528] width 37 height 32
